Goal: Information Seeking & Learning: Learn about a topic

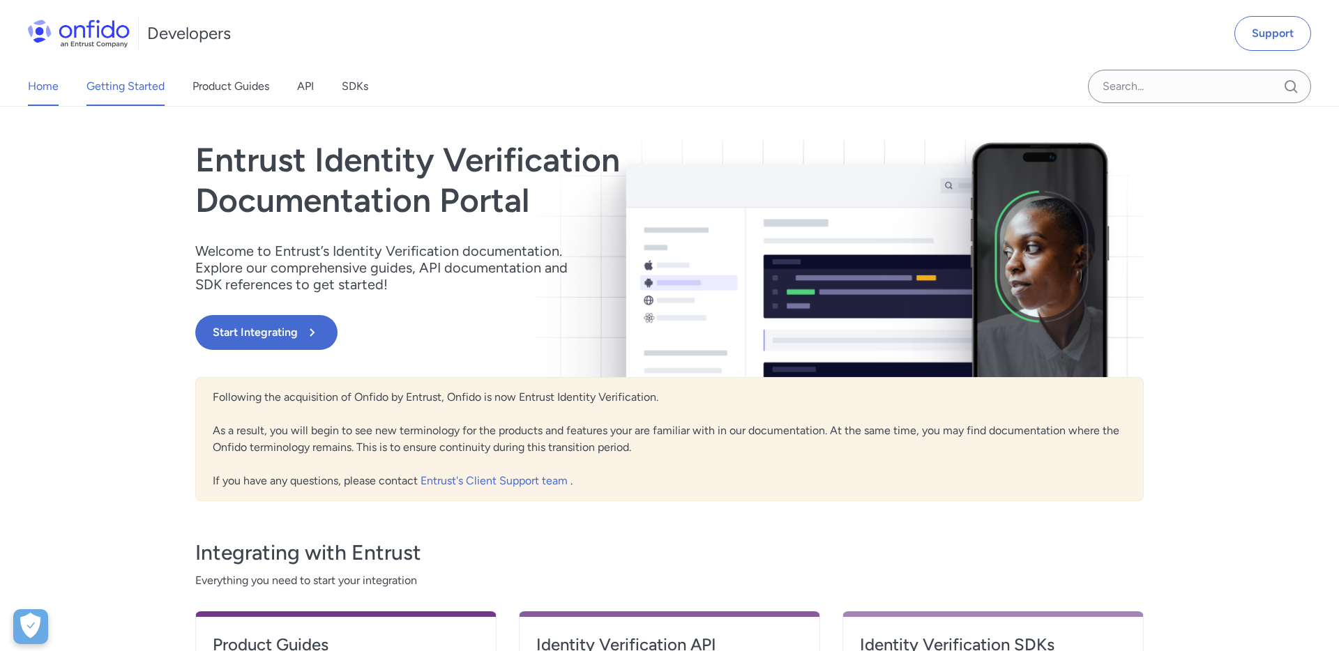
click at [113, 81] on link "Getting Started" at bounding box center [125, 86] width 78 height 39
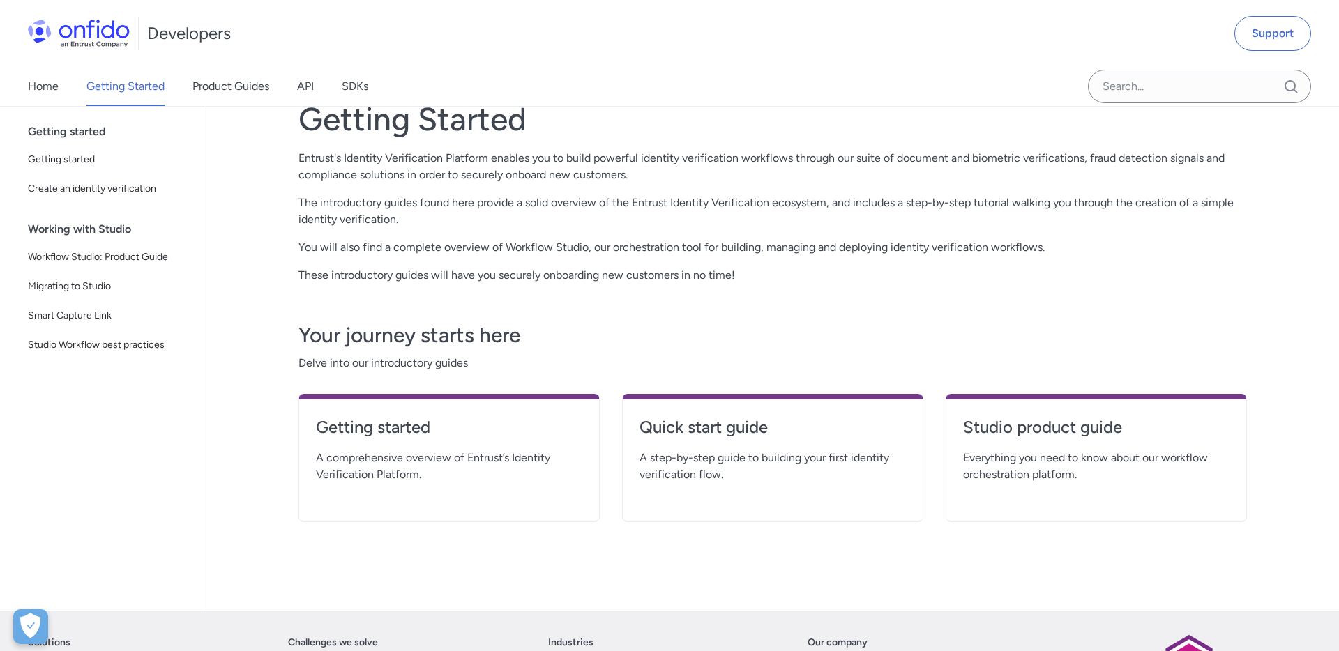
scroll to position [42, 0]
click at [88, 156] on span "Getting started" at bounding box center [108, 158] width 161 height 17
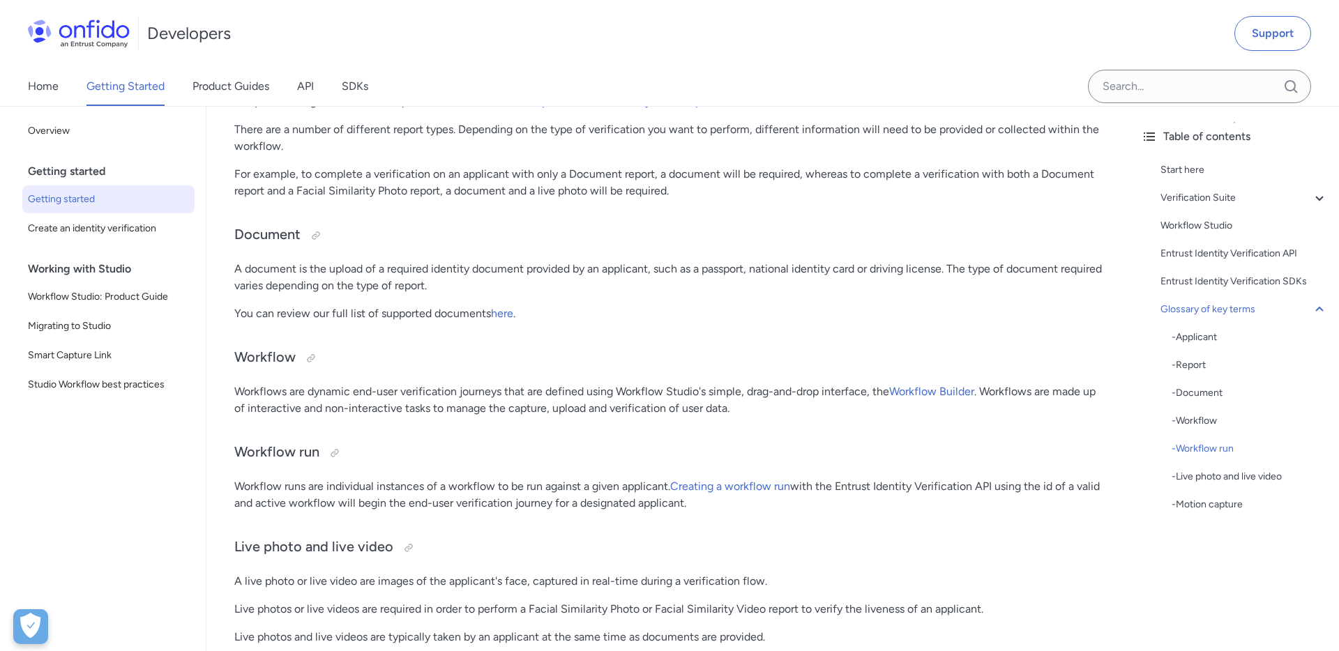
scroll to position [3331, 0]
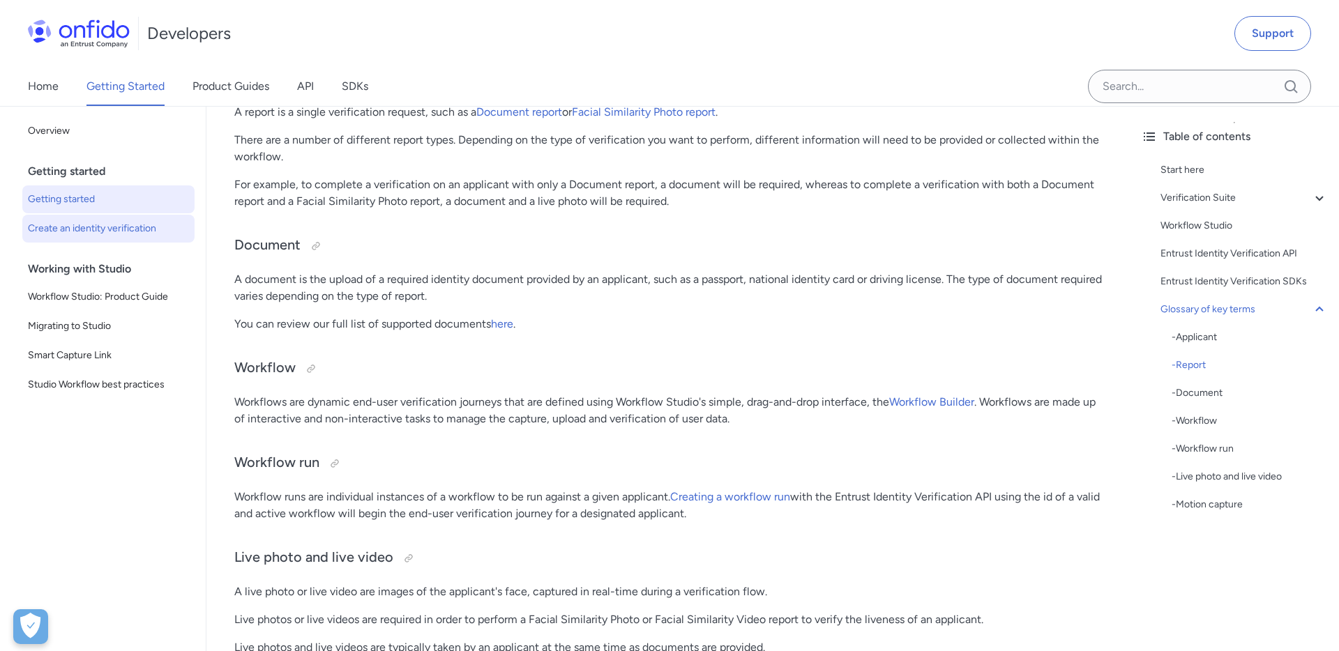
click at [107, 227] on span "Create an identity verification" at bounding box center [108, 228] width 161 height 17
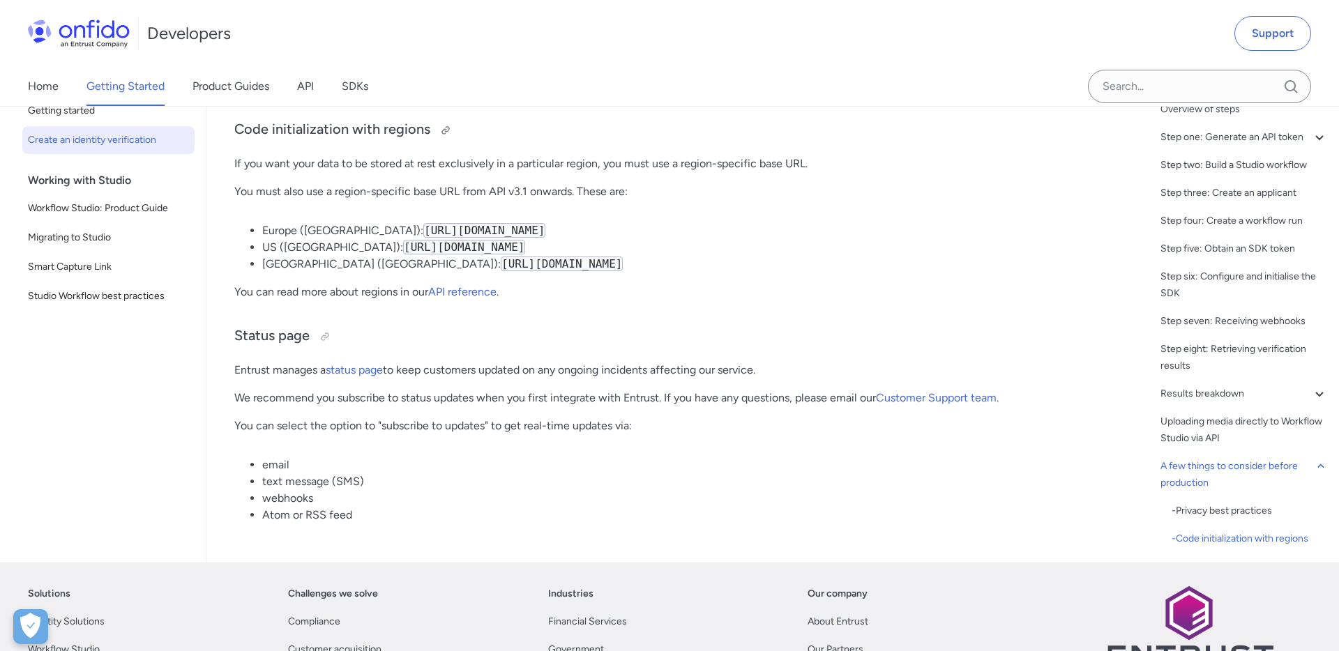
scroll to position [7090, 0]
click at [114, 203] on span "Workflow Studio: Product Guide" at bounding box center [108, 207] width 161 height 17
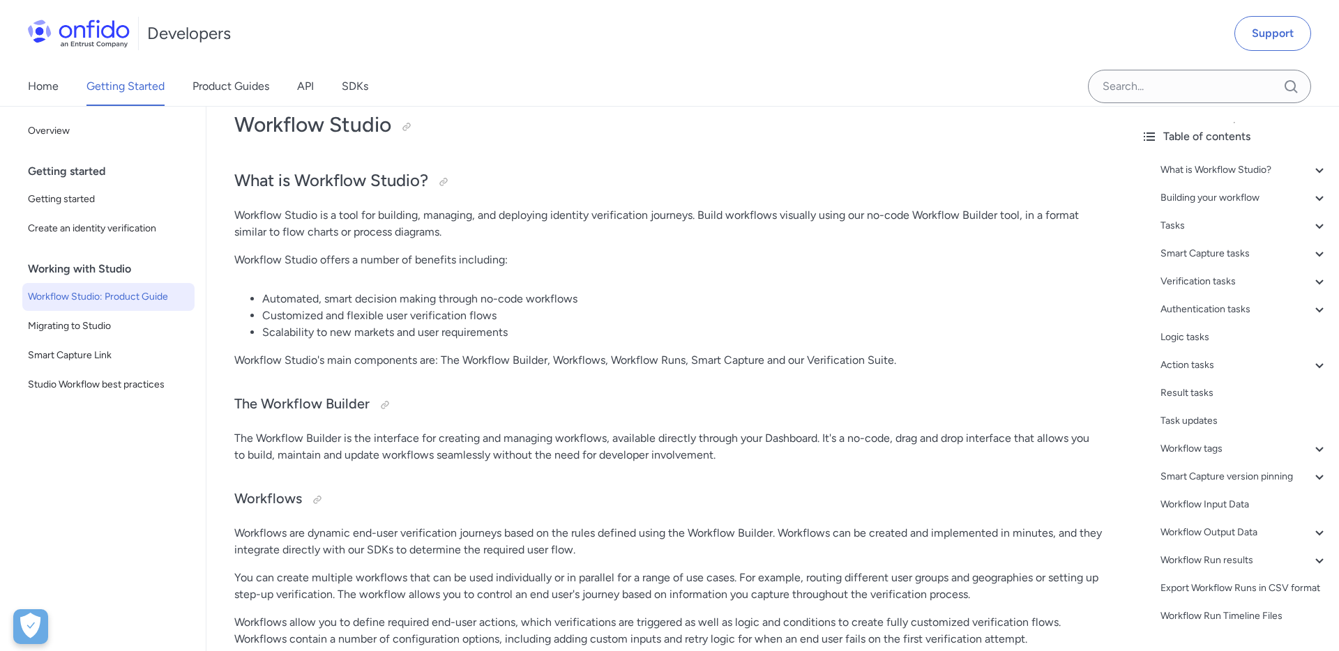
scroll to position [28, 0]
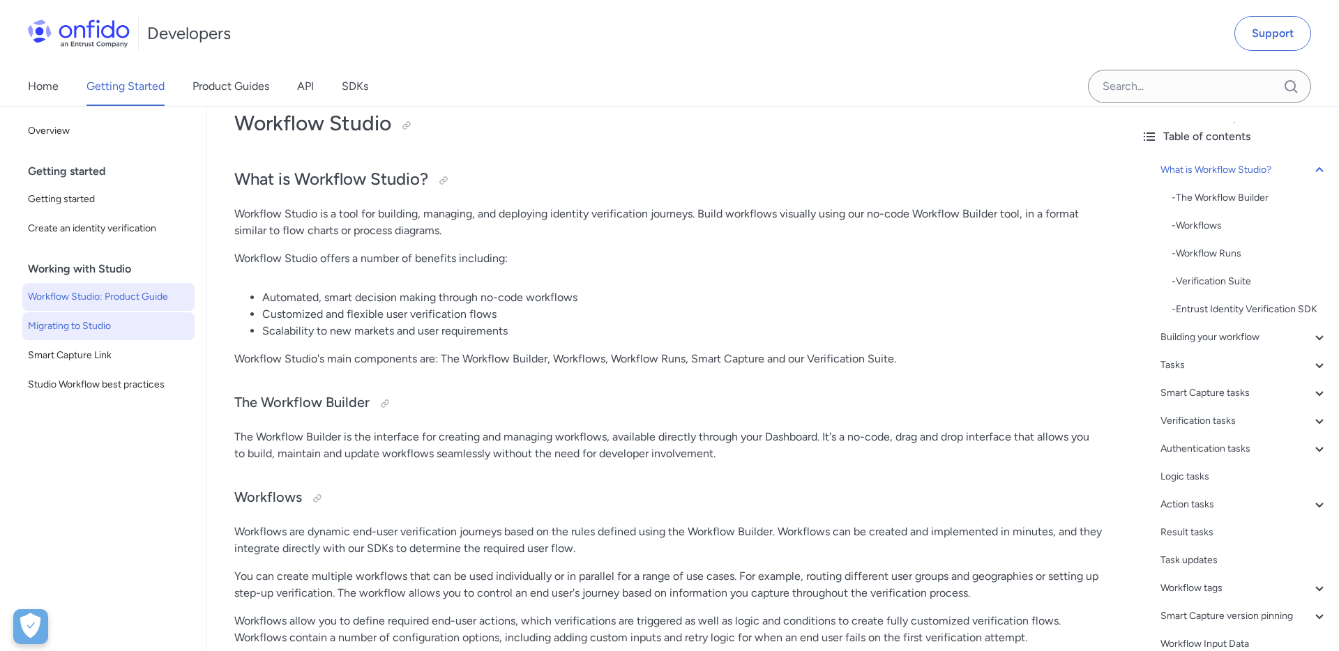
click at [91, 331] on span "Migrating to Studio" at bounding box center [108, 326] width 161 height 17
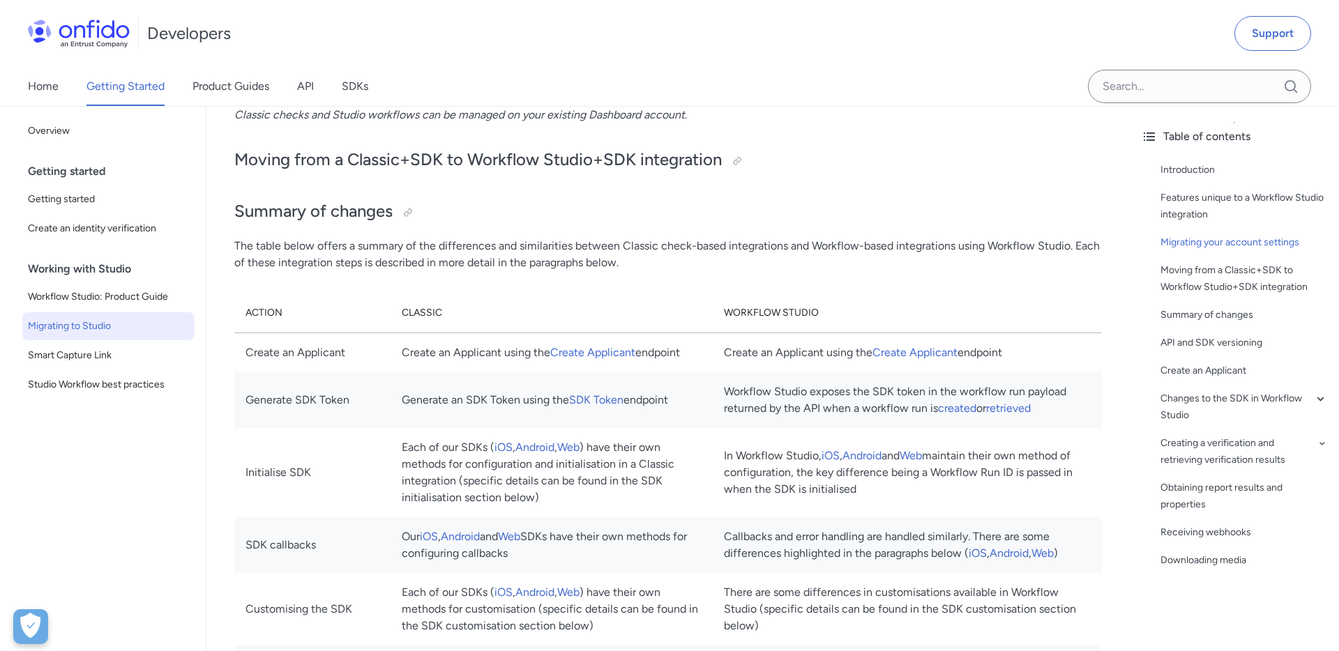
scroll to position [1410, 0]
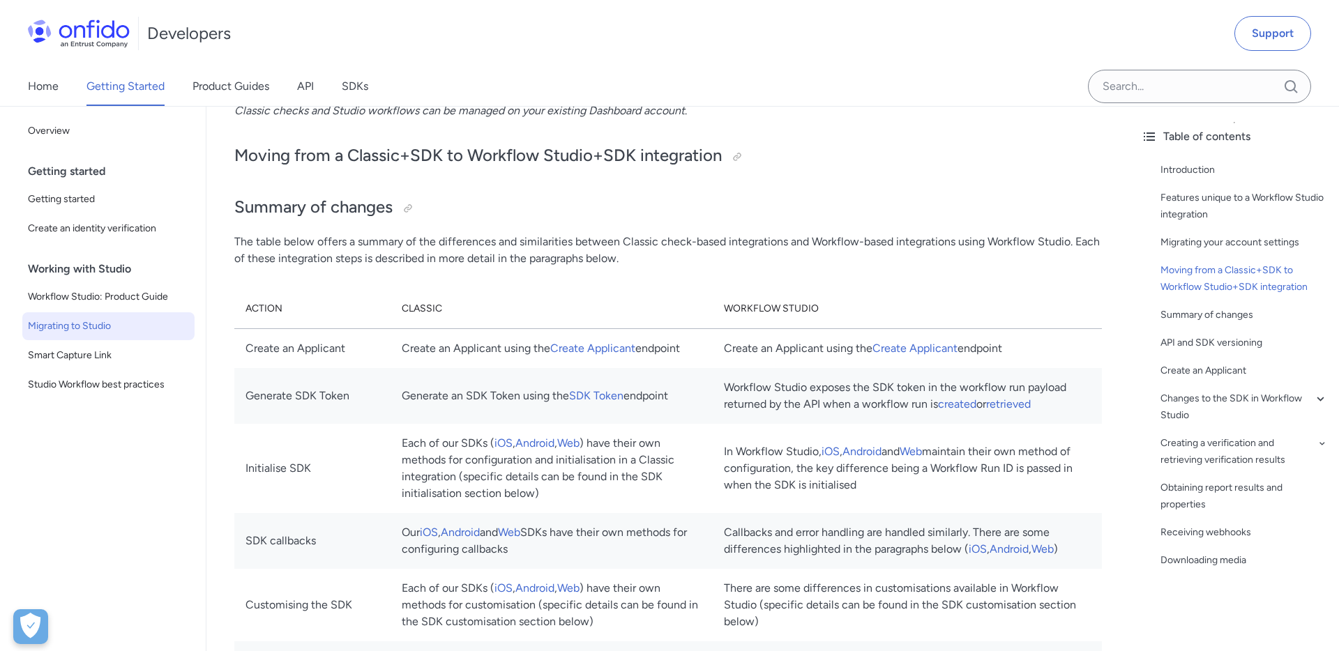
click at [469, 361] on td "Create an Applicant using the Create Applicant endpoint" at bounding box center [552, 348] width 322 height 40
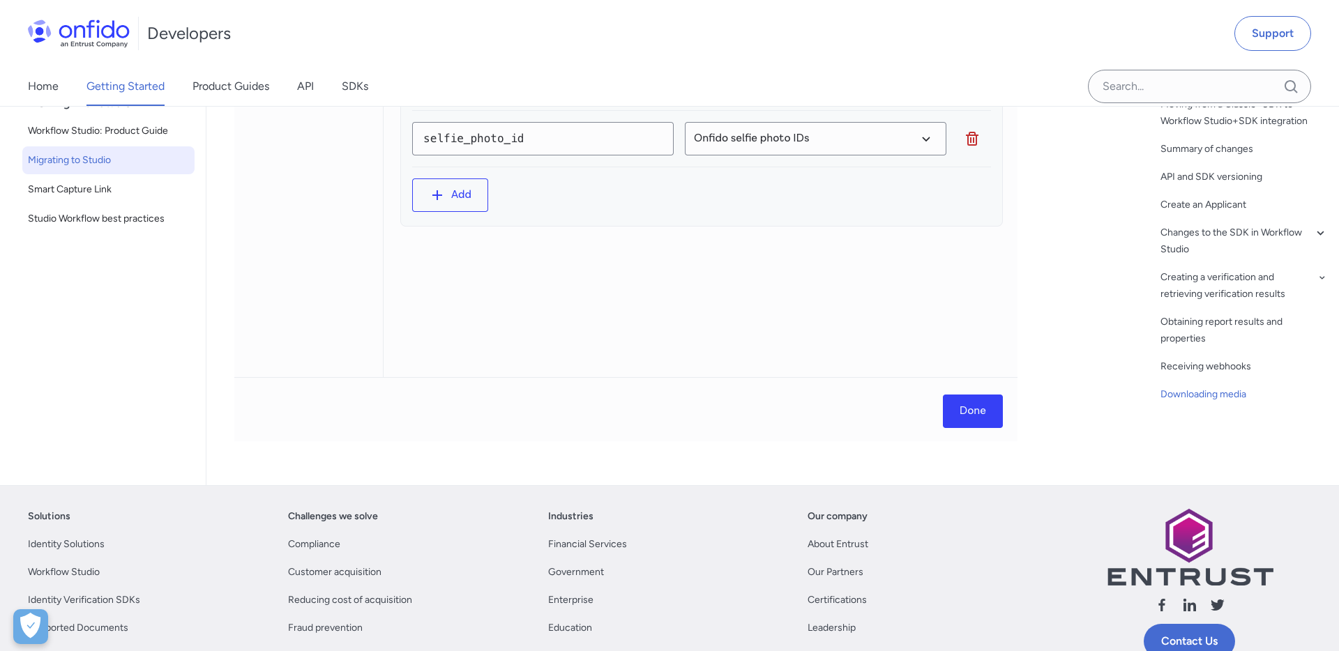
scroll to position [7159, 0]
click at [85, 188] on span "Smart Capture Link" at bounding box center [108, 189] width 161 height 17
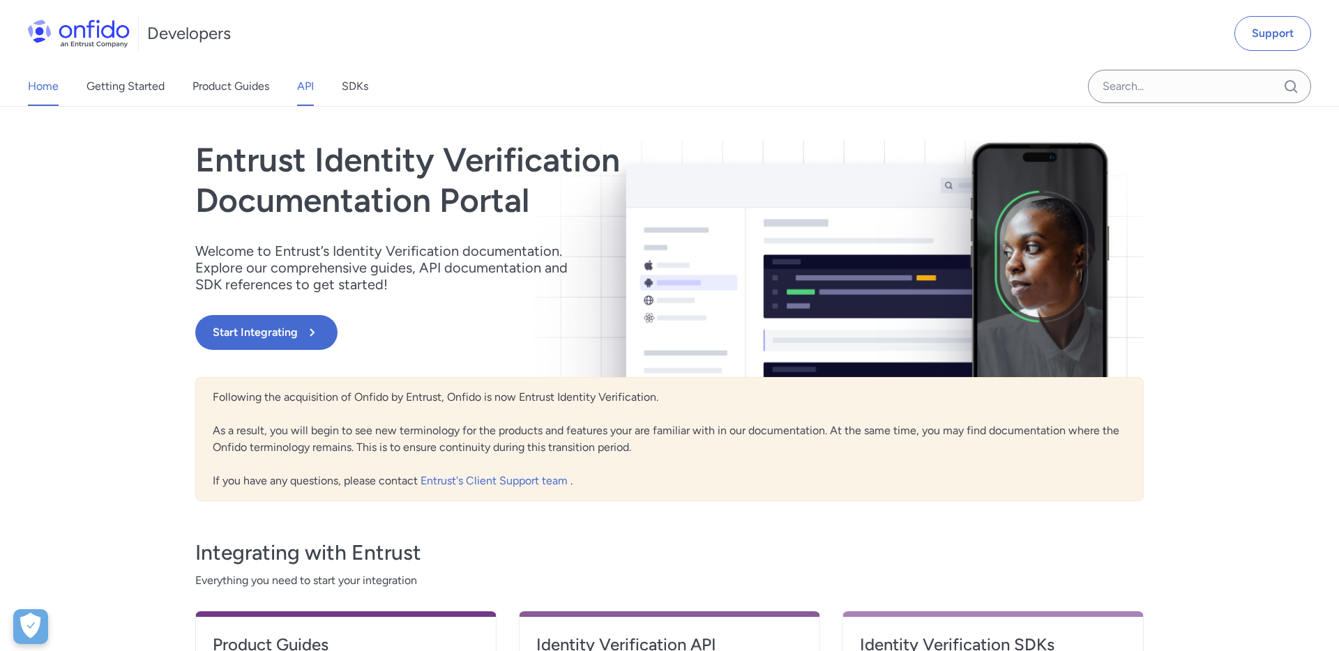
click at [298, 88] on link "API" at bounding box center [305, 86] width 17 height 39
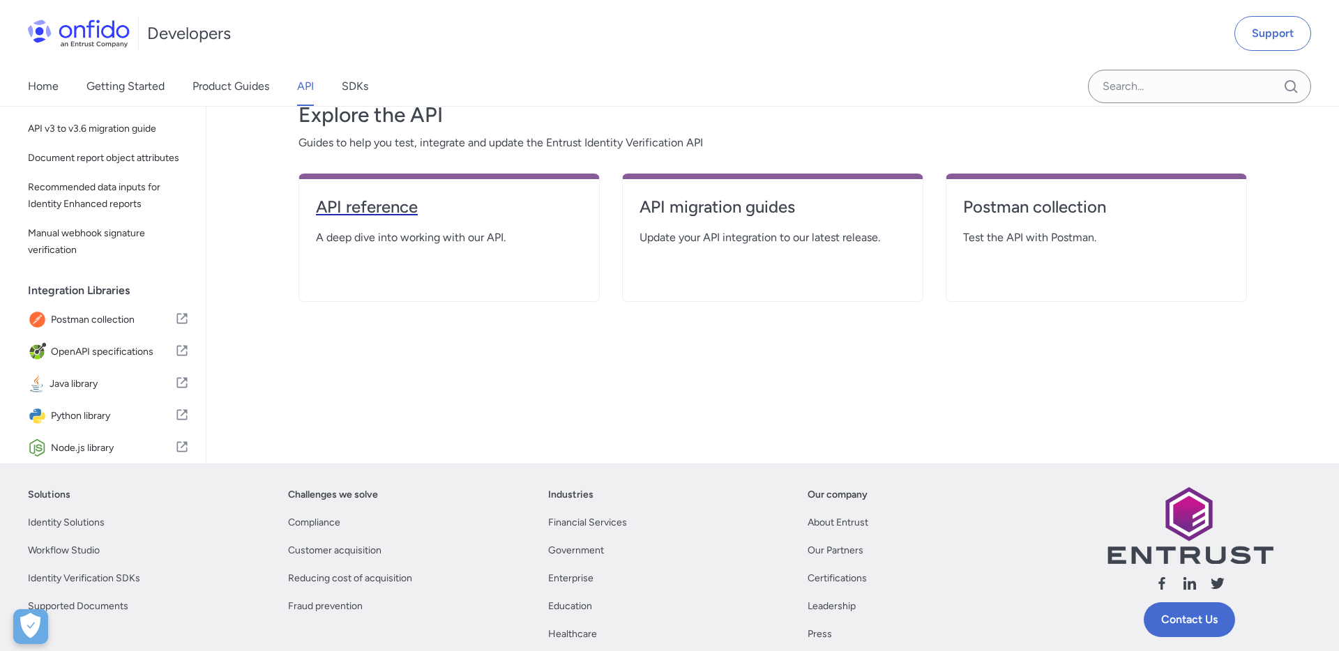
scroll to position [184, 0]
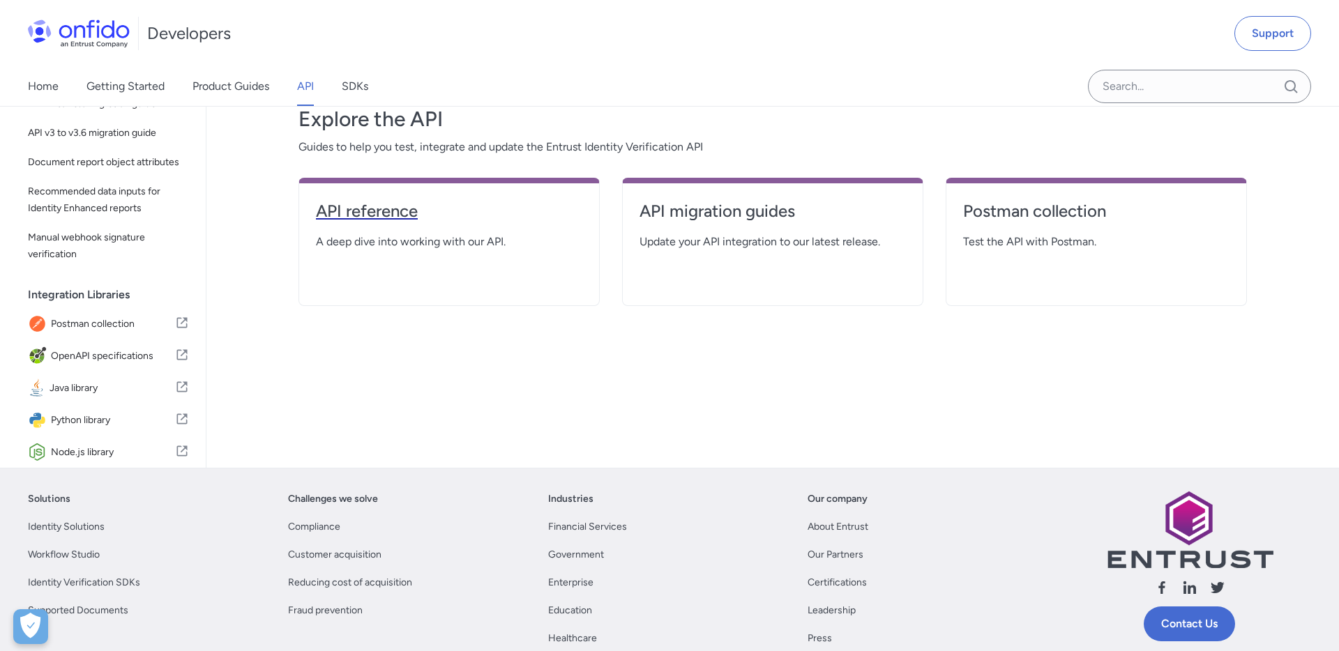
click at [384, 218] on h4 "API reference" at bounding box center [449, 211] width 266 height 22
select select "http"
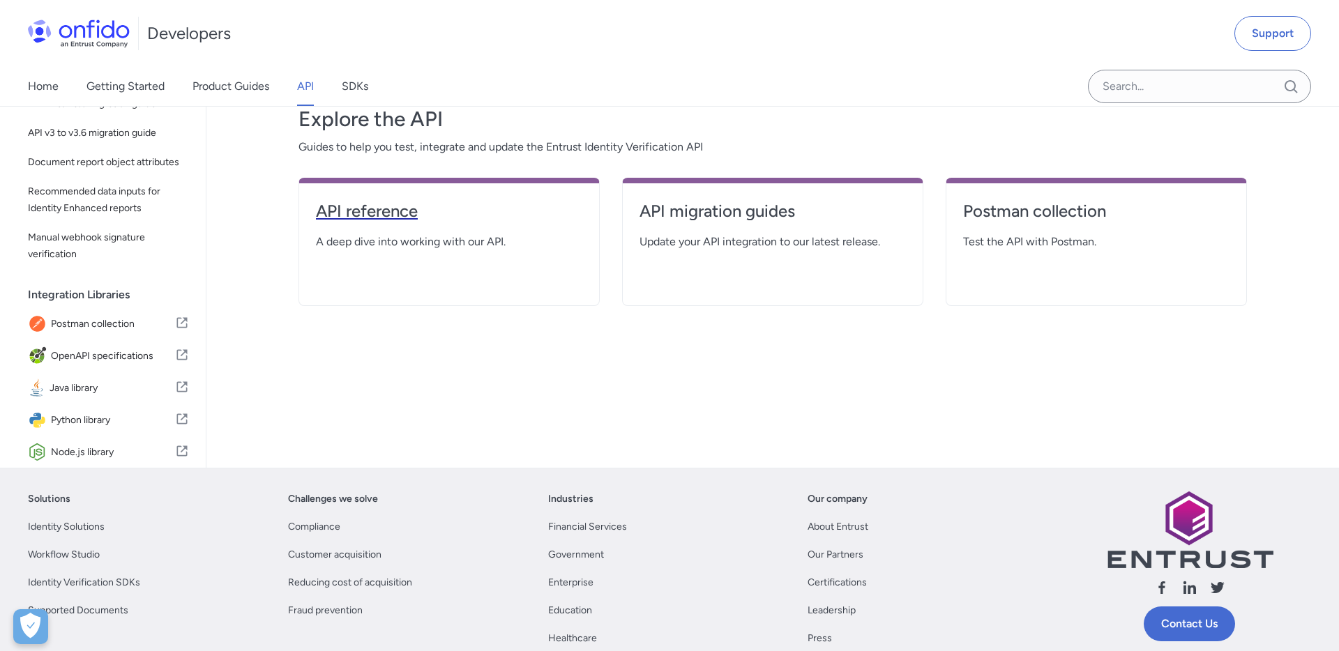
select select "http"
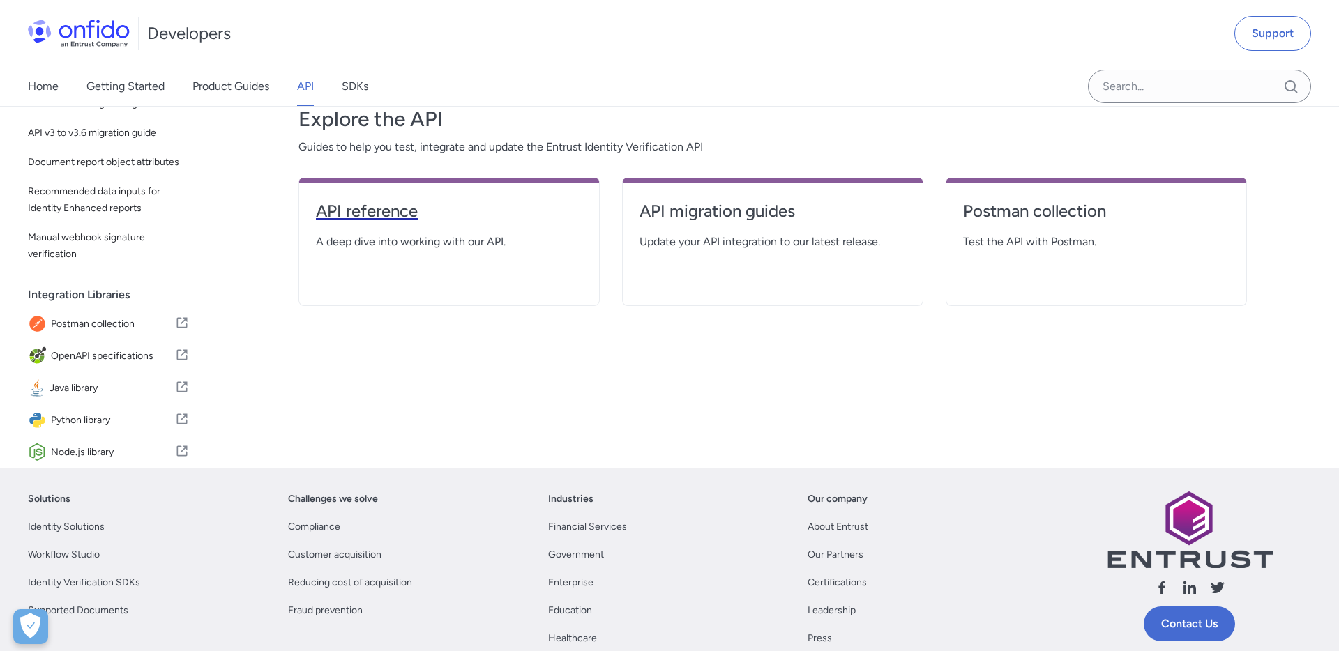
select select "http"
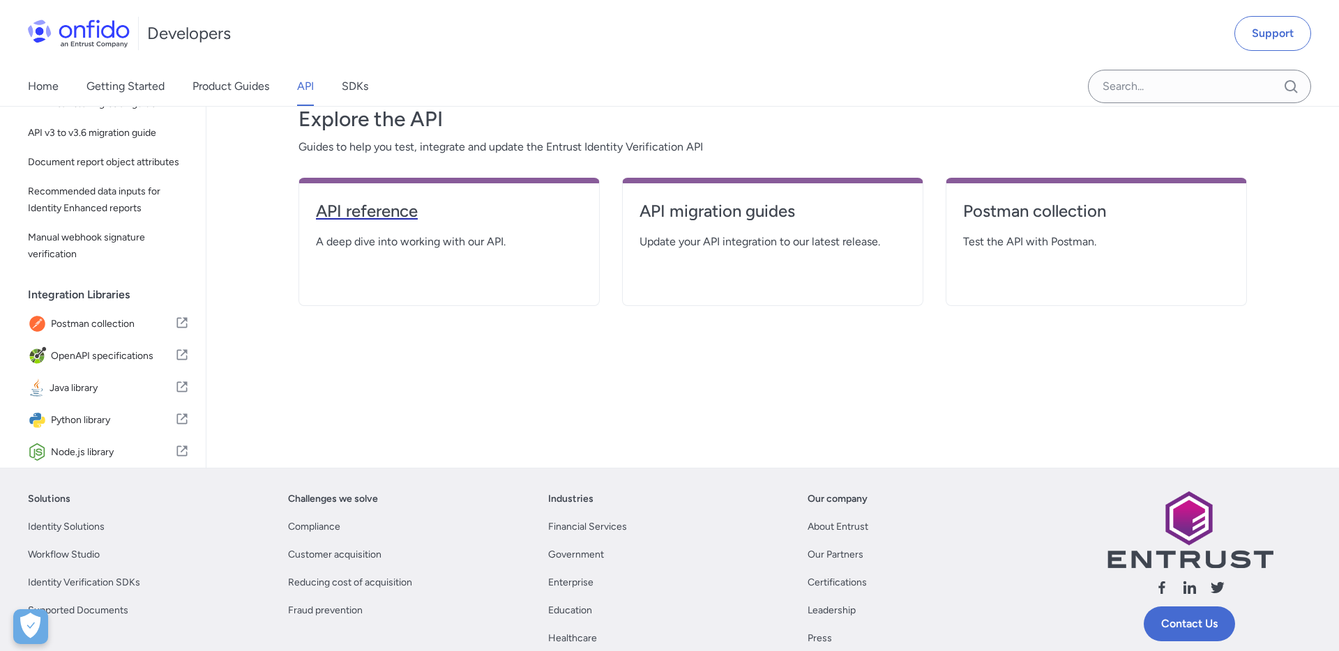
select select "http"
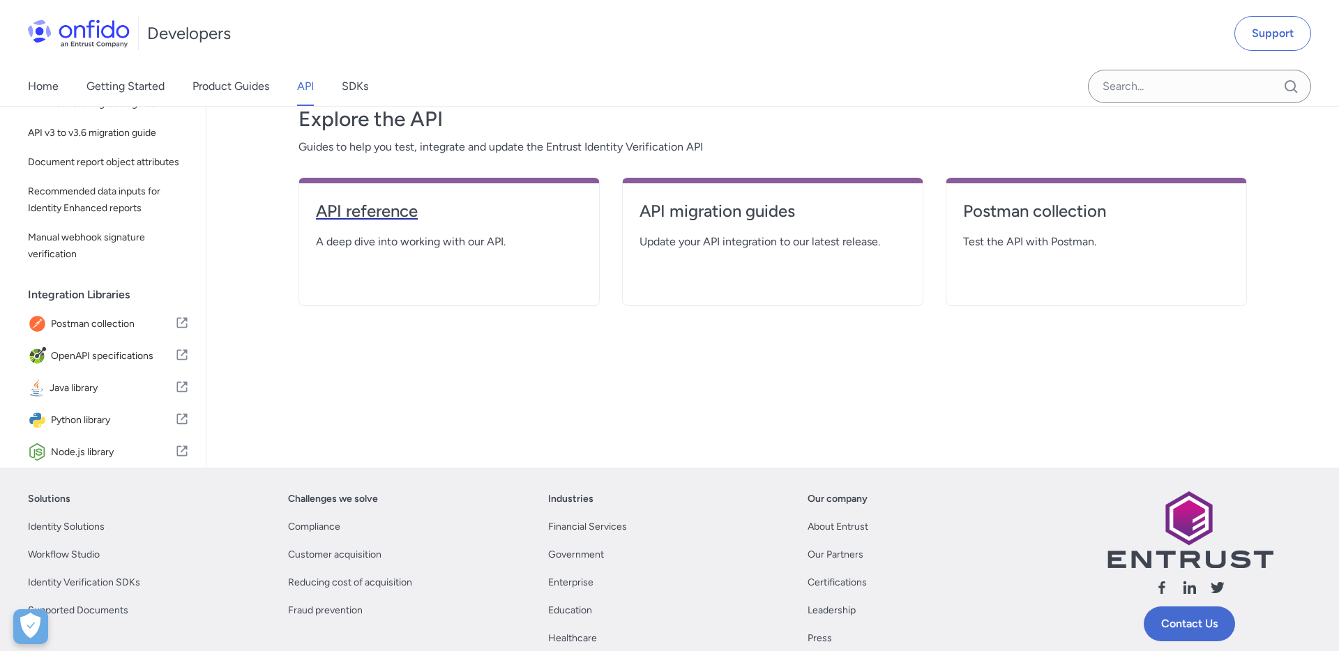
select select "http"
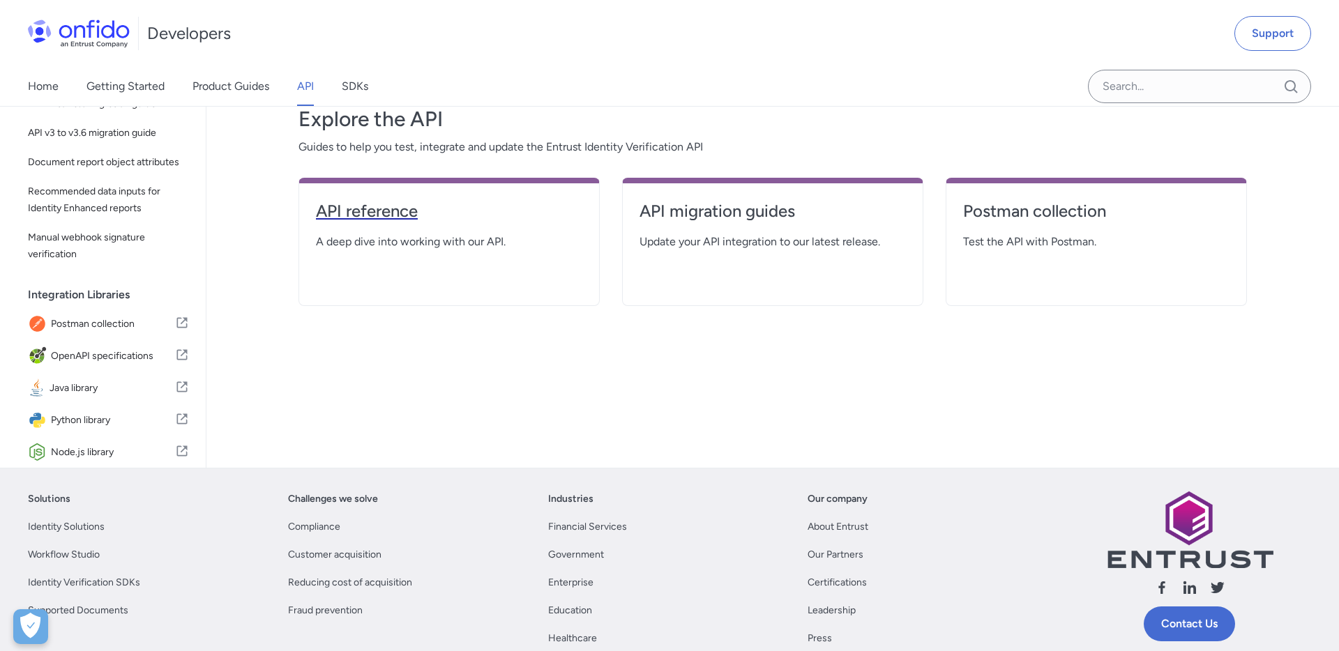
select select "http"
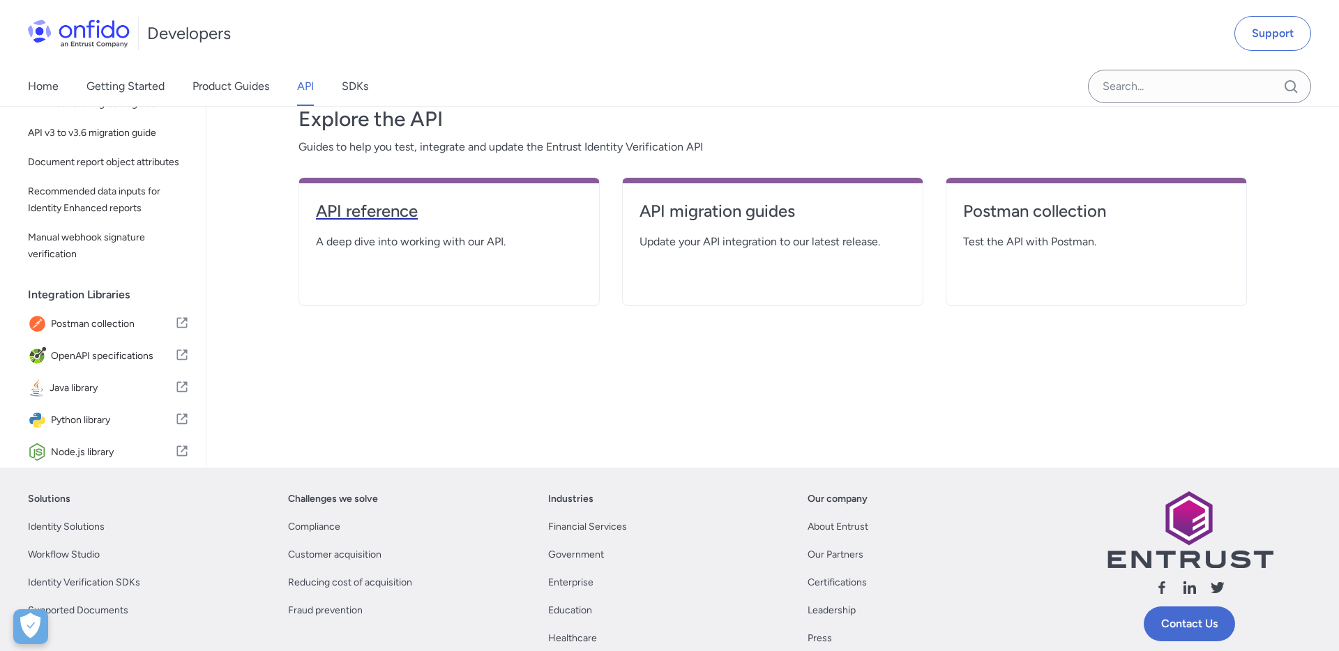
select select "http"
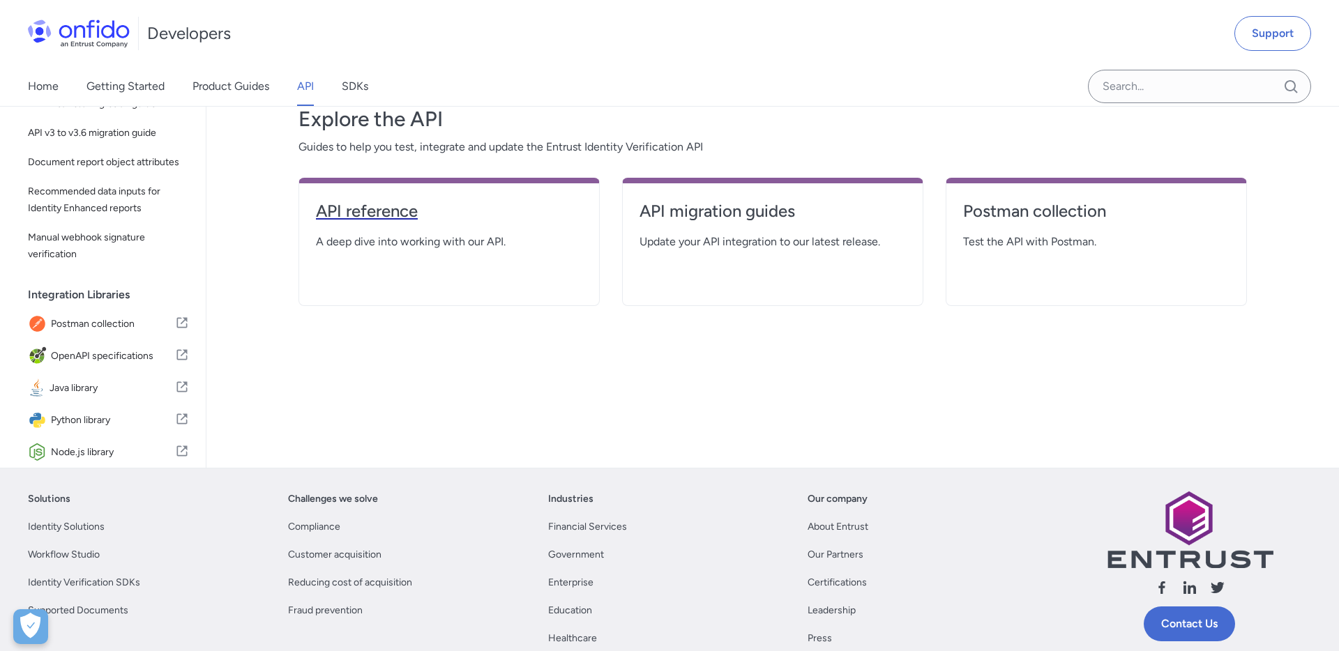
select select "http"
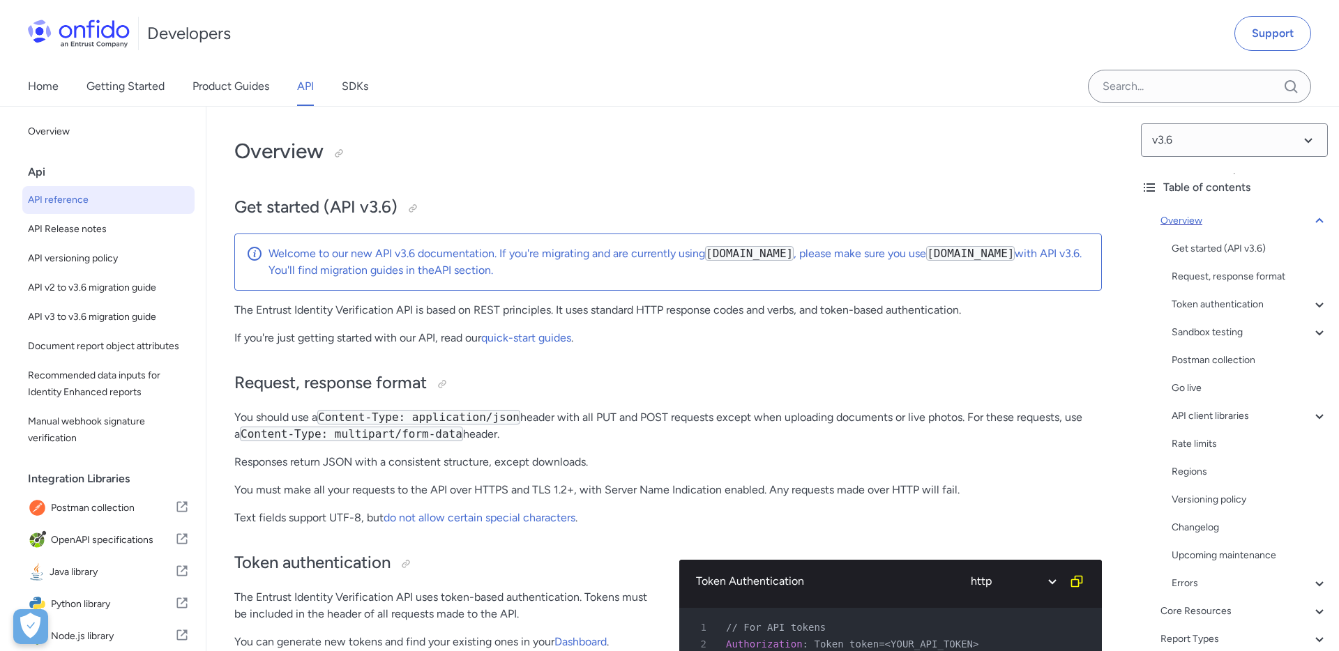
click at [1317, 224] on icon at bounding box center [1319, 221] width 17 height 17
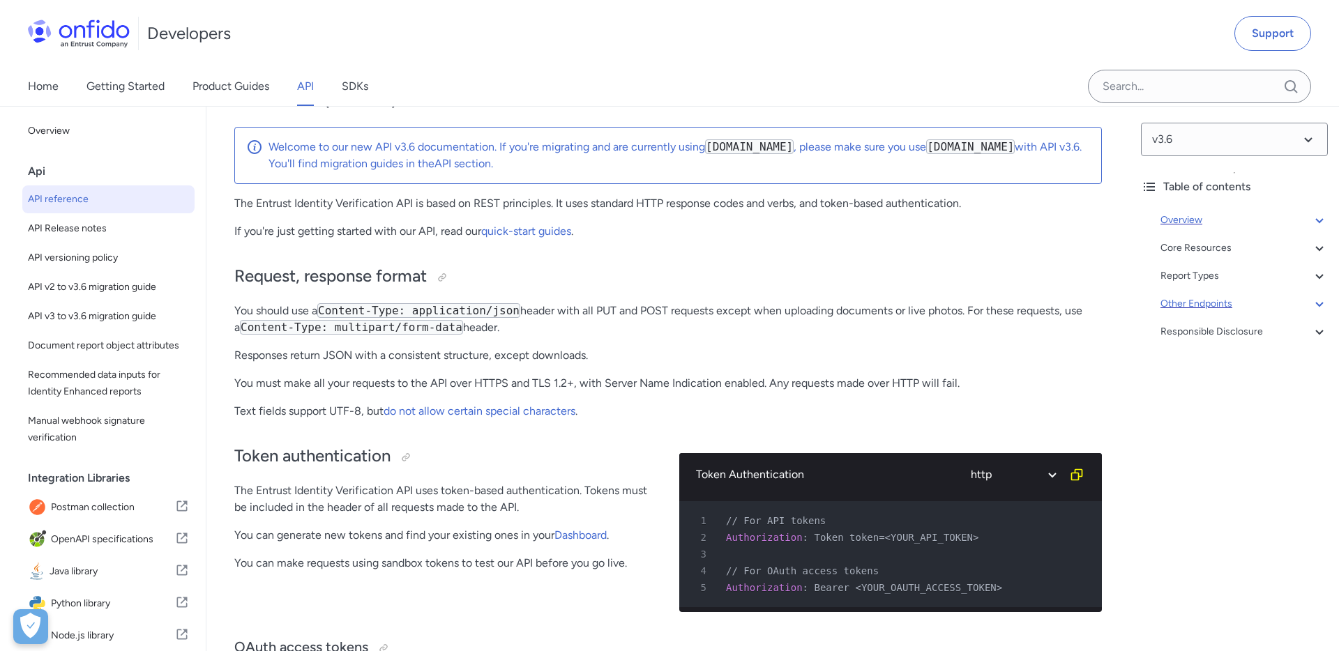
click at [1317, 310] on icon at bounding box center [1319, 304] width 17 height 17
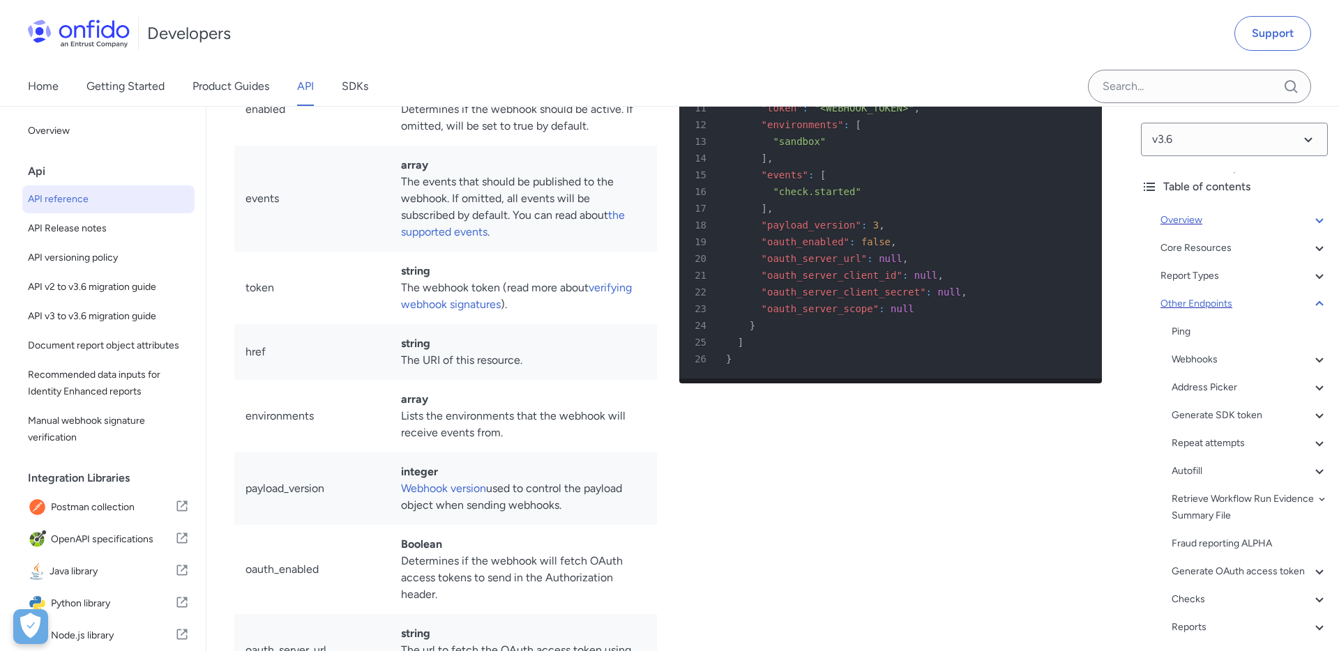
scroll to position [36, 0]
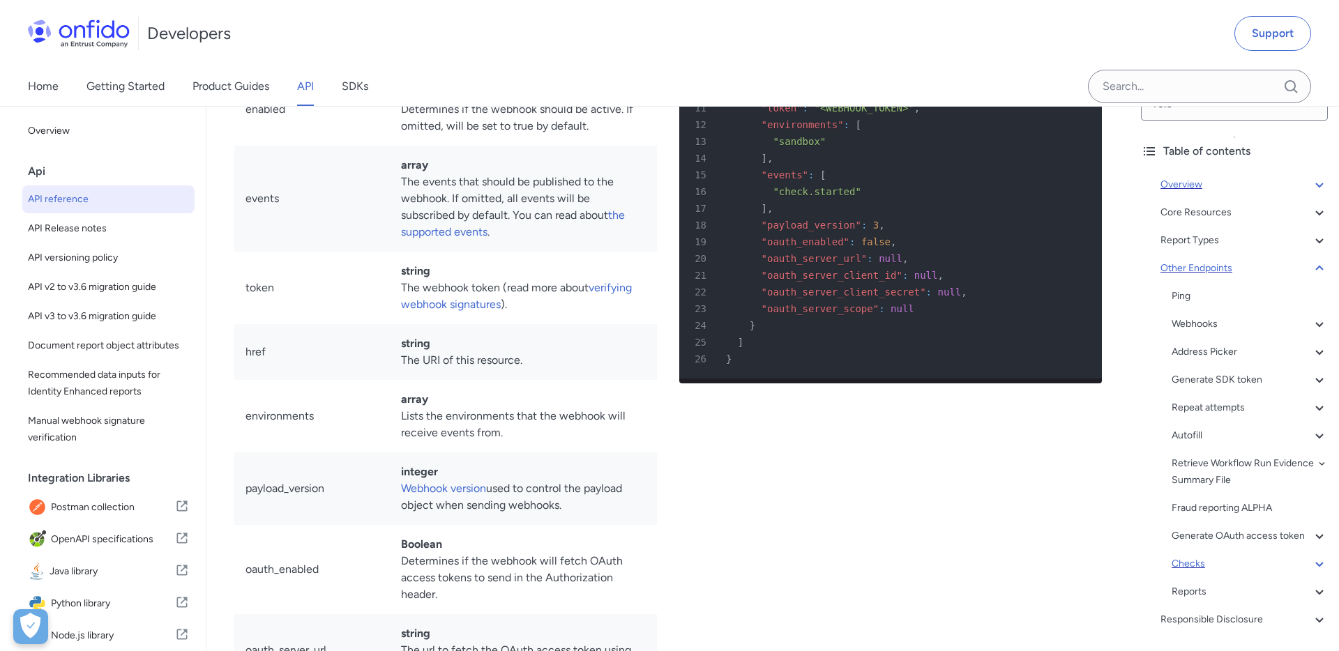
click at [1189, 565] on div "Checks" at bounding box center [1250, 564] width 156 height 17
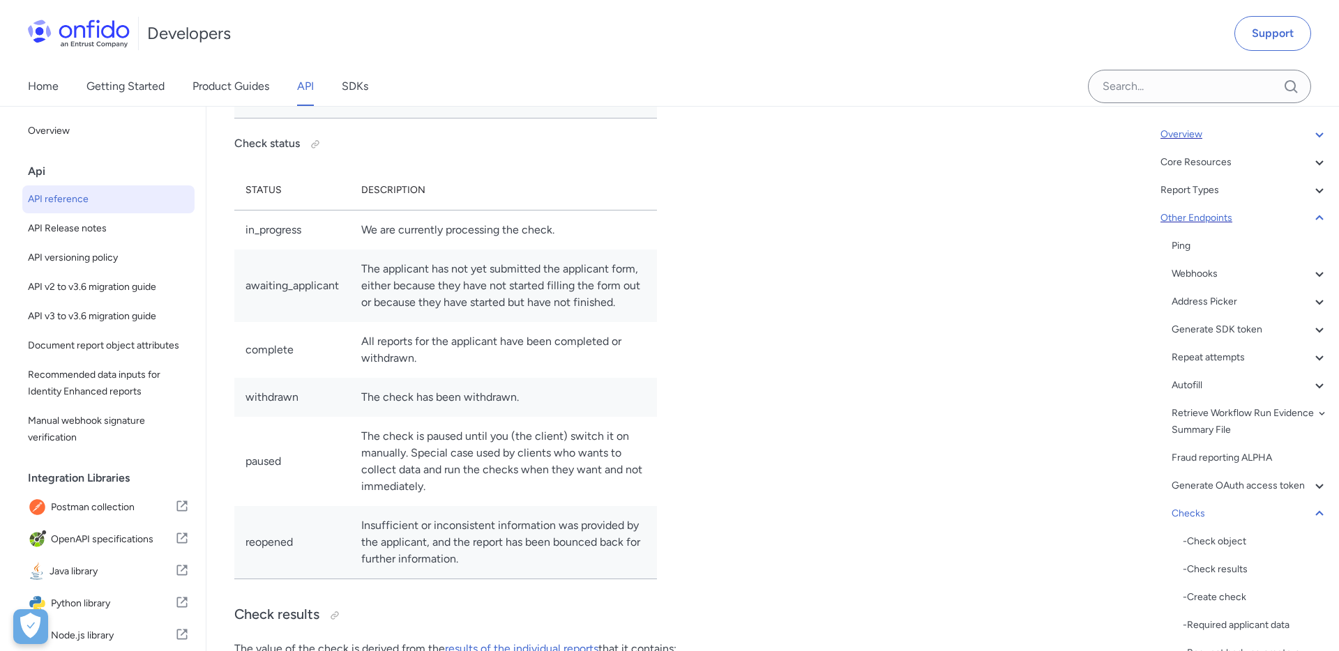
scroll to position [103, 0]
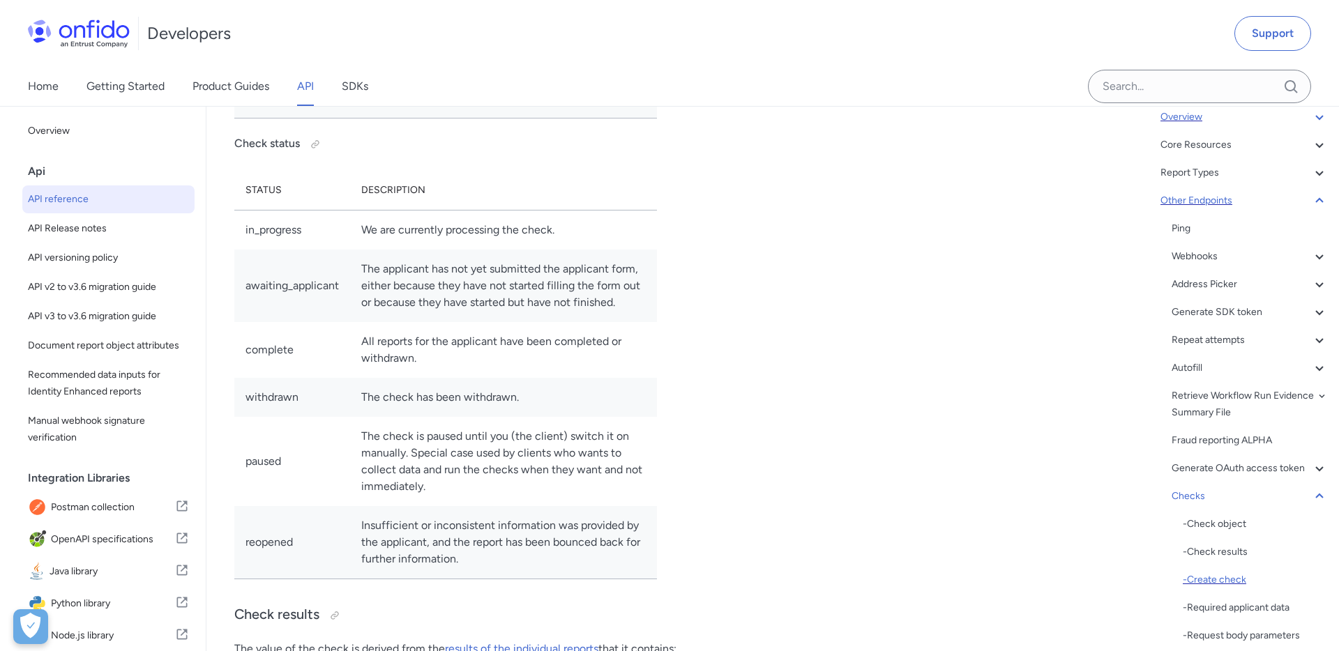
click at [1227, 580] on div "- Create check" at bounding box center [1255, 580] width 145 height 17
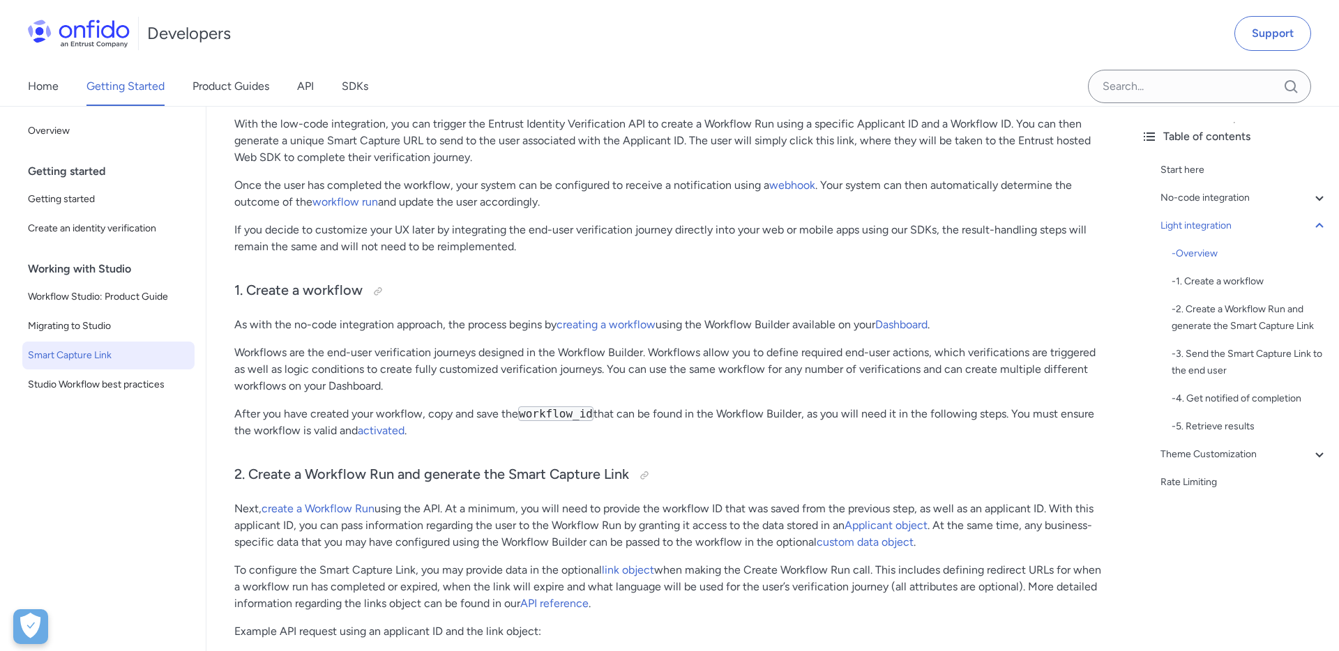
scroll to position [1475, 0]
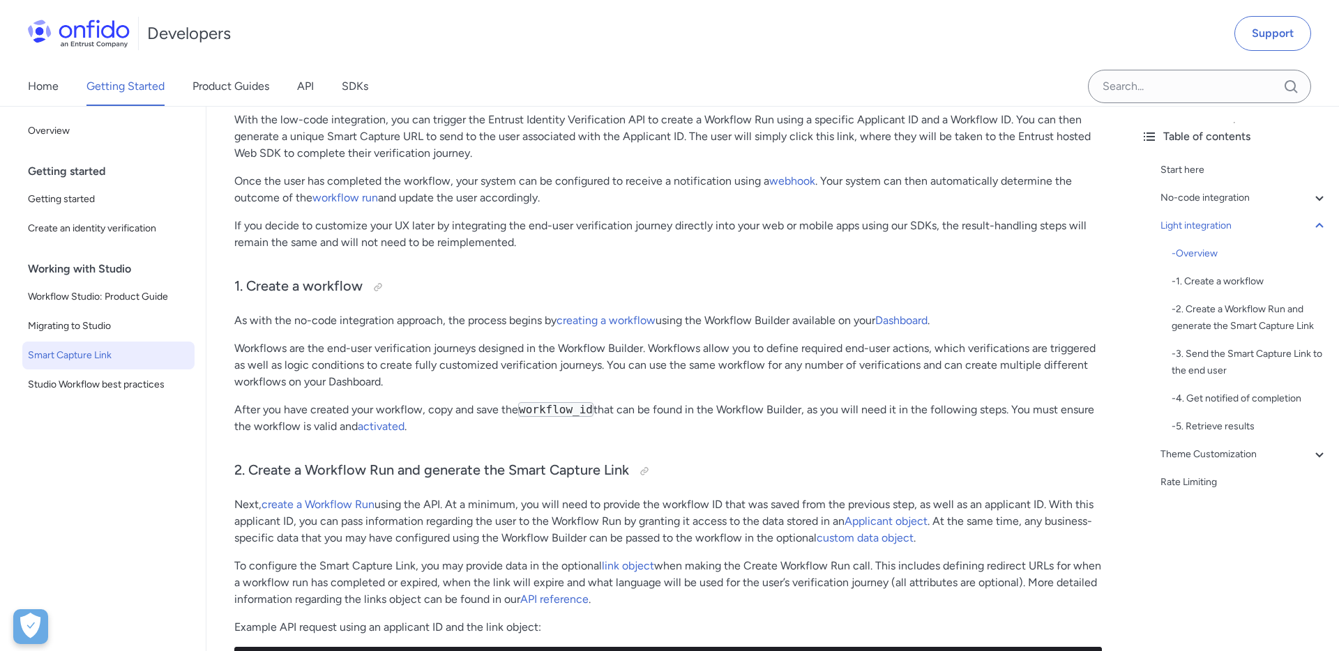
click at [609, 402] on p "After you have created your workflow, copy and save the workflow_id that can be…" at bounding box center [668, 418] width 868 height 33
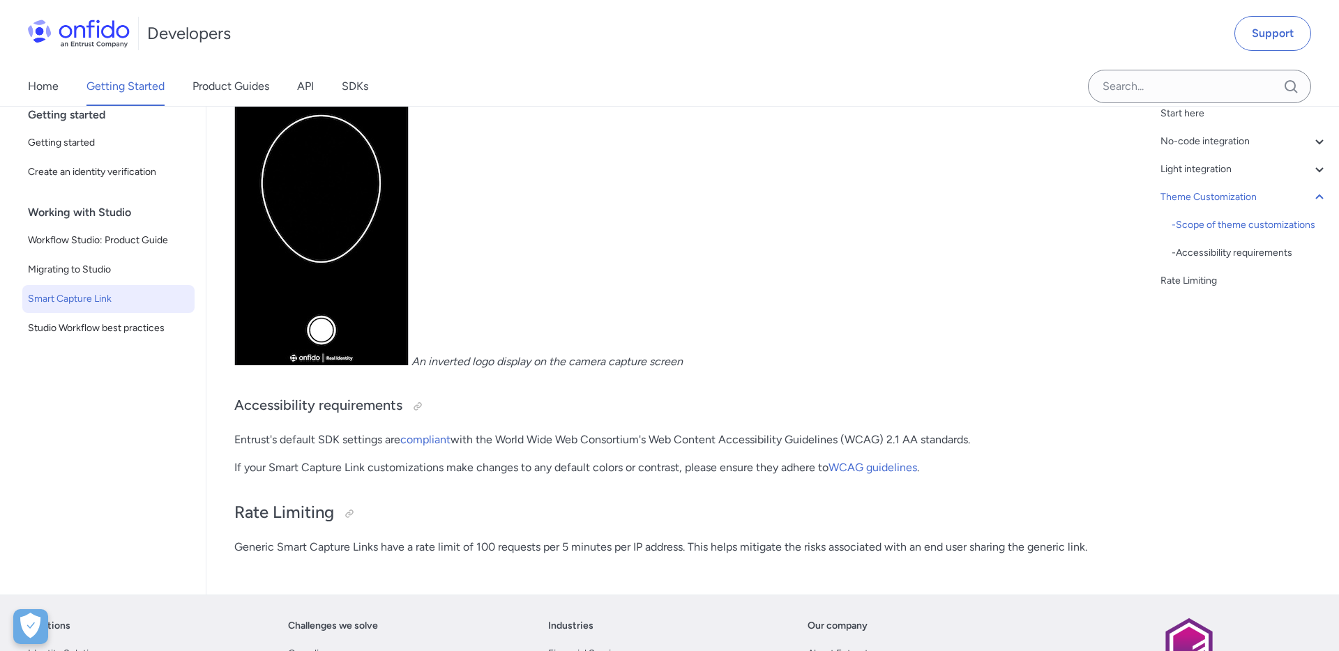
scroll to position [5793, 0]
click at [145, 334] on span "Studio Workflow best practices" at bounding box center [108, 326] width 161 height 17
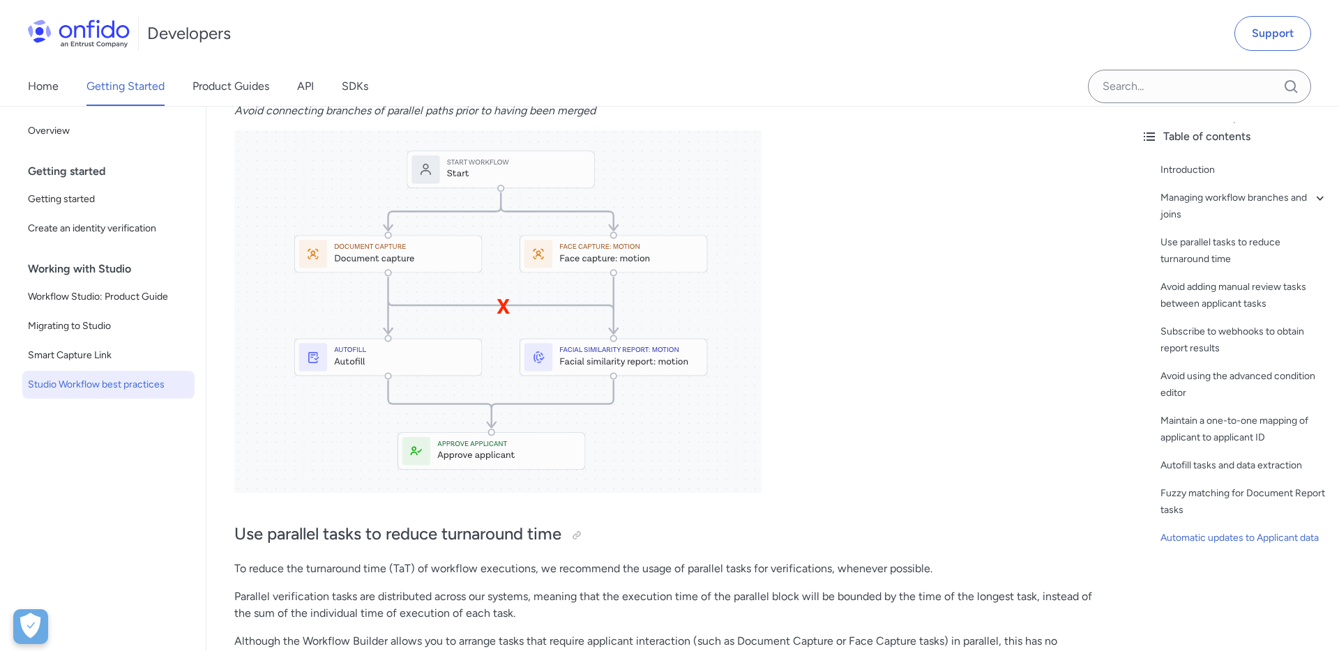
scroll to position [1430, 0]
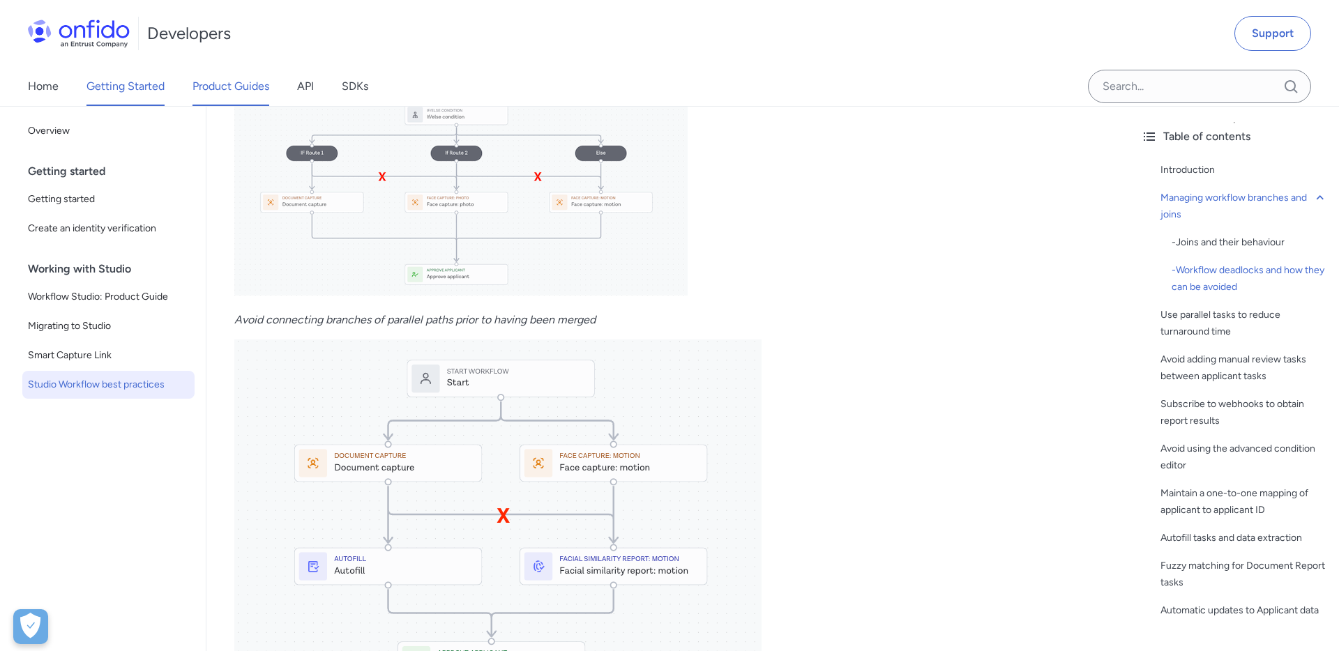
click at [228, 94] on link "Product Guides" at bounding box center [230, 86] width 77 height 39
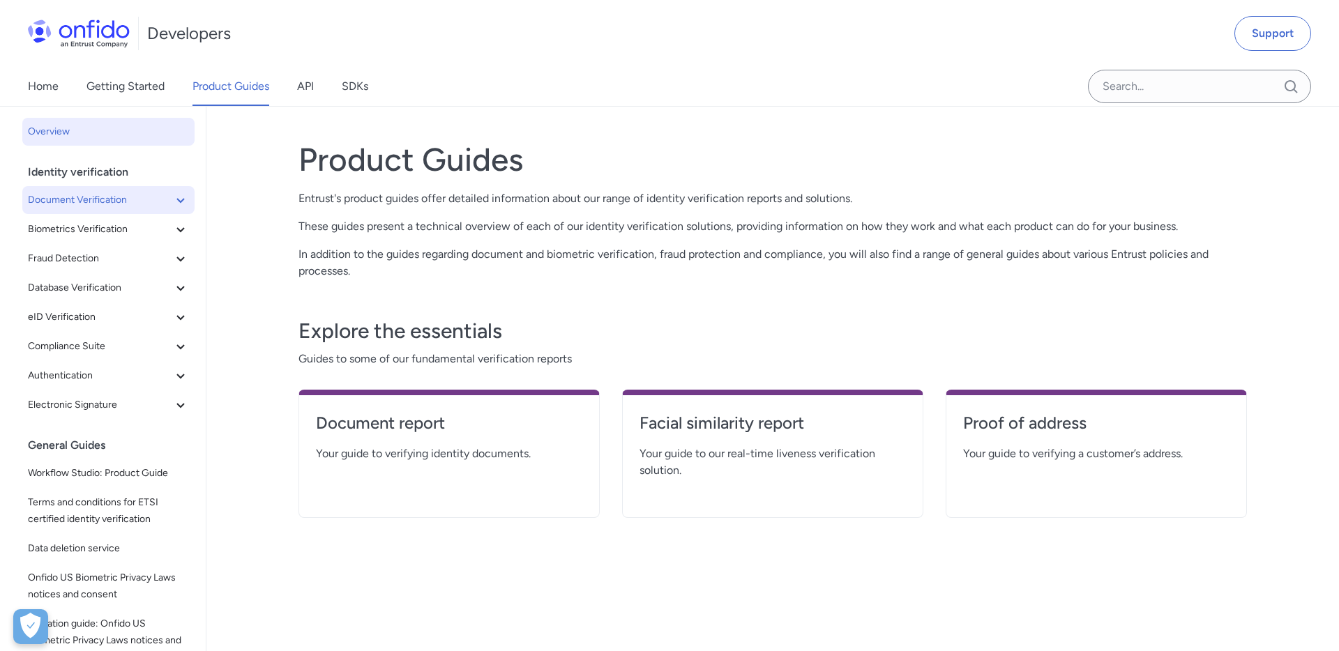
click at [185, 198] on icon at bounding box center [180, 200] width 17 height 17
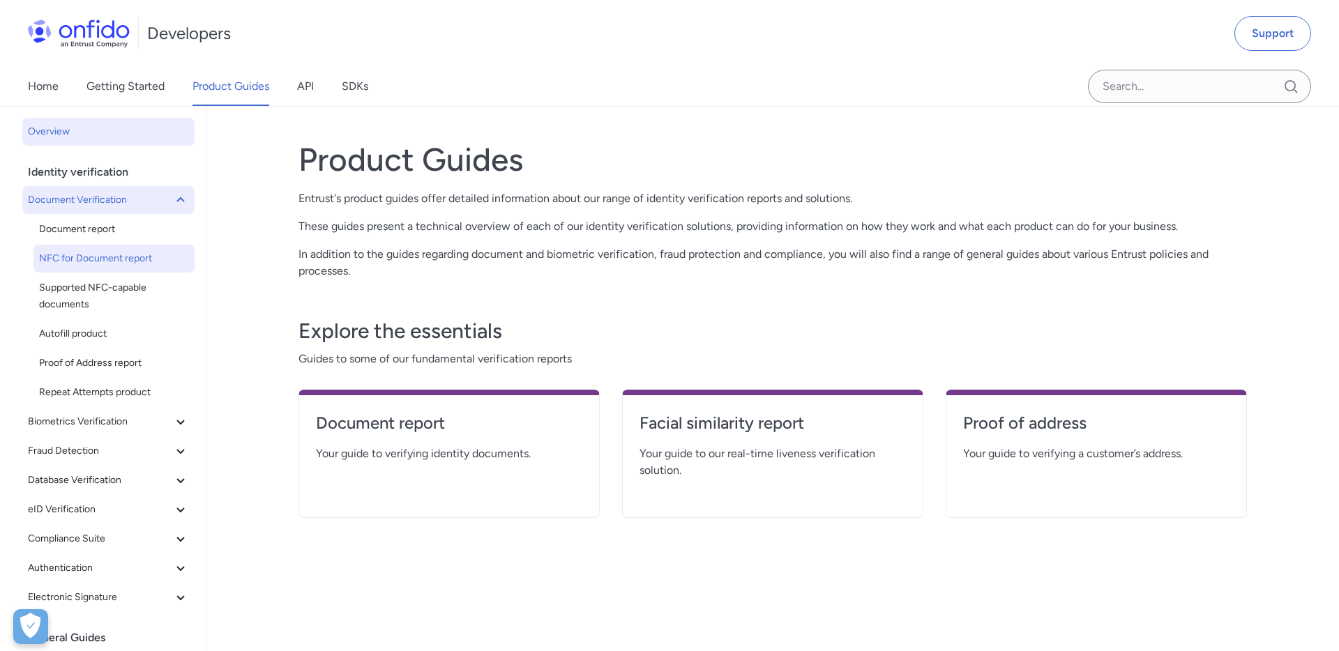
click at [133, 266] on span "NFC for Document report" at bounding box center [114, 258] width 150 height 17
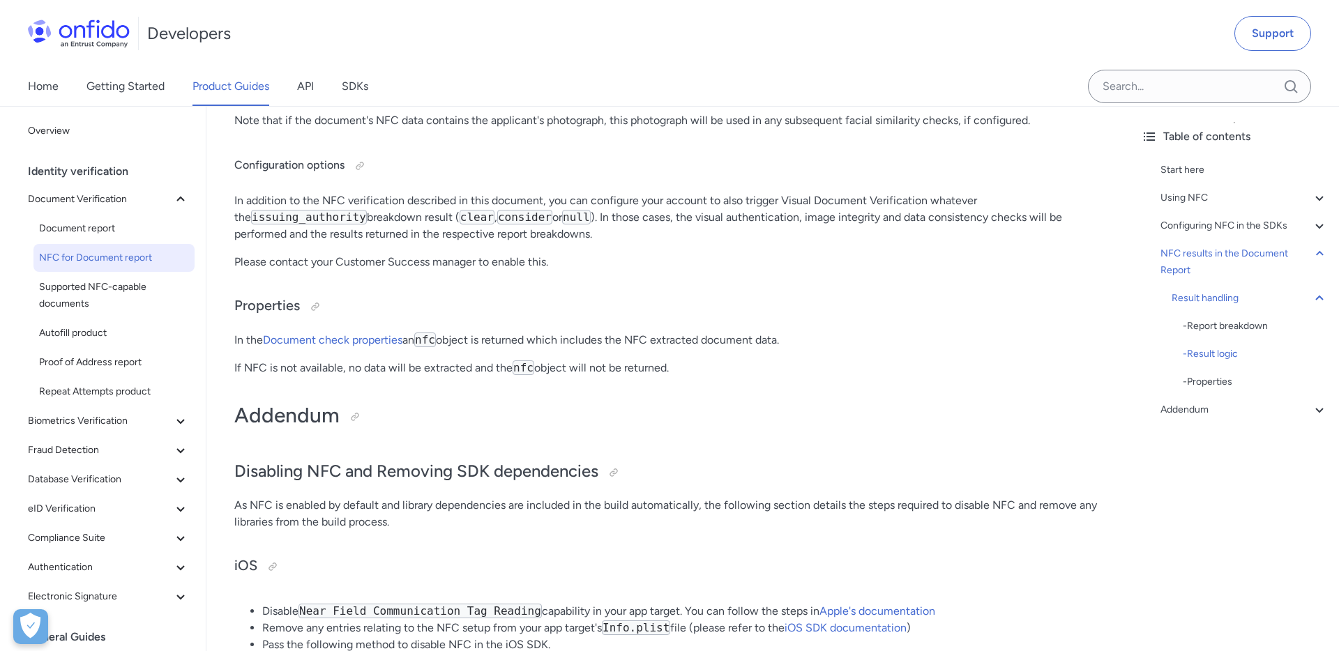
scroll to position [7169, 0]
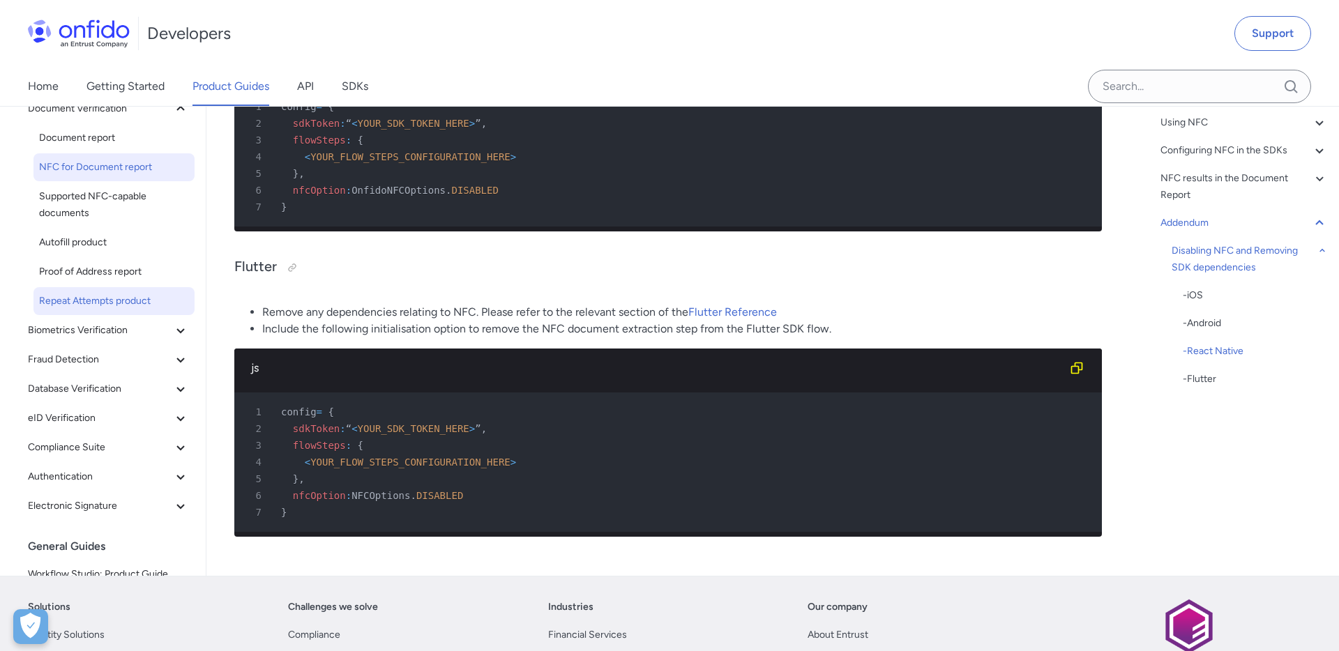
scroll to position [18, 0]
click at [98, 248] on span "Autofill product" at bounding box center [114, 240] width 150 height 17
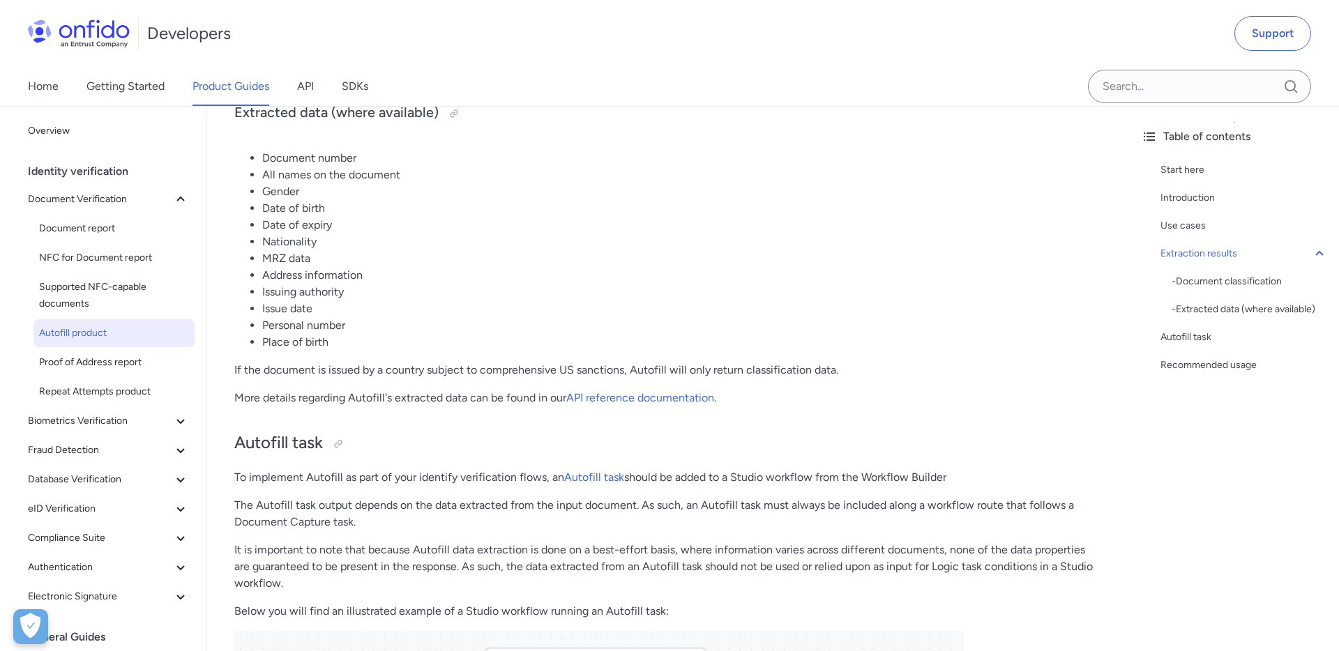
scroll to position [1287, 0]
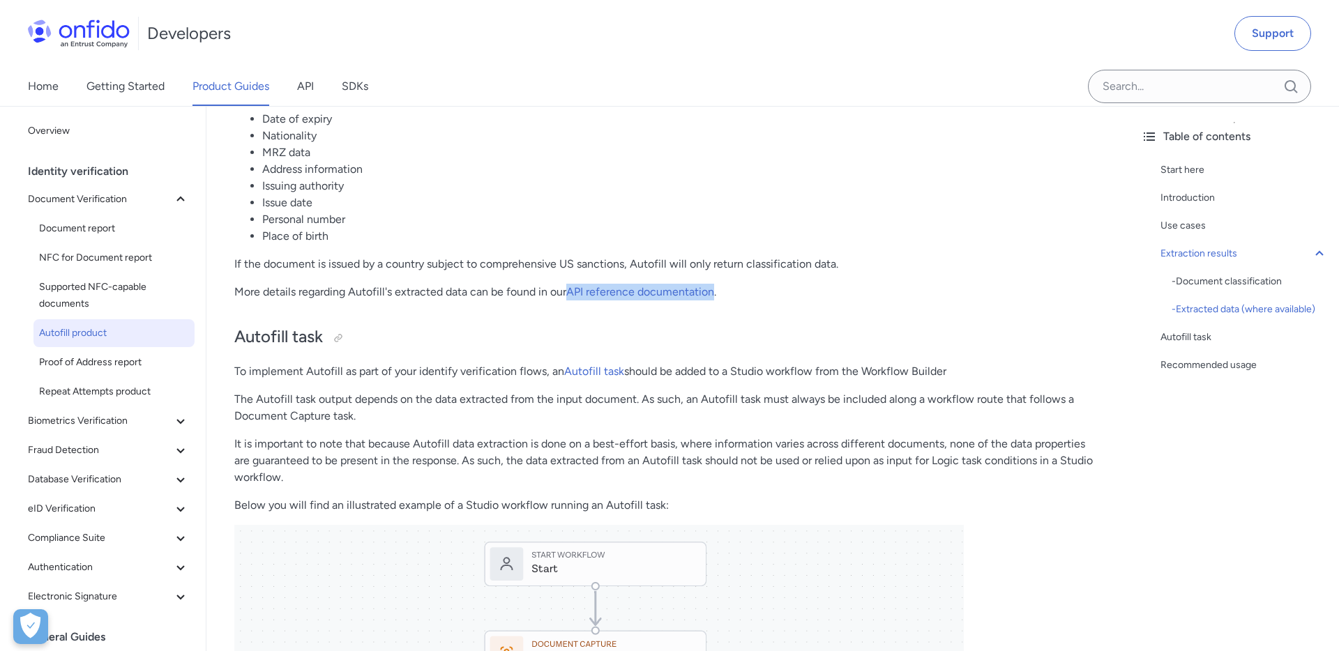
click at [408, 245] on li "Place of birth" at bounding box center [682, 236] width 840 height 17
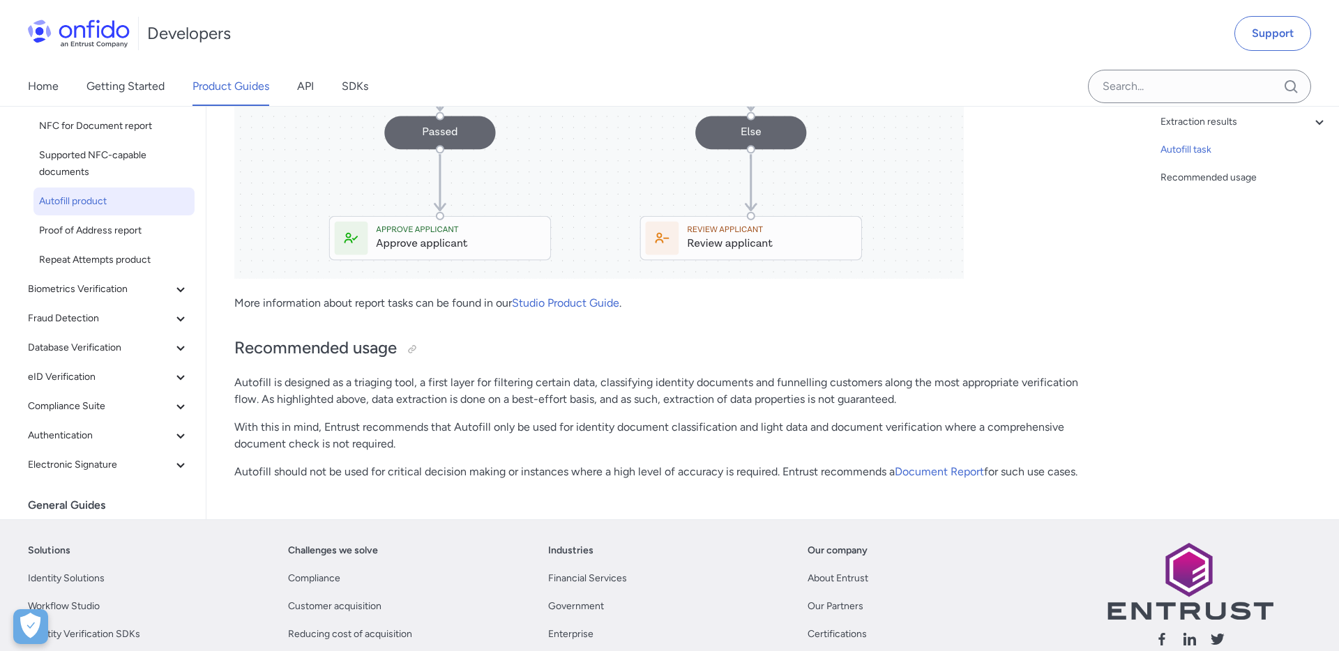
scroll to position [2396, 0]
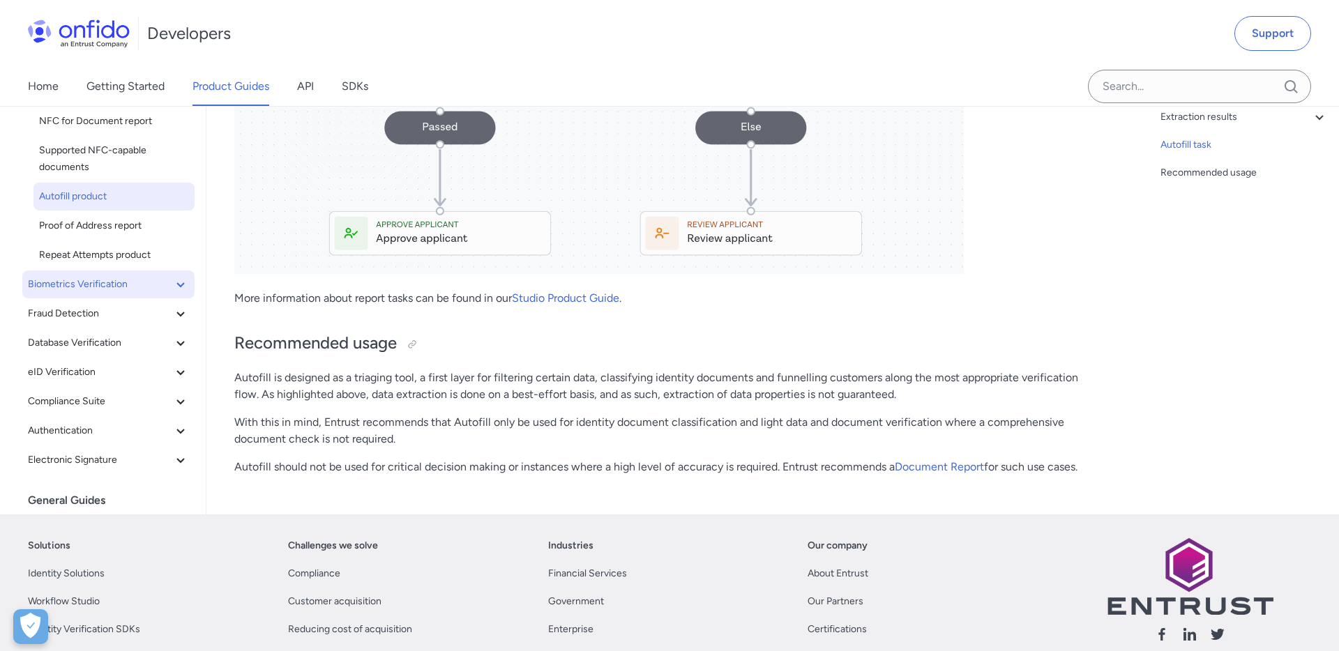
click at [187, 293] on icon at bounding box center [180, 284] width 17 height 17
click at [179, 381] on icon at bounding box center [180, 372] width 17 height 17
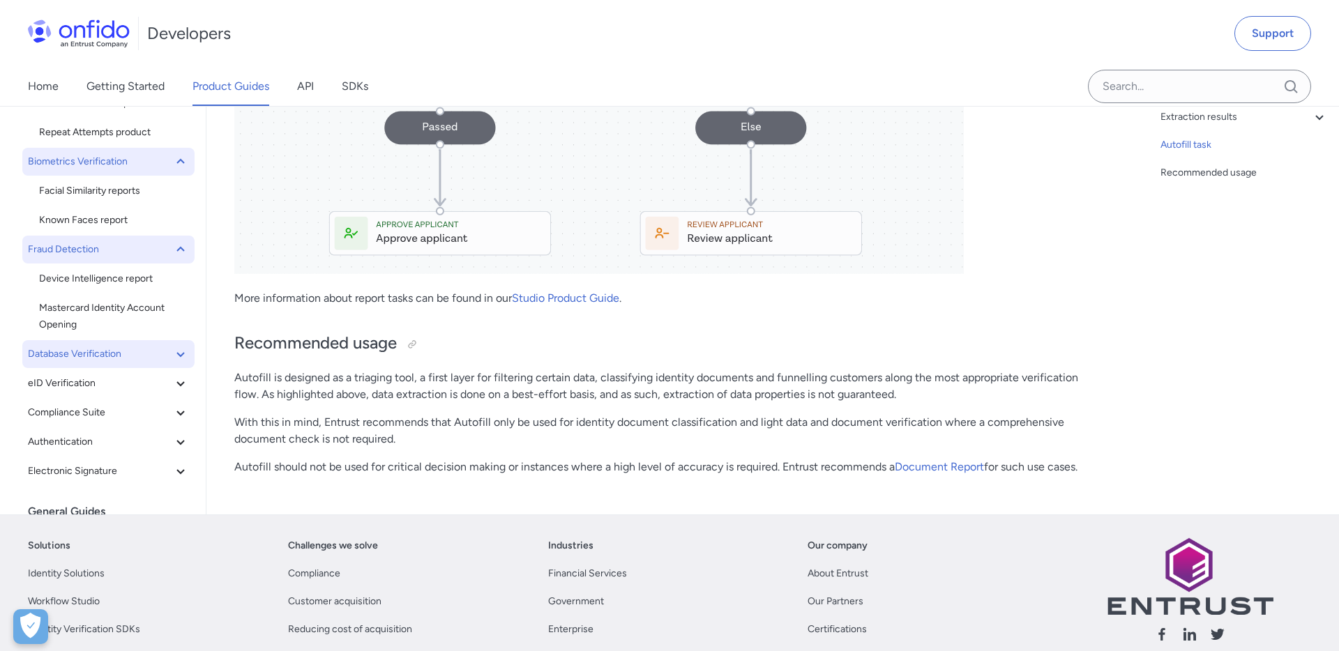
click at [188, 363] on icon at bounding box center [180, 354] width 17 height 17
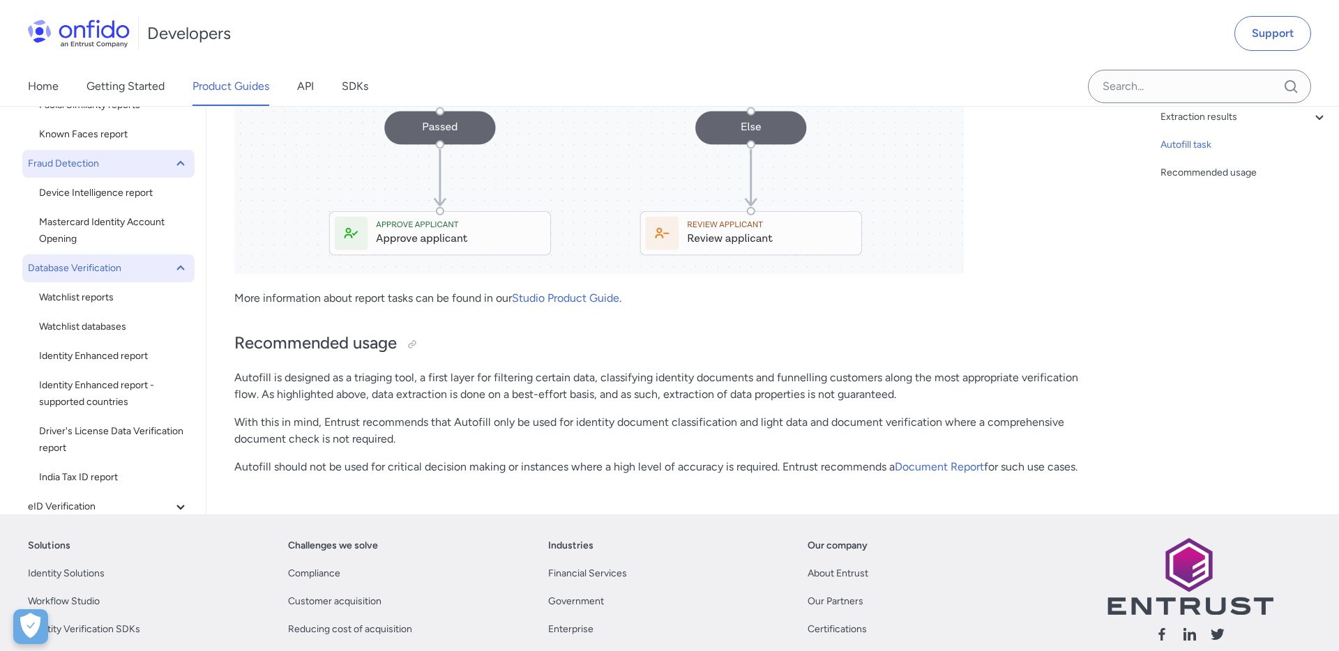
scroll to position [212, 0]
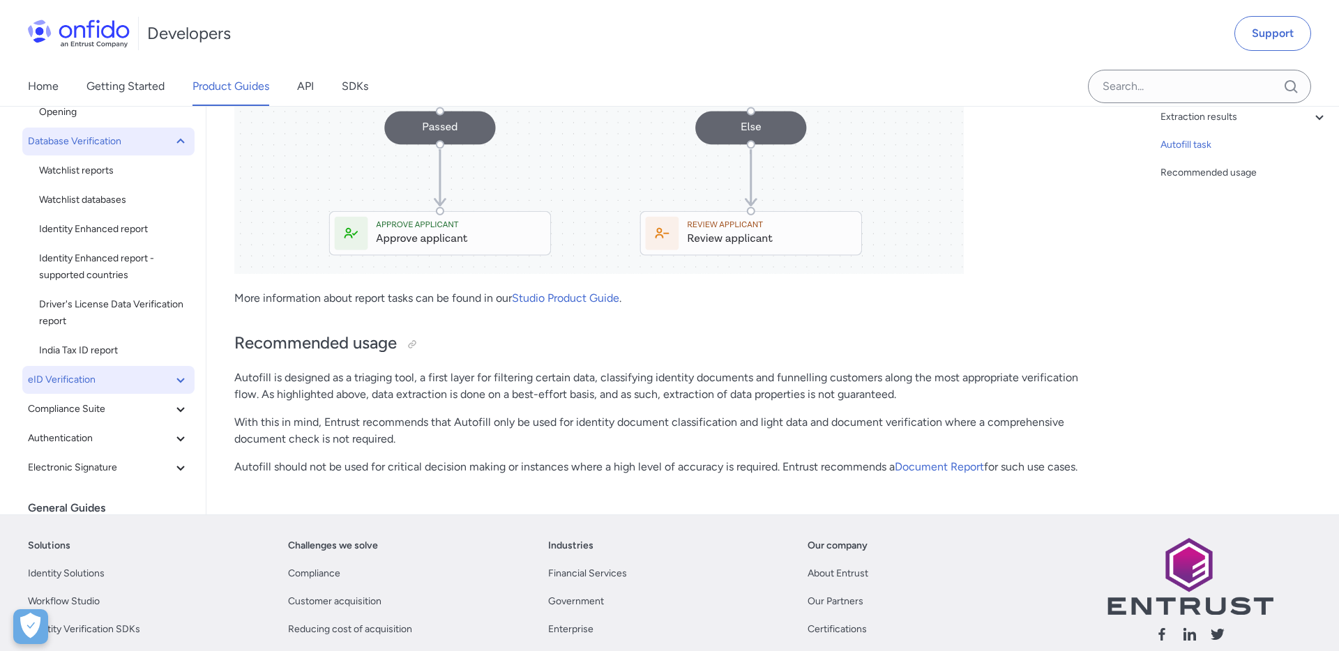
click at [165, 388] on span "eID Verification" at bounding box center [100, 380] width 144 height 17
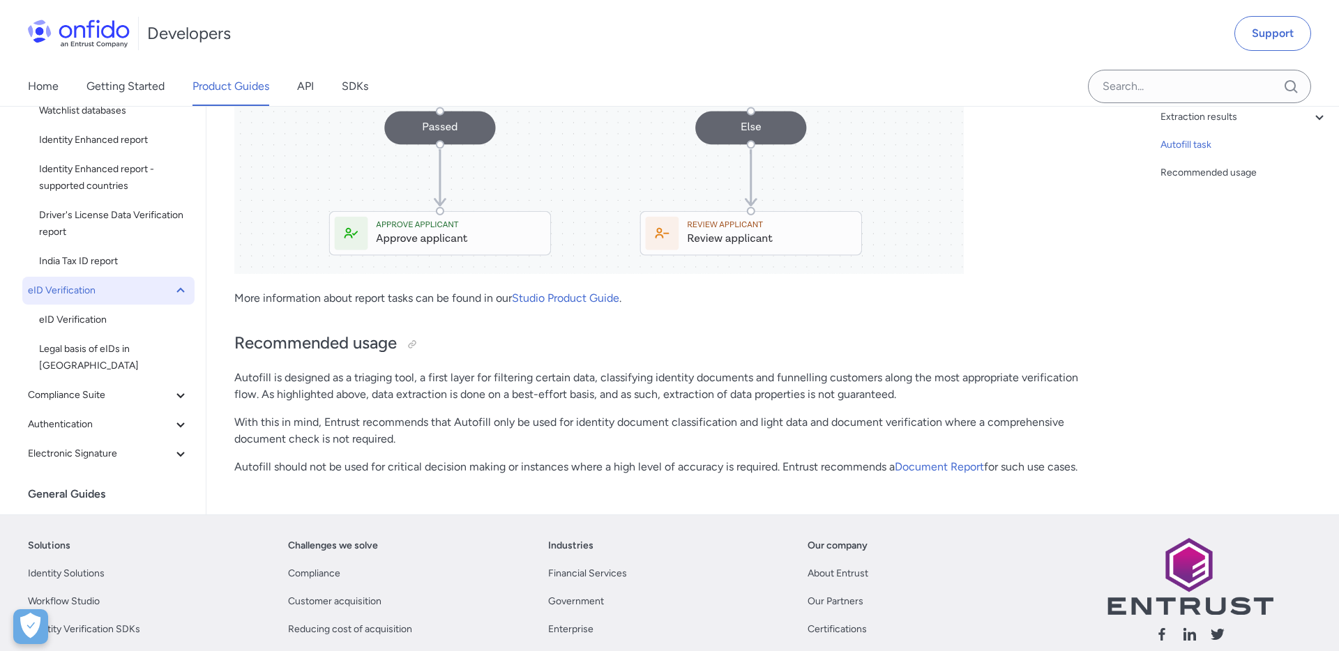
scroll to position [448, 0]
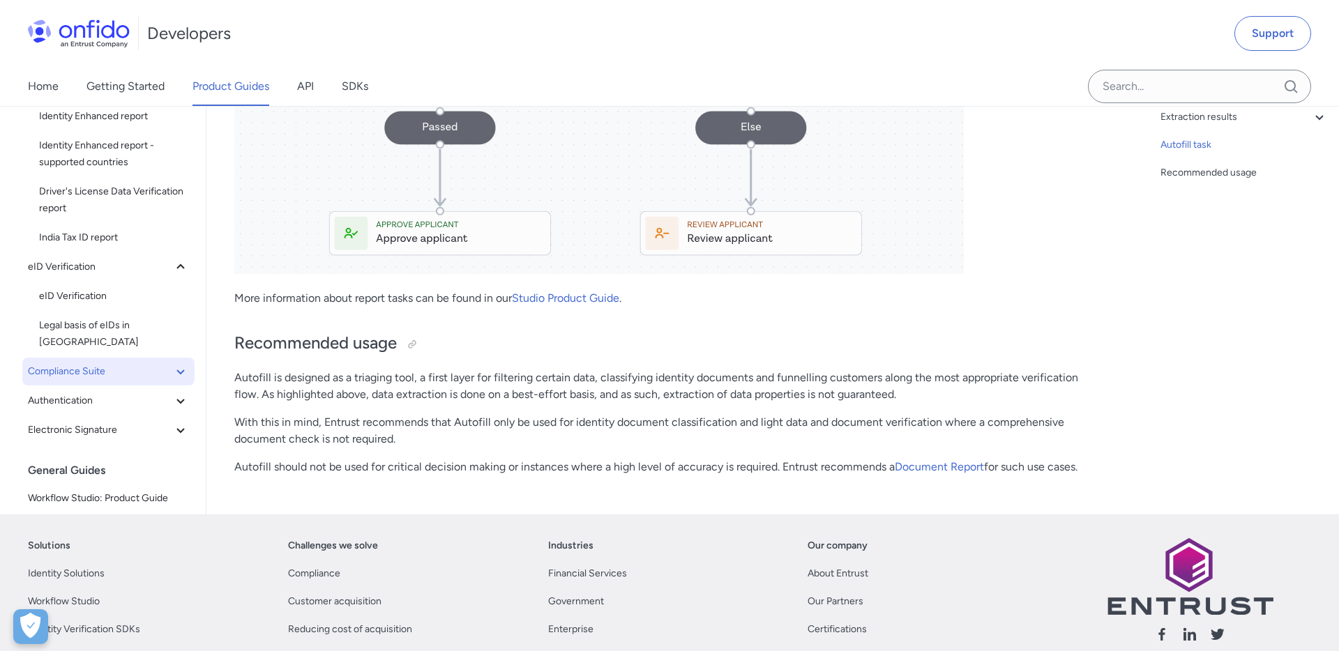
click at [185, 372] on icon at bounding box center [180, 371] width 17 height 17
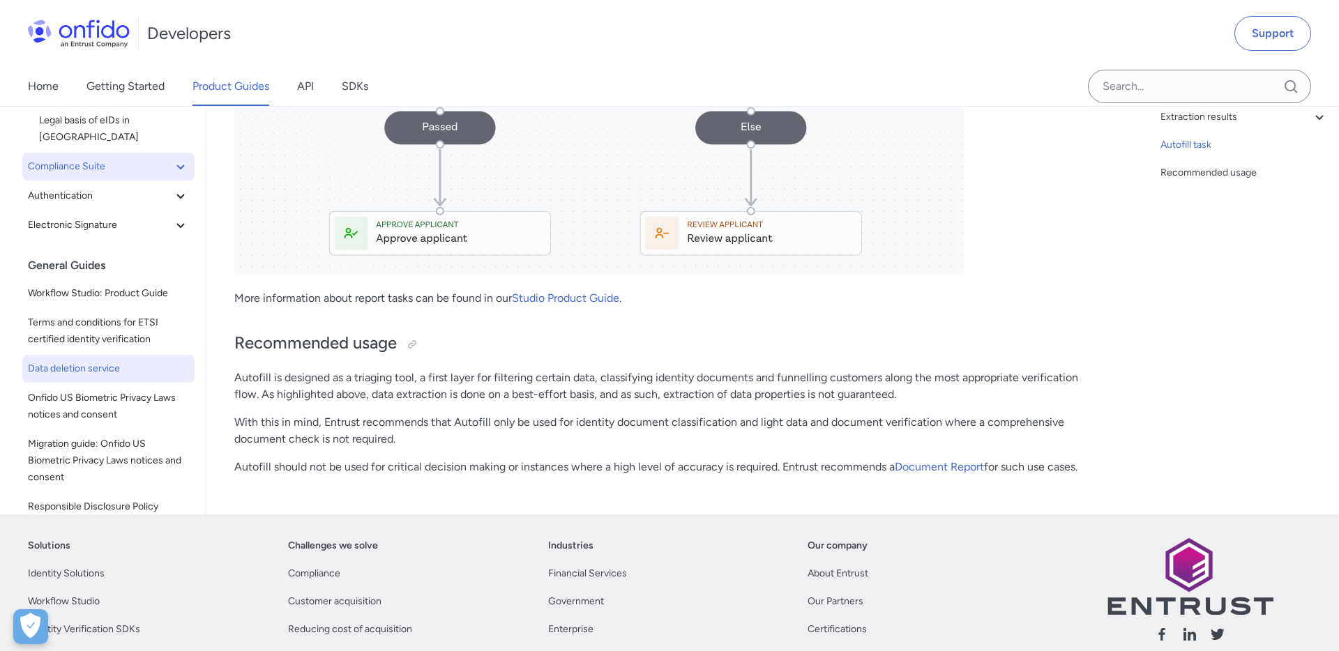
scroll to position [690, 0]
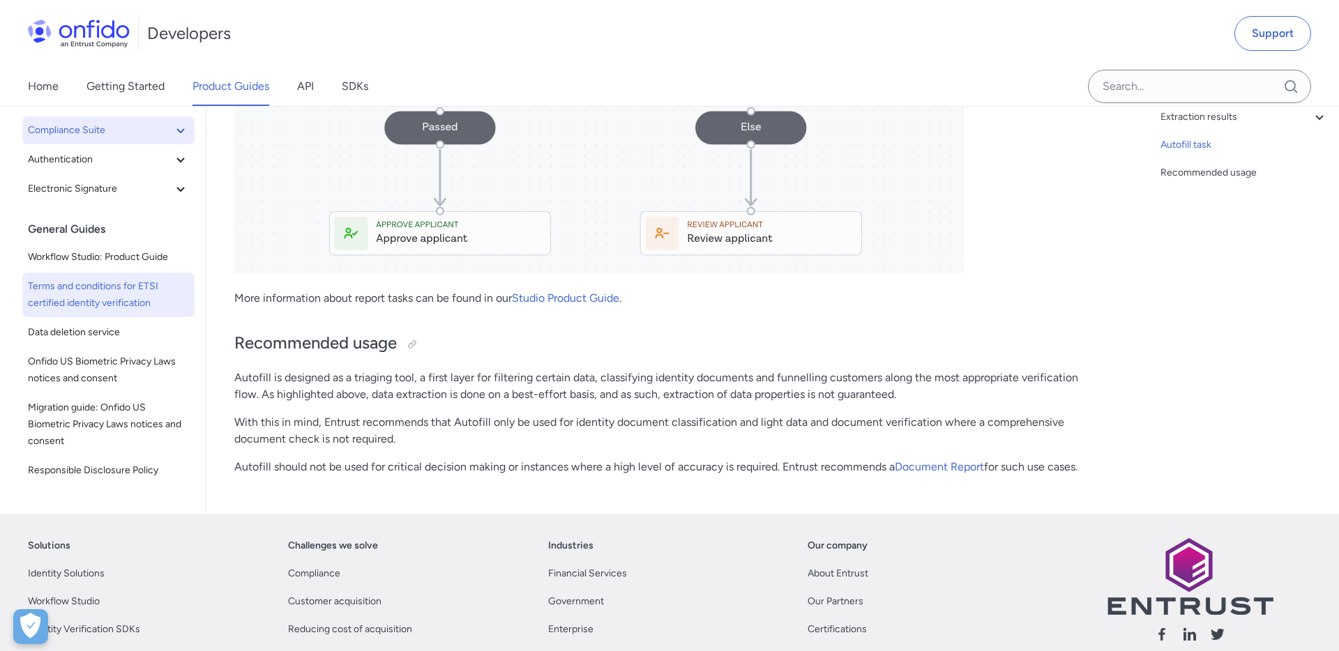
click at [120, 302] on span "Terms and conditions for ETSI certified identity verification" at bounding box center [108, 294] width 161 height 33
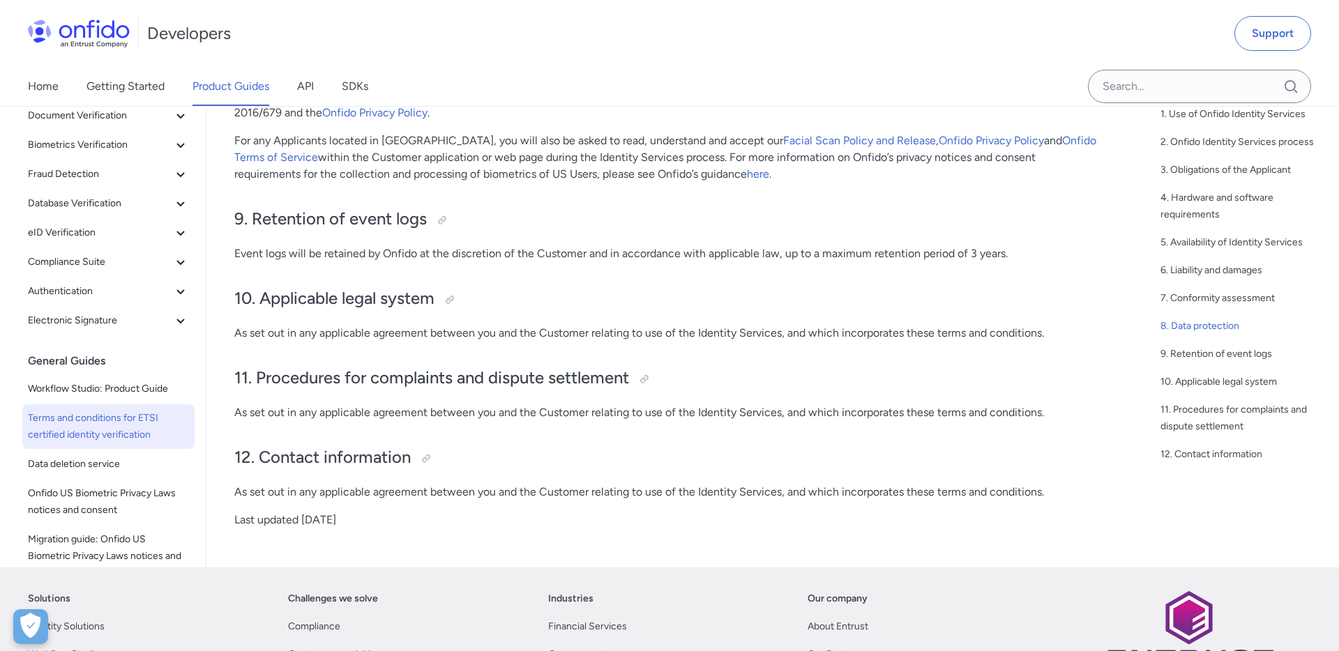
scroll to position [1868, 0]
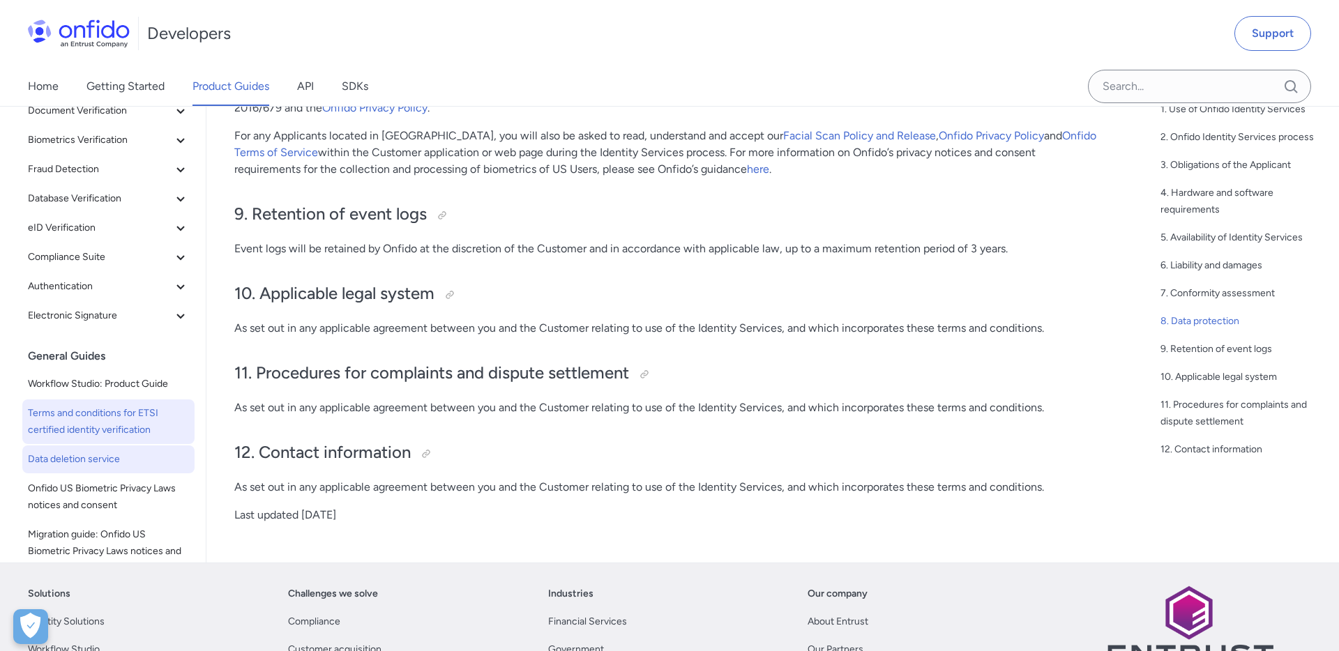
click at [99, 461] on span "Data deletion service" at bounding box center [108, 459] width 161 height 17
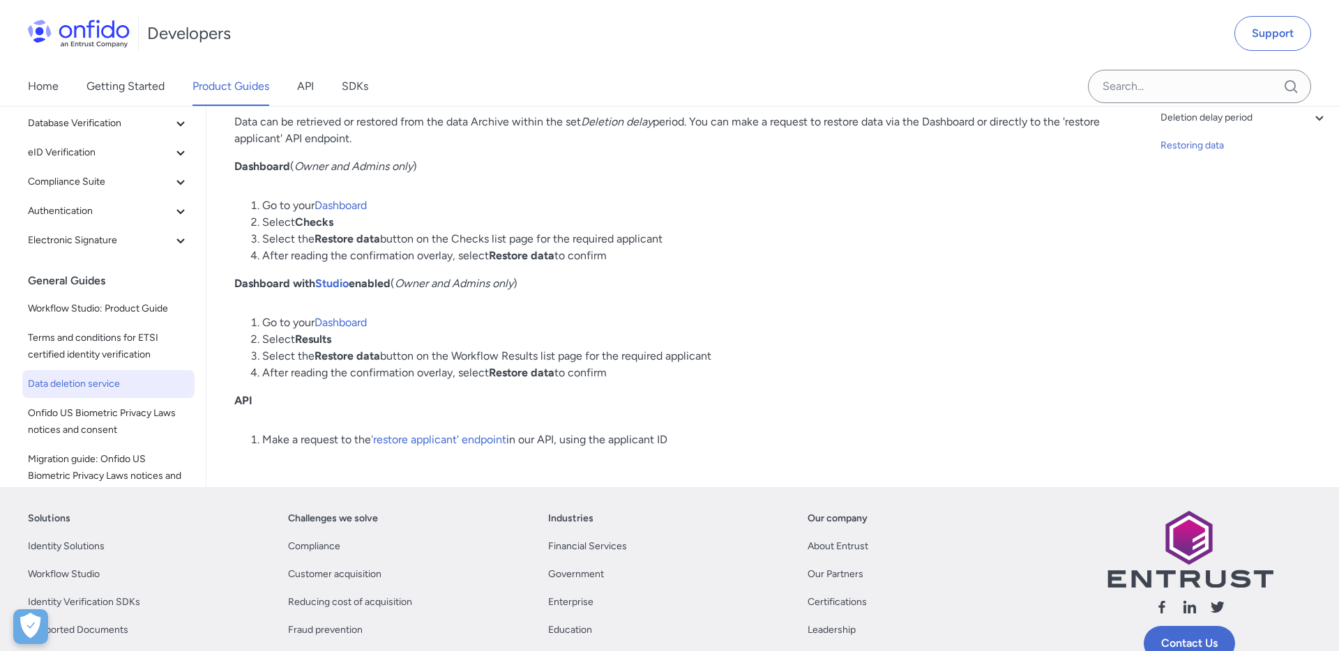
scroll to position [2919, 0]
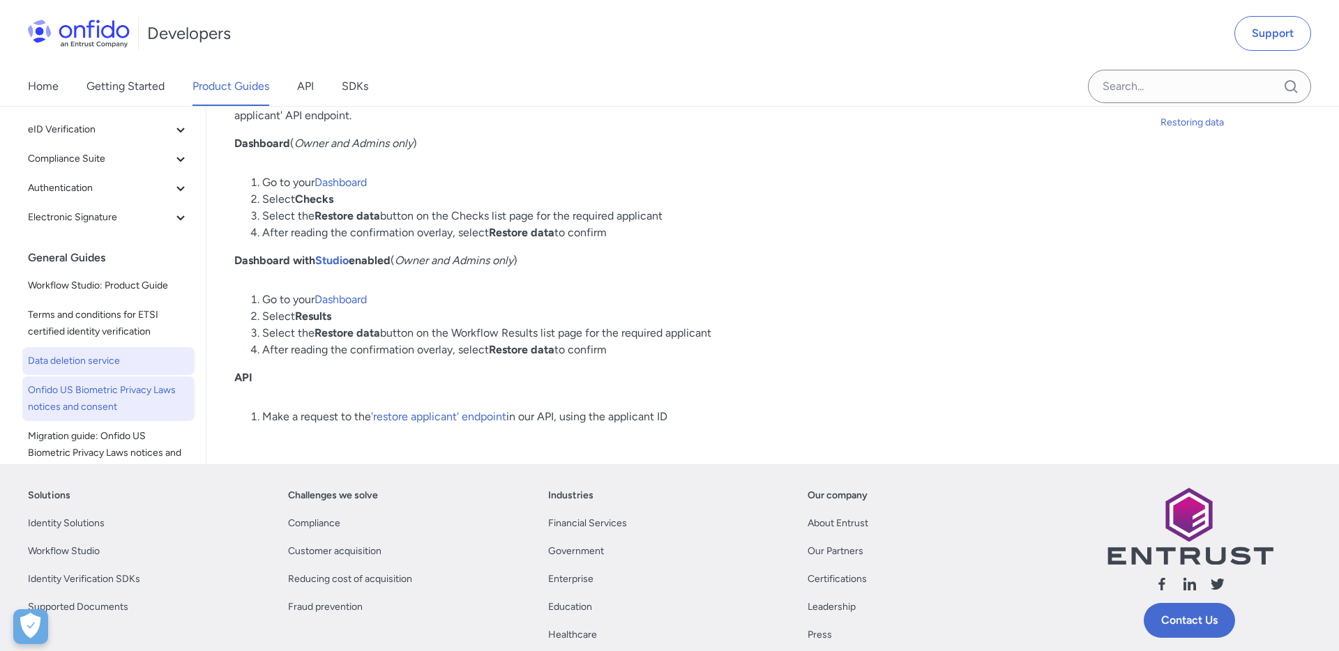
click at [100, 412] on link "Onfido US Biometric Privacy Laws notices and consent" at bounding box center [108, 399] width 172 height 45
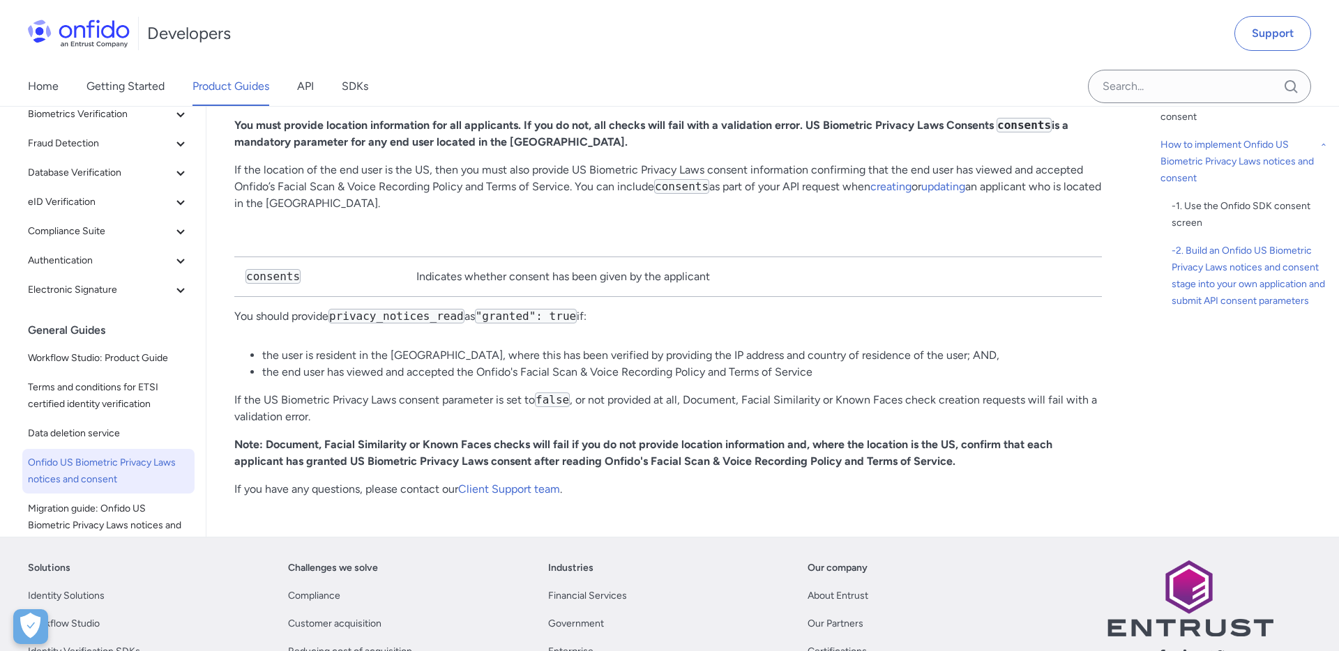
scroll to position [2612, 0]
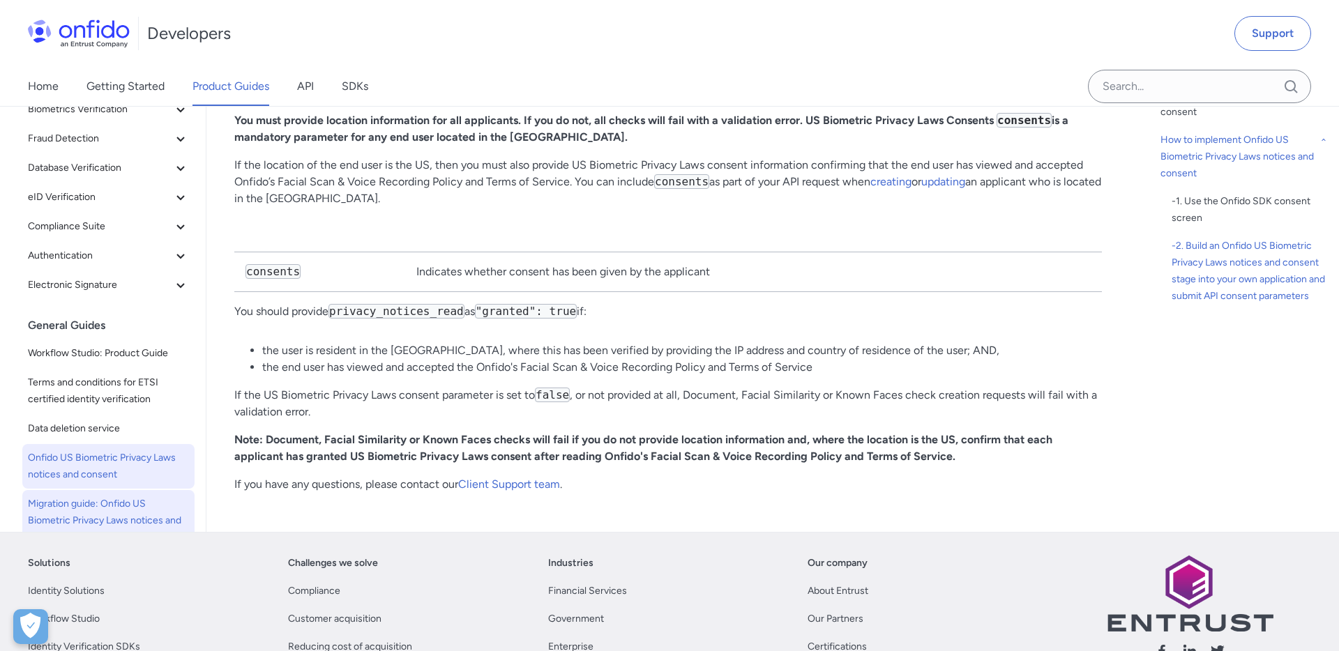
click at [114, 496] on span "Migration guide: Onfido US Biometric Privacy Laws notices and consent" at bounding box center [108, 521] width 161 height 50
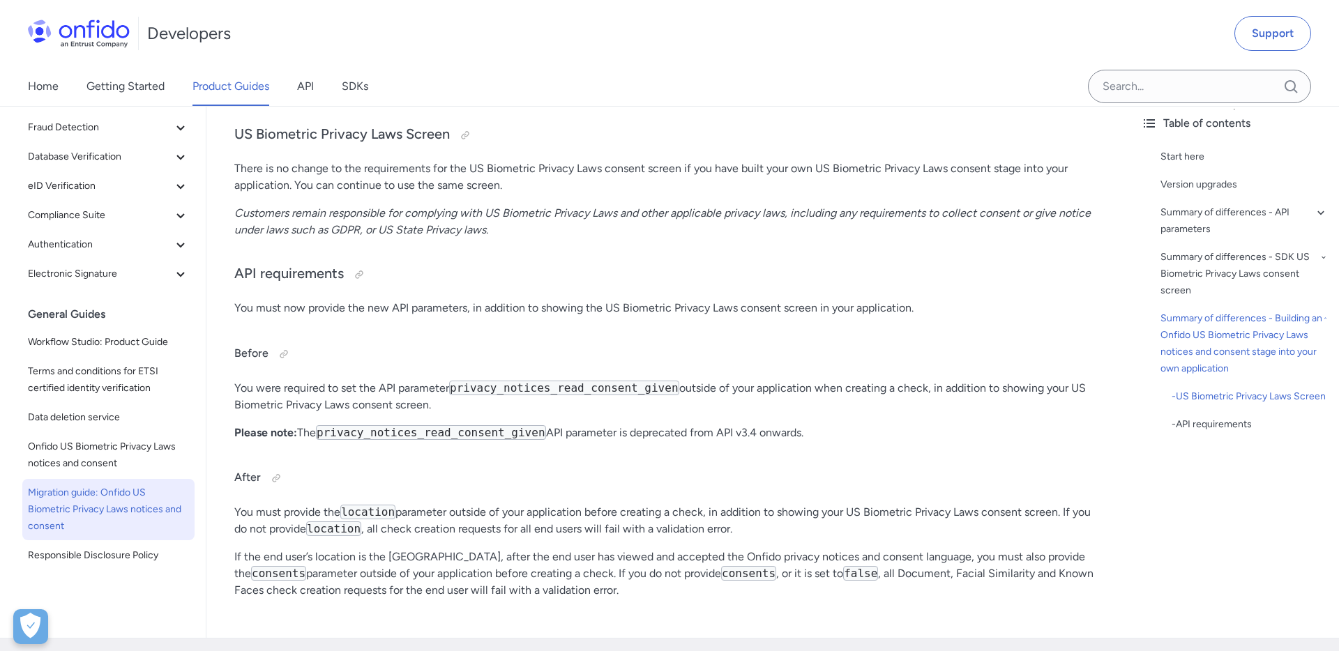
scroll to position [4380, 0]
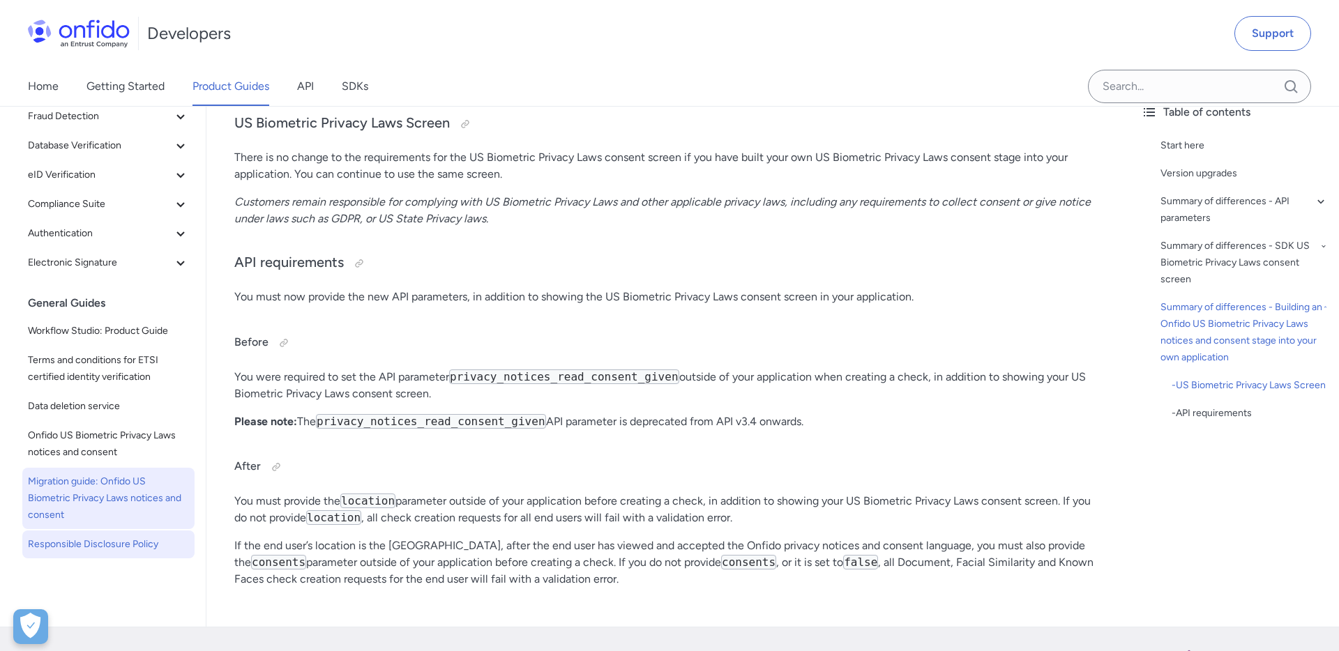
click at [126, 536] on span "Responsible Disclosure Policy" at bounding box center [108, 544] width 161 height 17
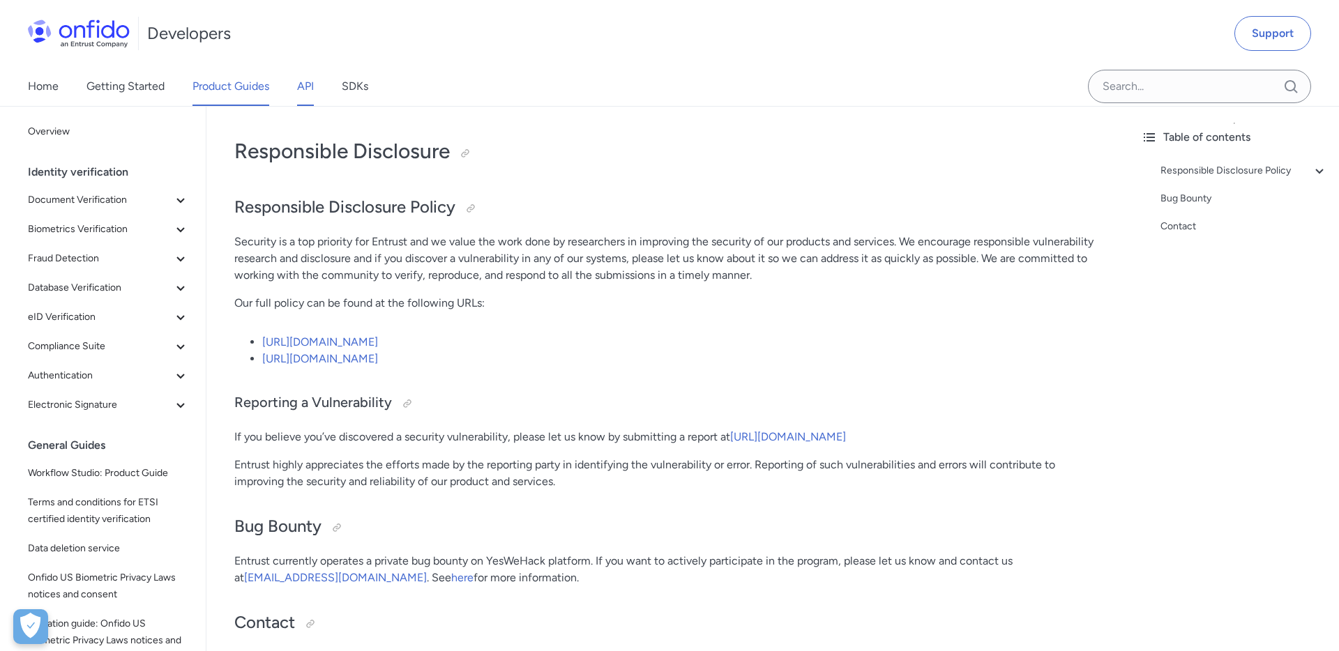
click at [306, 94] on link "API" at bounding box center [305, 86] width 17 height 39
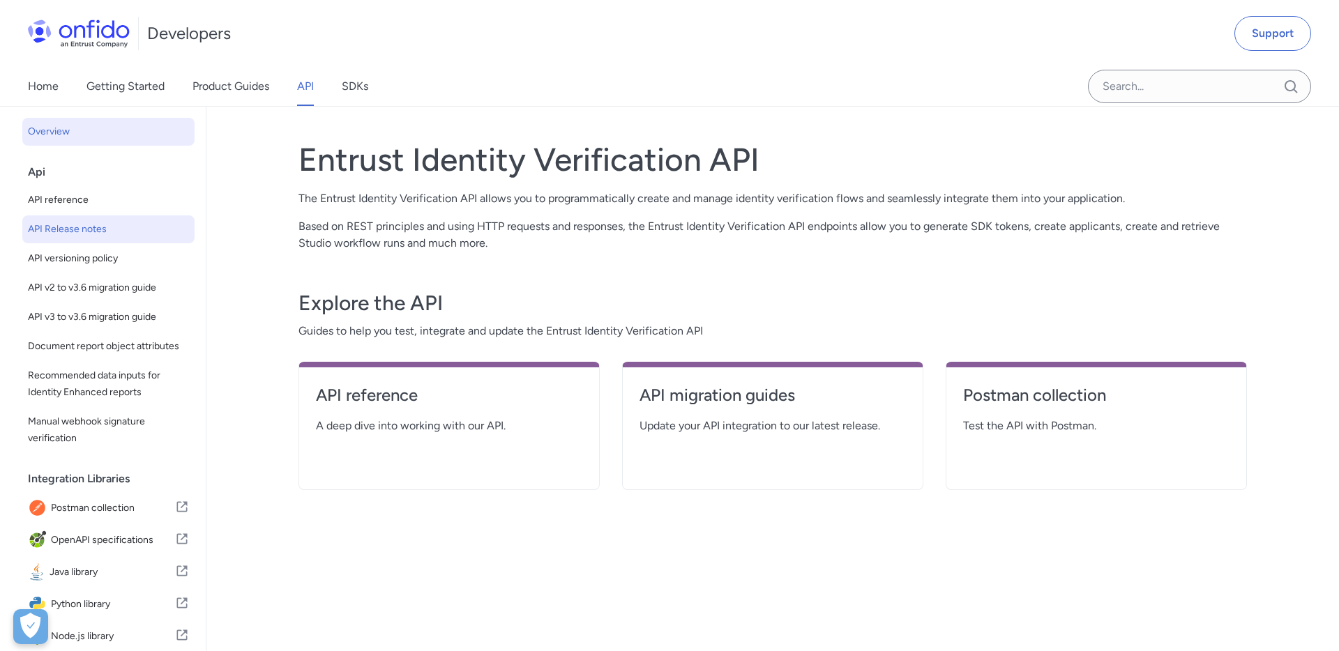
click at [68, 227] on span "API Release notes" at bounding box center [108, 229] width 161 height 17
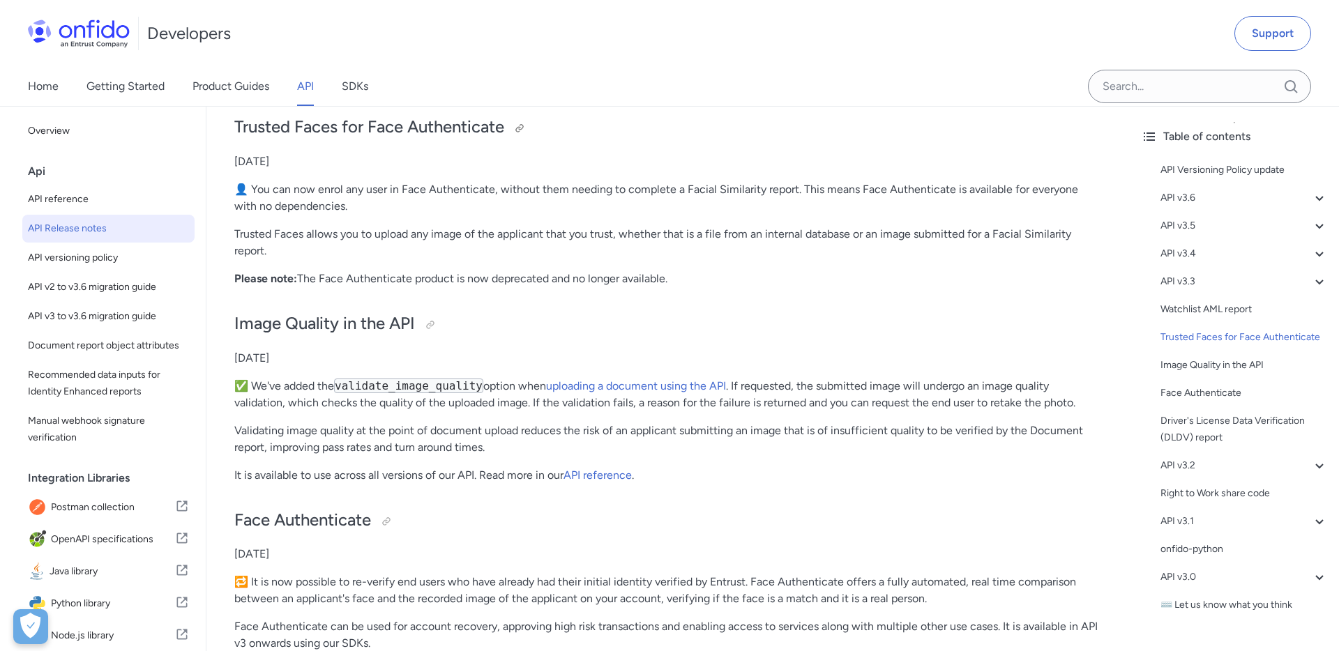
scroll to position [4188, 0]
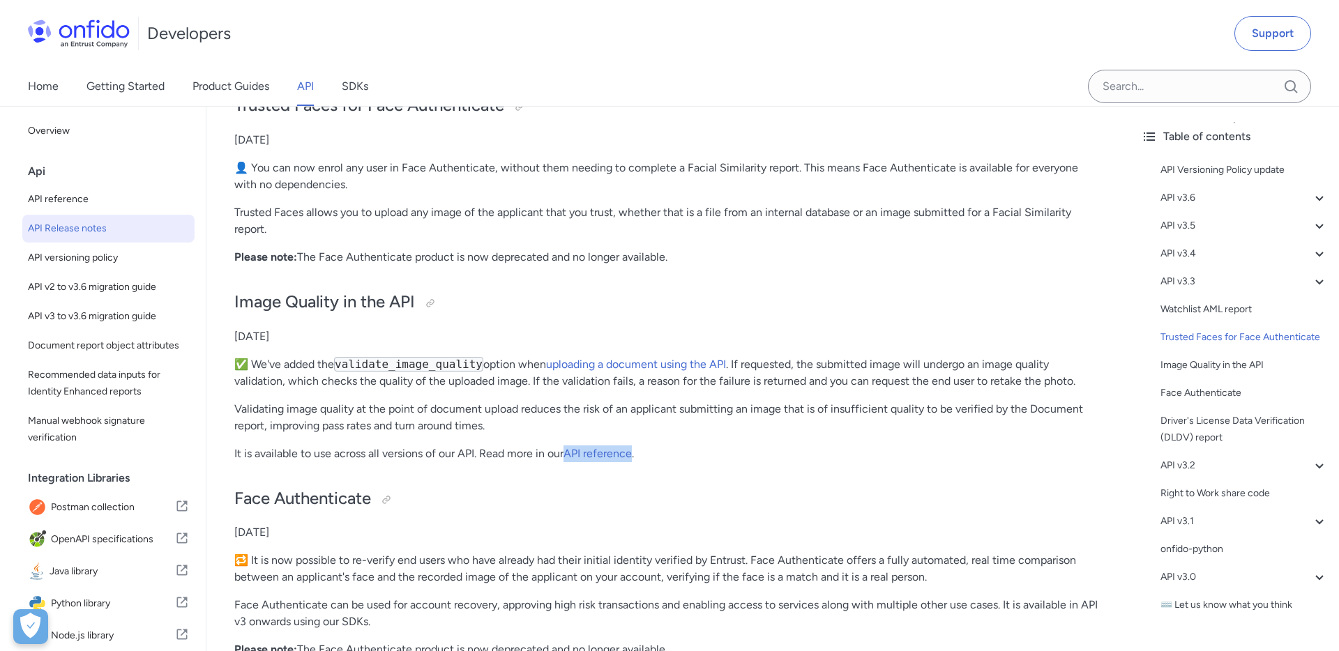
click at [555, 426] on p "Validating image quality at the point of document upload reduces the risk of an…" at bounding box center [668, 417] width 868 height 33
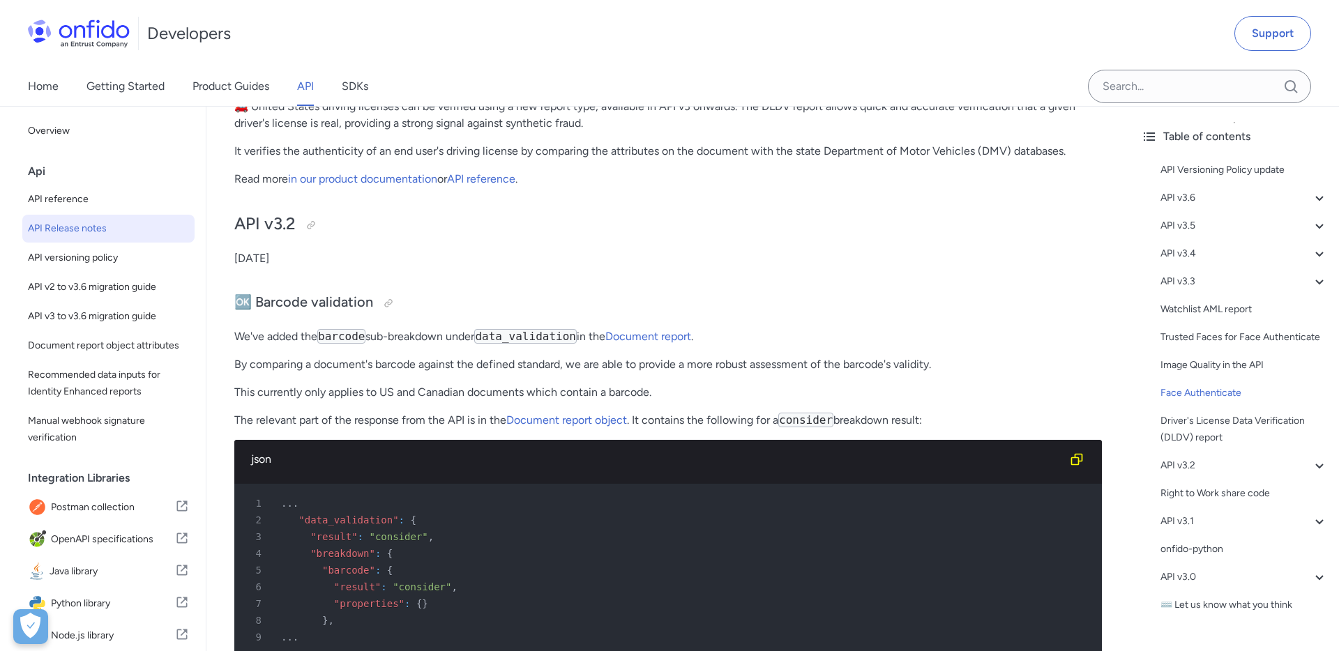
scroll to position [4879, 0]
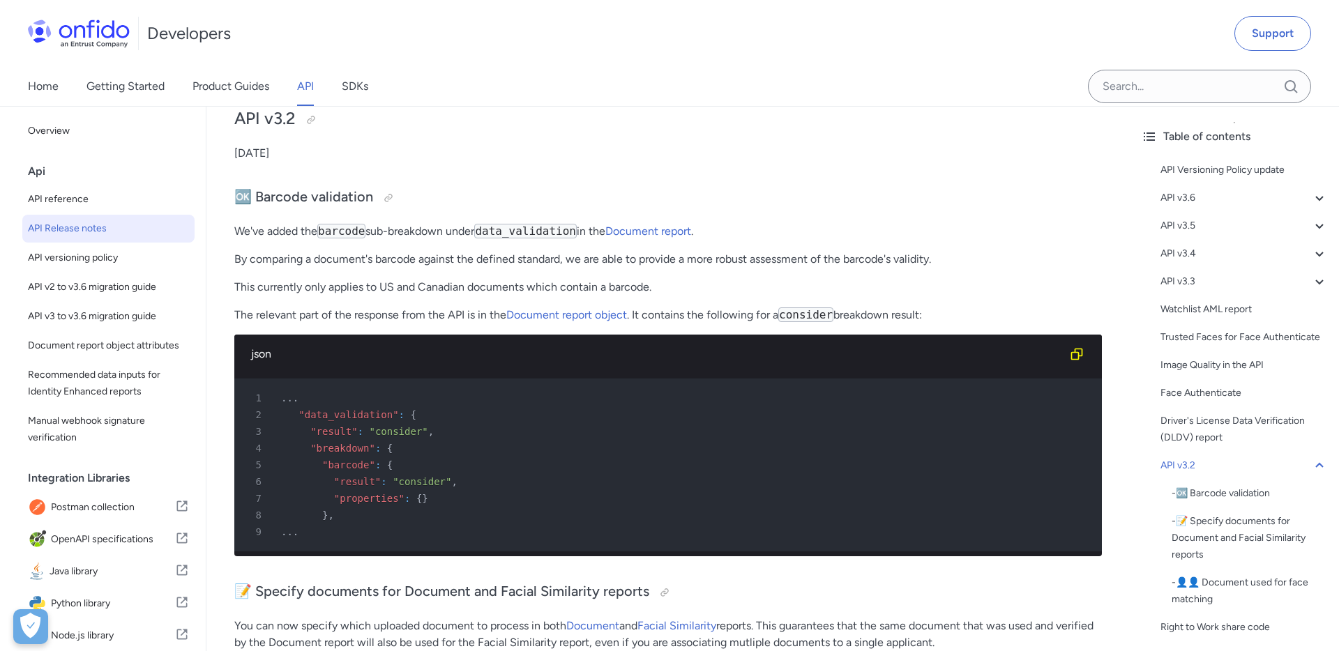
scroll to position [4945, 0]
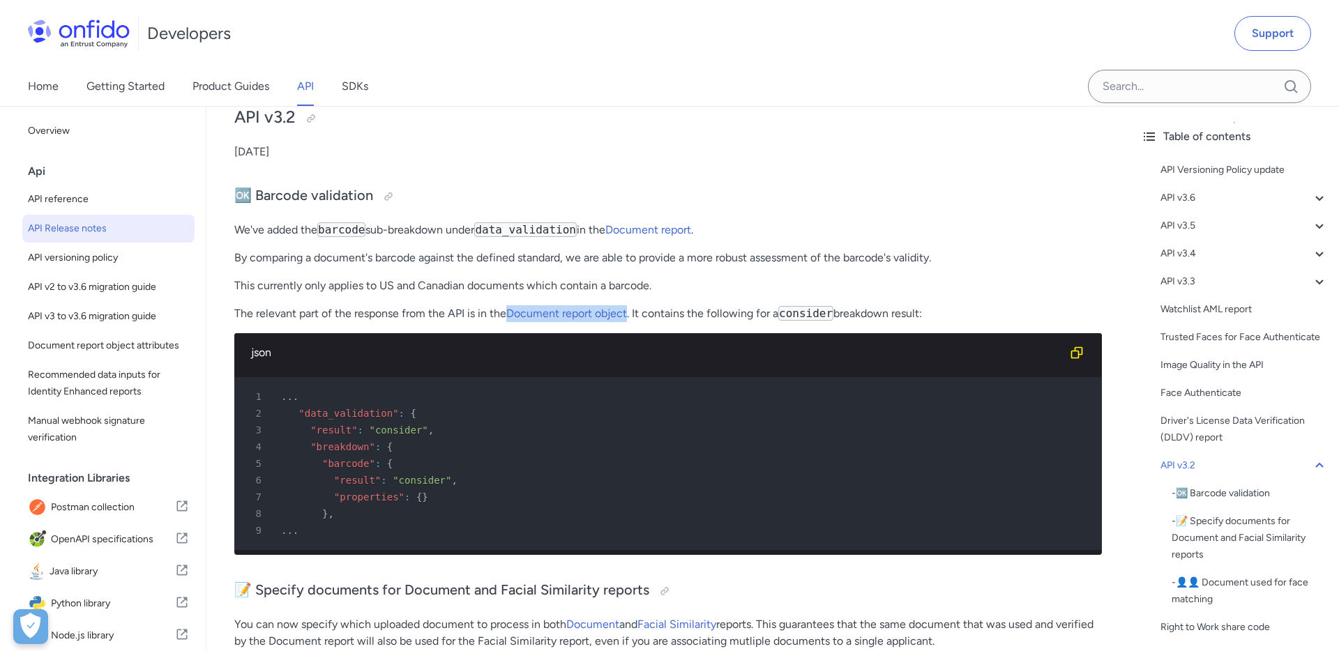
click at [473, 266] on p "By comparing a document's barcode against the defined standard, we are able to …" at bounding box center [668, 258] width 868 height 17
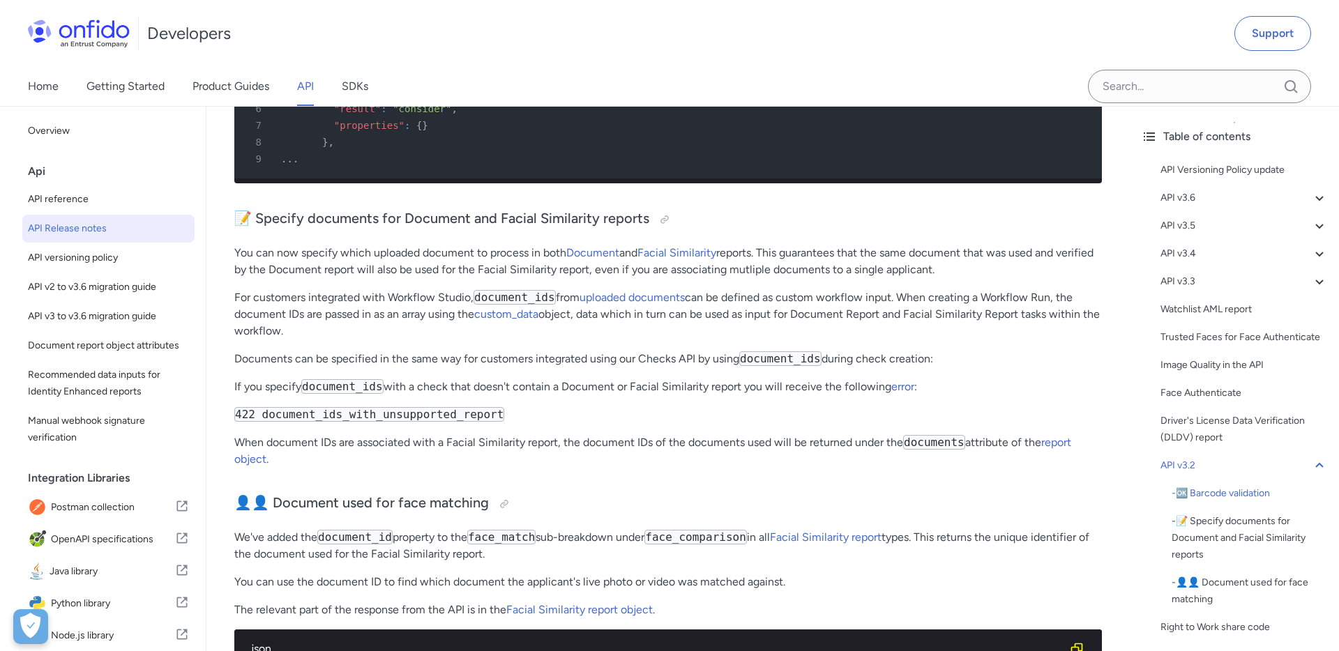
scroll to position [5320, 0]
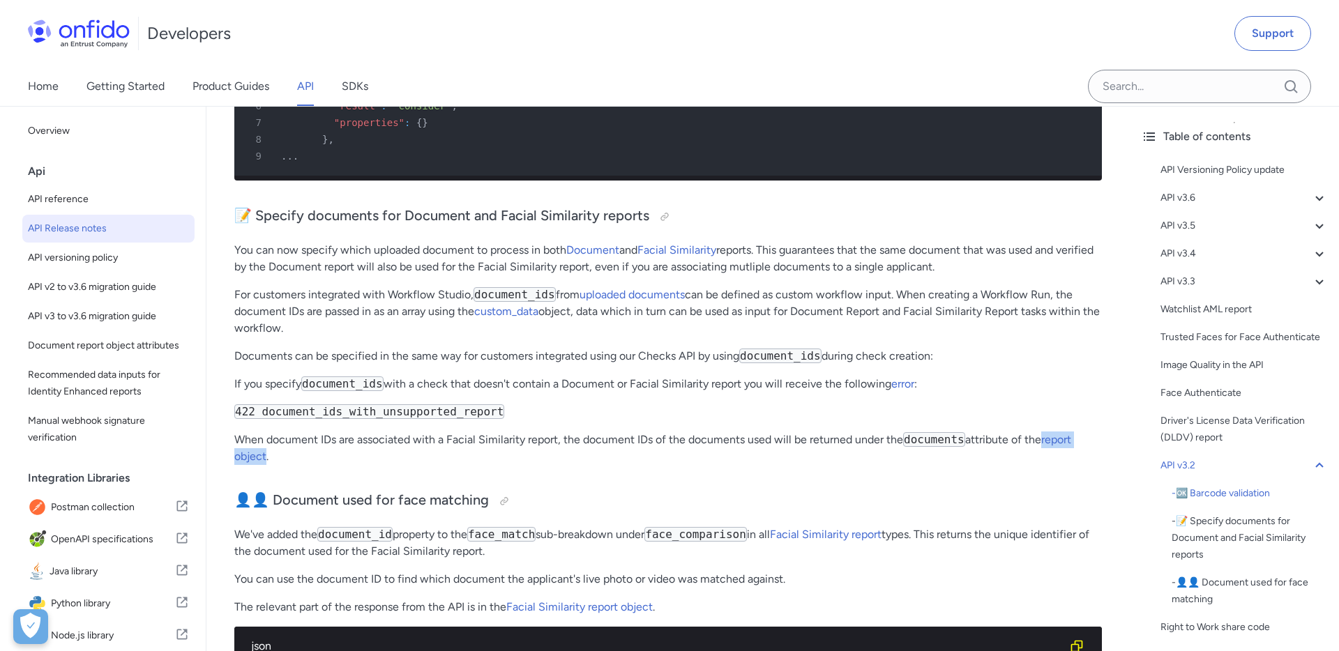
click at [388, 262] on p "You can now specify which uploaded document to process in both Document and Fac…" at bounding box center [668, 258] width 868 height 33
click at [661, 222] on div at bounding box center [664, 216] width 11 height 11
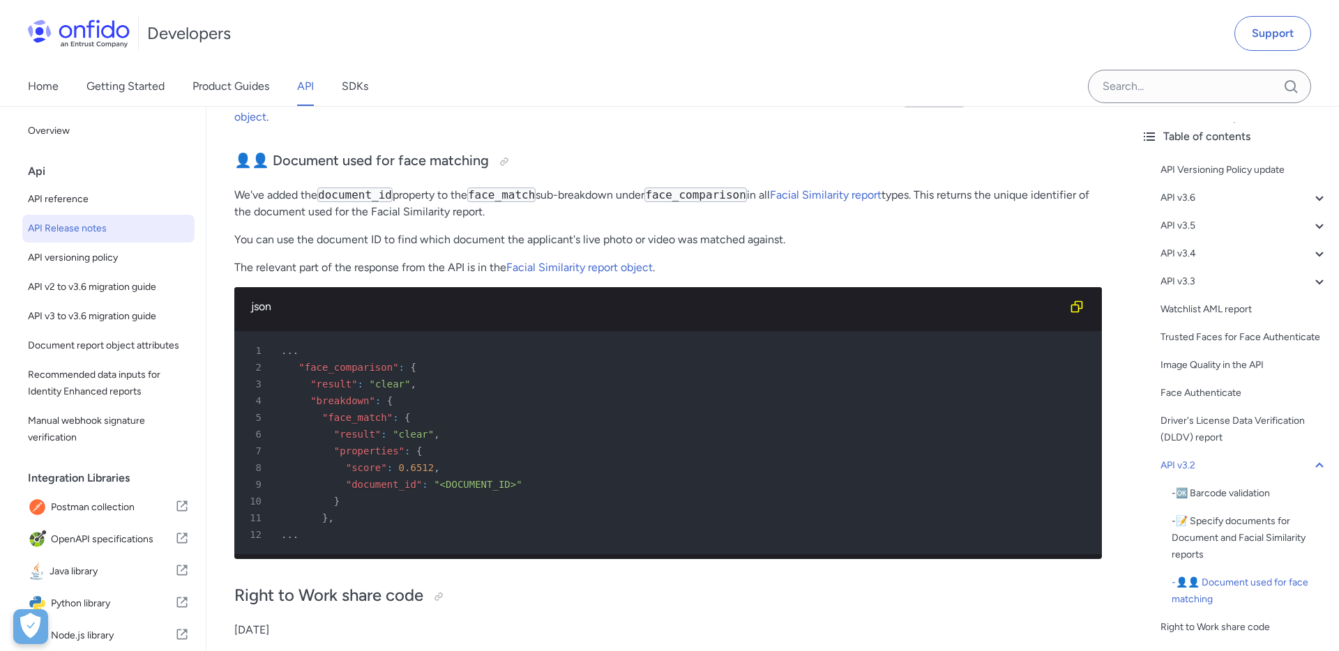
scroll to position [5671, 0]
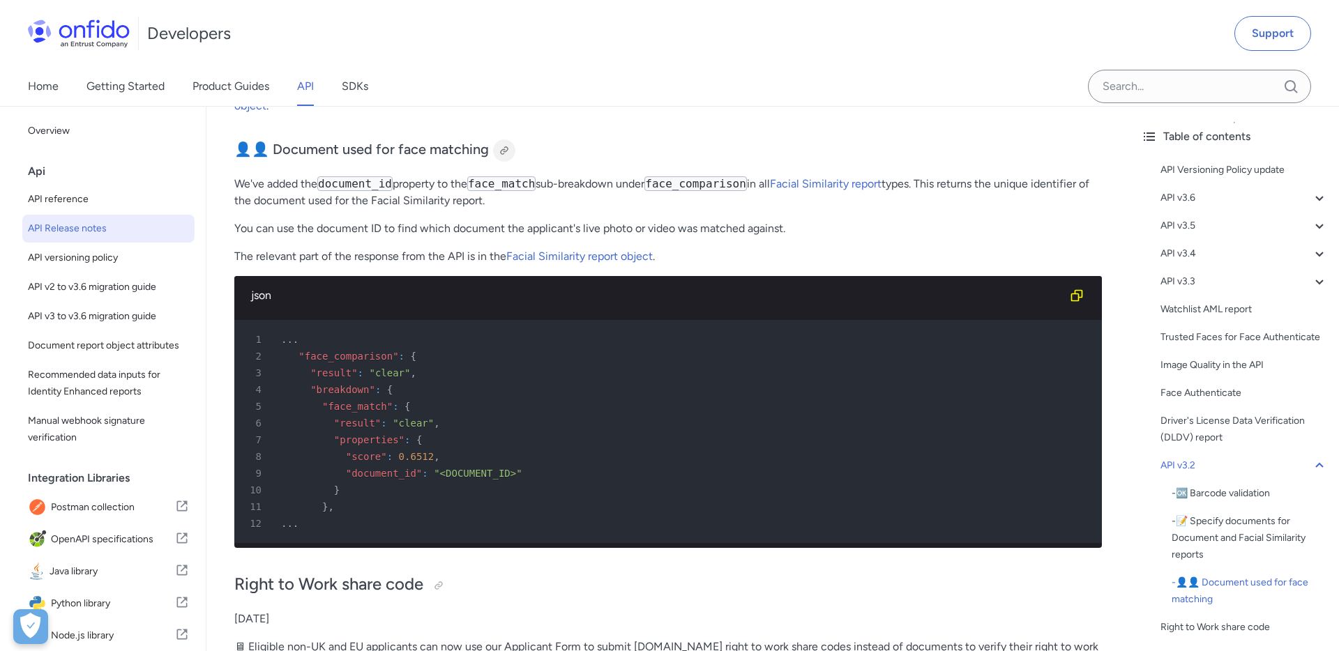
click at [499, 162] on div at bounding box center [504, 150] width 22 height 22
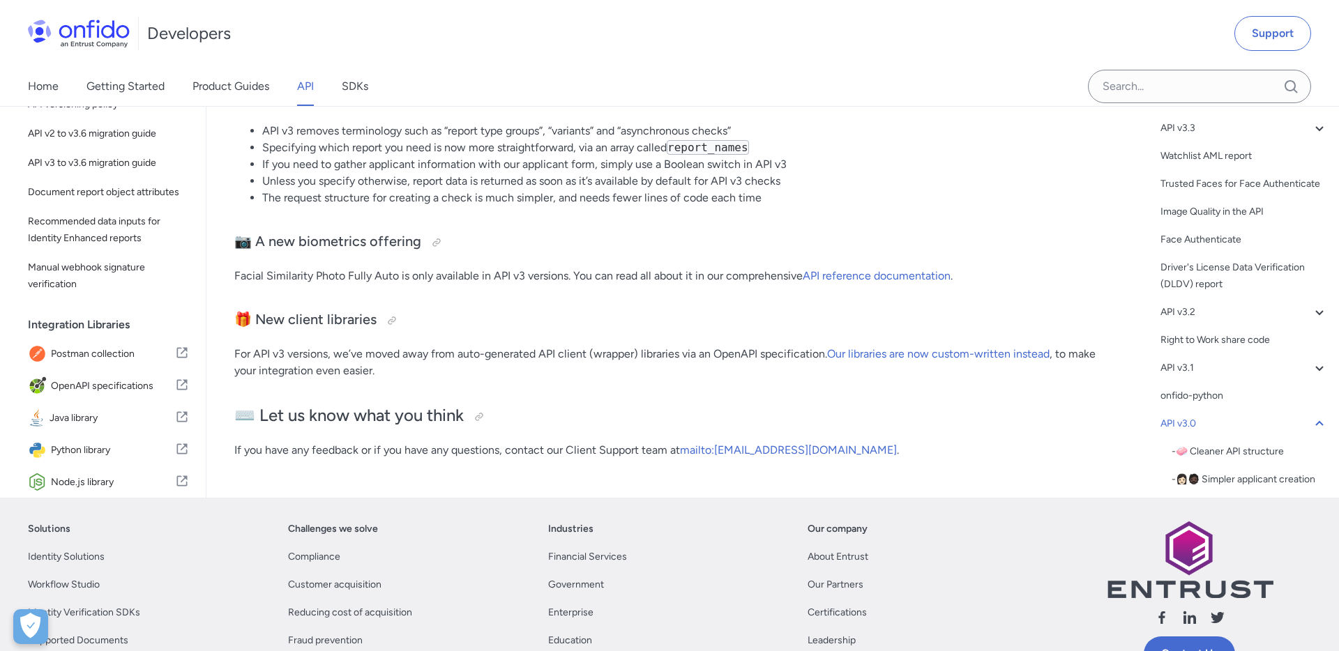
scroll to position [7613, 0]
click at [431, 246] on div at bounding box center [436, 240] width 11 height 11
click at [432, 246] on div at bounding box center [436, 240] width 11 height 11
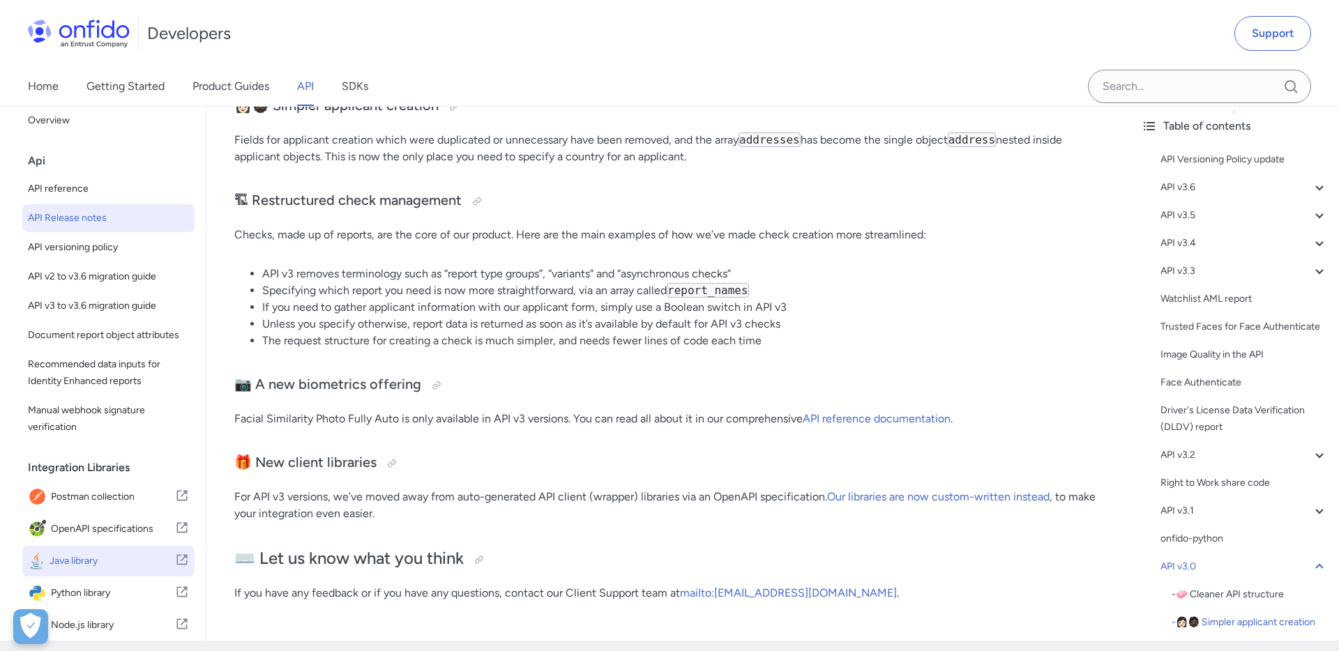
scroll to position [7424, 0]
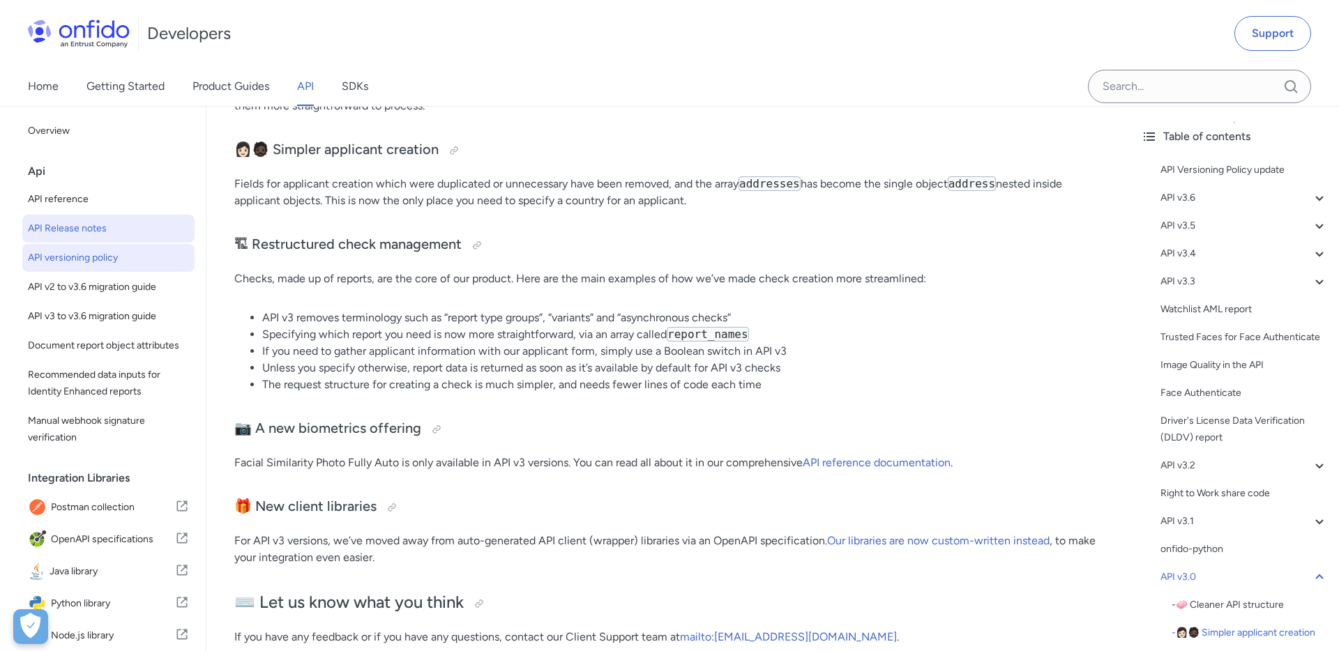
click at [103, 259] on span "API versioning policy" at bounding box center [108, 258] width 161 height 17
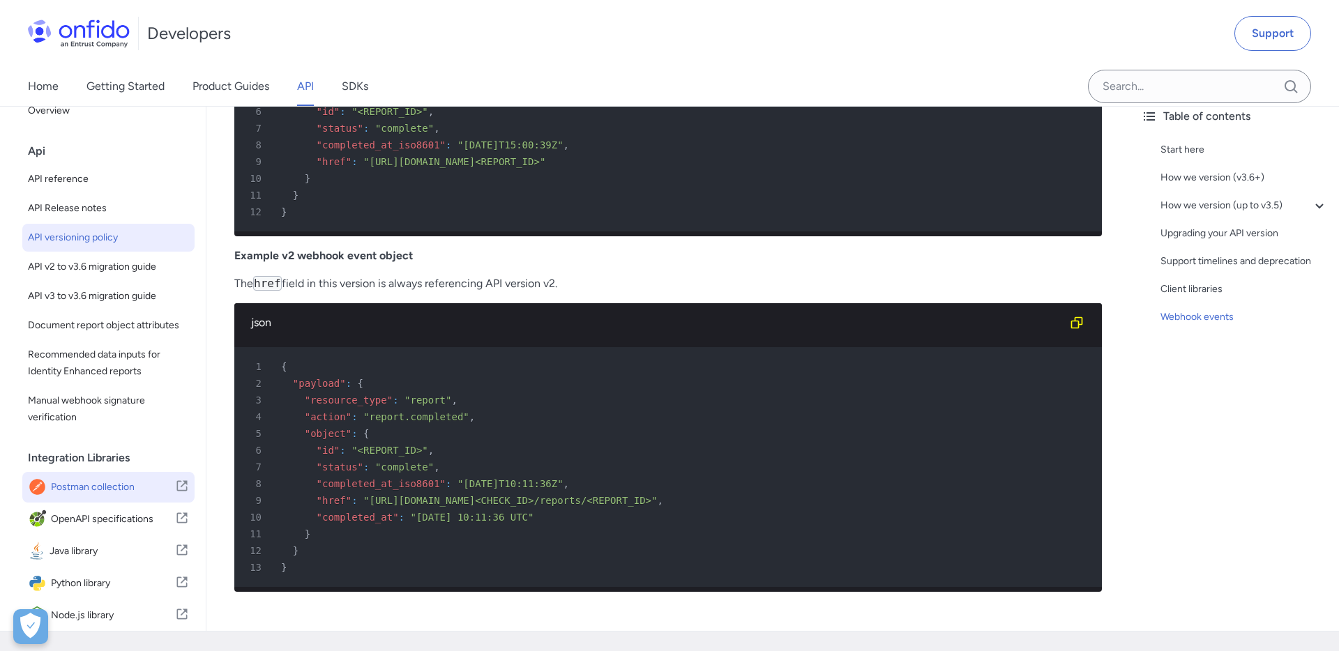
scroll to position [3671, 0]
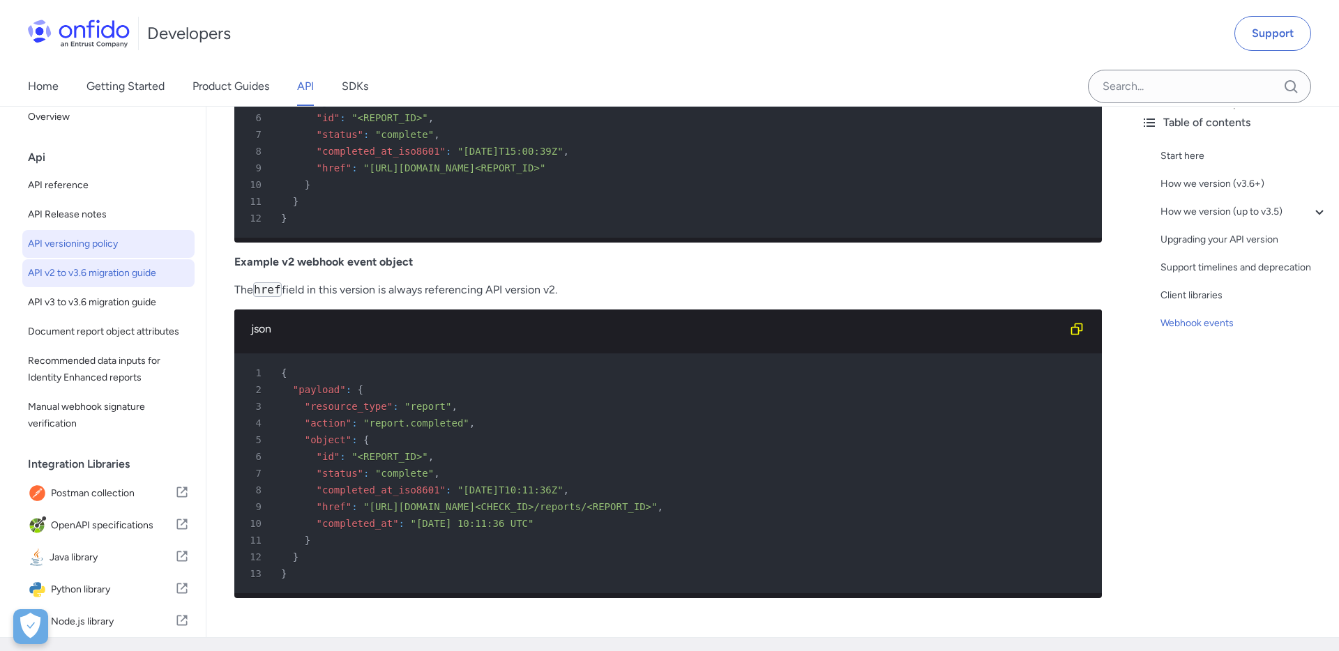
click at [126, 275] on span "API v2 to v3.6 migration guide" at bounding box center [108, 273] width 161 height 17
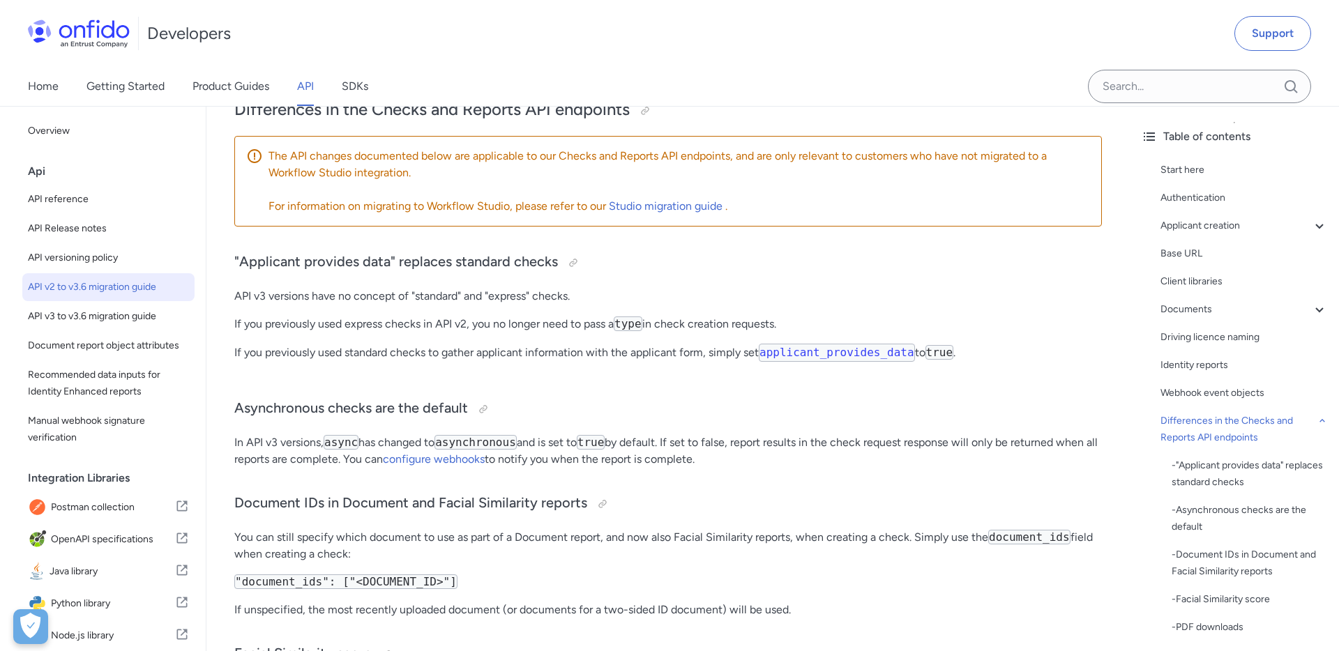
scroll to position [2487, 0]
click at [684, 406] on h3 "Asynchronous checks are the default" at bounding box center [668, 409] width 868 height 22
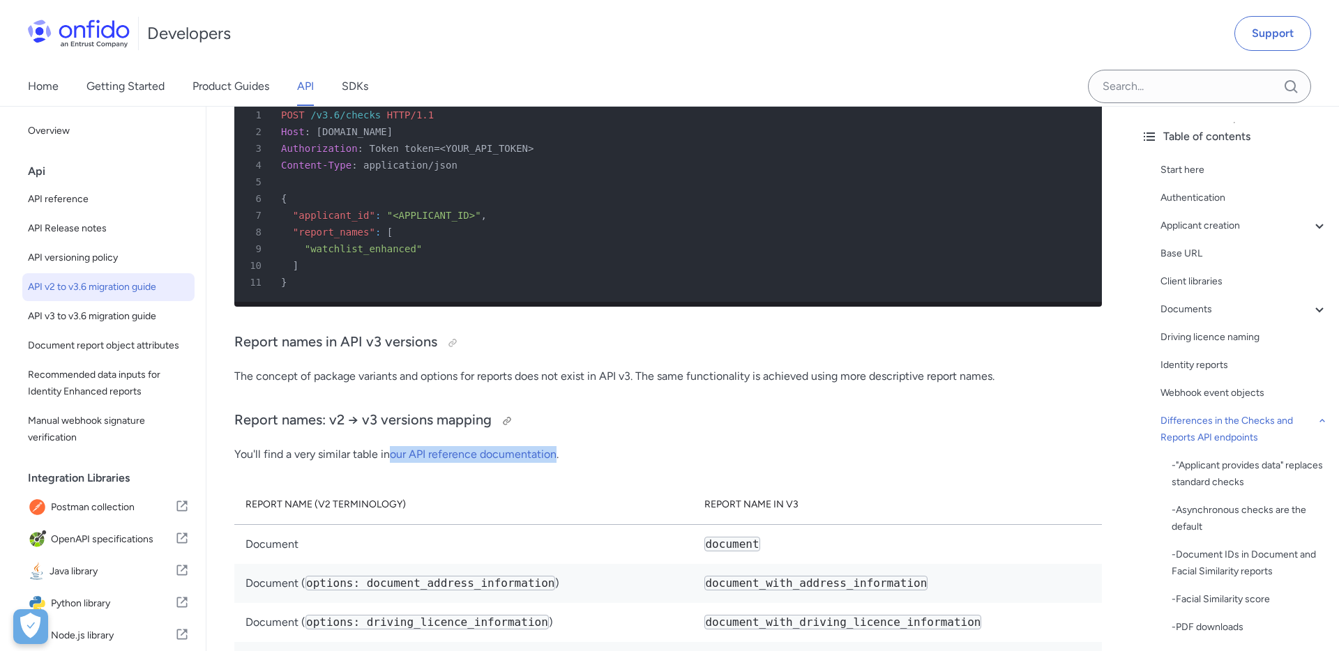
scroll to position [5429, 0]
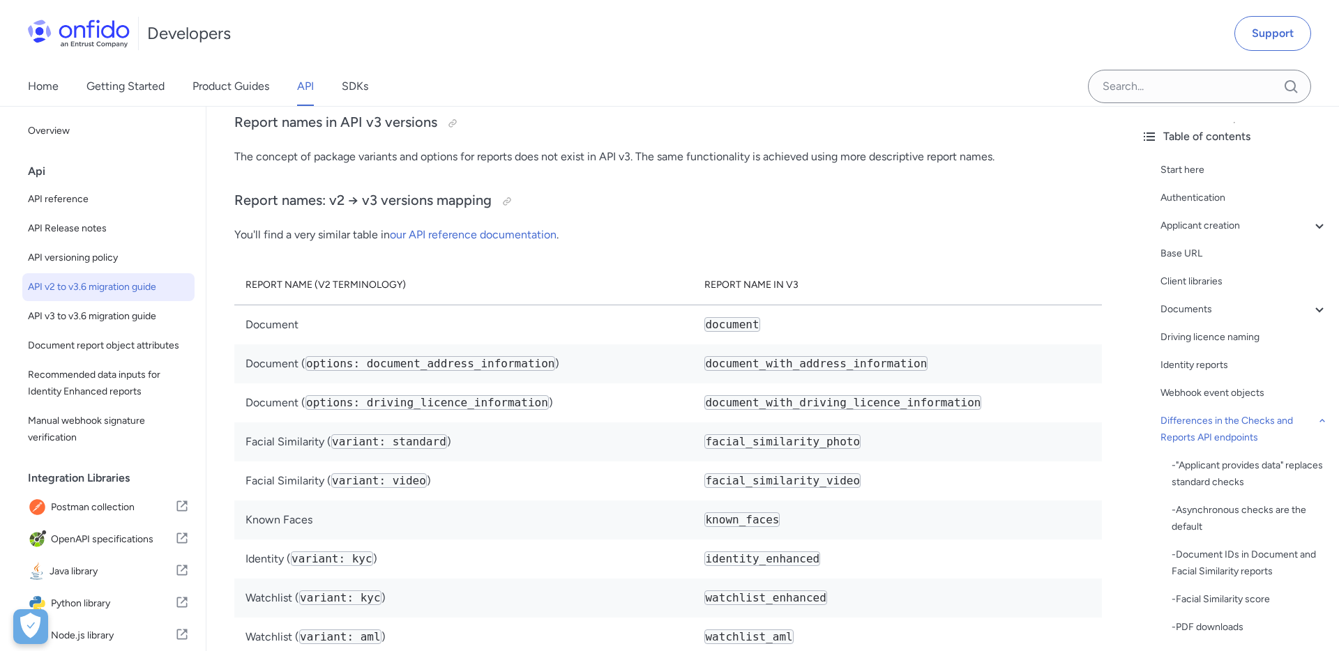
scroll to position [5603, 0]
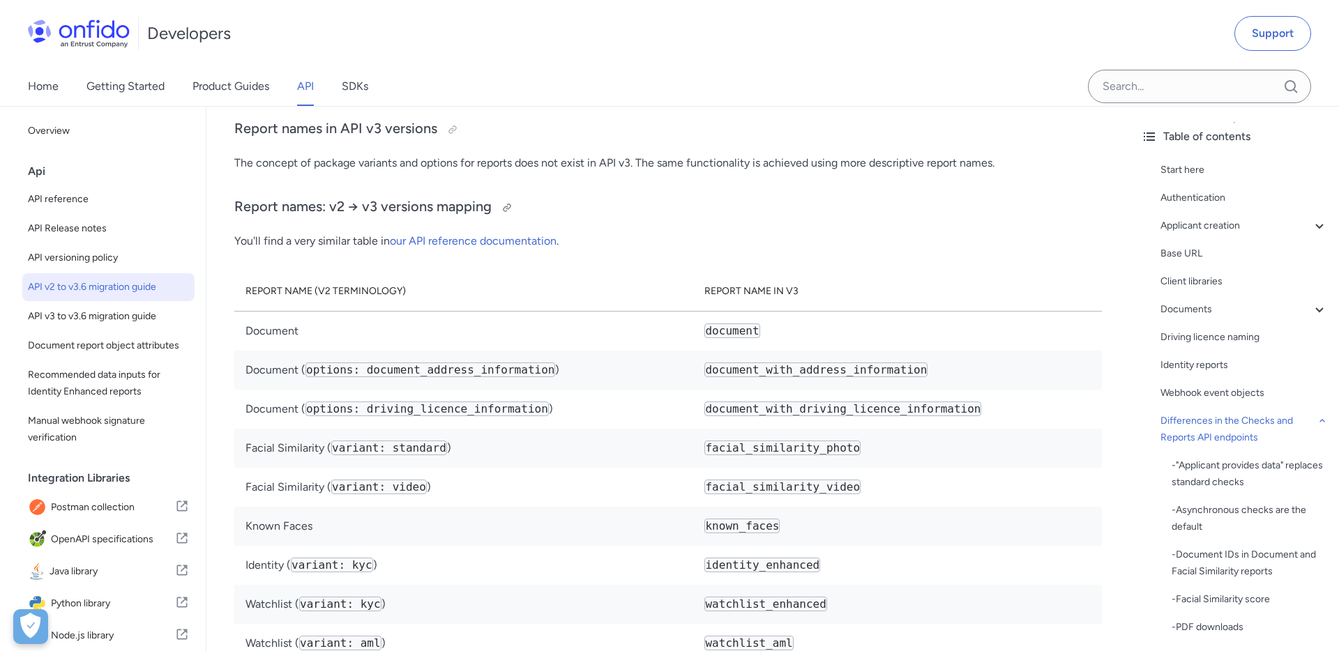
click at [254, 208] on h3 "Report names: v2 → v3 versions mapping" at bounding box center [668, 208] width 868 height 22
click at [507, 208] on div at bounding box center [506, 207] width 11 height 11
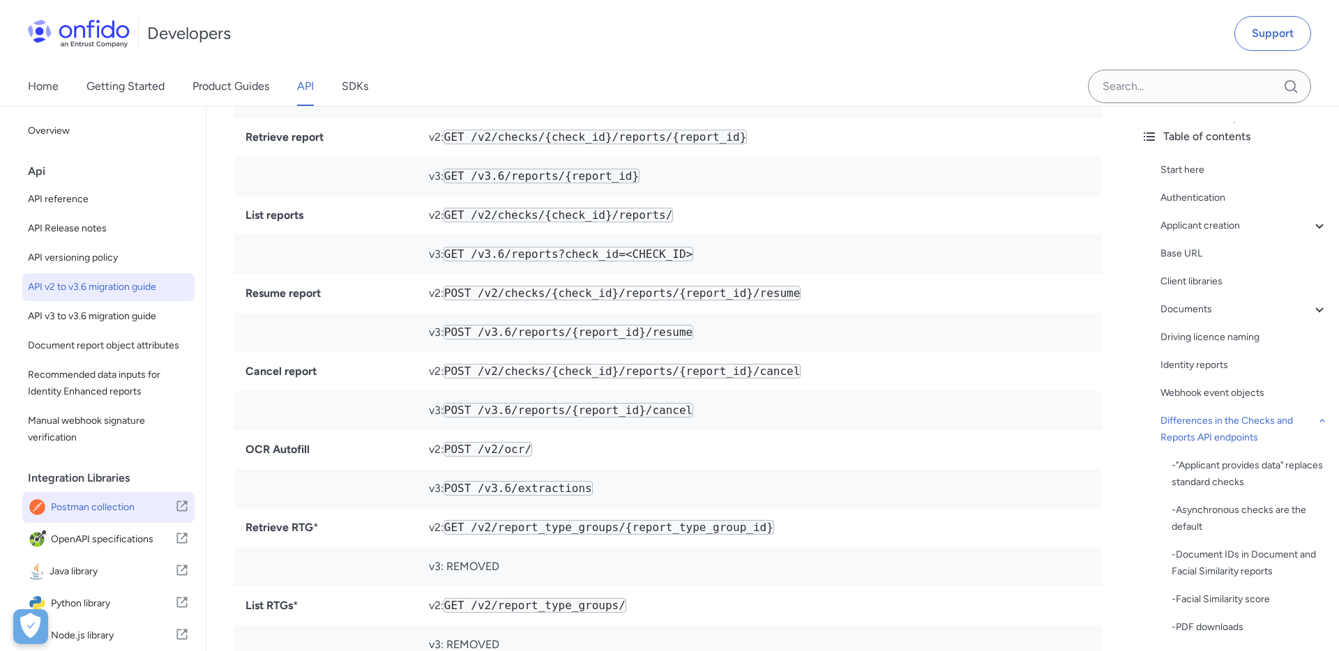
scroll to position [6951, 0]
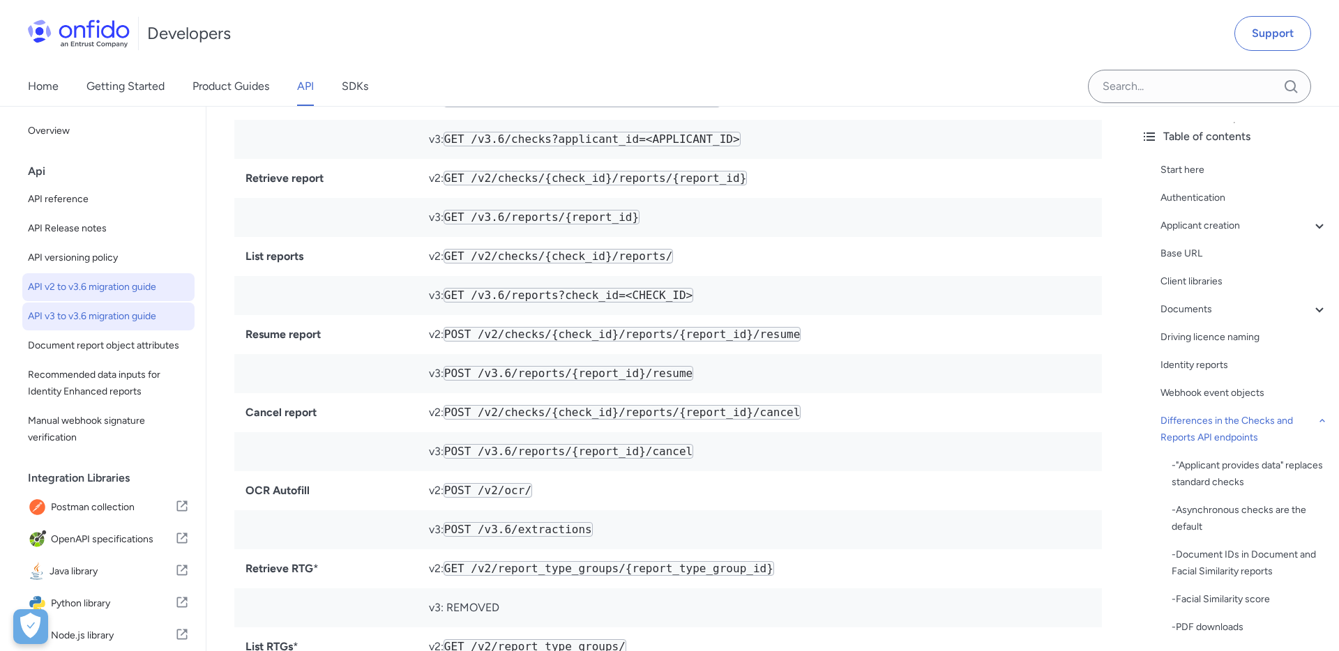
click at [121, 315] on span "API v3 to v3.6 migration guide" at bounding box center [108, 316] width 161 height 17
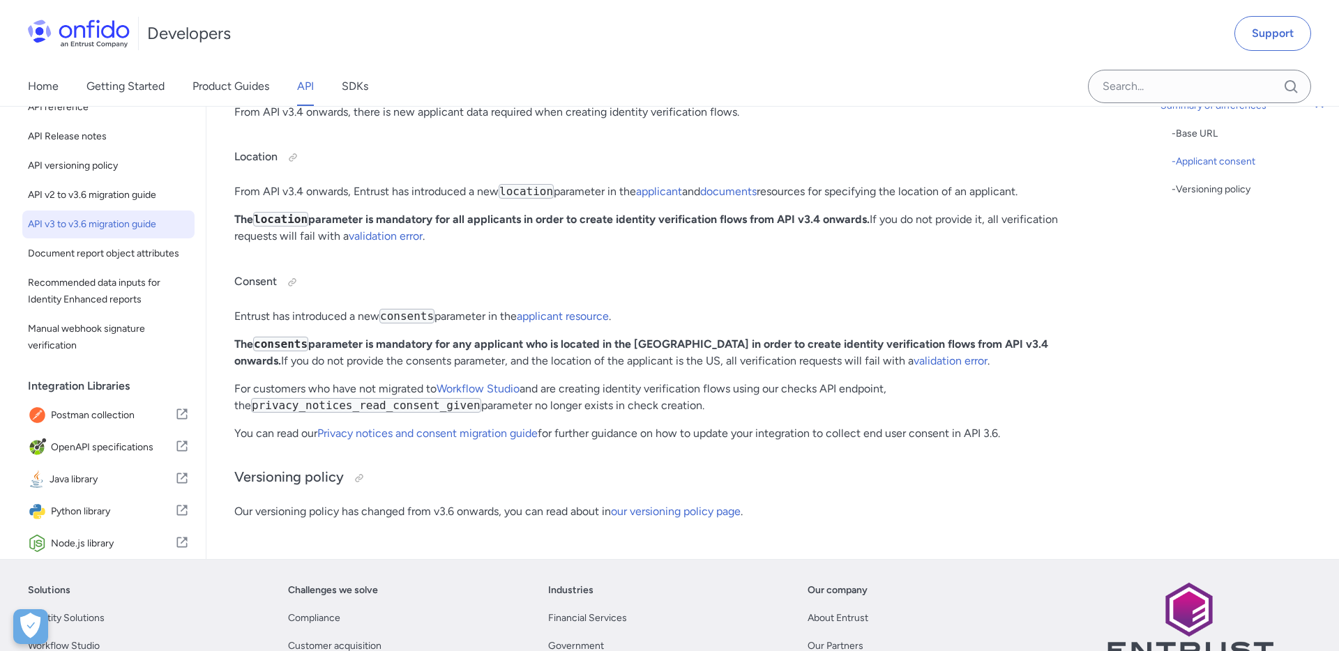
scroll to position [441, 0]
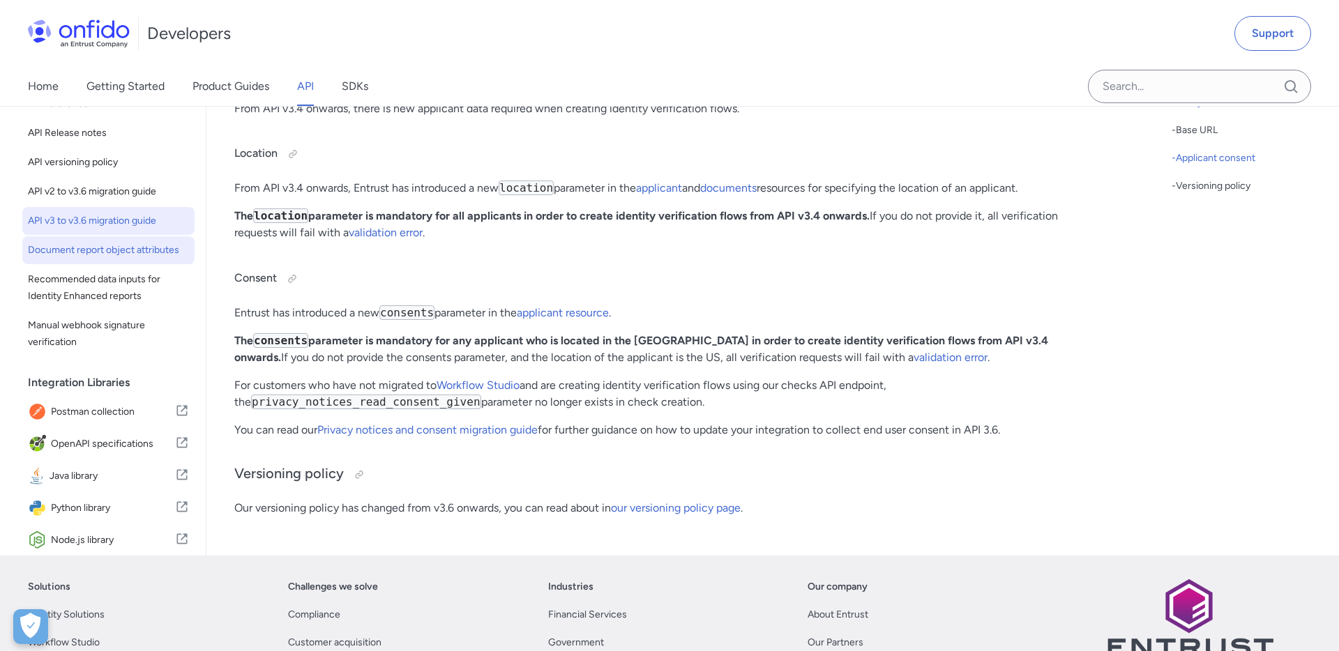
click at [166, 254] on span "Document report object attributes" at bounding box center [108, 250] width 161 height 17
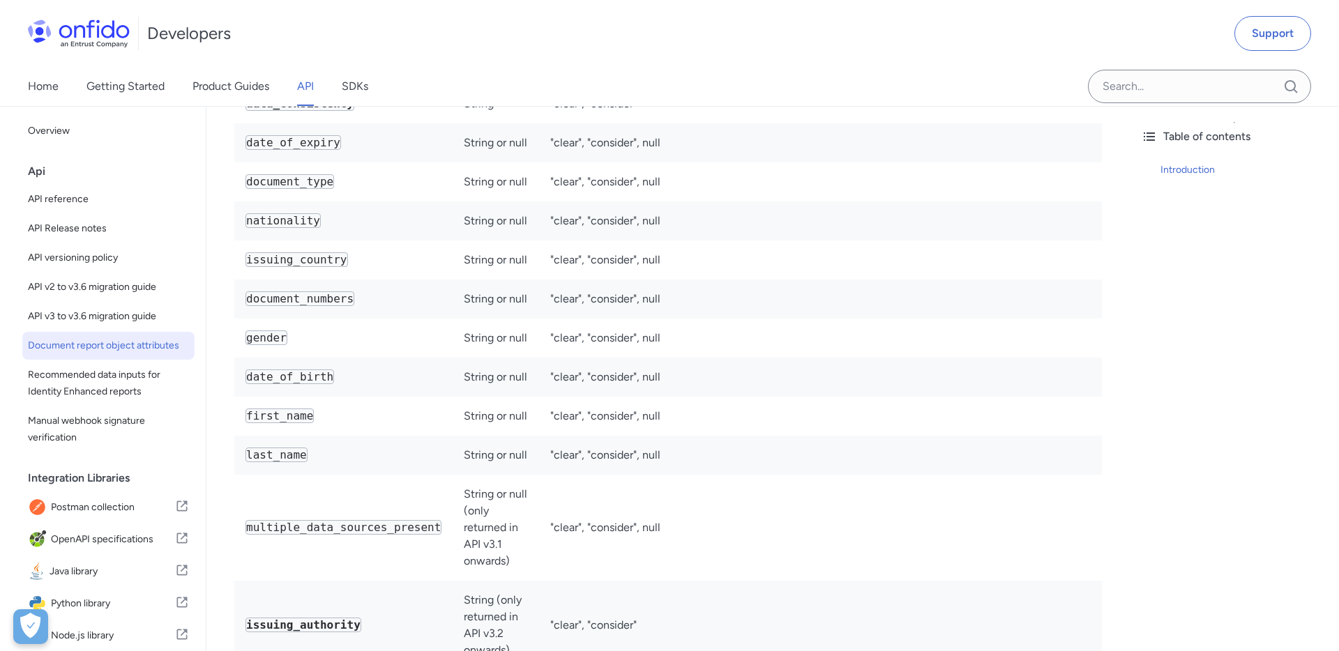
scroll to position [4090, 0]
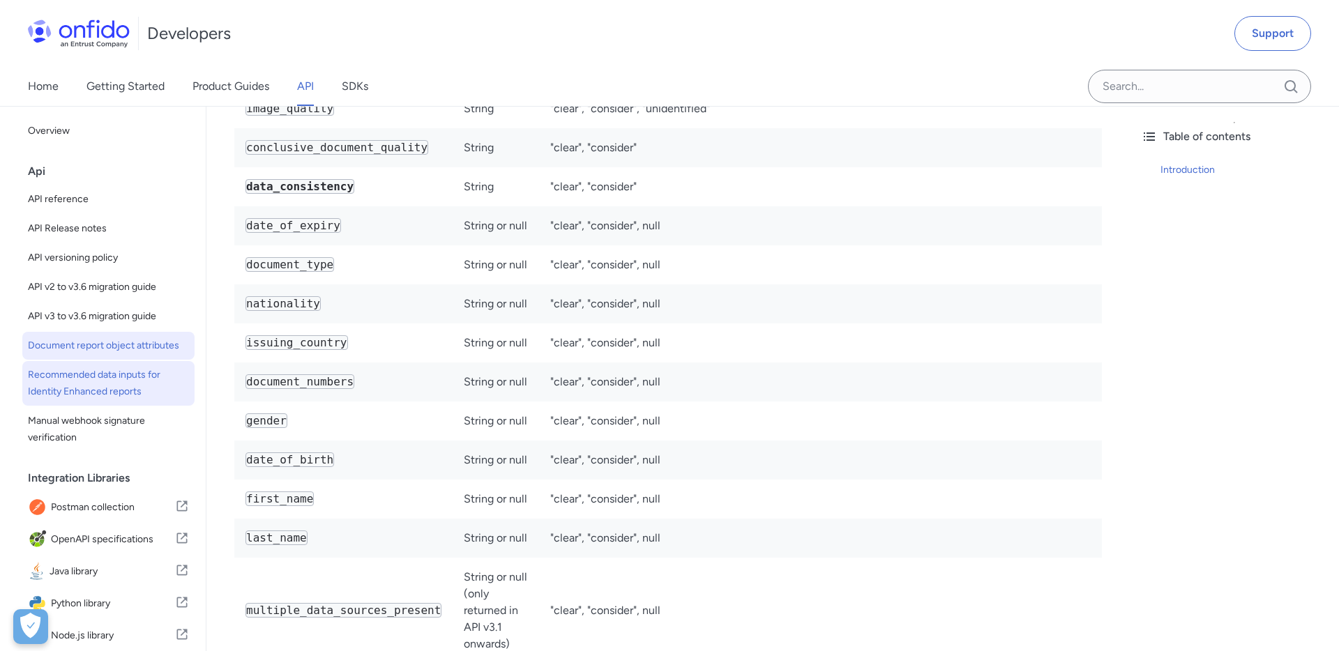
click at [97, 384] on span "Recommended data inputs for Identity Enhanced reports" at bounding box center [108, 383] width 161 height 33
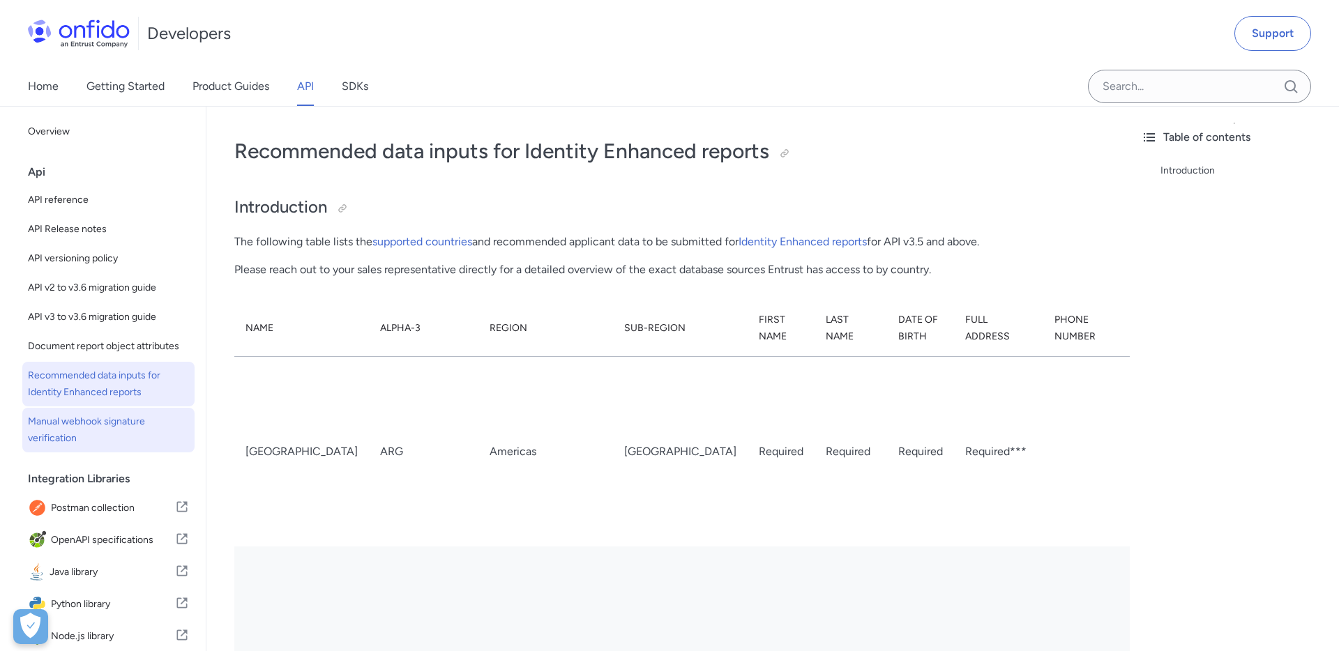
click at [119, 417] on span "Manual webhook signature verification" at bounding box center [108, 430] width 161 height 33
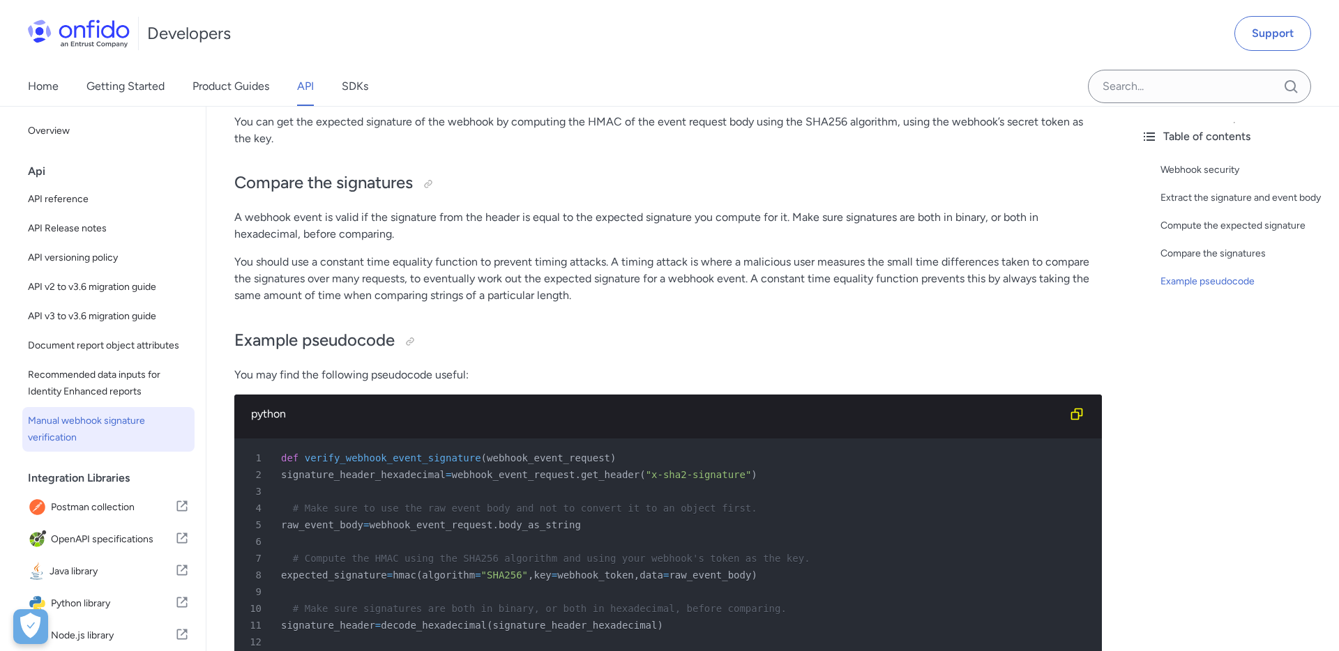
scroll to position [259, 0]
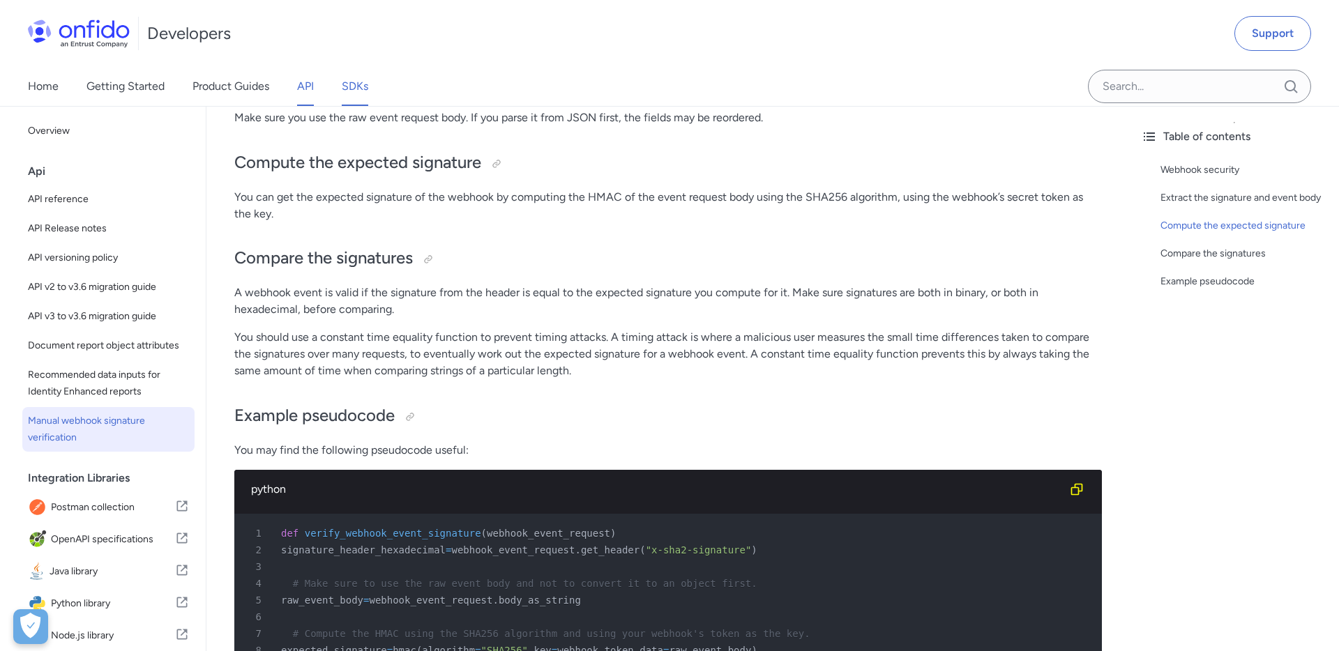
click at [356, 91] on link "SDKs" at bounding box center [355, 86] width 27 height 39
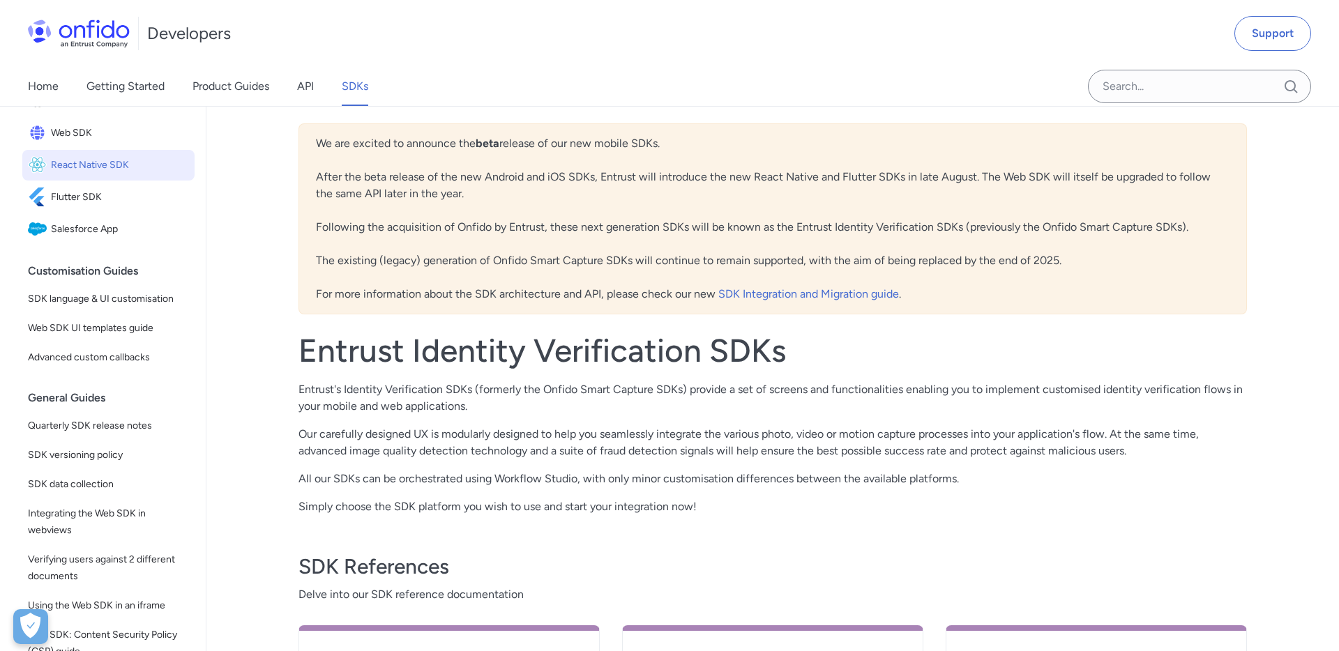
scroll to position [202, 0]
click at [127, 303] on span "SDK language & UI customisation" at bounding box center [108, 298] width 161 height 17
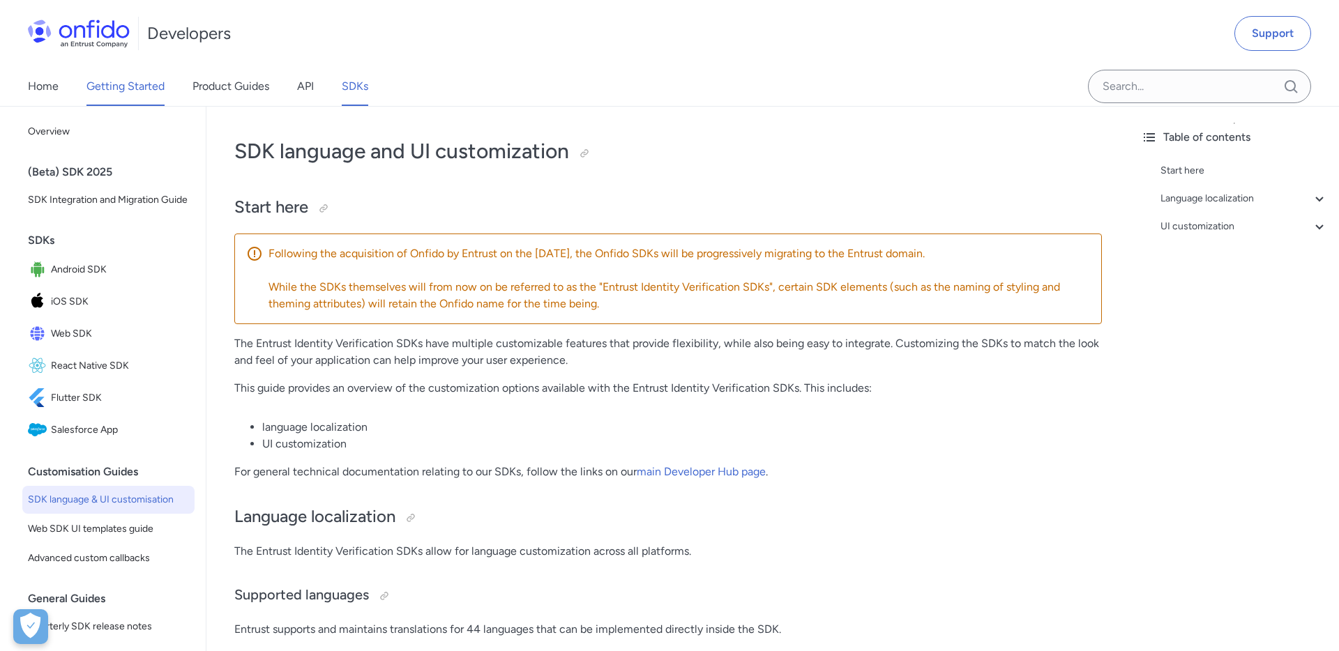
click at [141, 77] on link "Getting Started" at bounding box center [125, 86] width 78 height 39
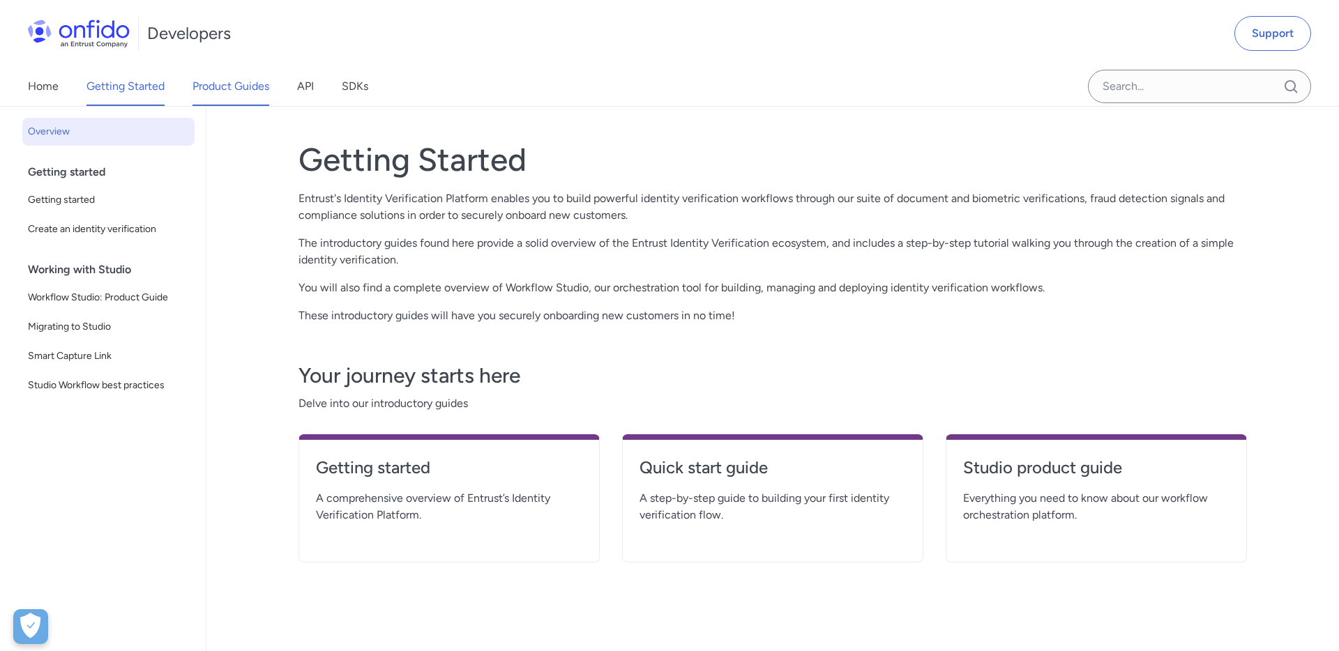
click at [209, 93] on link "Product Guides" at bounding box center [230, 86] width 77 height 39
click at [301, 87] on link "API" at bounding box center [305, 86] width 17 height 39
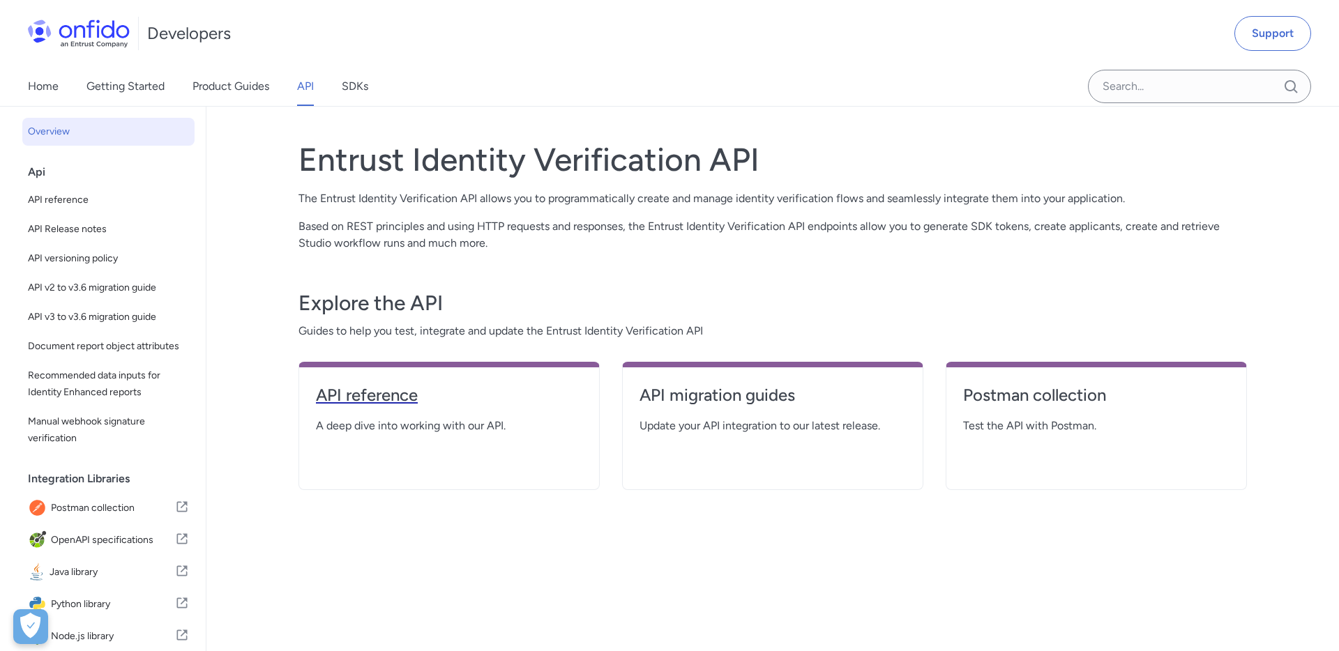
click at [398, 391] on h4 "API reference" at bounding box center [449, 395] width 266 height 22
select select "http"
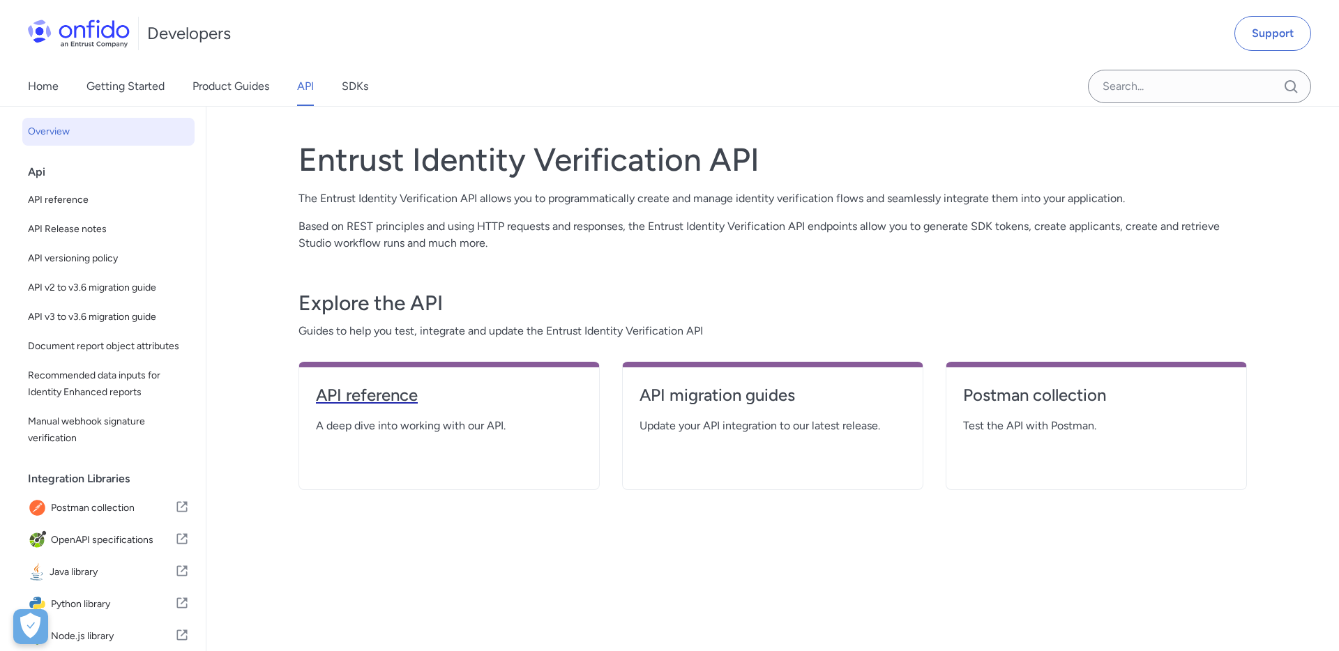
select select "http"
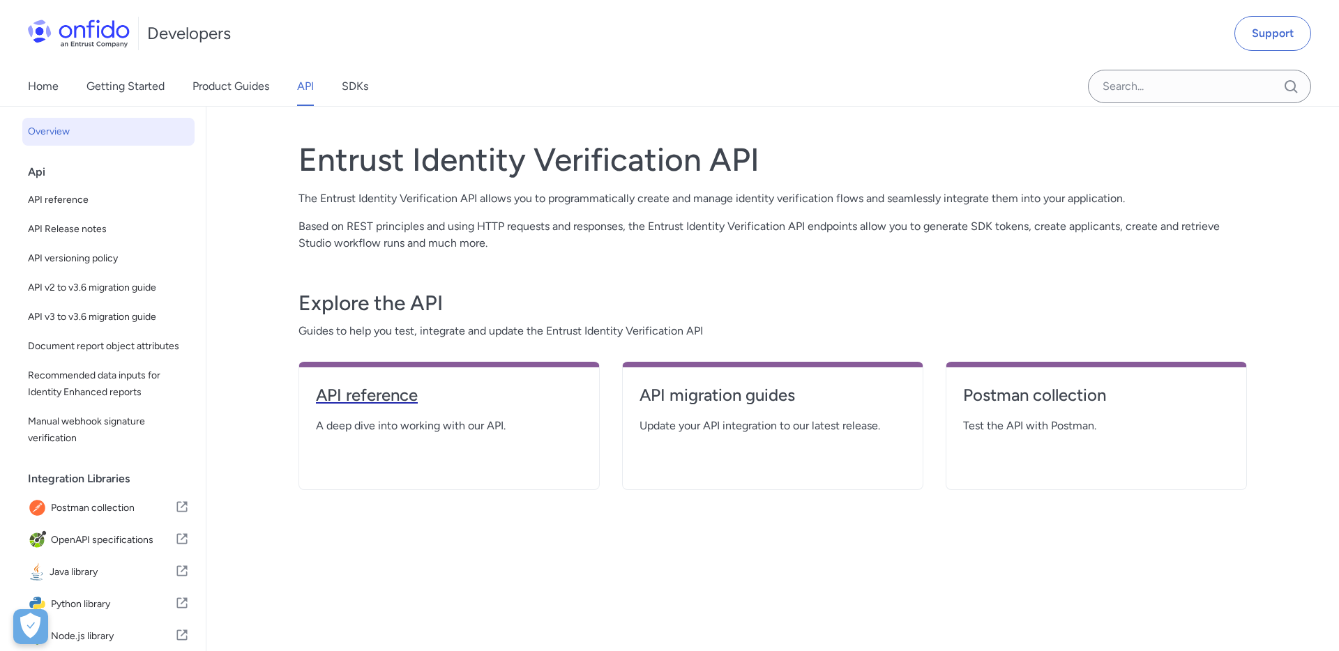
select select "http"
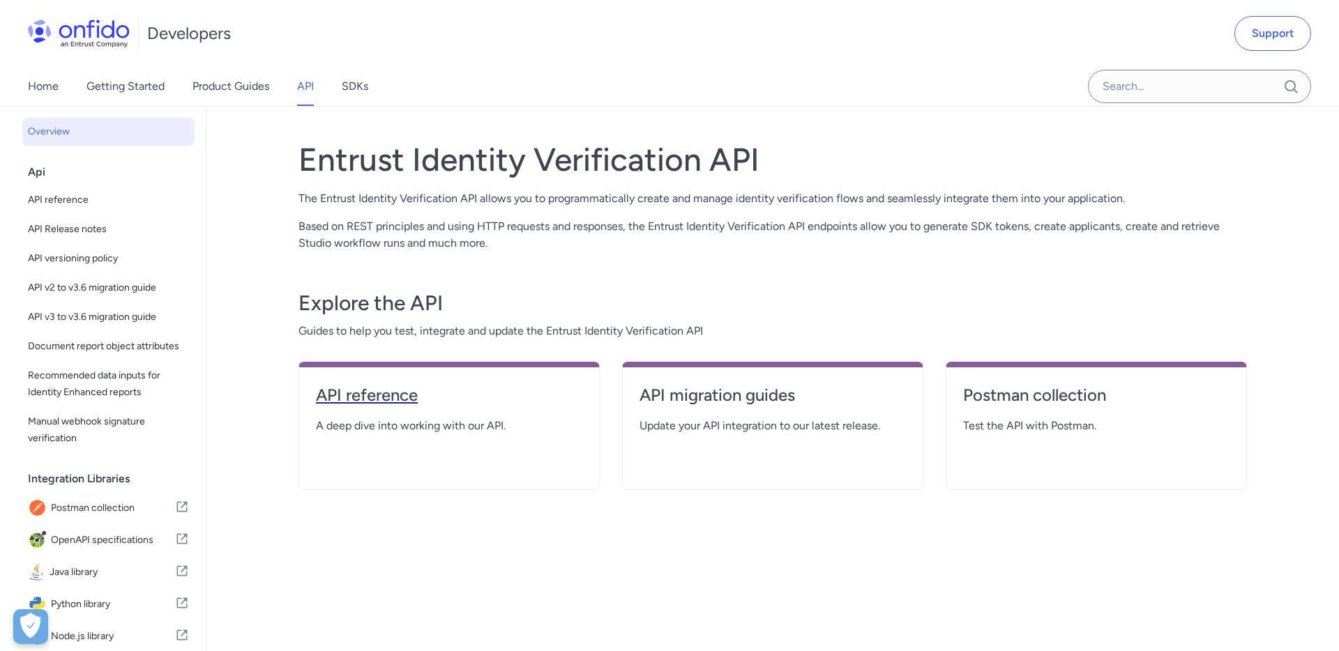
select select "http"
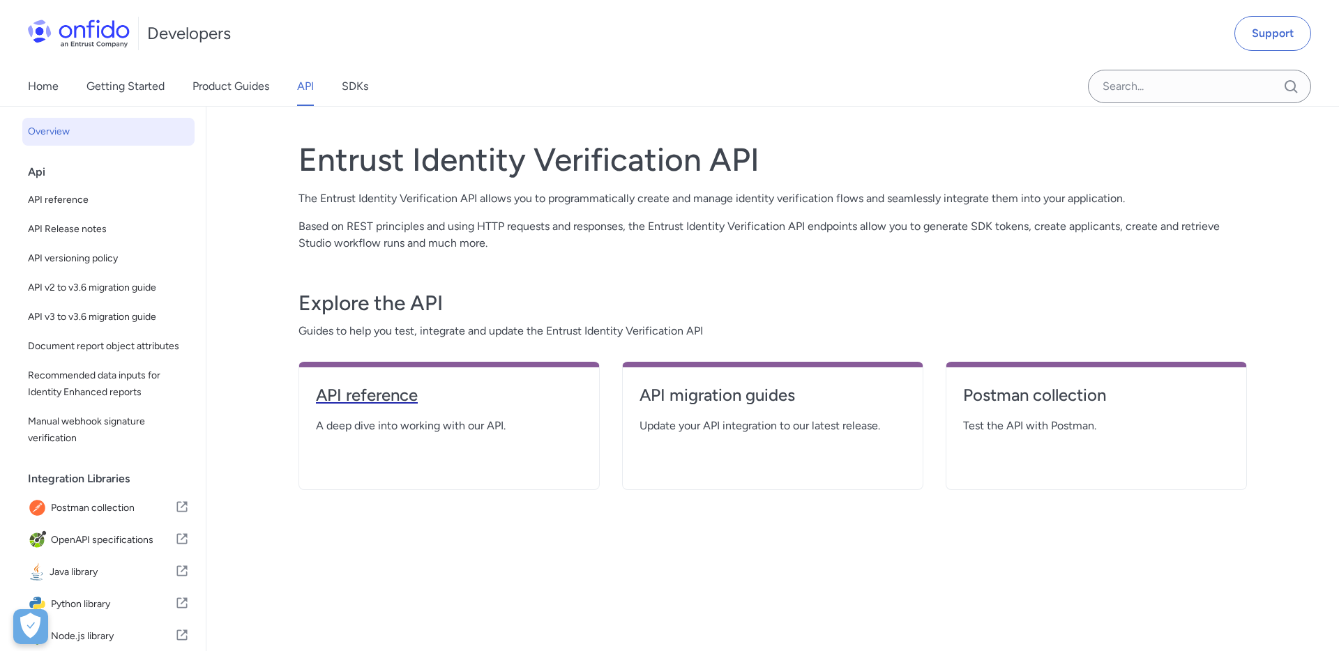
select select "http"
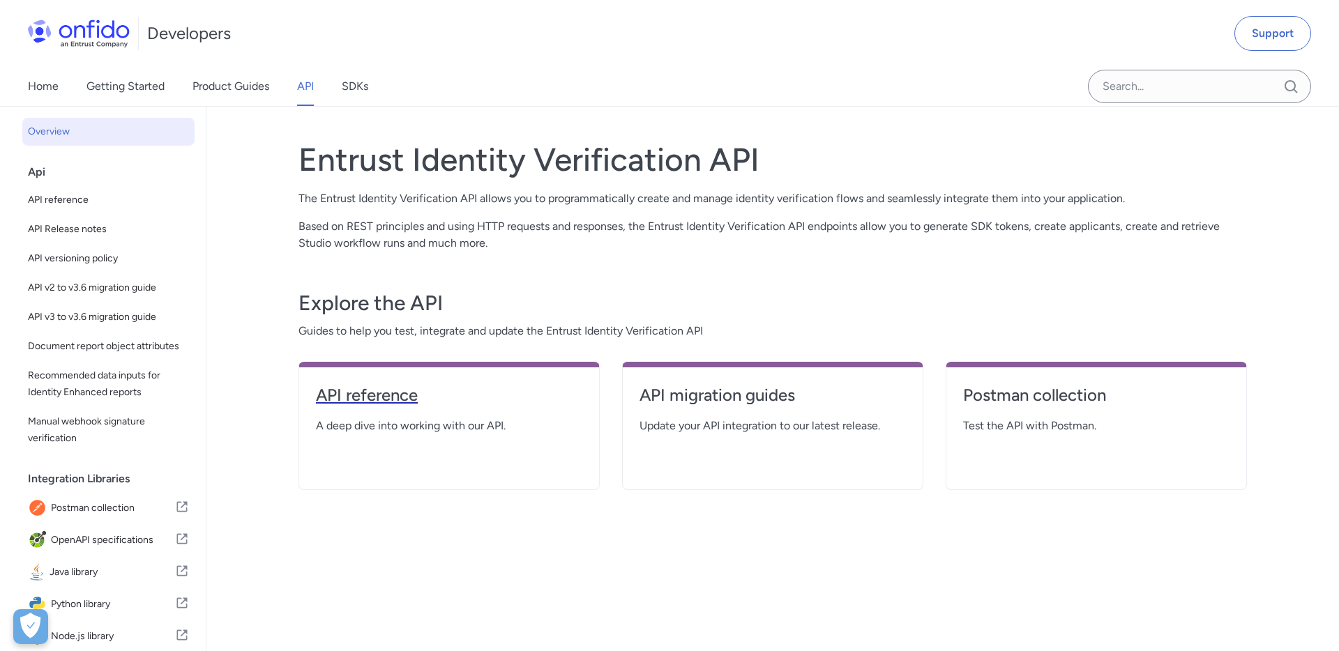
select select "http"
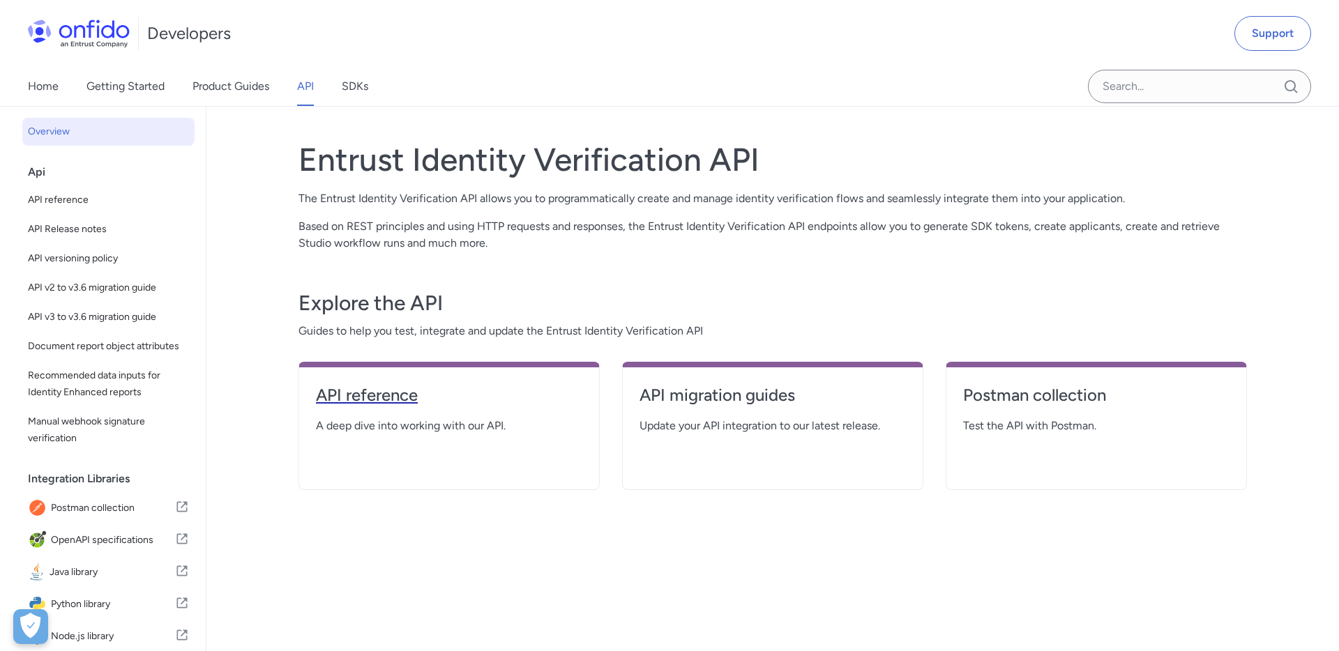
select select "http"
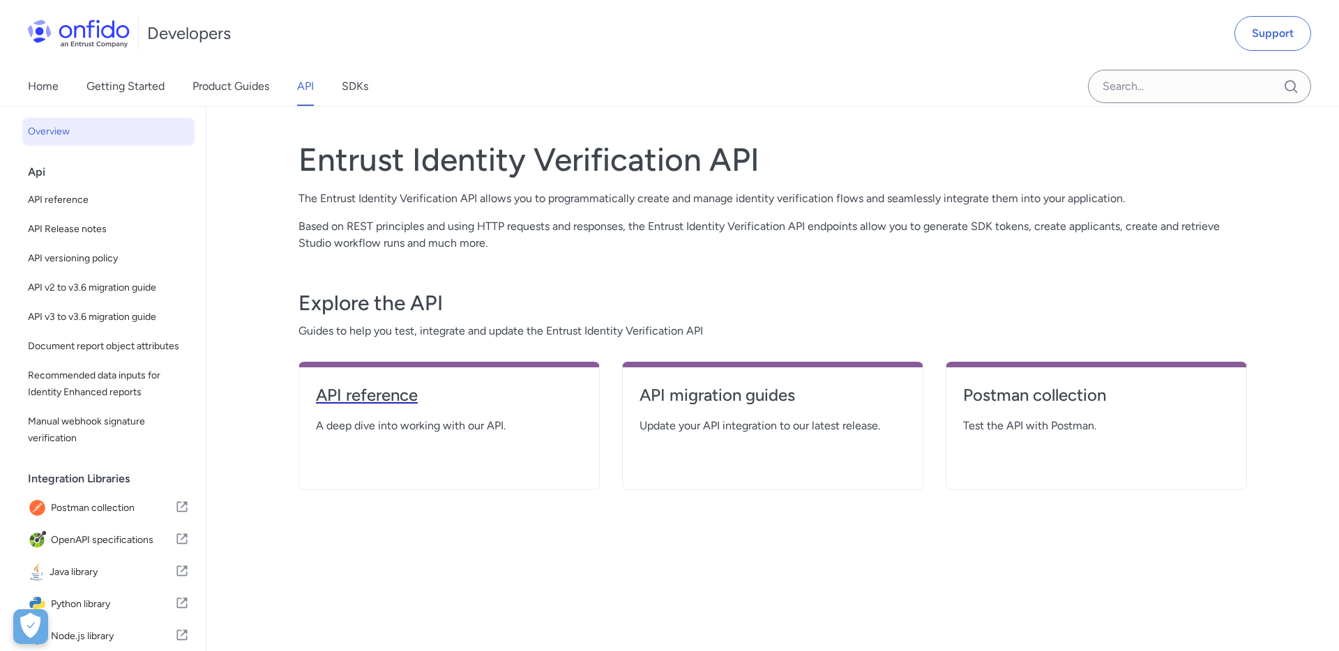
select select "http"
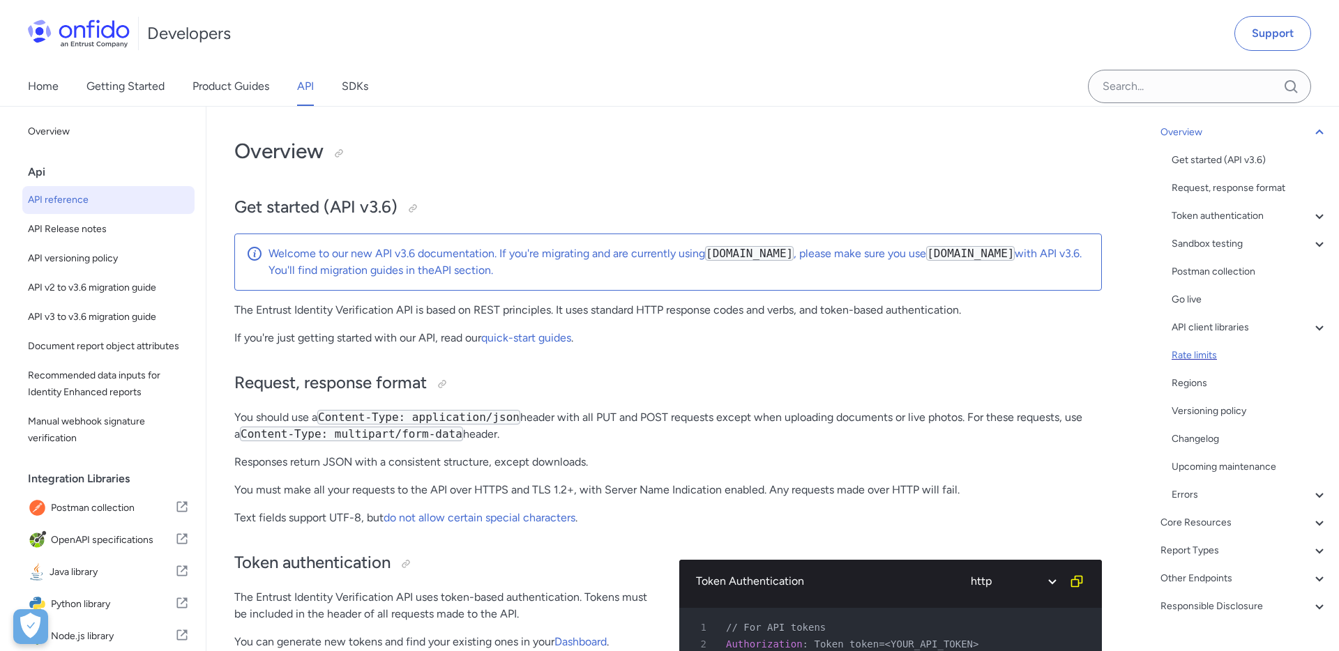
scroll to position [119, 0]
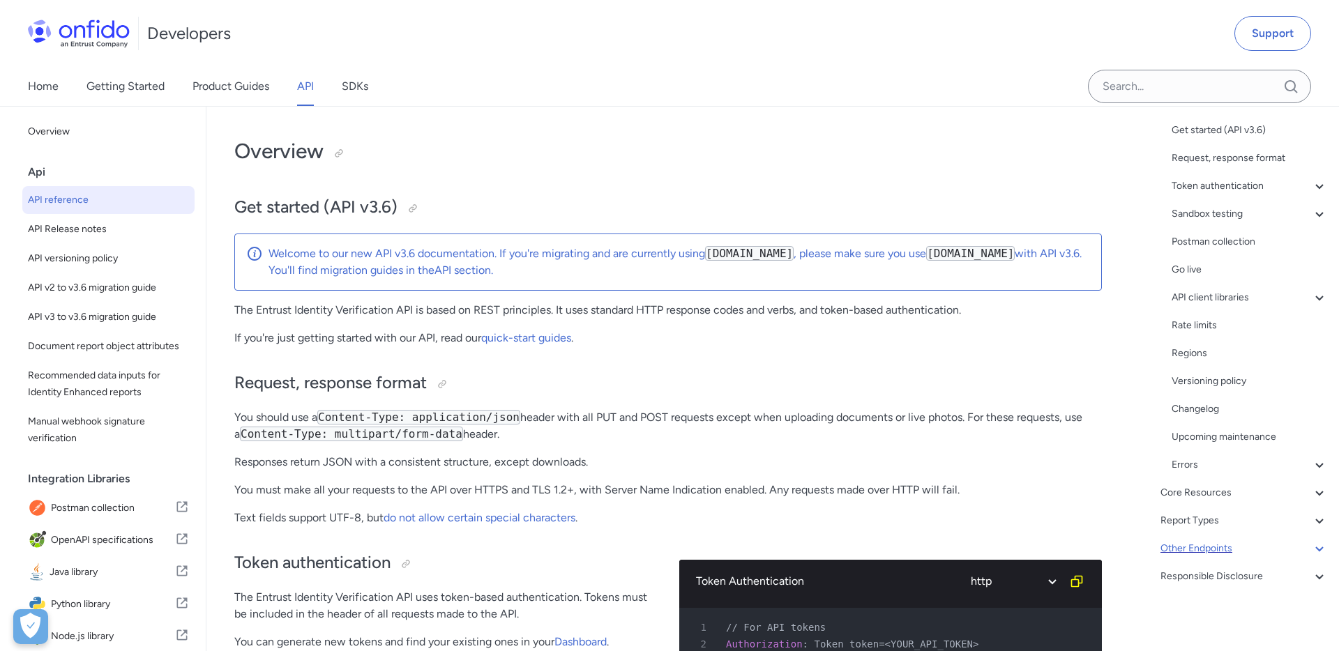
click at [1314, 543] on icon at bounding box center [1319, 548] width 17 height 17
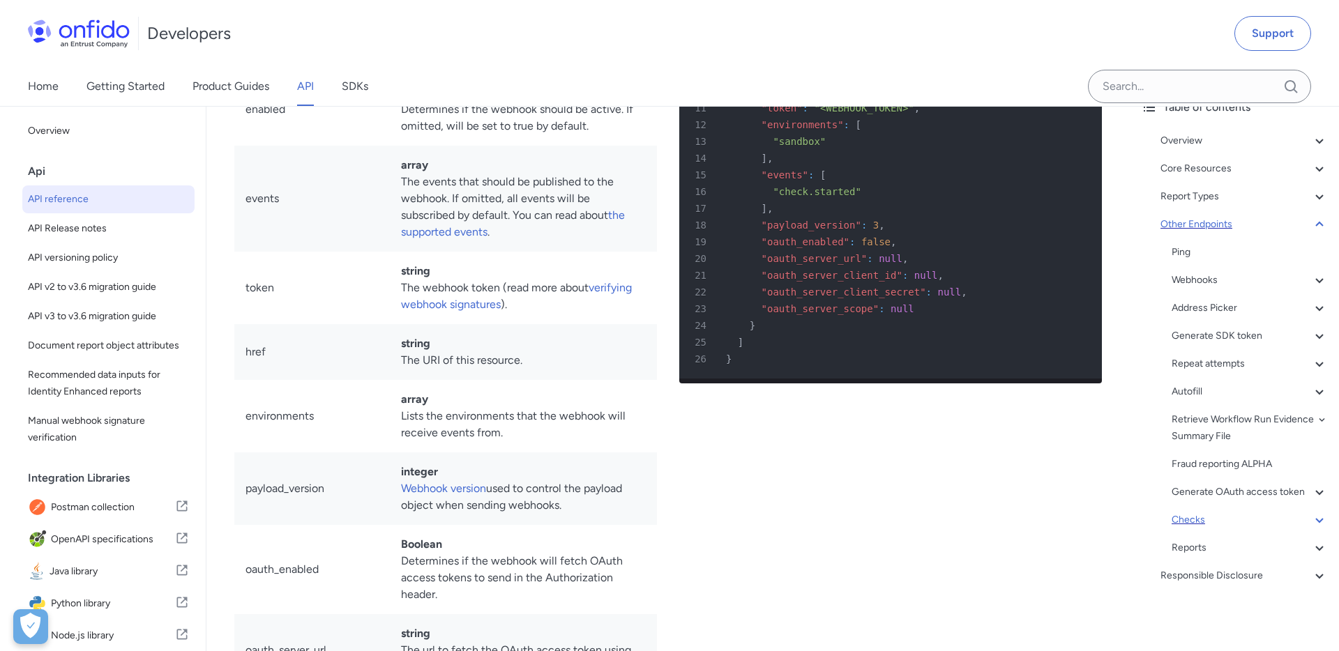
click at [1189, 521] on div "Checks" at bounding box center [1250, 520] width 156 height 17
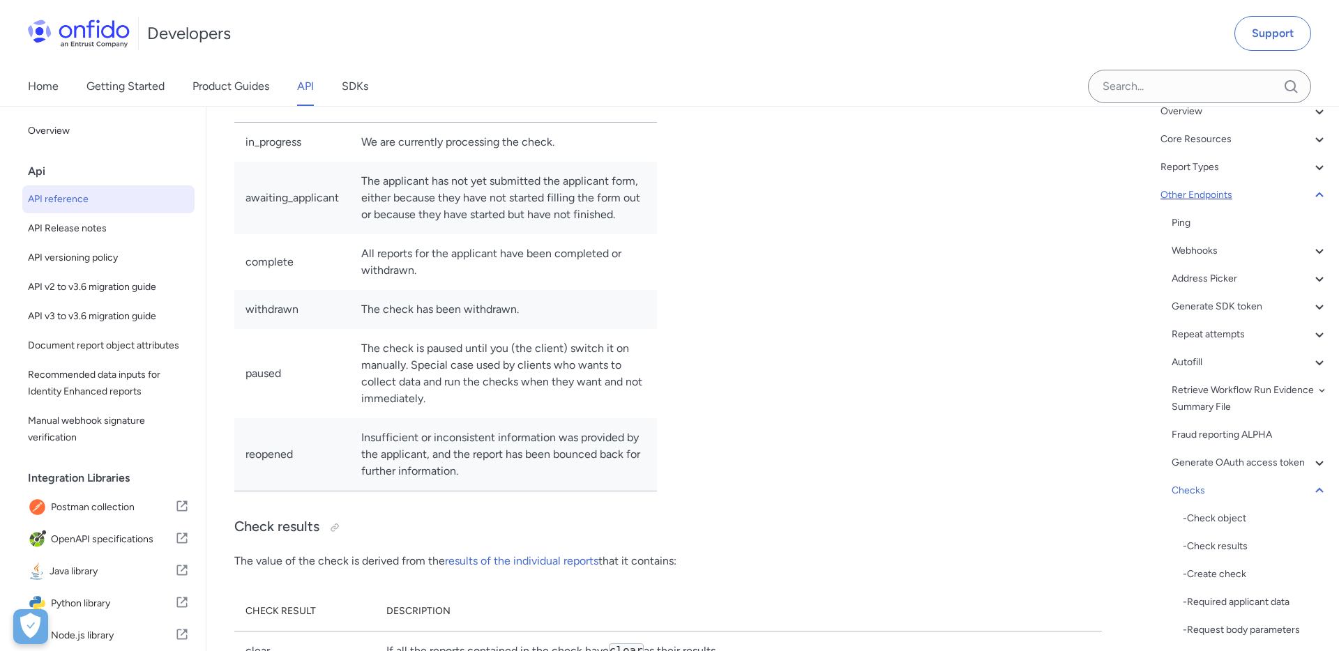
scroll to position [112, 0]
click at [1238, 571] on div "- Create check" at bounding box center [1255, 571] width 145 height 17
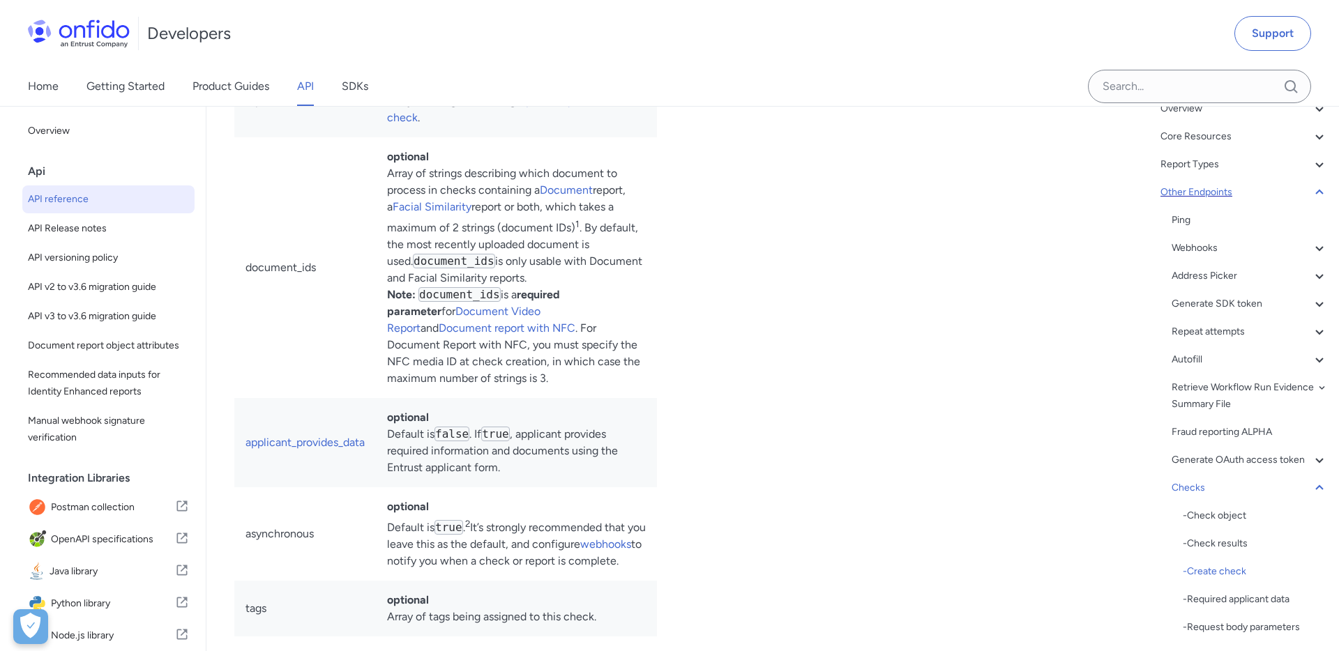
drag, startPoint x: 729, startPoint y: 227, endPoint x: 887, endPoint y: 225, distance: 157.6
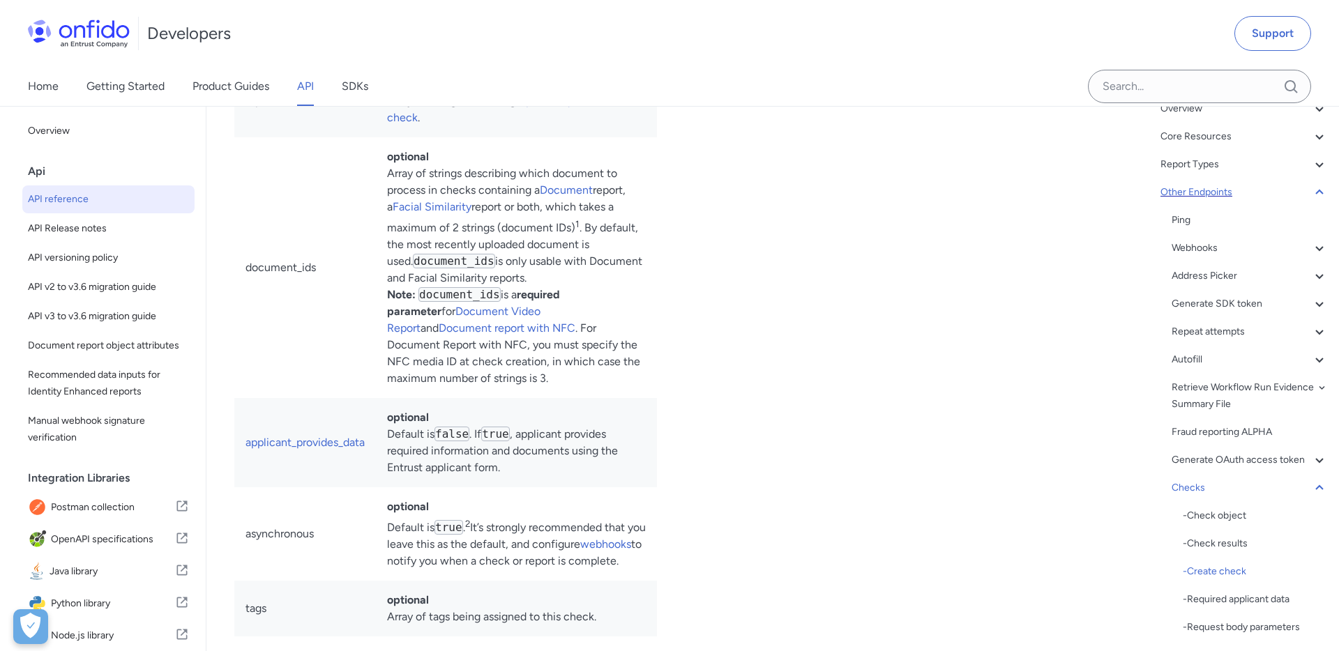
drag, startPoint x: 782, startPoint y: 379, endPoint x: 848, endPoint y: 379, distance: 65.6
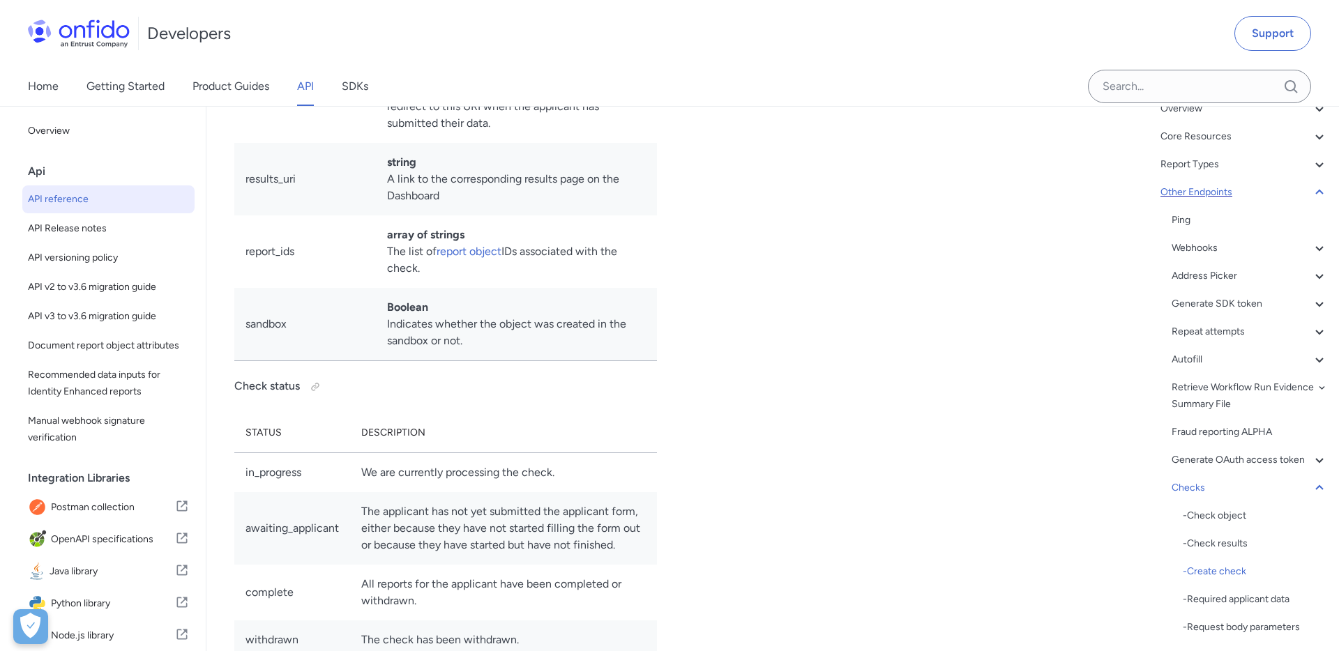
scroll to position [107, 0]
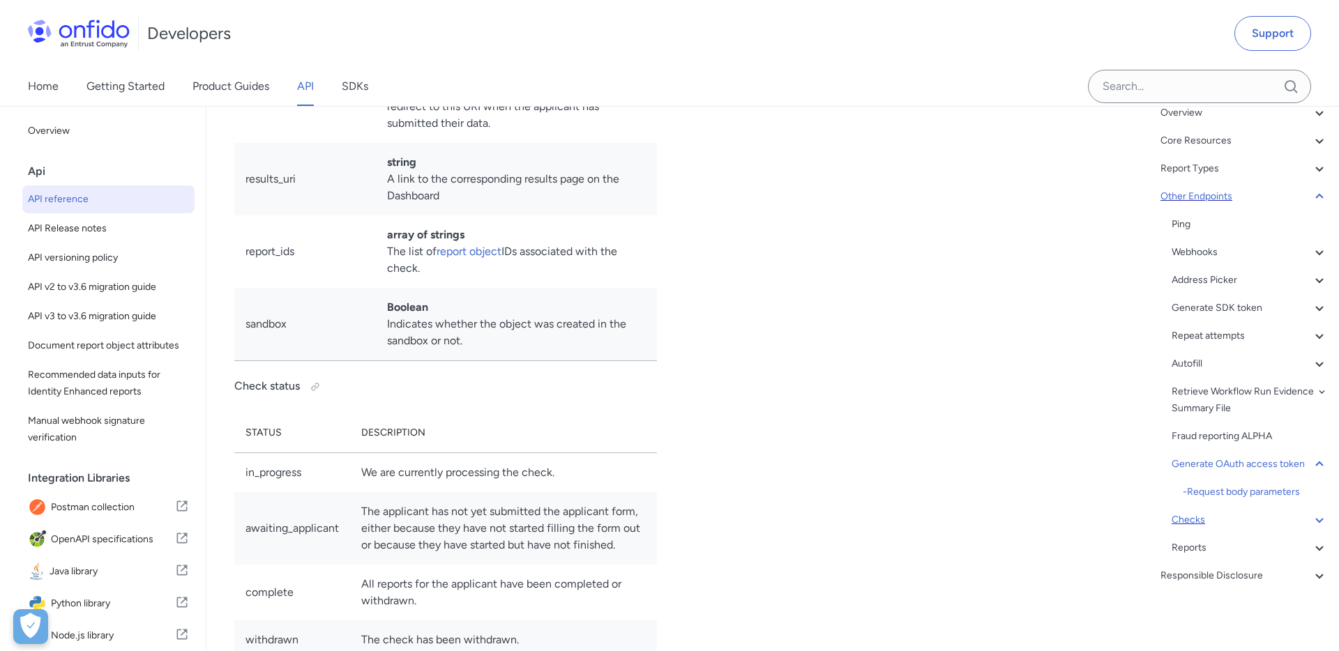
click at [1197, 521] on div "Checks" at bounding box center [1250, 520] width 156 height 17
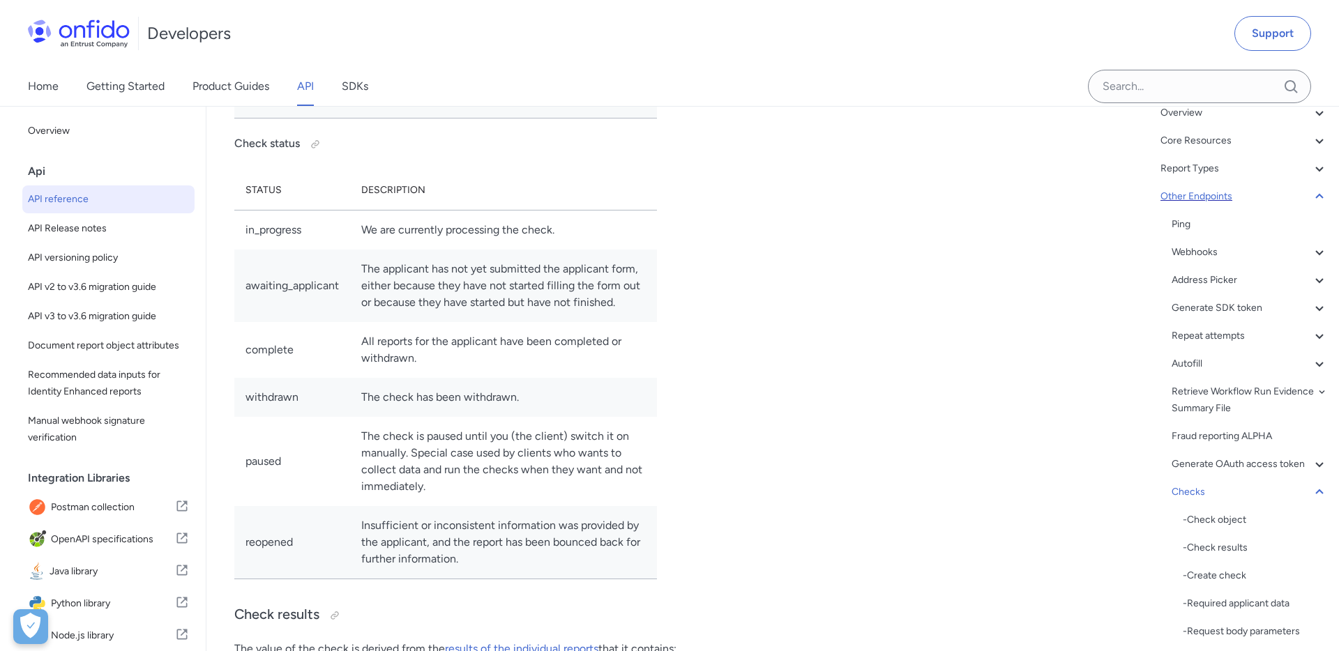
click at [1222, 566] on div "- Check object - Check results - Create check - Required applicant data - Reque…" at bounding box center [1255, 646] width 145 height 268
click at [1222, 572] on div "- Create check" at bounding box center [1255, 576] width 145 height 17
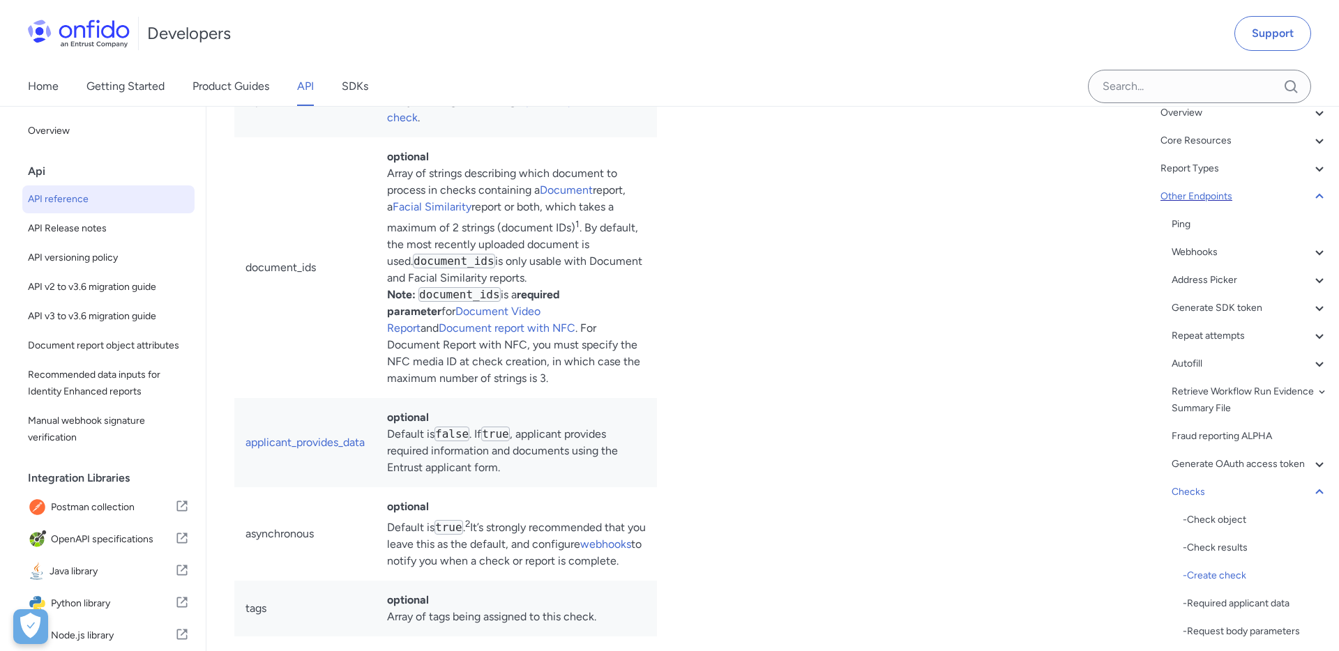
click at [103, 91] on link "Getting Started" at bounding box center [125, 86] width 78 height 39
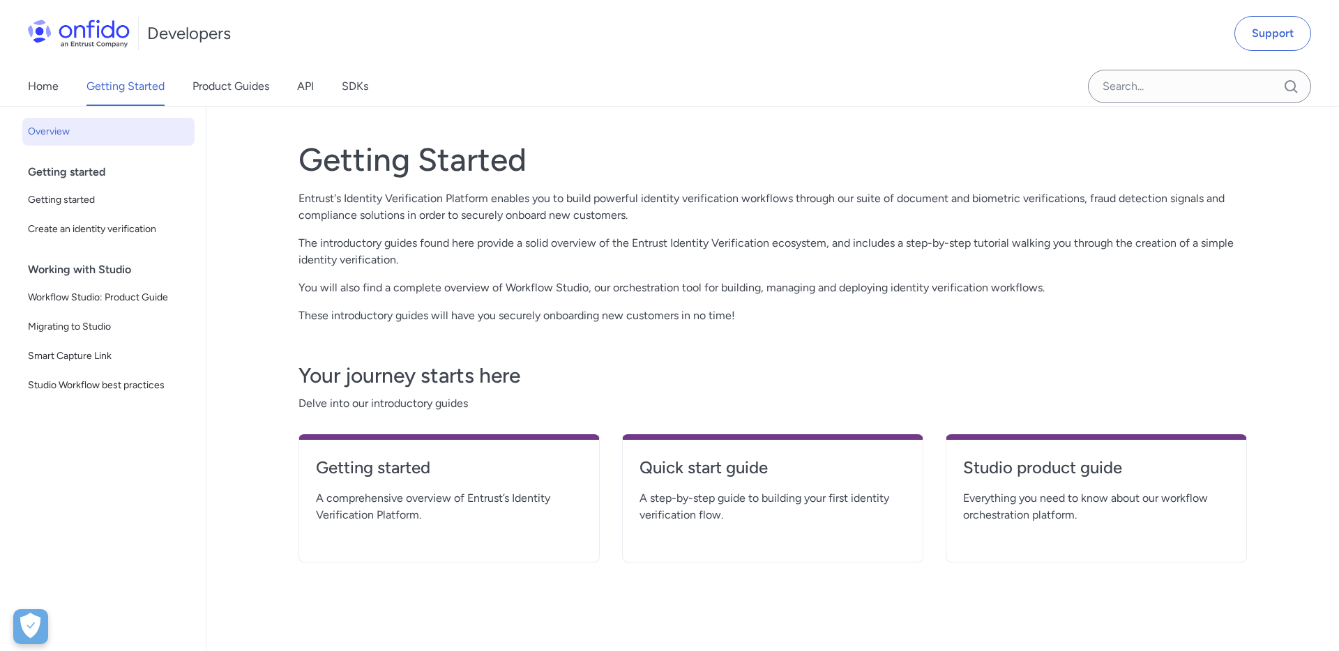
click at [250, 85] on link "Product Guides" at bounding box center [230, 86] width 77 height 39
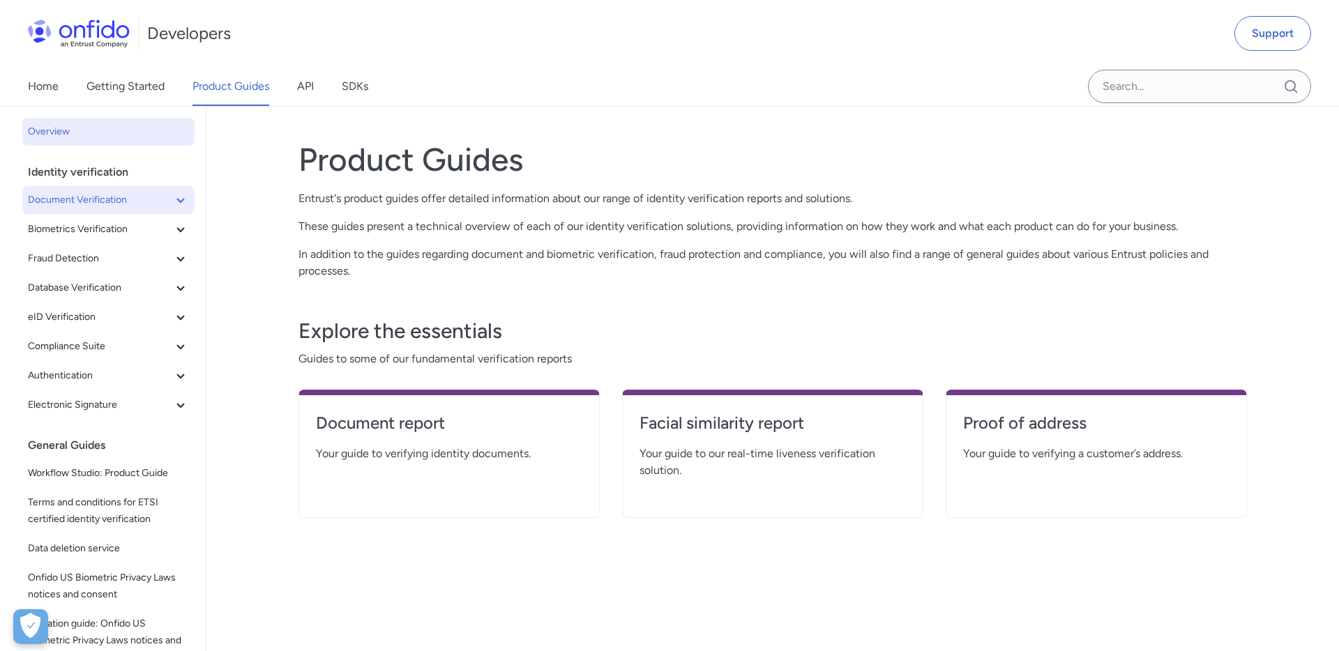
click at [181, 198] on icon at bounding box center [180, 200] width 17 height 17
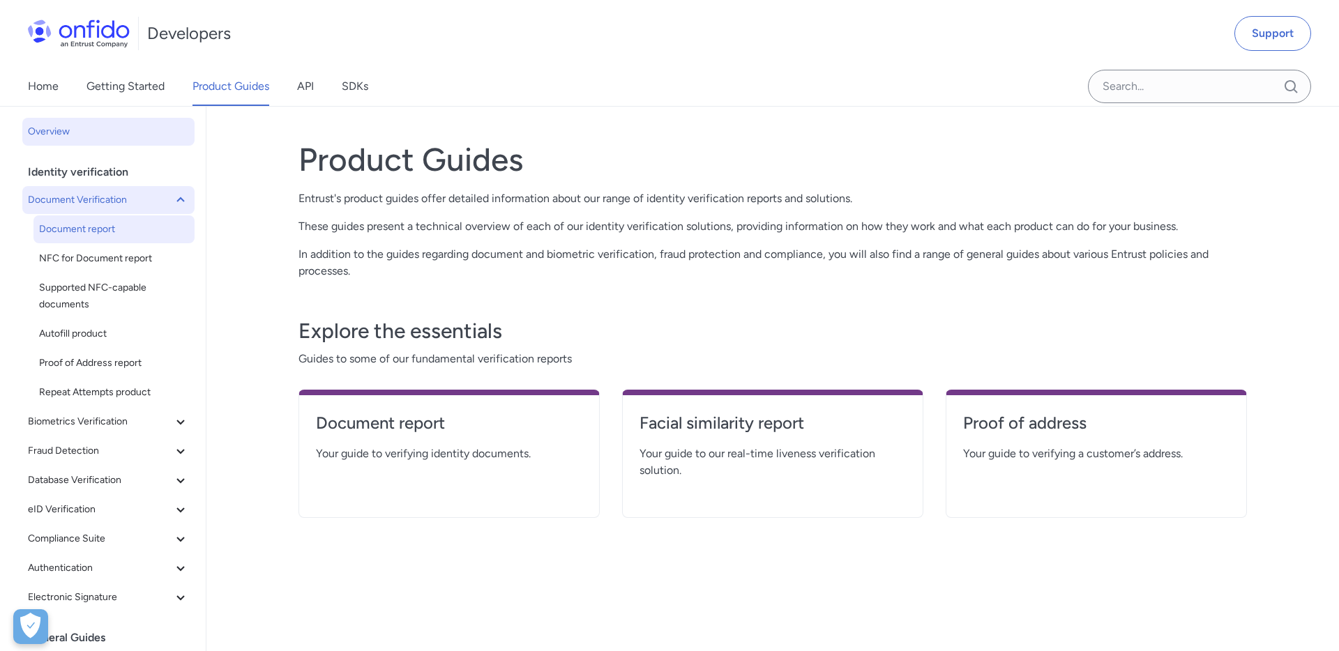
click at [123, 231] on span "Document report" at bounding box center [114, 229] width 150 height 17
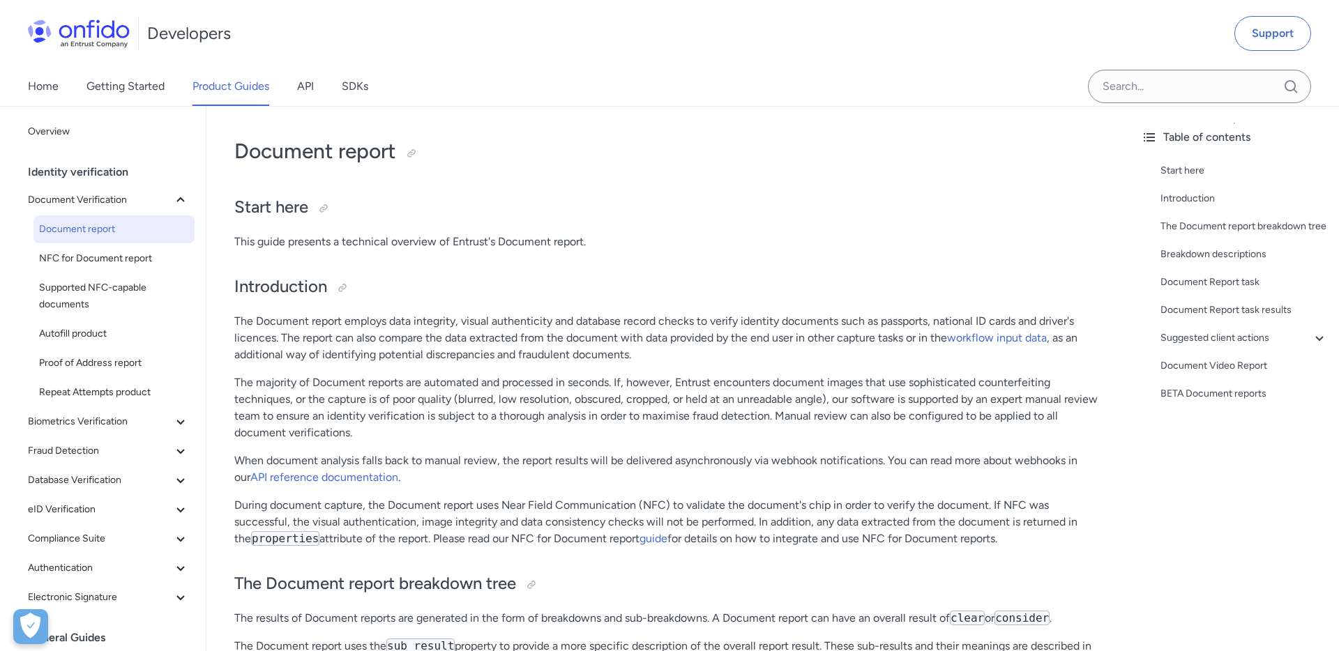
scroll to position [31, 0]
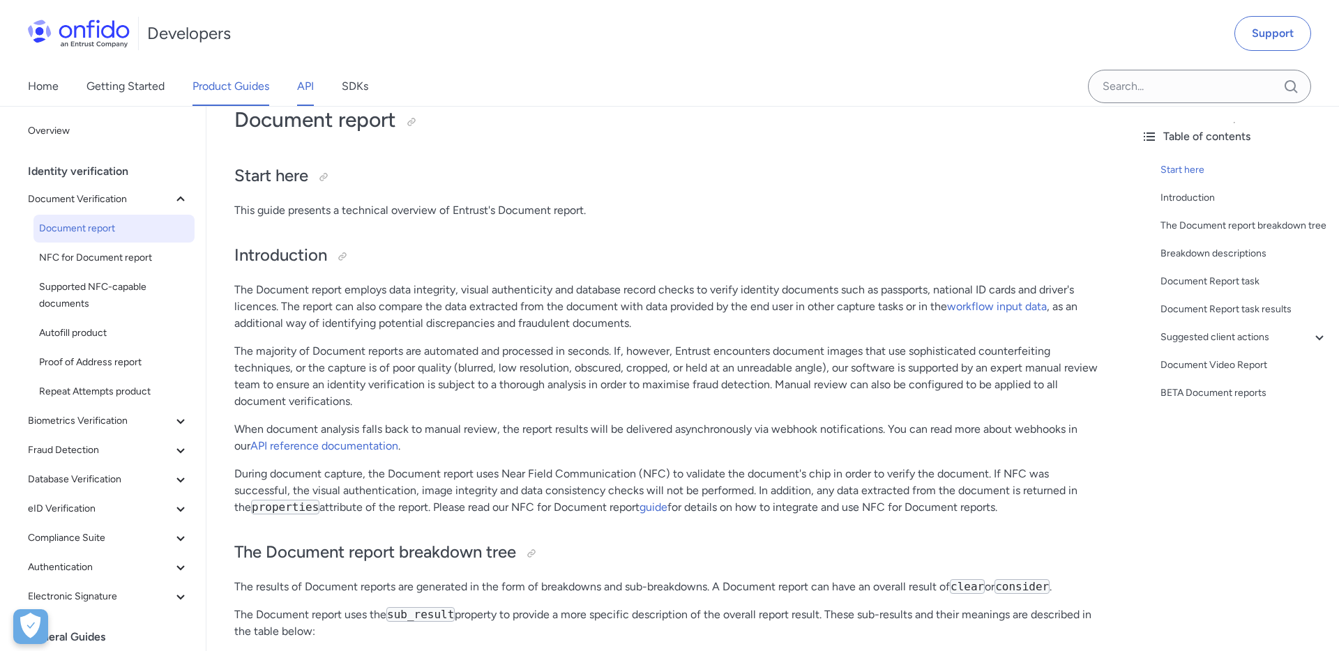
click at [301, 90] on link "API" at bounding box center [305, 86] width 17 height 39
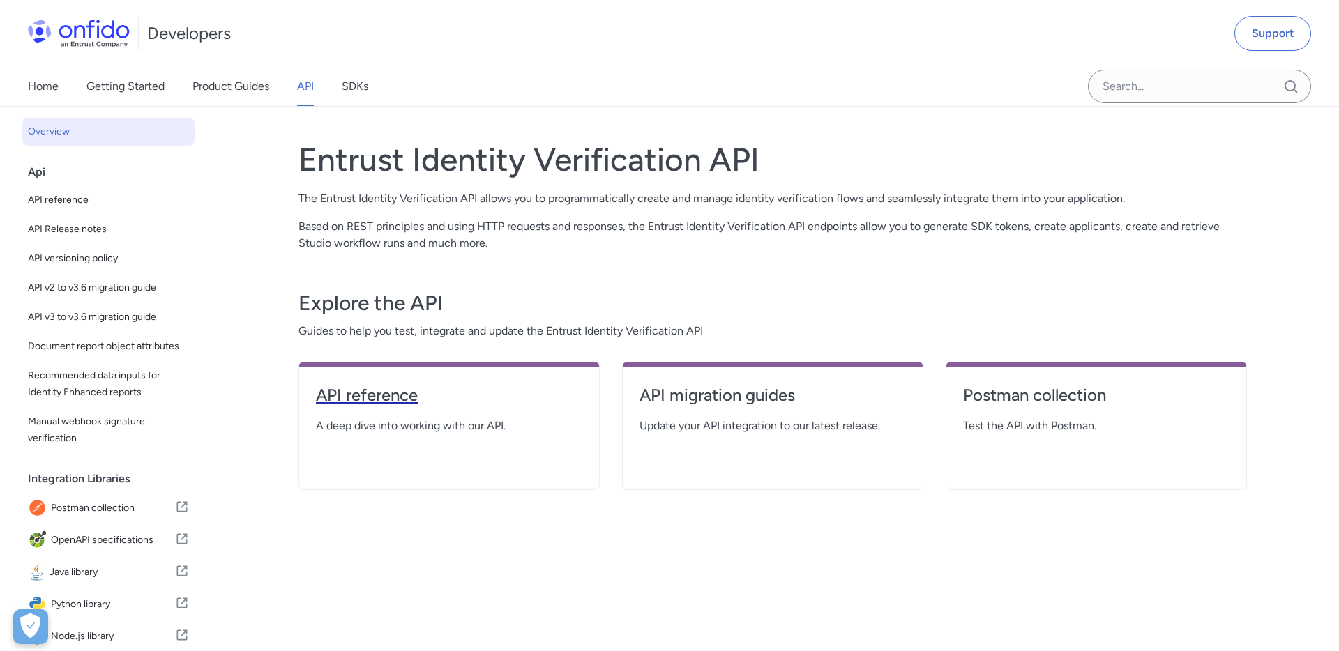
click at [405, 400] on h4 "API reference" at bounding box center [449, 395] width 266 height 22
select select "http"
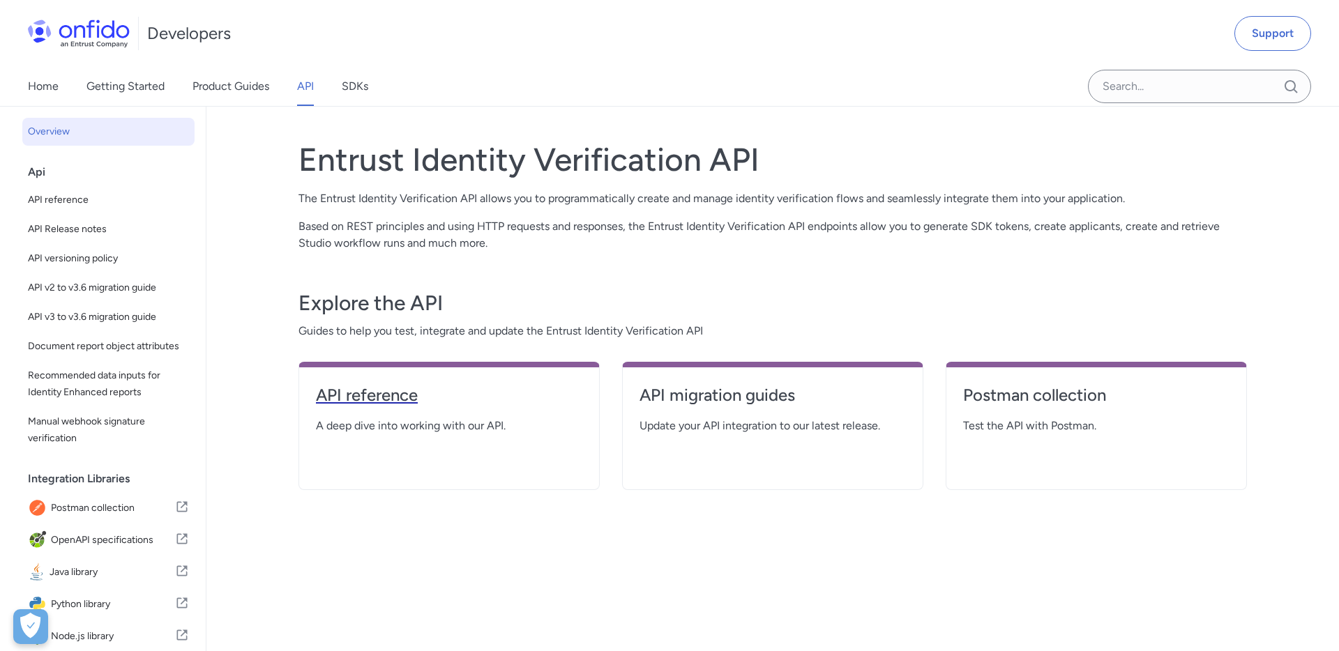
select select "http"
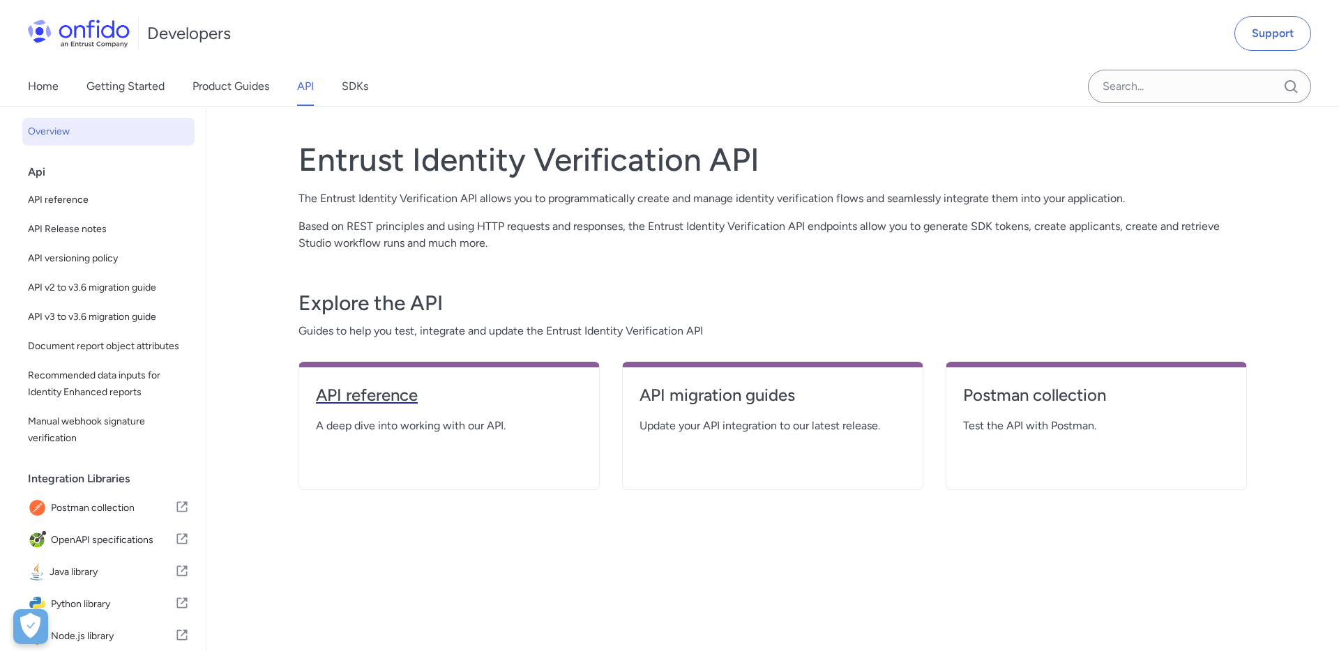
select select "http"
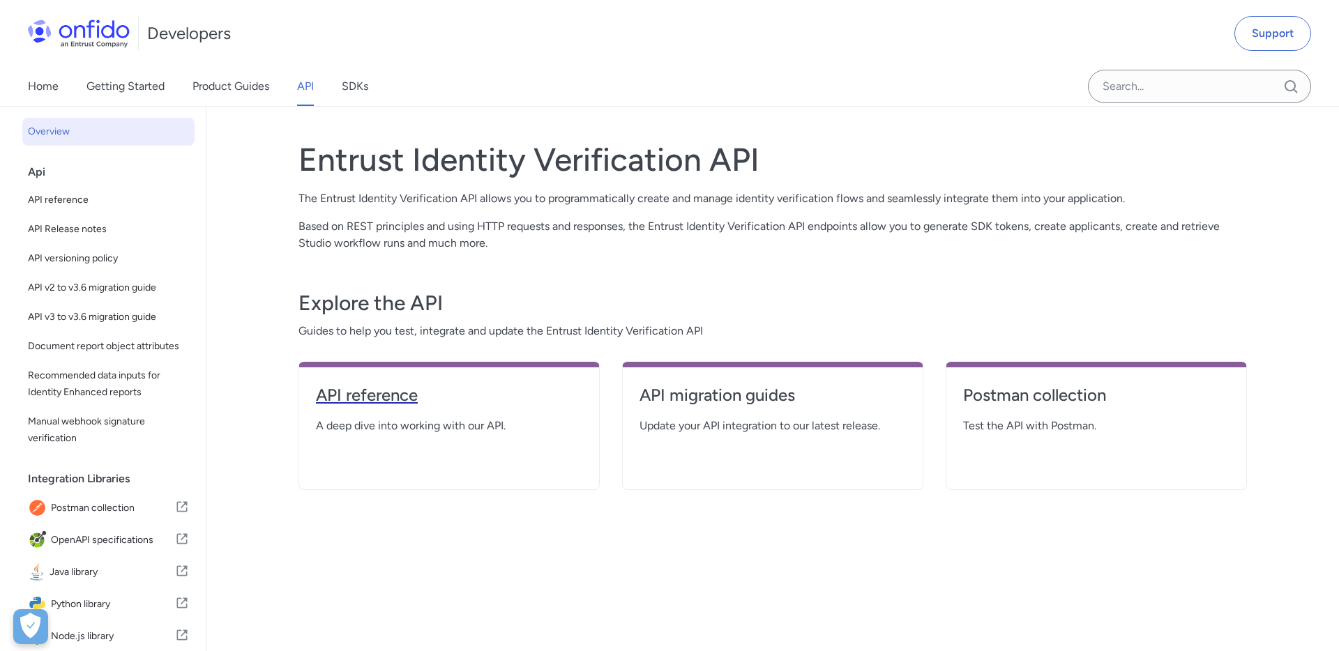
select select "http"
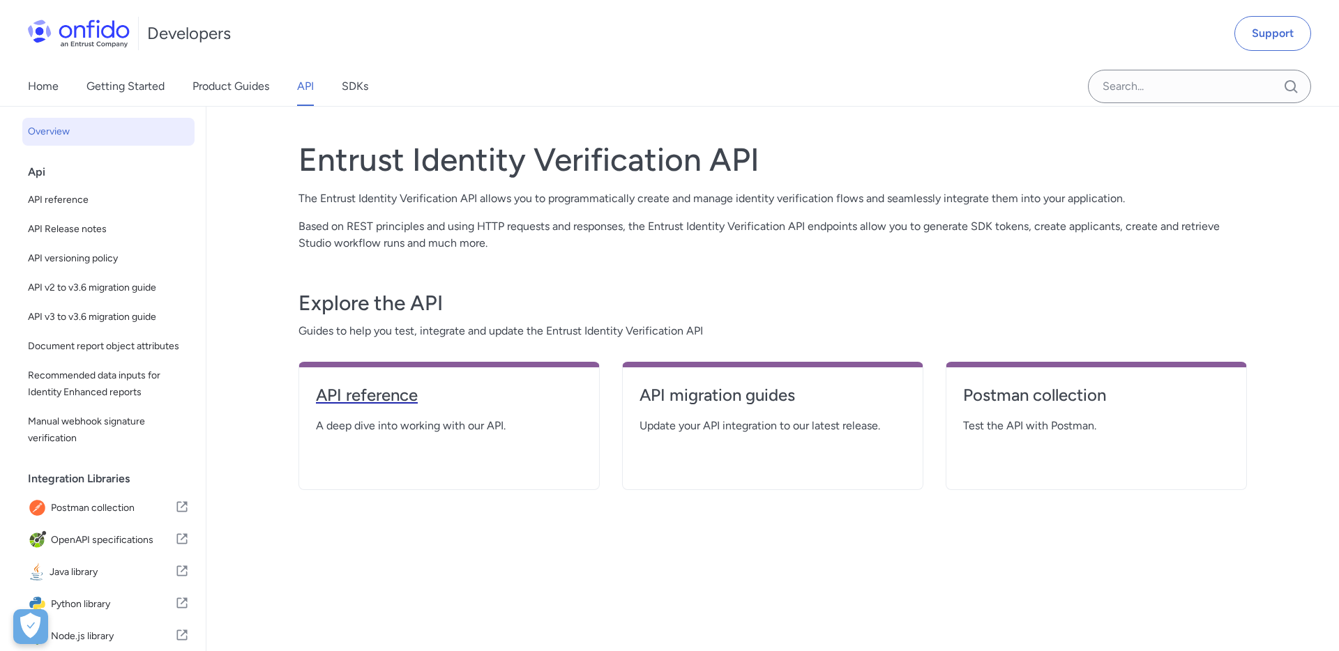
select select "http"
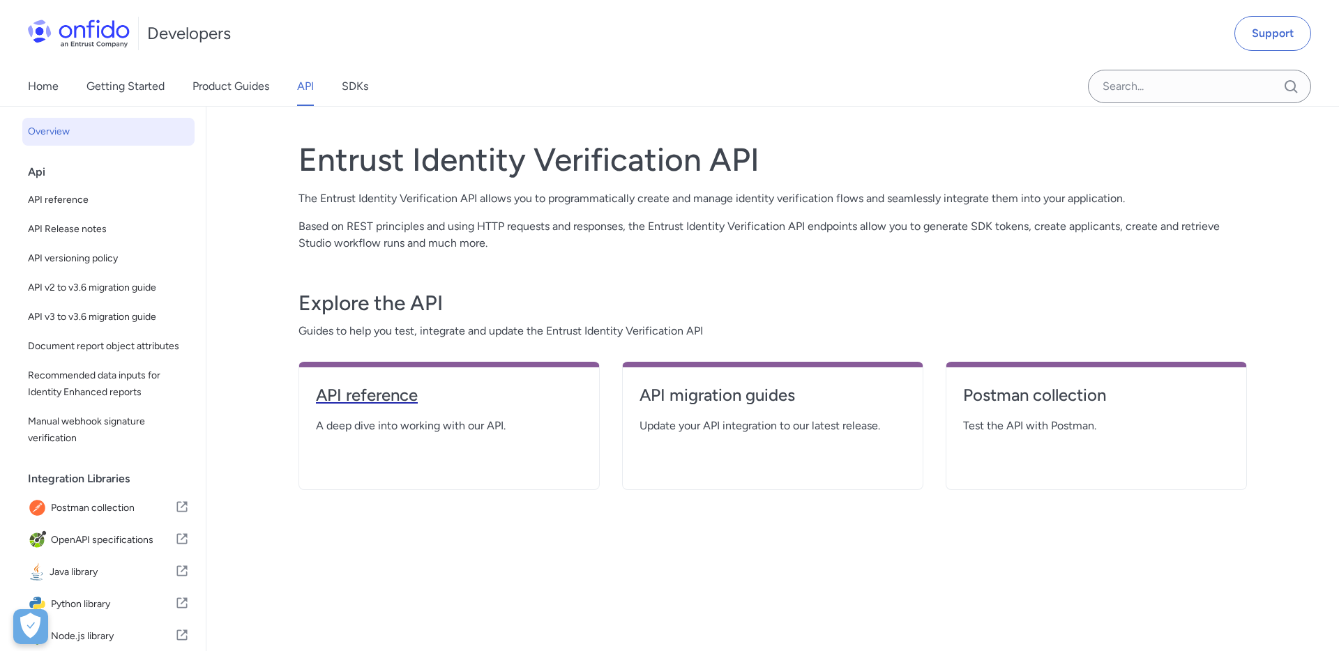
select select "http"
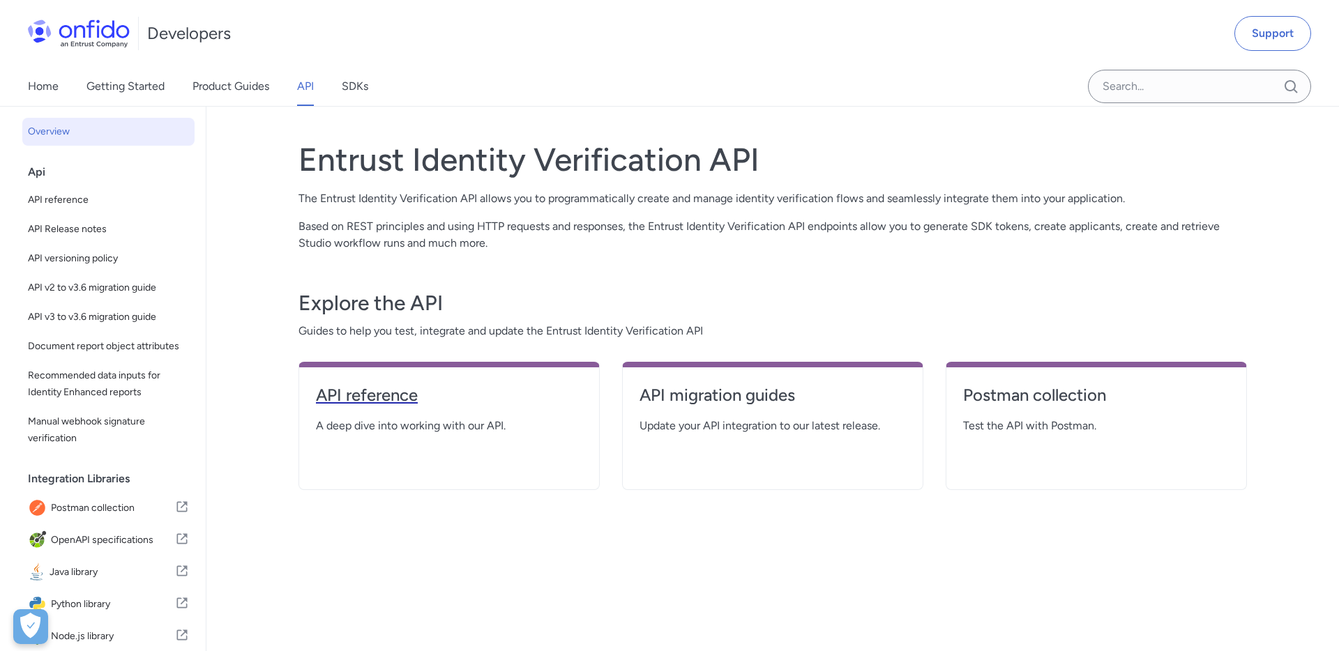
select select "http"
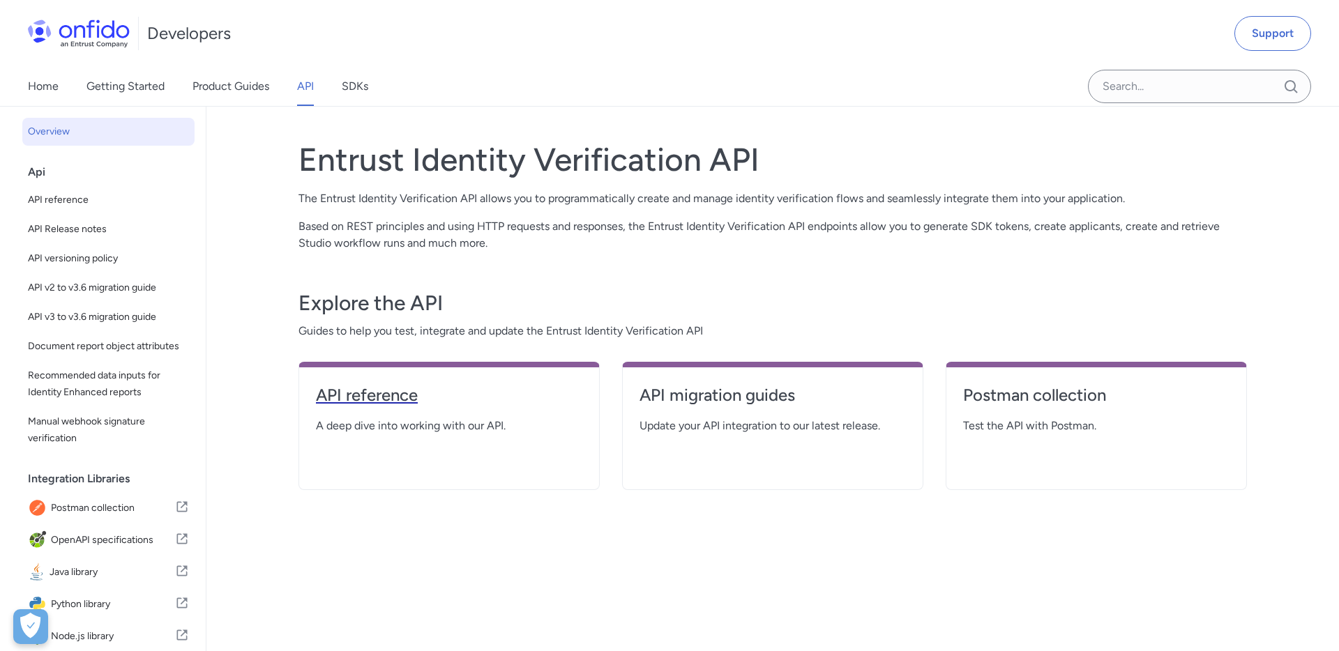
select select "http"
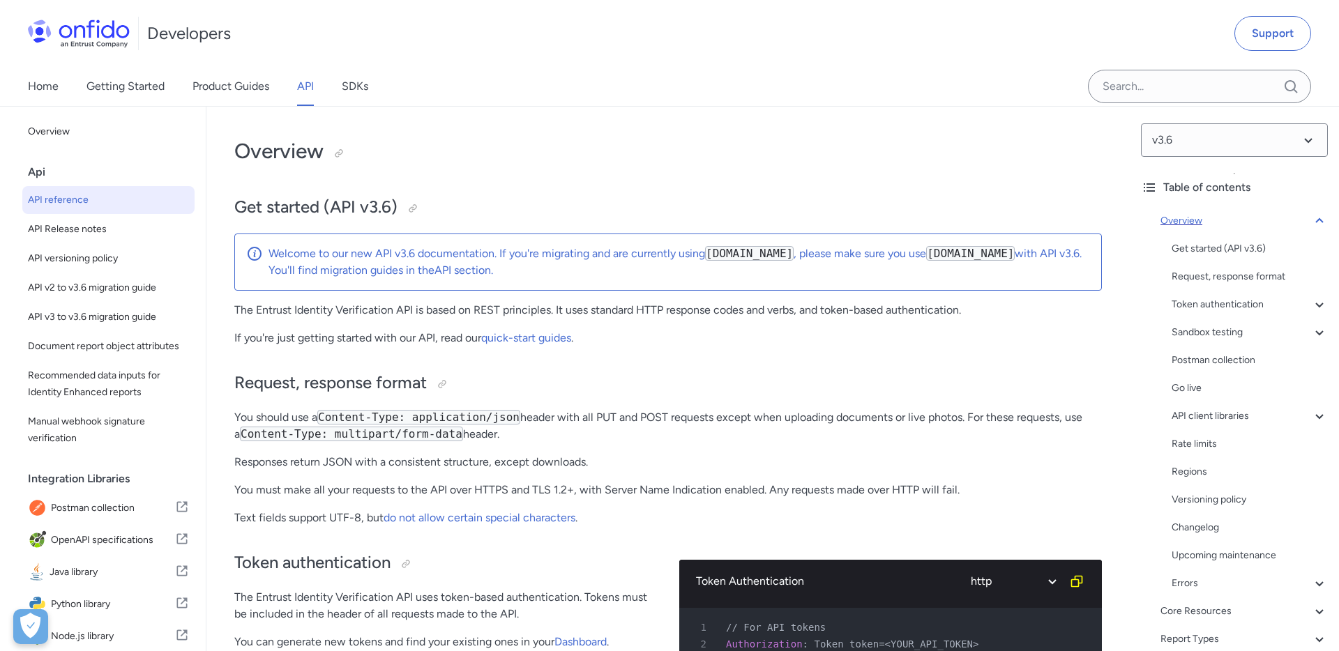
click at [1322, 219] on icon at bounding box center [1319, 221] width 17 height 17
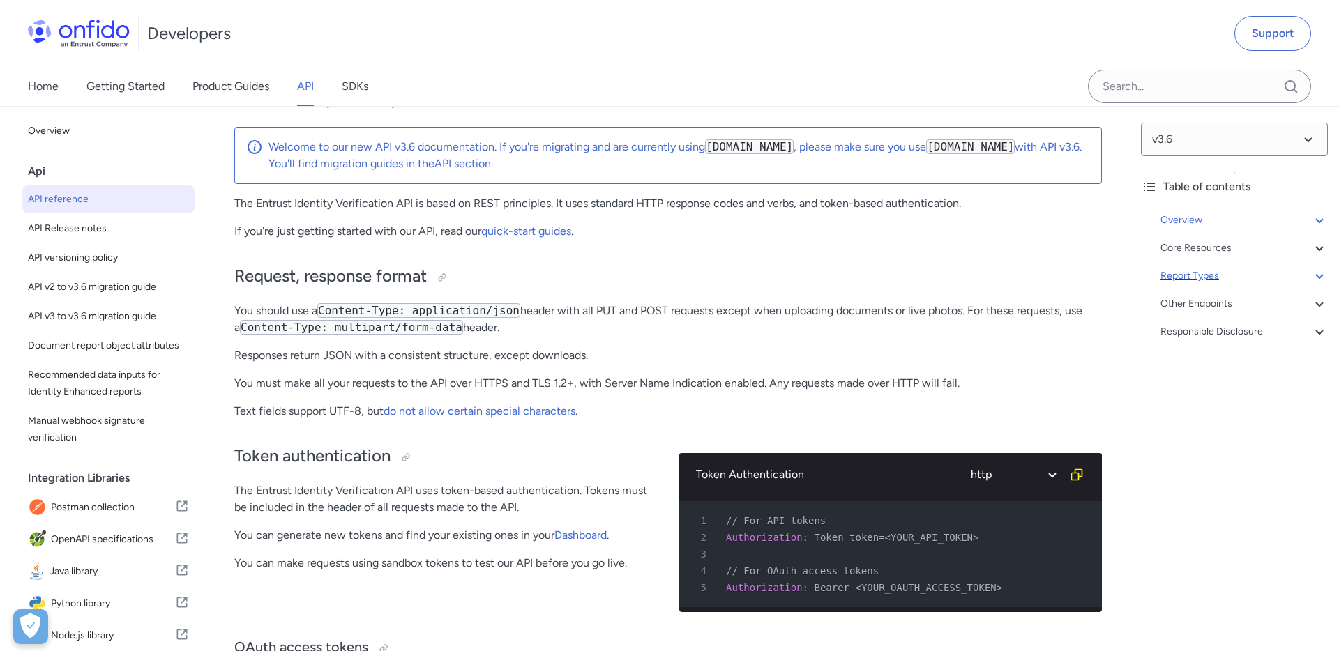
click at [1183, 275] on div "Report Types" at bounding box center [1243, 276] width 167 height 17
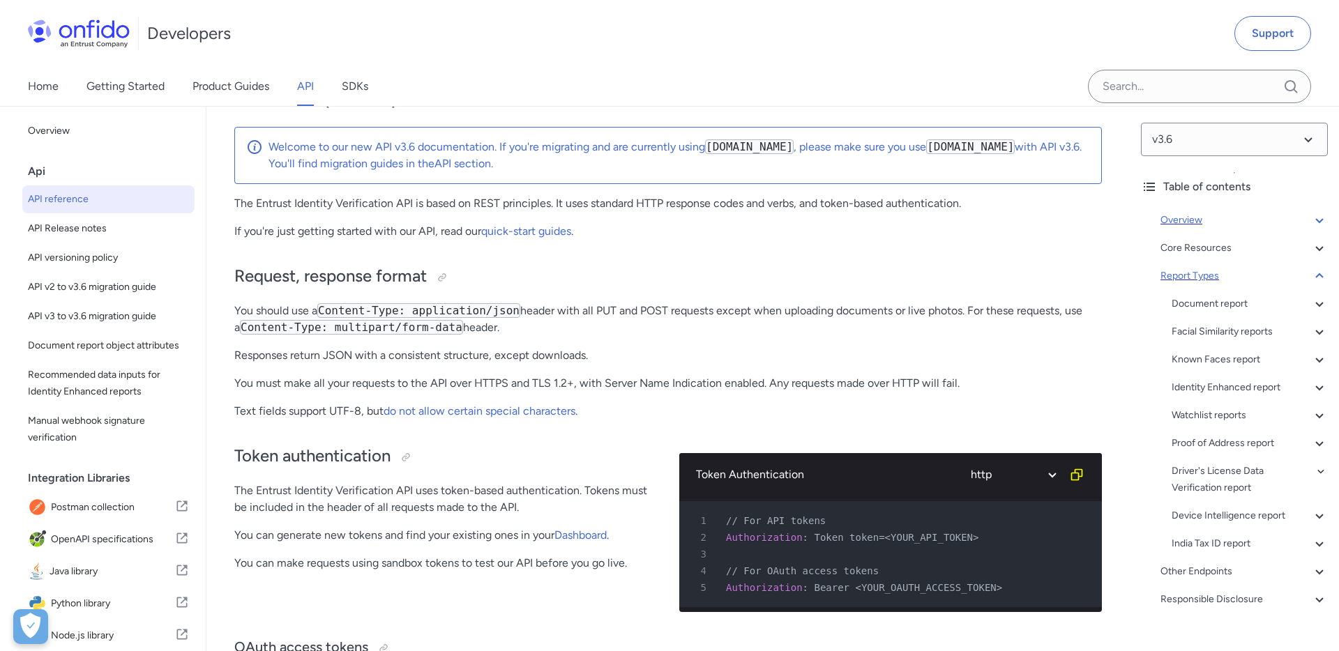
scroll to position [49199, 0]
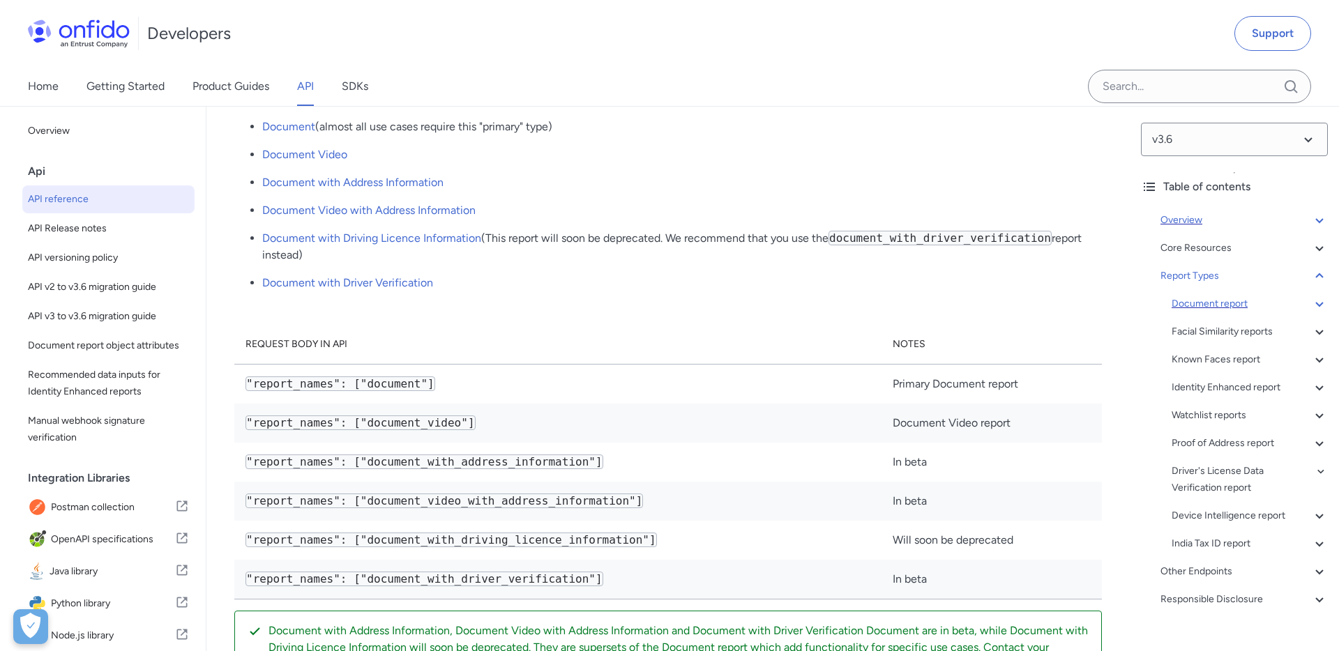
click at [1206, 301] on div "Document report" at bounding box center [1250, 304] width 156 height 17
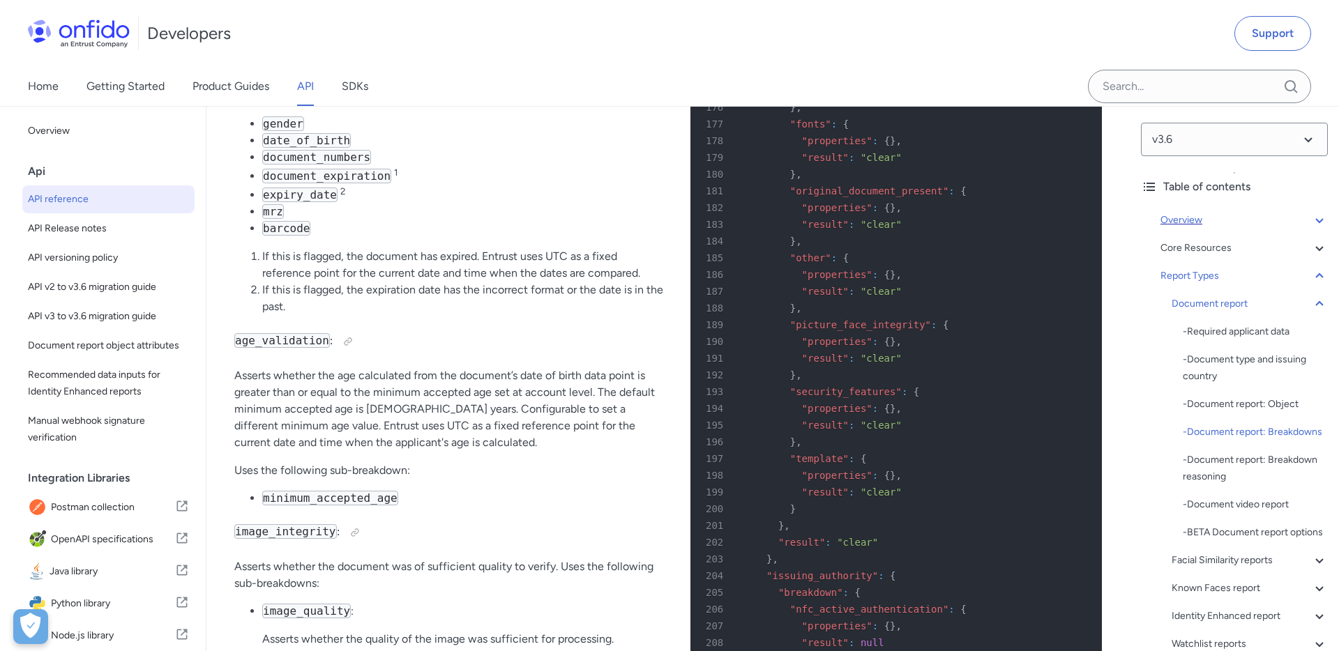
scroll to position [53645, 0]
click at [125, 88] on link "Getting Started" at bounding box center [125, 86] width 78 height 39
click at [1317, 222] on icon at bounding box center [1319, 220] width 17 height 17
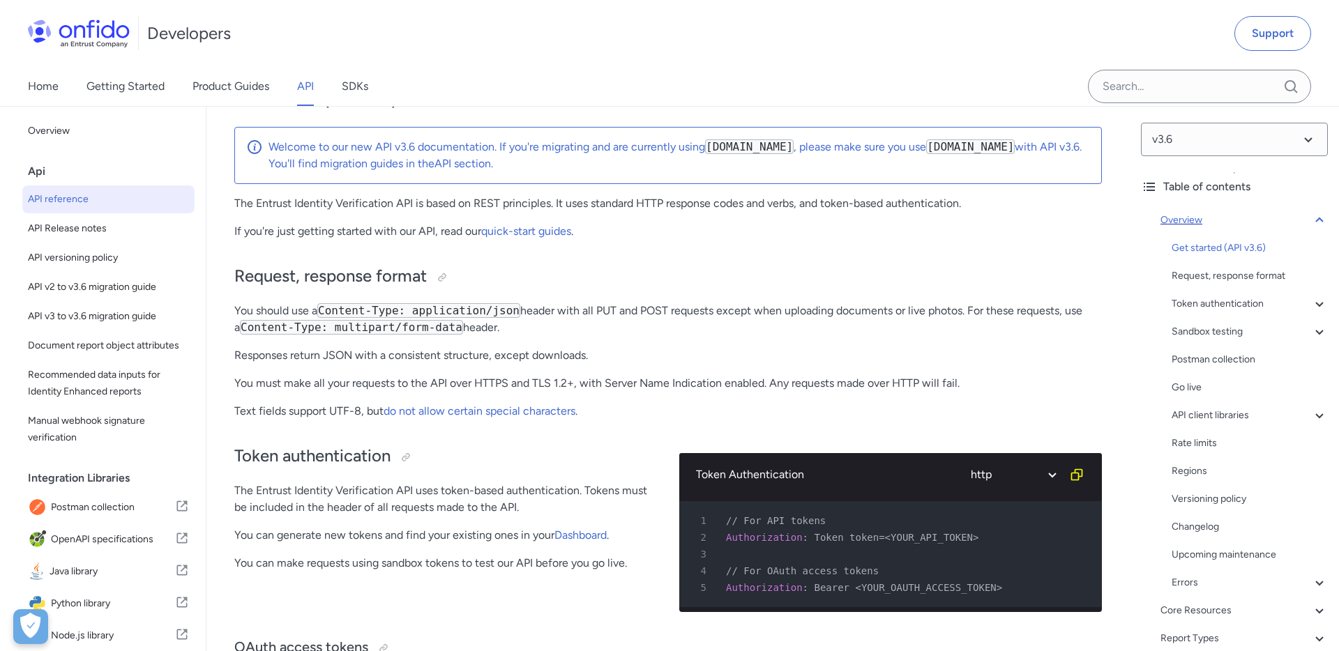
click at [1317, 222] on icon at bounding box center [1319, 220] width 17 height 17
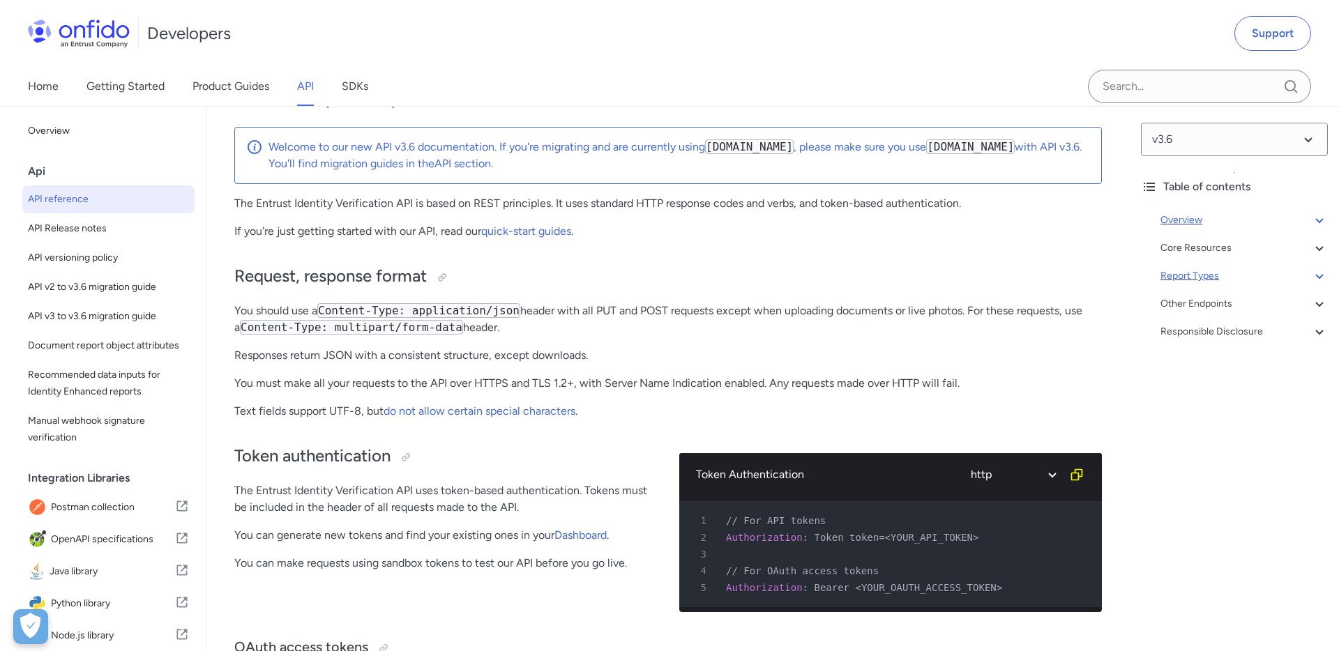
click at [1211, 272] on div "Report Types" at bounding box center [1243, 276] width 167 height 17
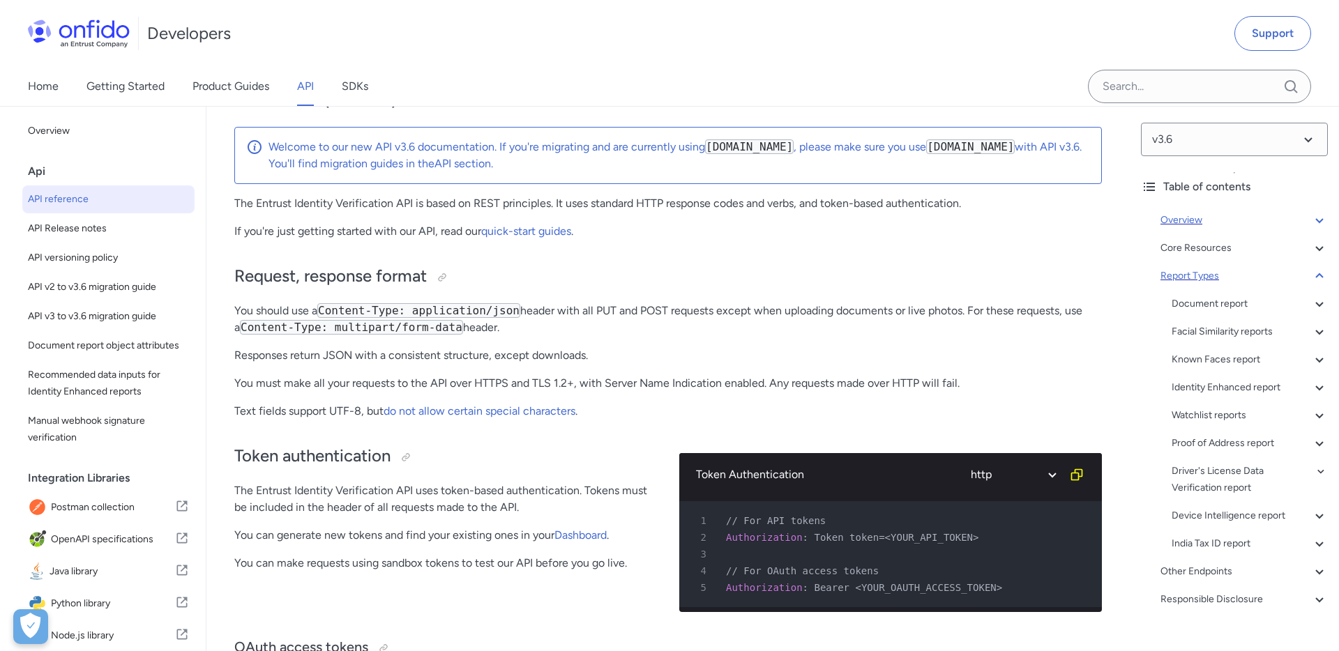
scroll to position [49199, 0]
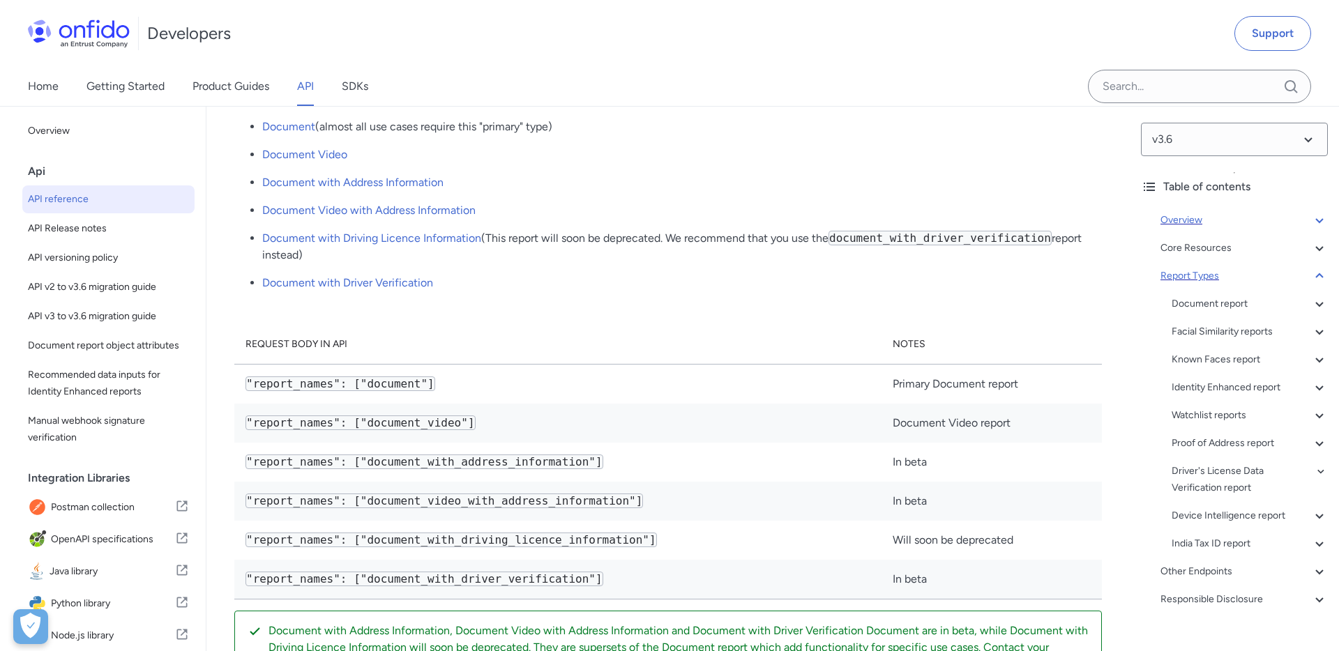
click at [1211, 272] on div "Report Types" at bounding box center [1243, 276] width 167 height 17
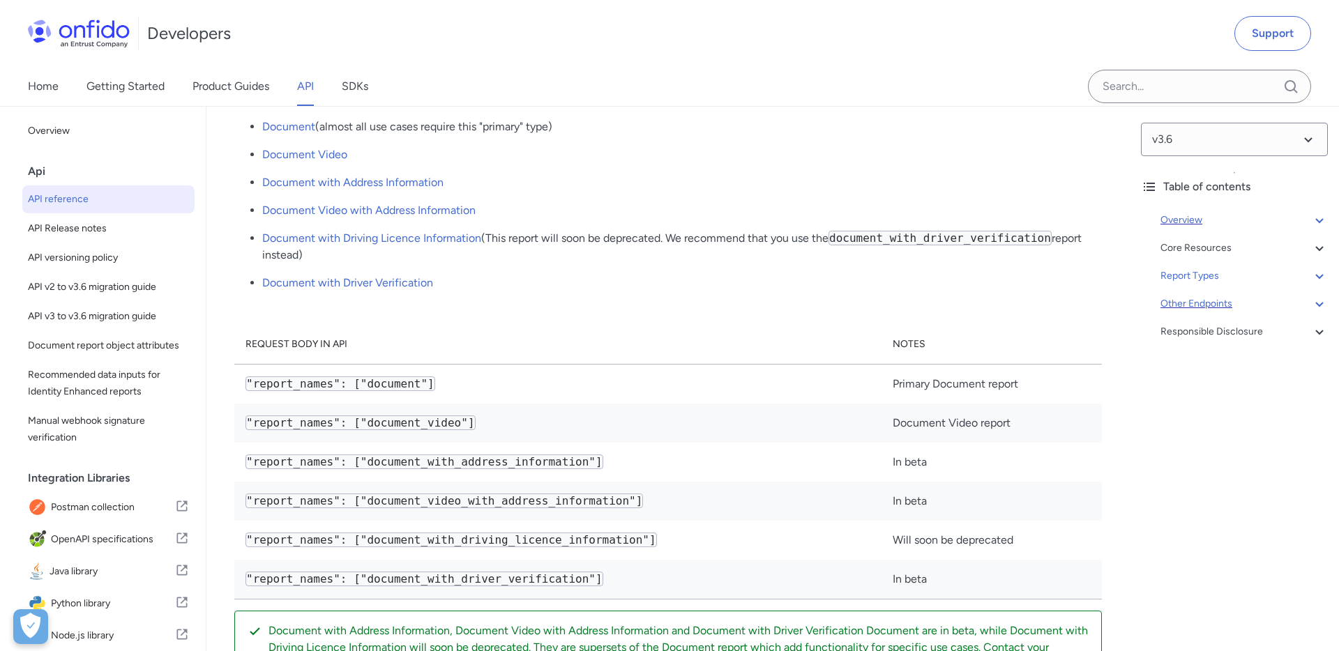
click at [1322, 308] on icon at bounding box center [1319, 304] width 17 height 17
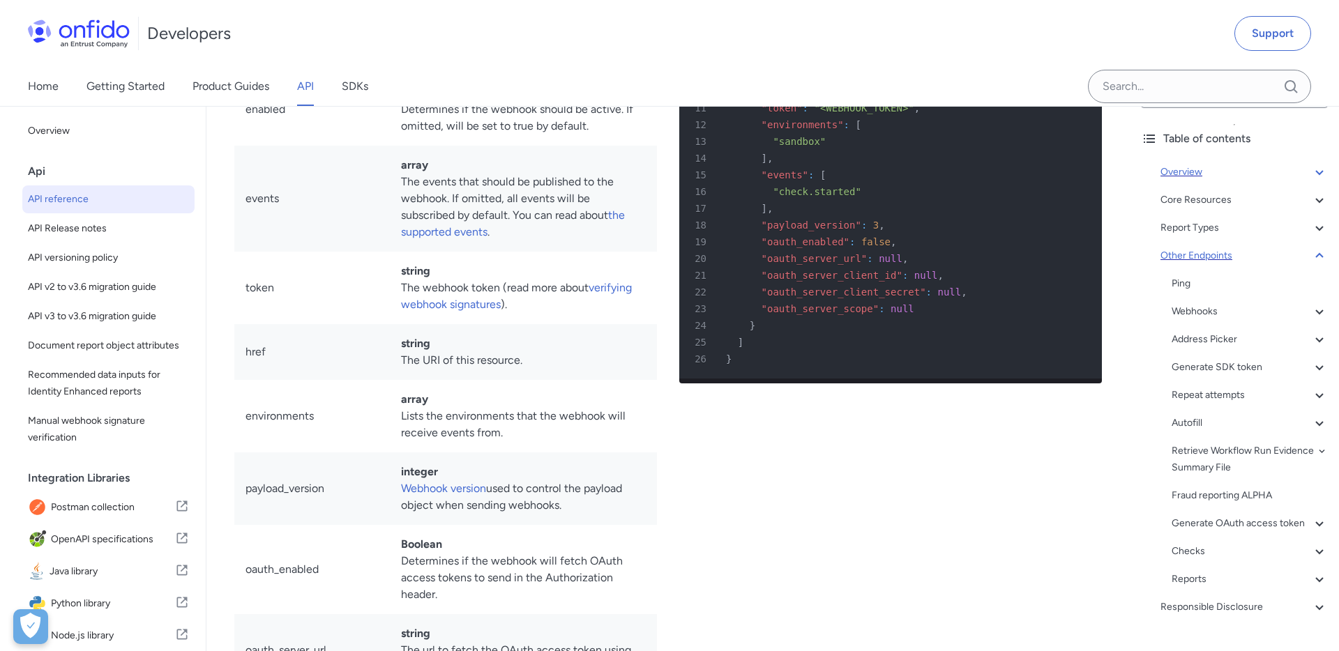
scroll to position [80, 0]
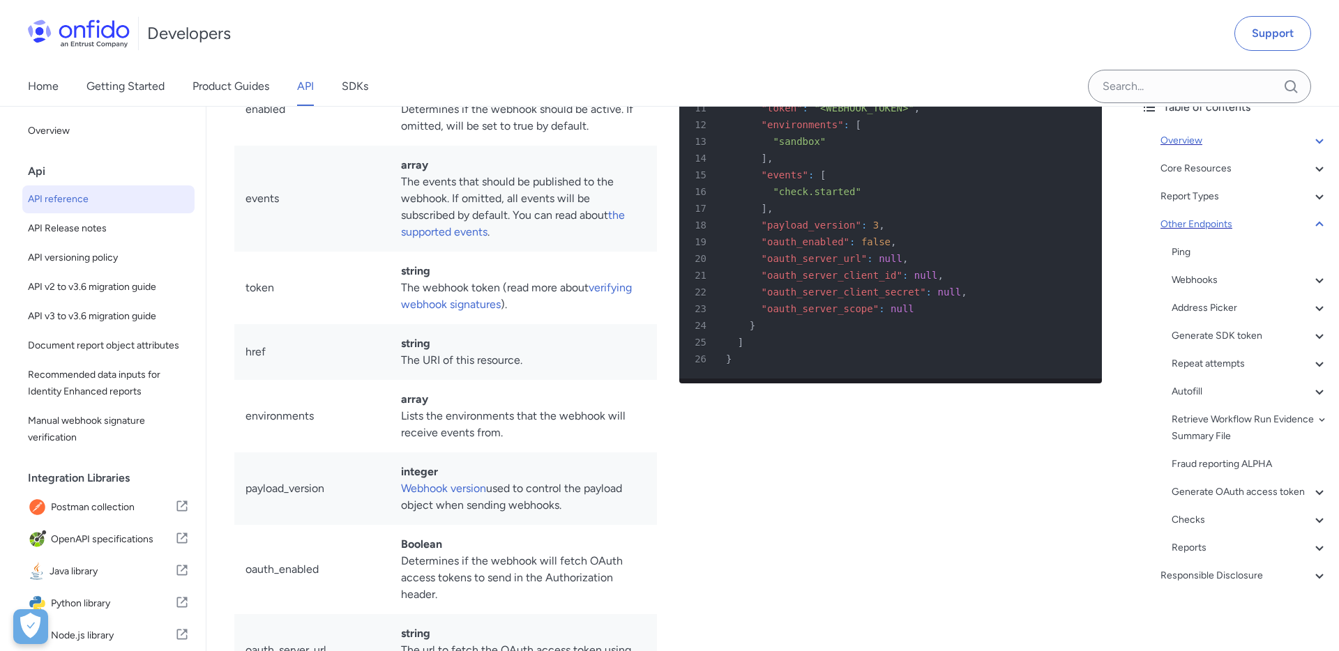
click at [1319, 142] on icon at bounding box center [1319, 141] width 8 height 5
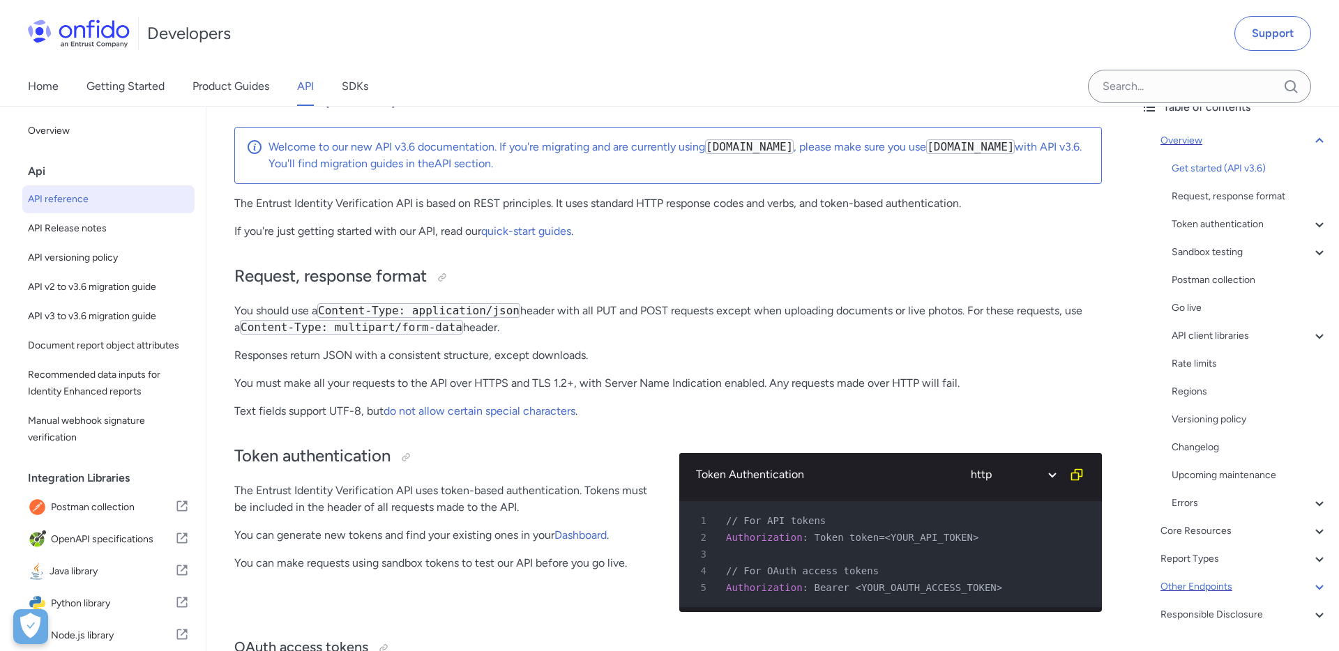
click at [1319, 139] on icon at bounding box center [1319, 140] width 8 height 5
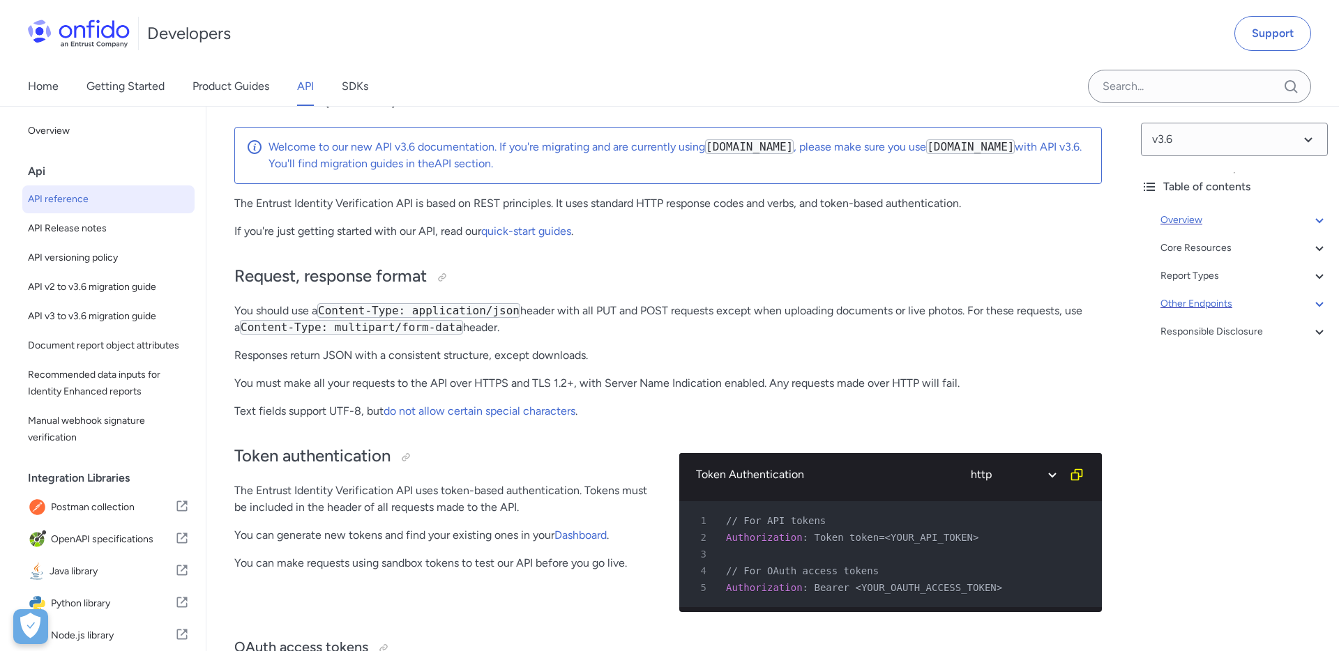
scroll to position [0, 0]
click at [358, 92] on link "SDKs" at bounding box center [355, 86] width 27 height 39
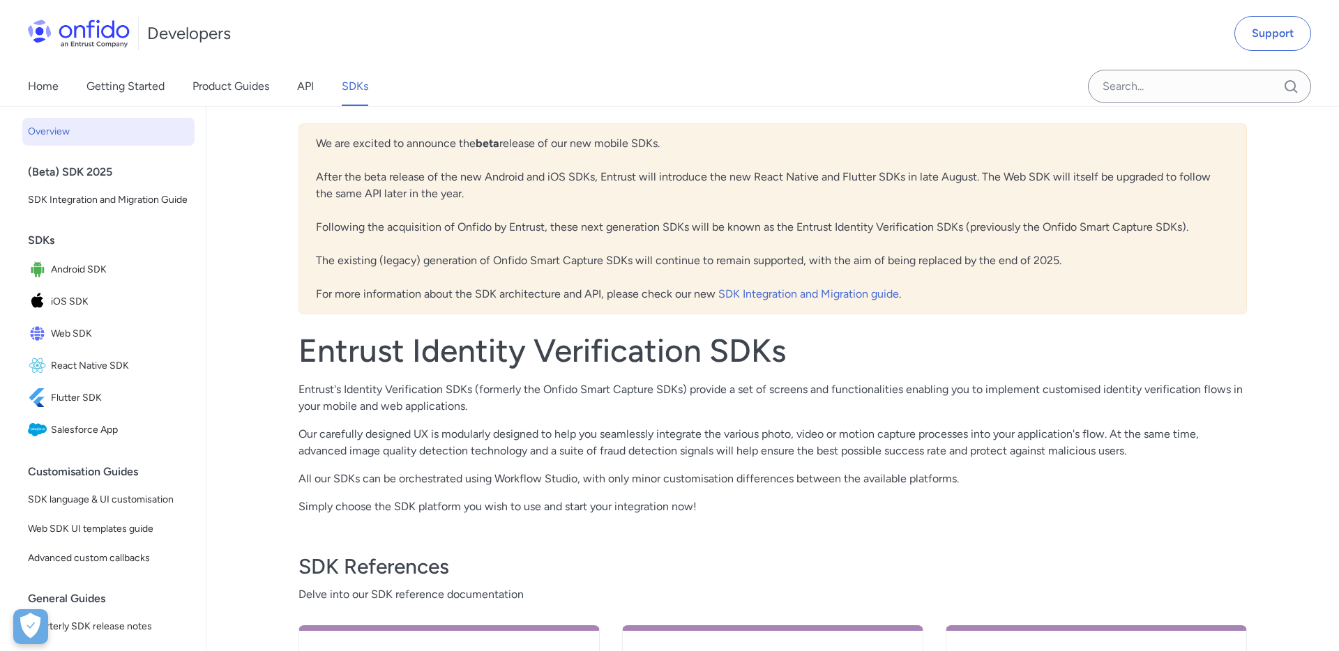
scroll to position [57, 0]
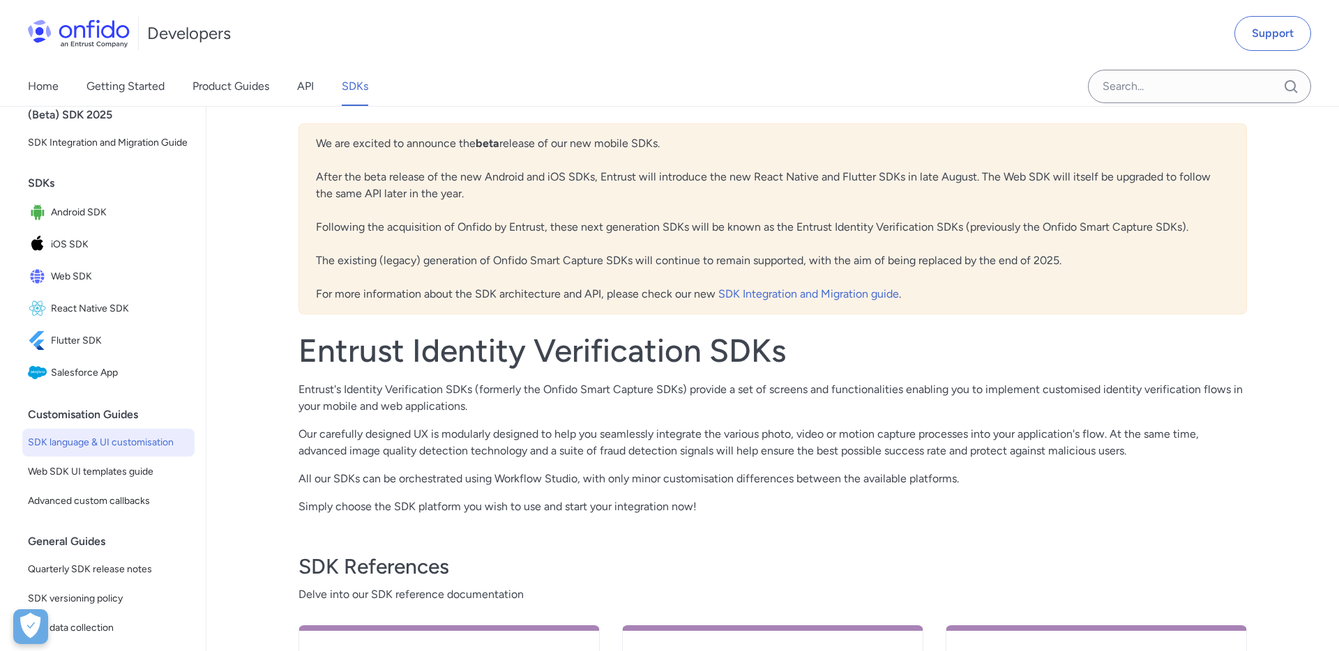
click at [96, 446] on span "SDK language & UI customisation" at bounding box center [108, 442] width 161 height 17
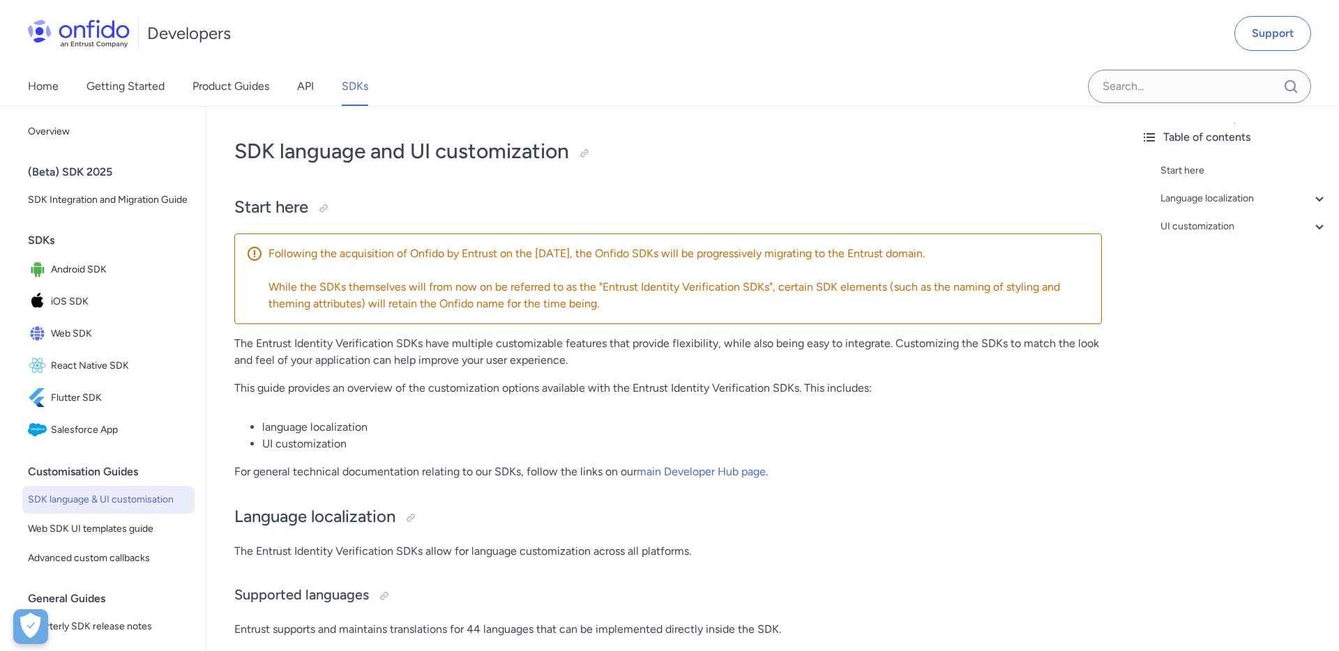
click at [351, 94] on link "SDKs" at bounding box center [355, 86] width 27 height 39
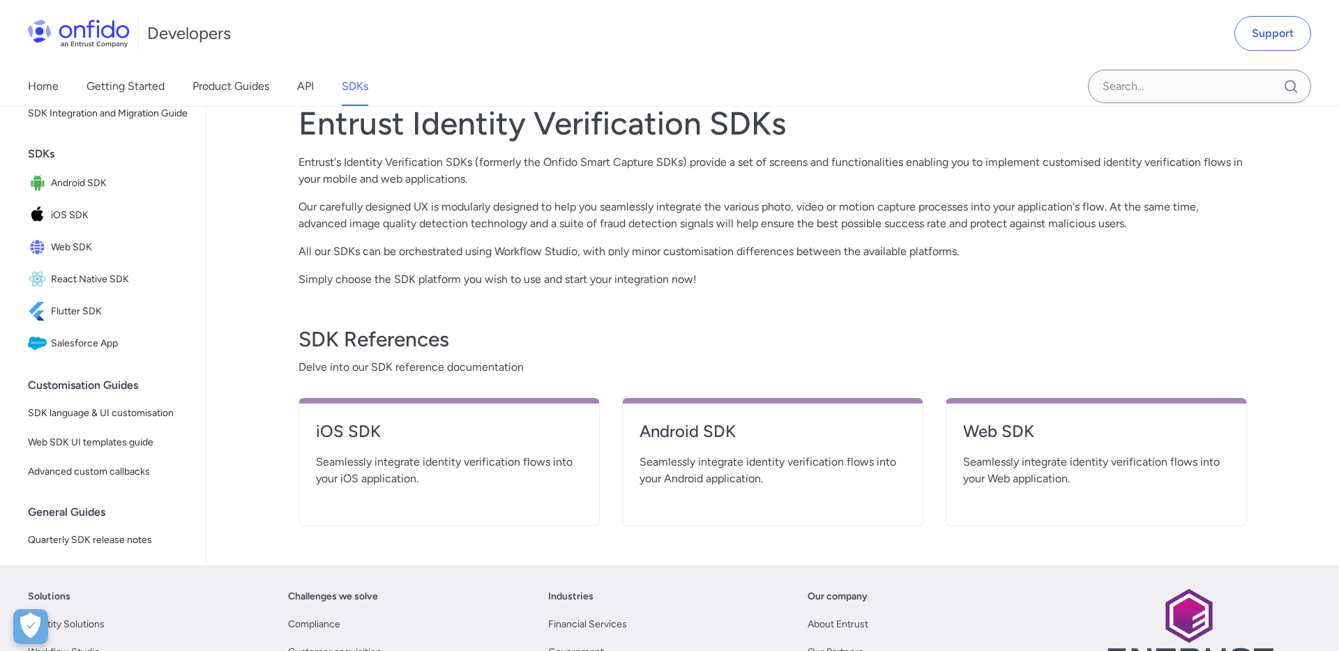
scroll to position [239, 0]
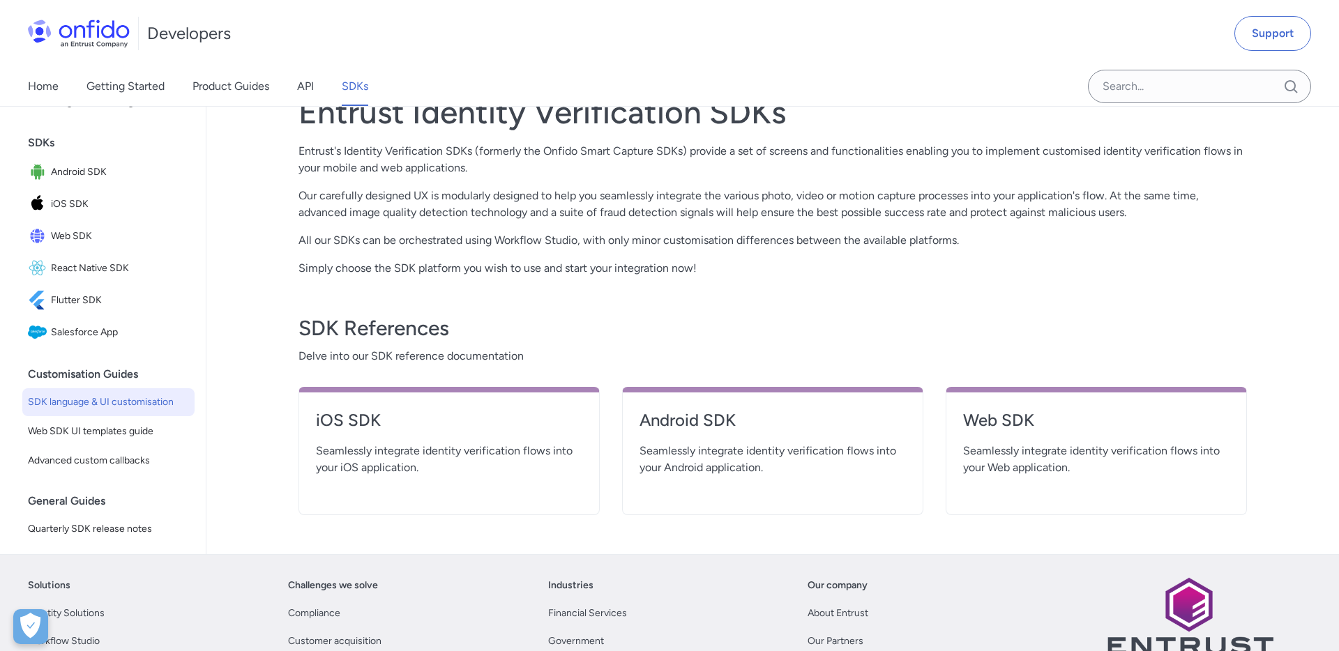
click at [100, 395] on span "SDK language & UI customisation" at bounding box center [108, 402] width 161 height 17
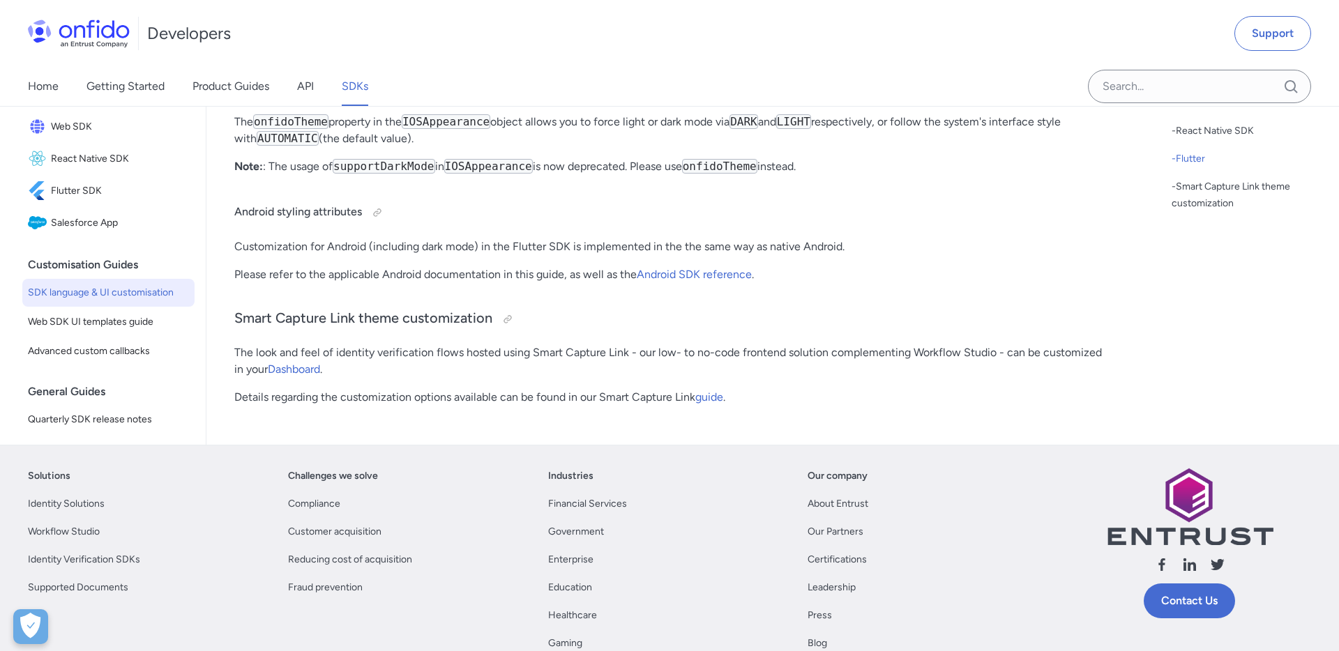
scroll to position [18456, 0]
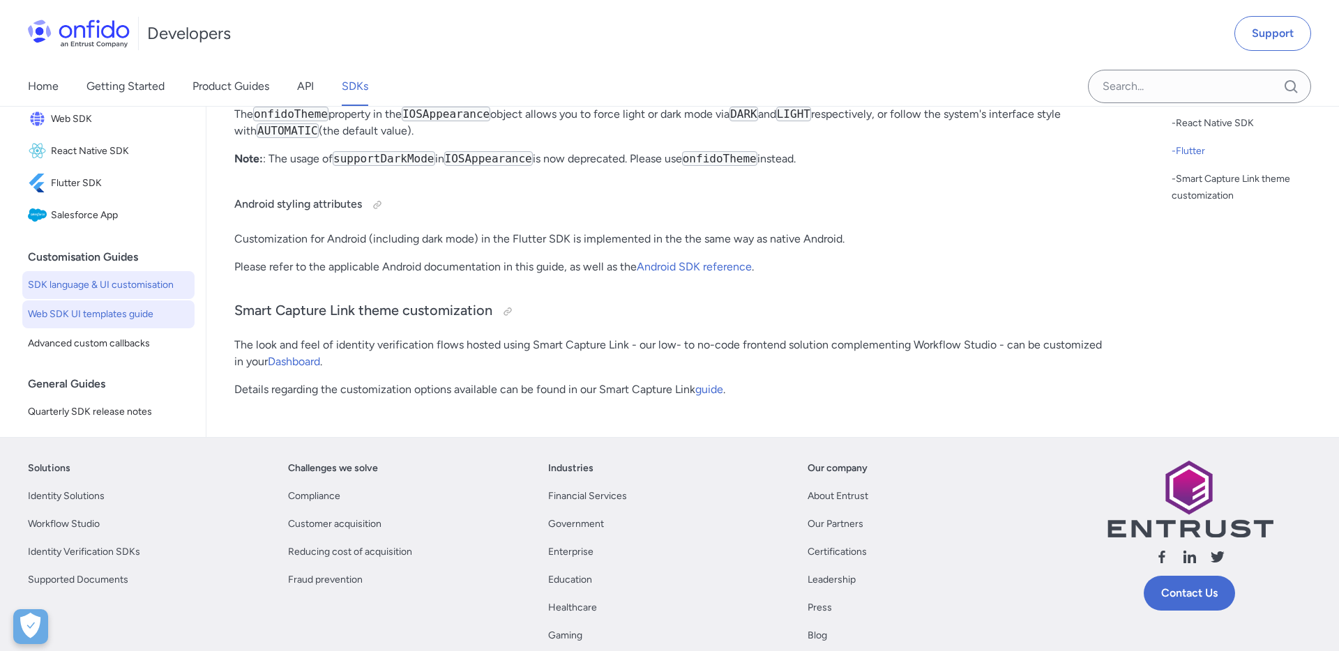
click at [93, 313] on span "Web SDK UI templates guide" at bounding box center [108, 314] width 161 height 17
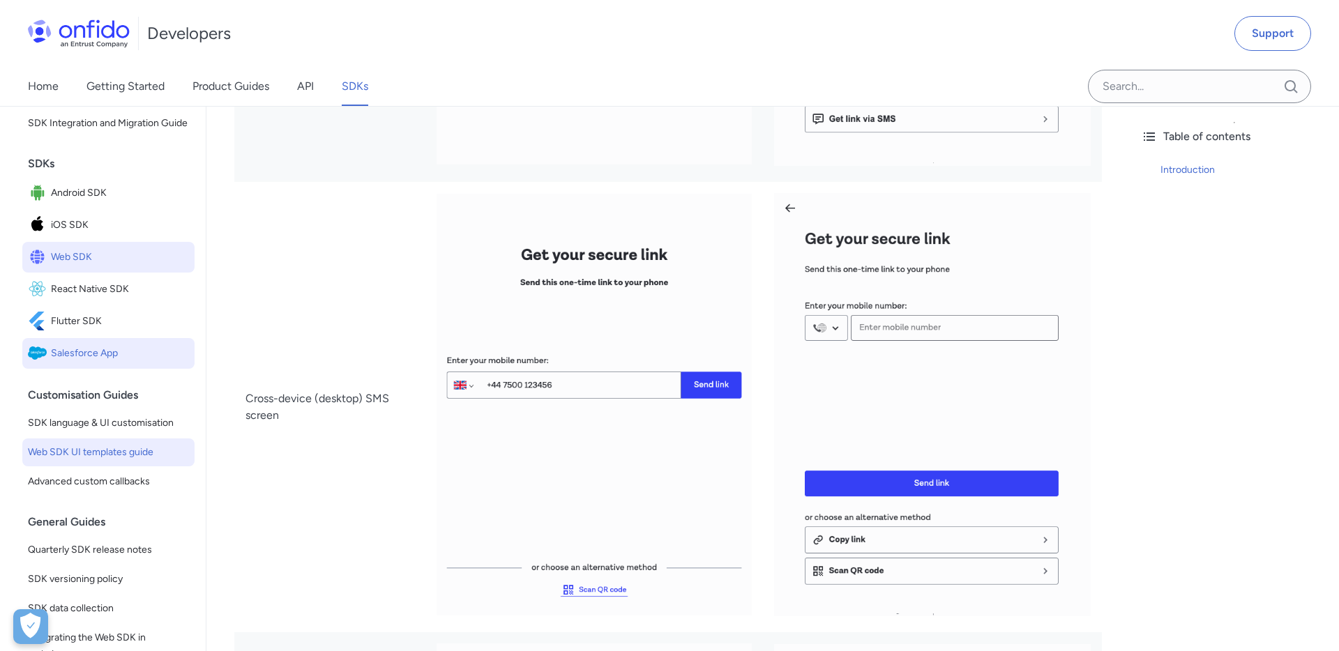
scroll to position [93, 0]
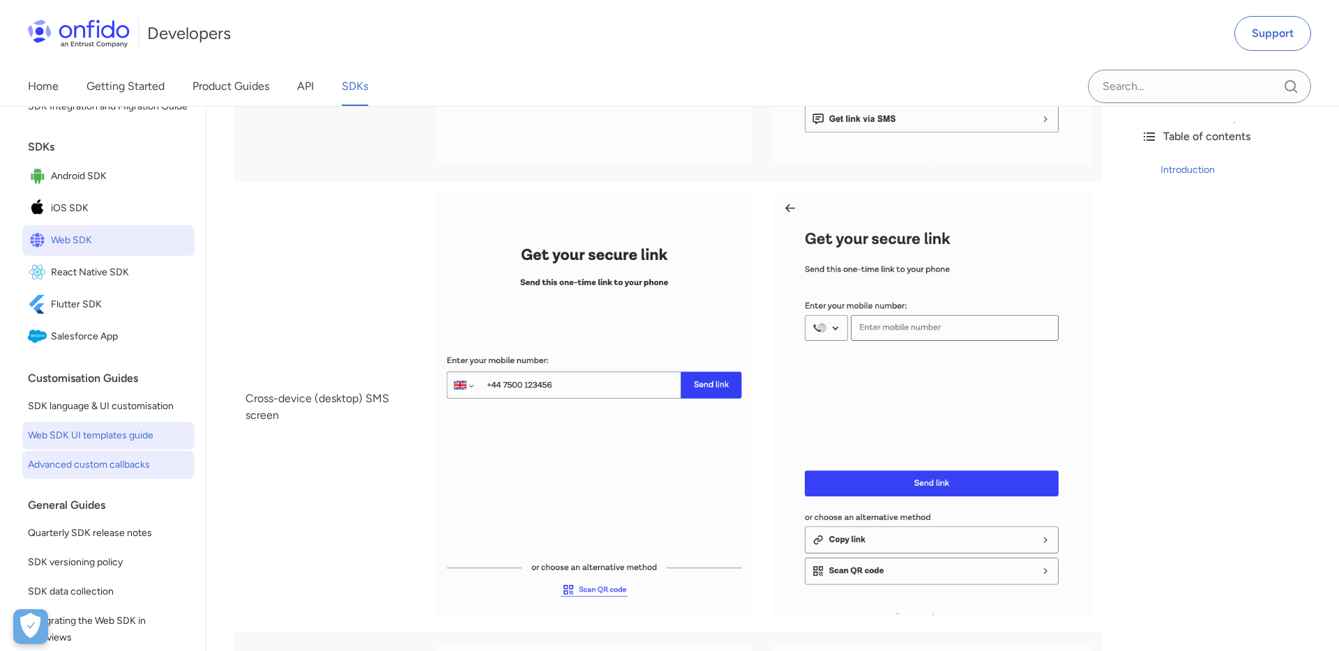
click at [119, 467] on span "Advanced custom callbacks" at bounding box center [108, 465] width 161 height 17
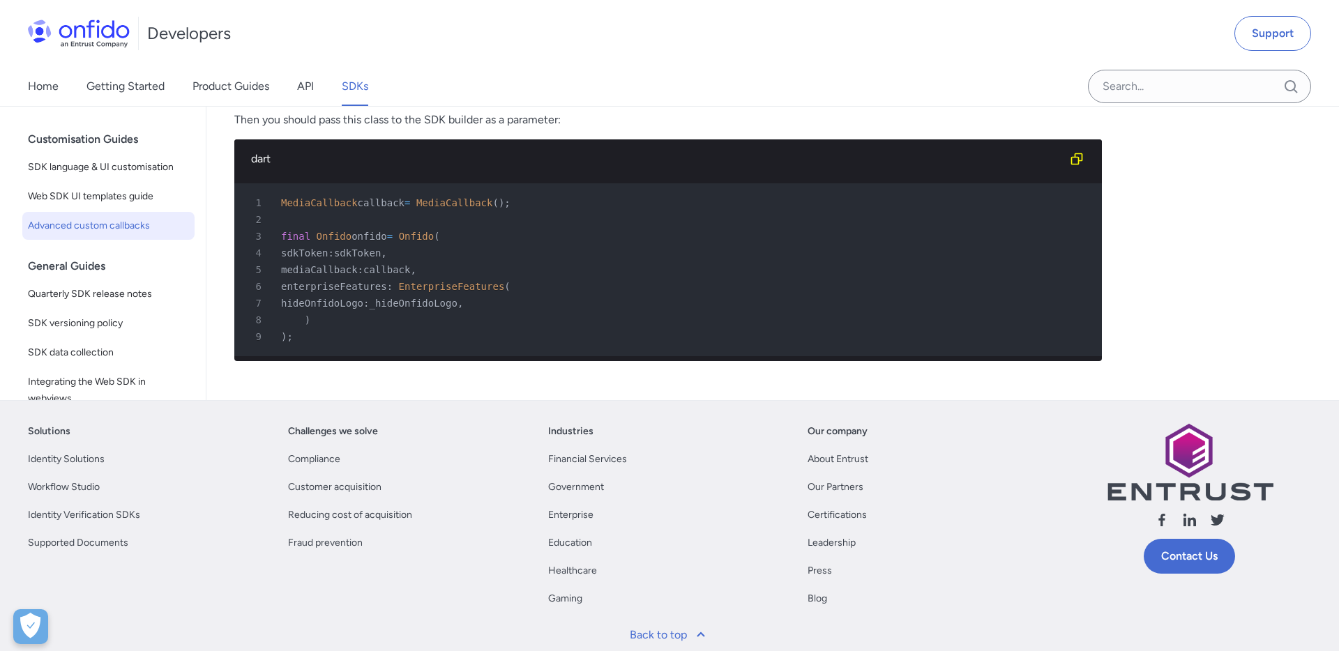
scroll to position [93, 0]
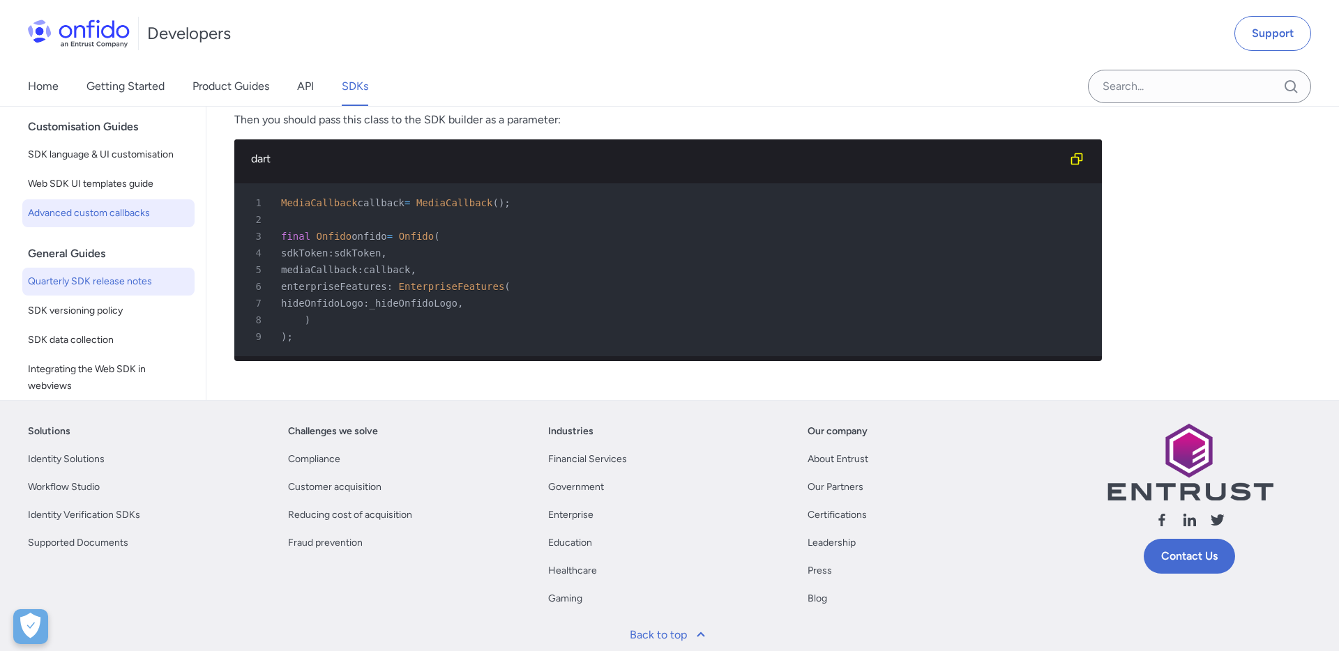
click at [95, 279] on span "Quarterly SDK release notes" at bounding box center [108, 281] width 161 height 17
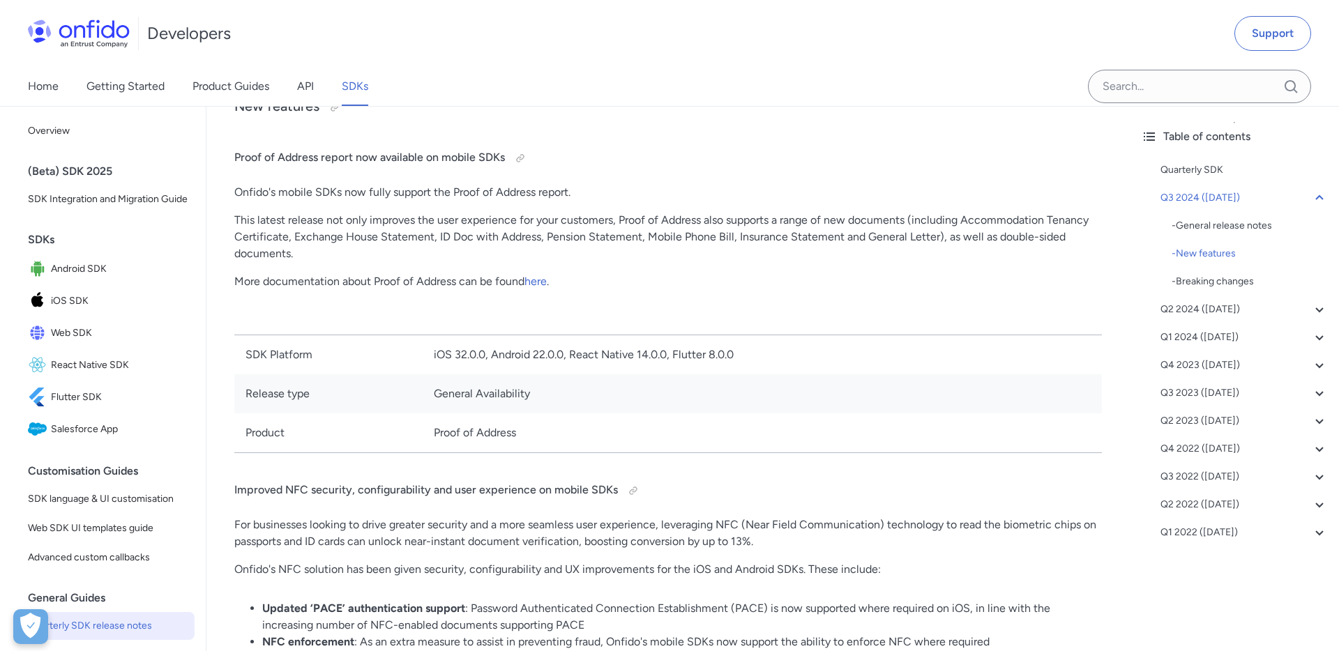
scroll to position [695, 0]
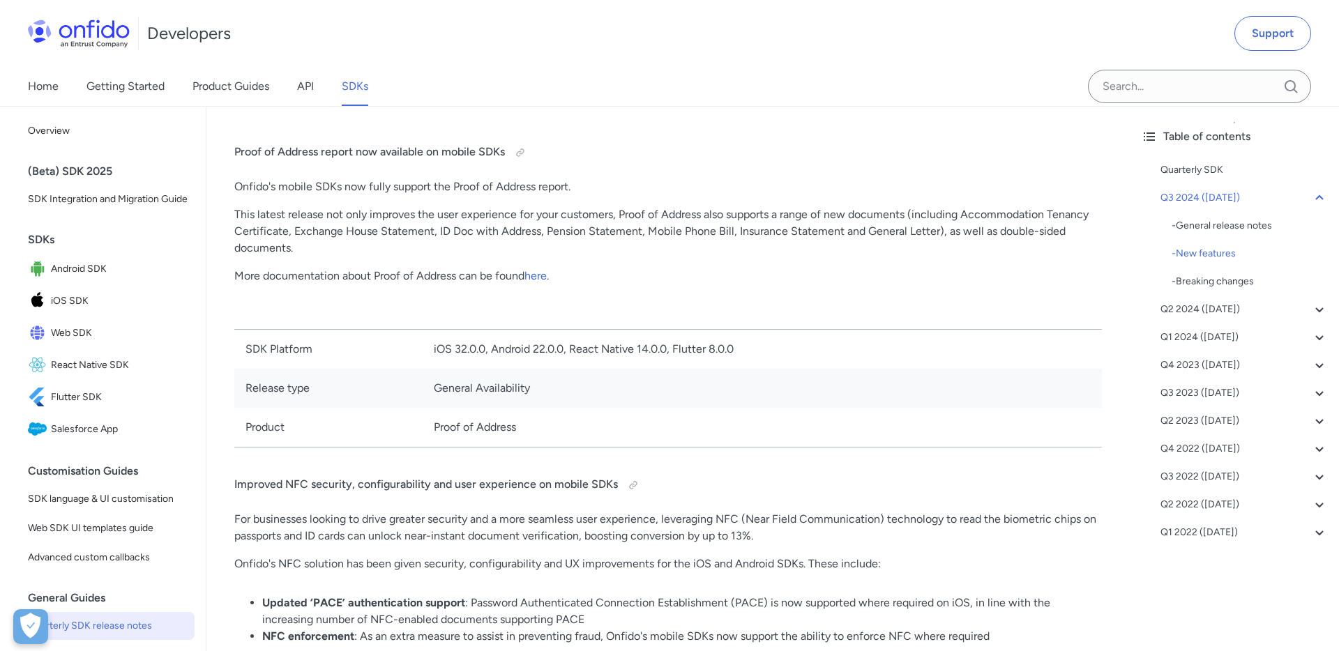
click at [603, 234] on p "This latest release not only improves the user experience for your customers, P…" at bounding box center [668, 231] width 868 height 50
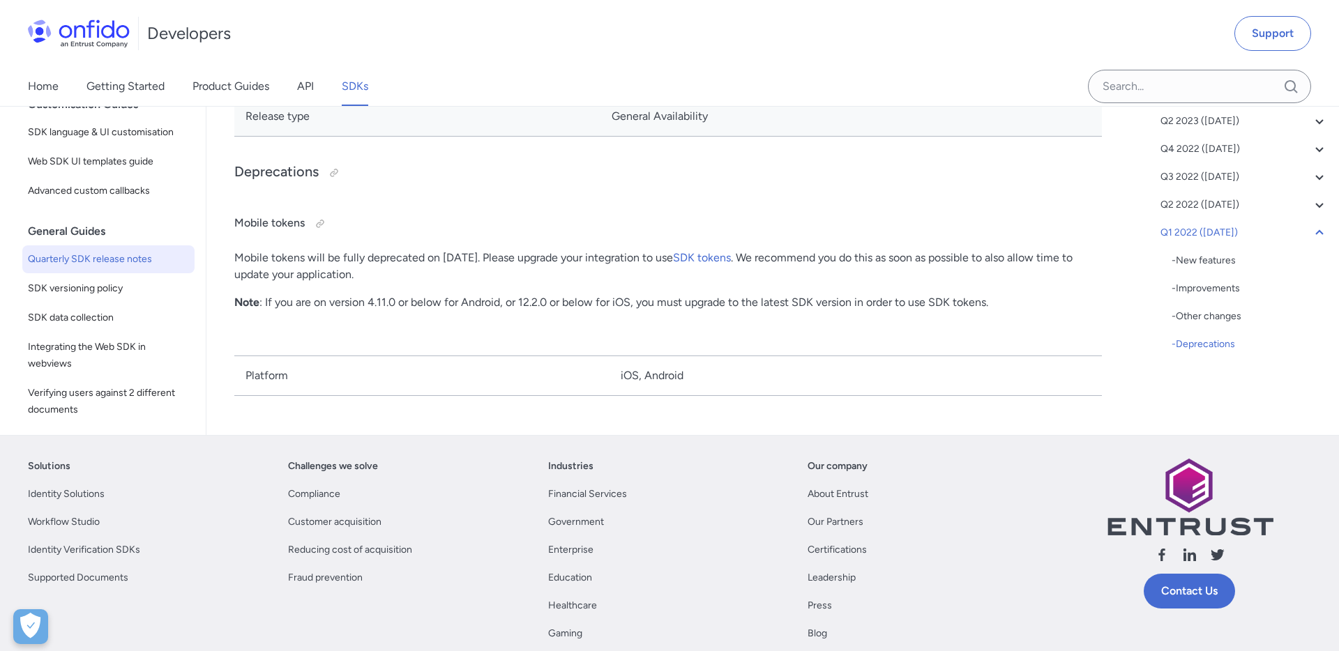
scroll to position [153, 0]
click at [69, 287] on span "SDK versioning policy" at bounding box center [108, 286] width 161 height 17
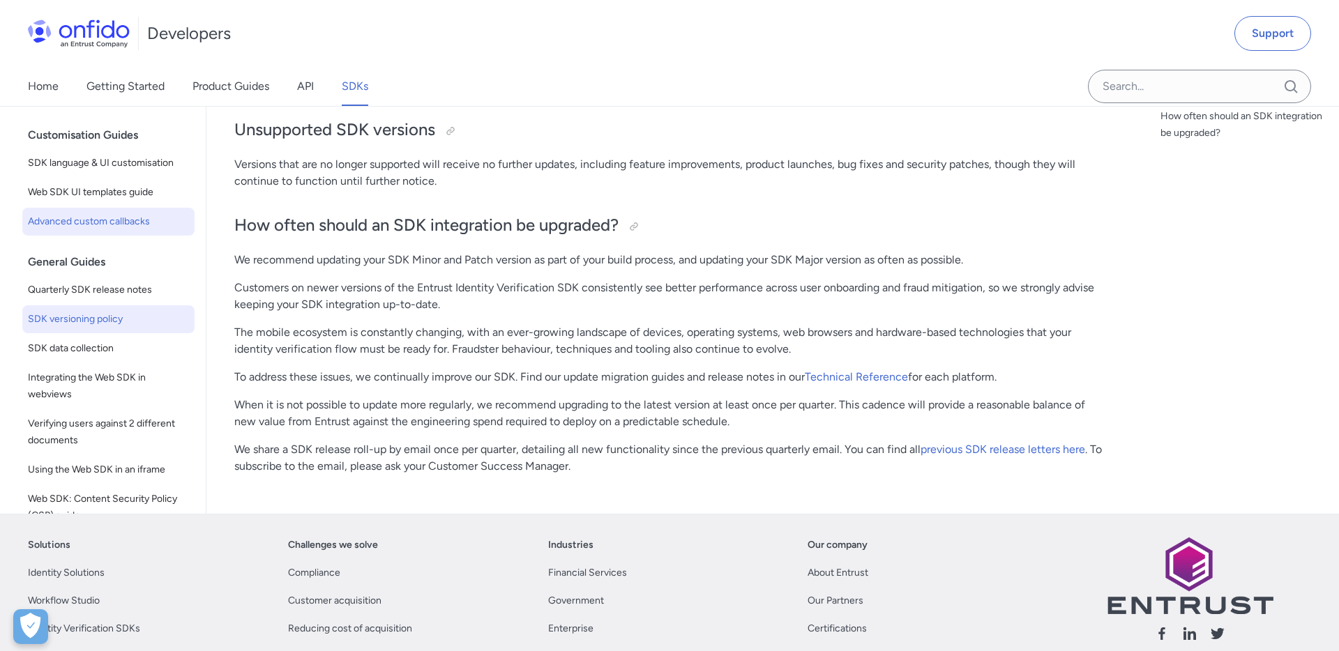
scroll to position [204, 0]
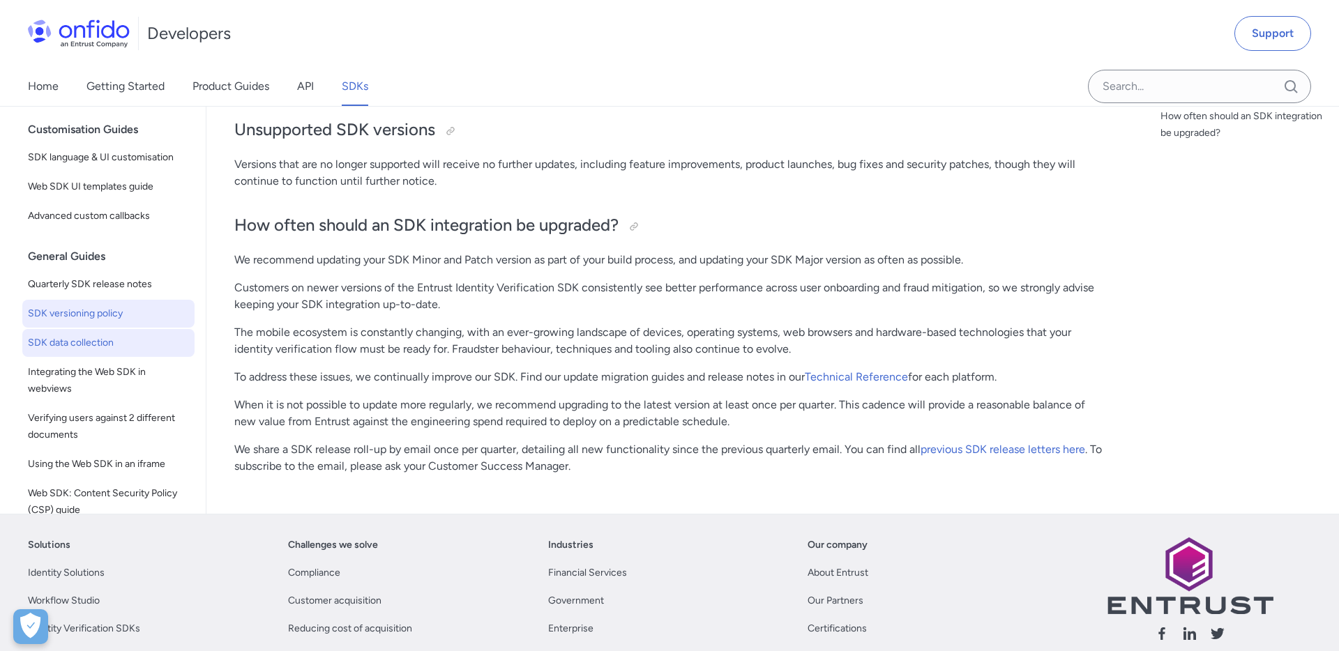
click at [92, 351] on span "SDK data collection" at bounding box center [108, 343] width 161 height 17
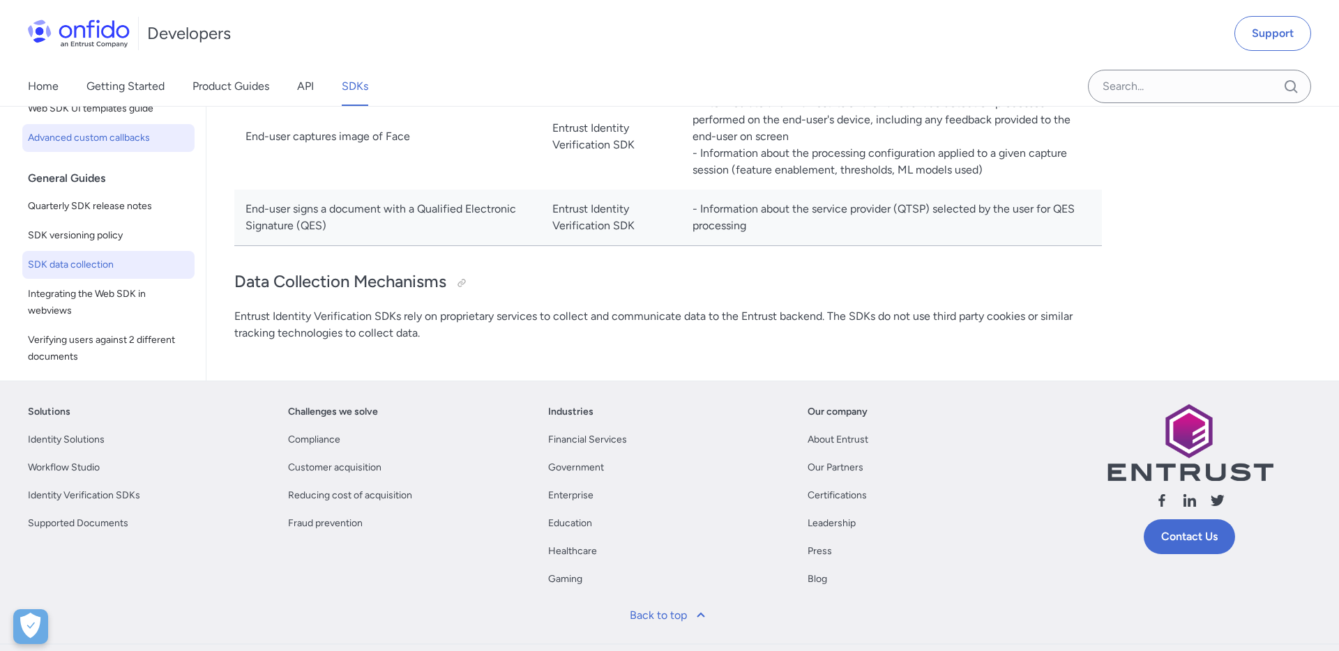
scroll to position [159, 0]
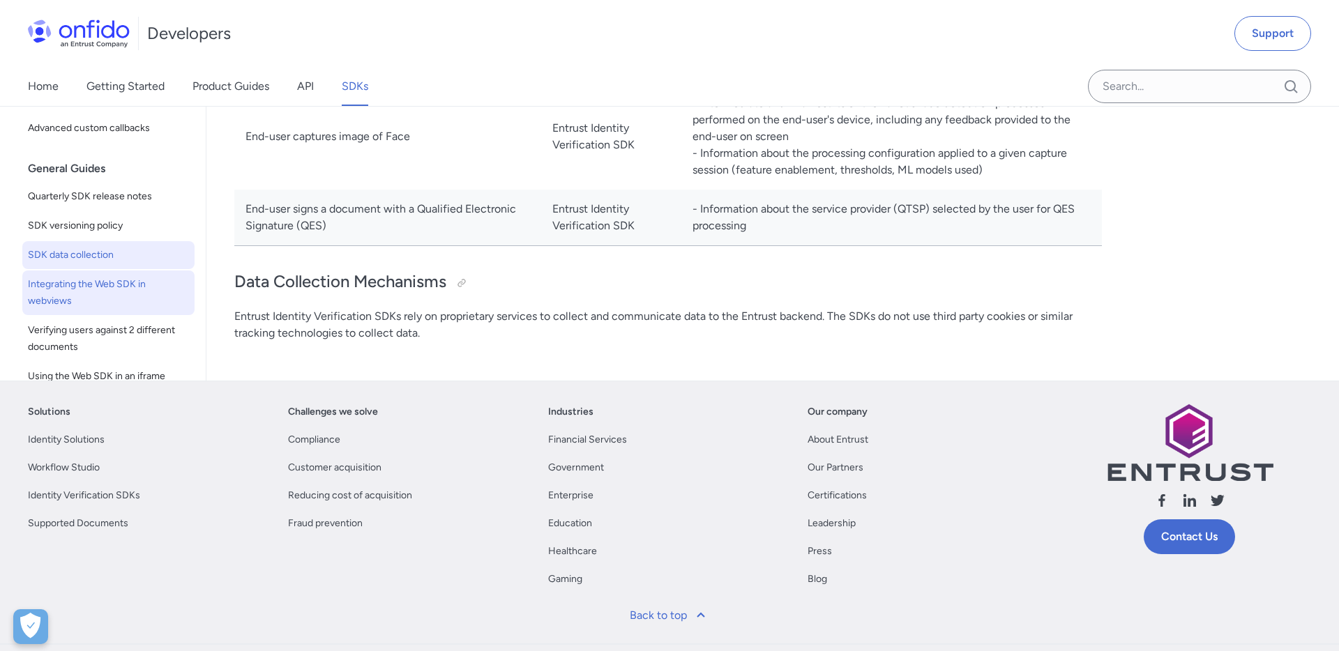
click at [109, 300] on span "Integrating the Web SDK in webviews" at bounding box center [108, 292] width 161 height 33
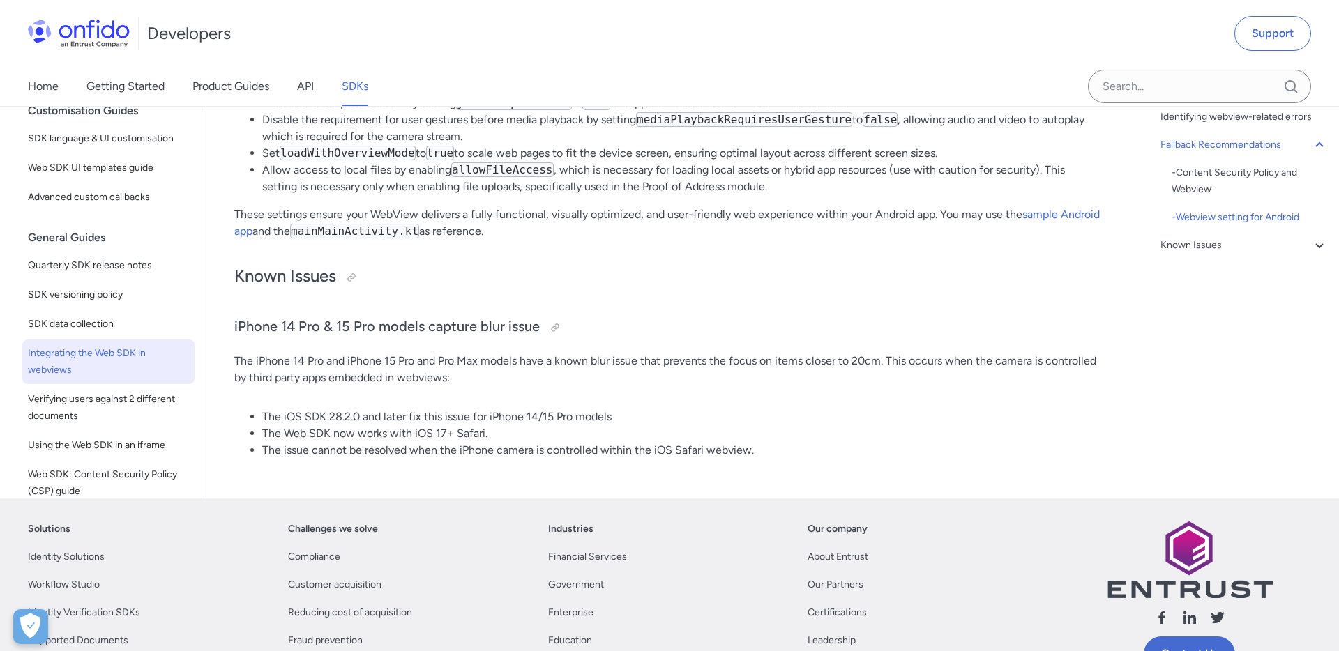
scroll to position [209, 0]
click at [101, 423] on span "Verifying users against 2 different documents" at bounding box center [108, 405] width 161 height 33
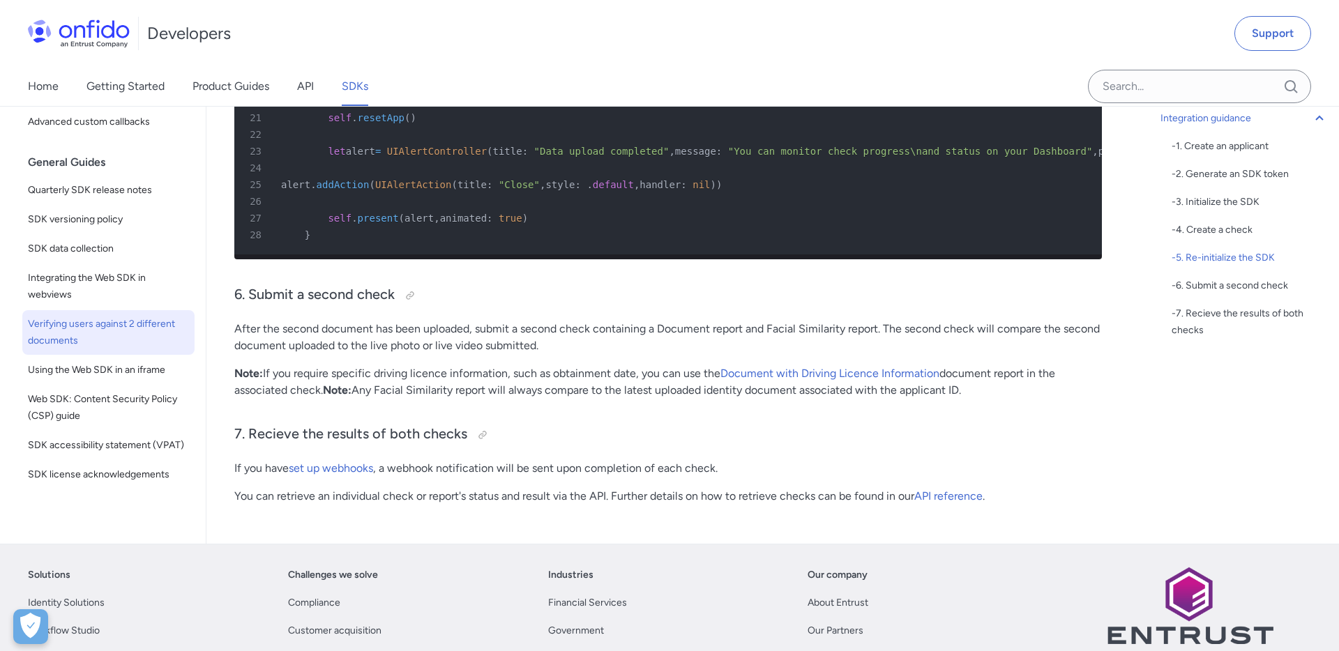
scroll to position [331, 0]
click at [109, 366] on span "Using the Web SDK in an iframe" at bounding box center [108, 368] width 161 height 17
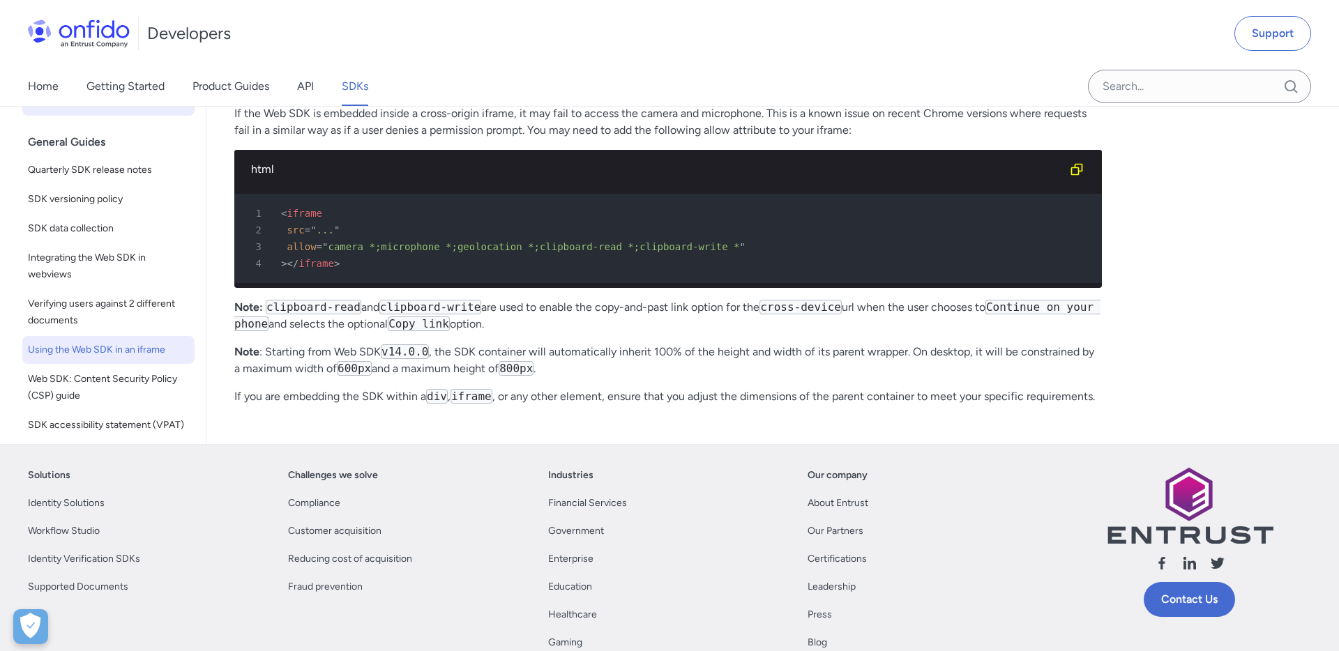
scroll to position [288, 0]
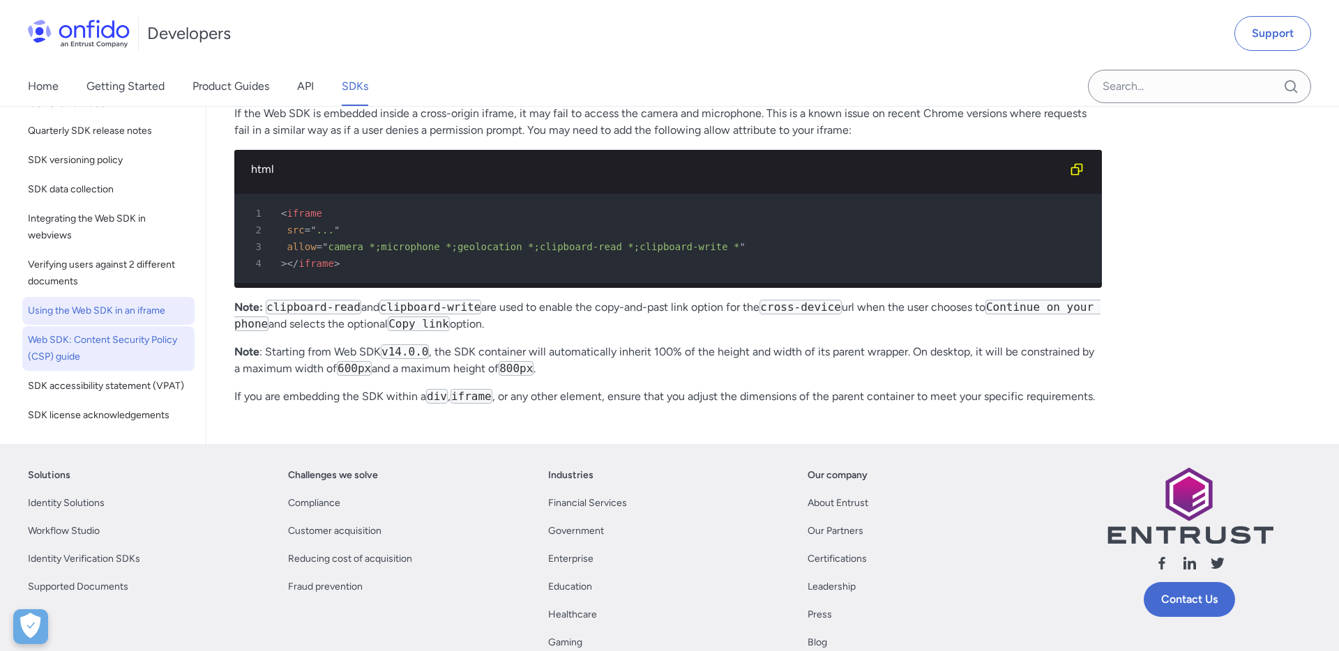
click at [114, 349] on span "Web SDK: Content Security Policy (CSP) guide" at bounding box center [108, 348] width 161 height 33
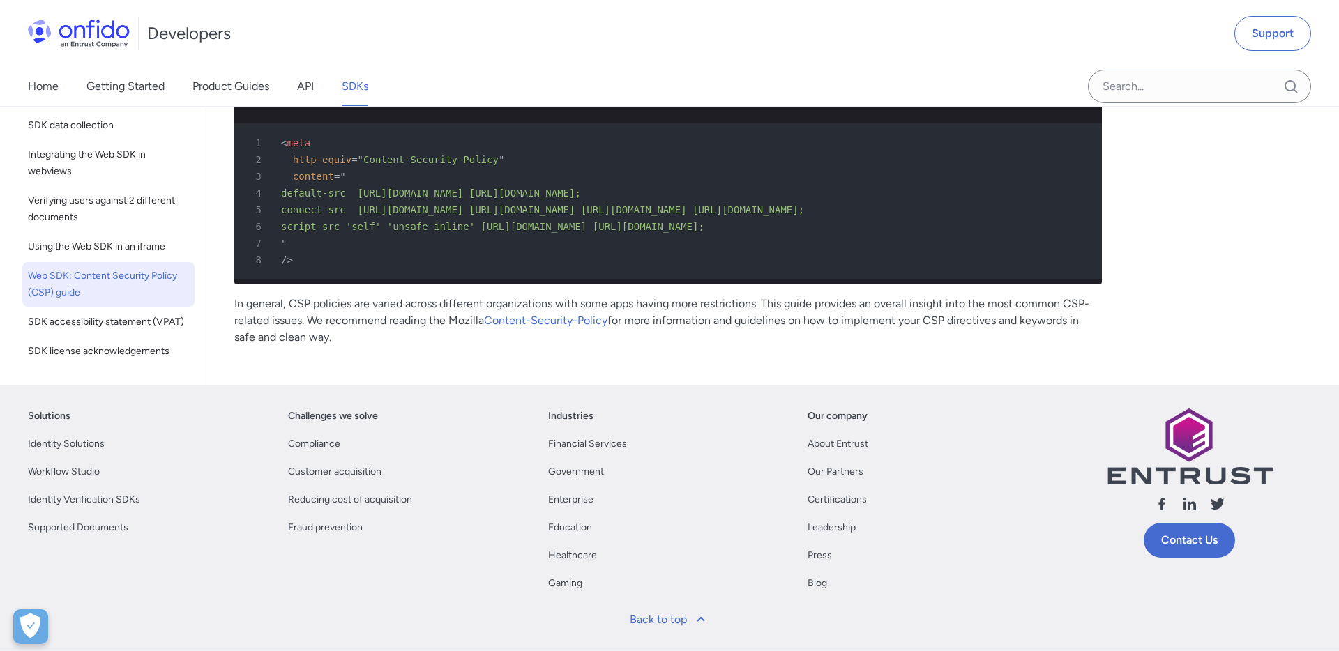
scroll to position [342, 0]
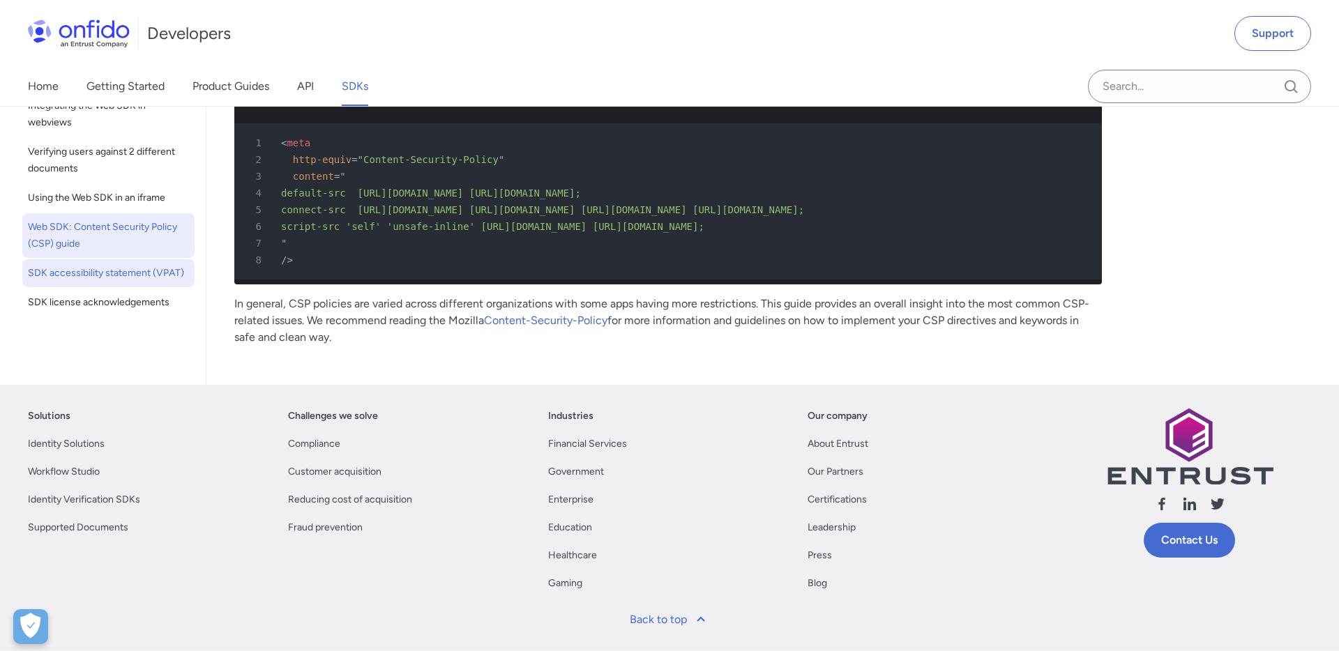
click at [109, 280] on span "SDK accessibility statement (VPAT)" at bounding box center [108, 273] width 161 height 17
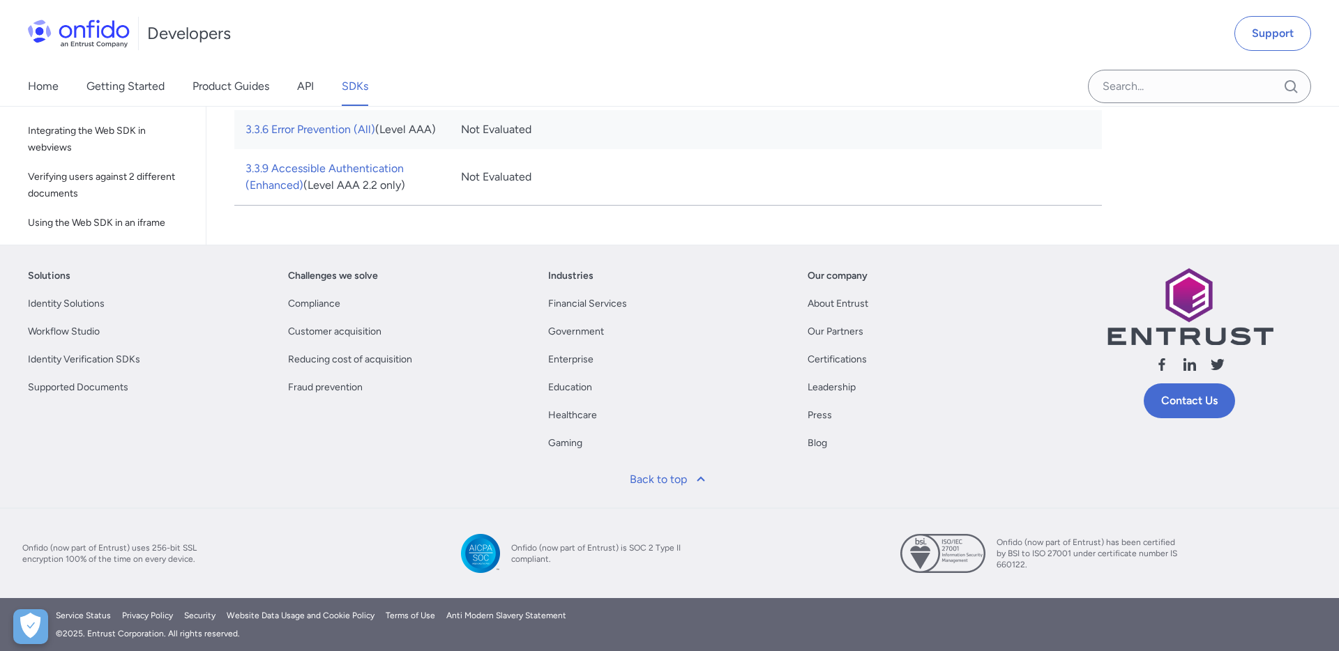
scroll to position [342, 0]
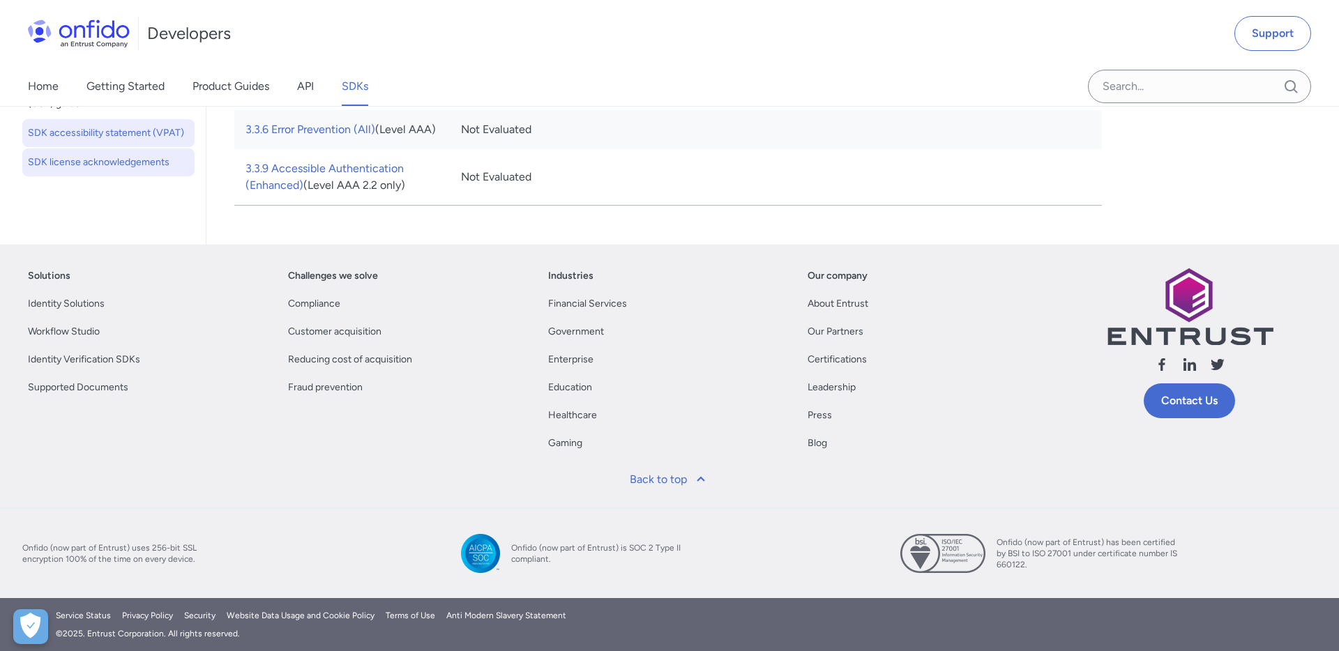
click at [116, 157] on span "SDK license acknowledgements" at bounding box center [108, 162] width 161 height 17
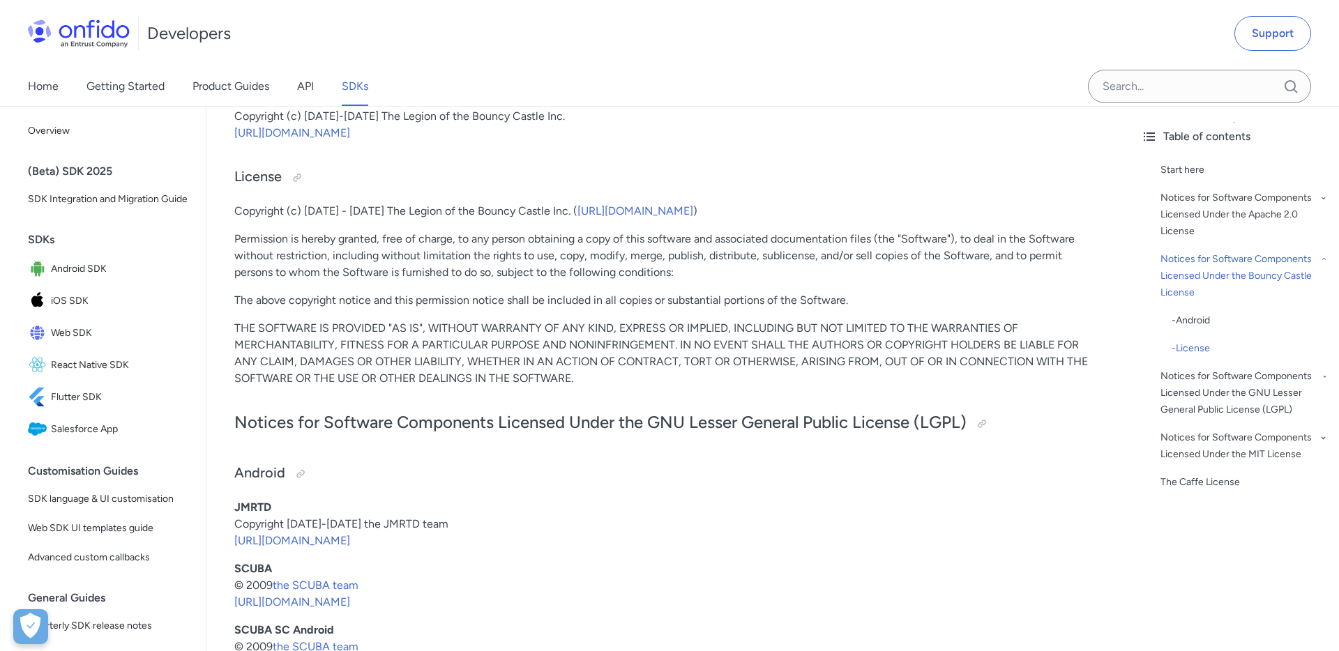
scroll to position [3263, 0]
